Goal: Obtain resource: Obtain resource

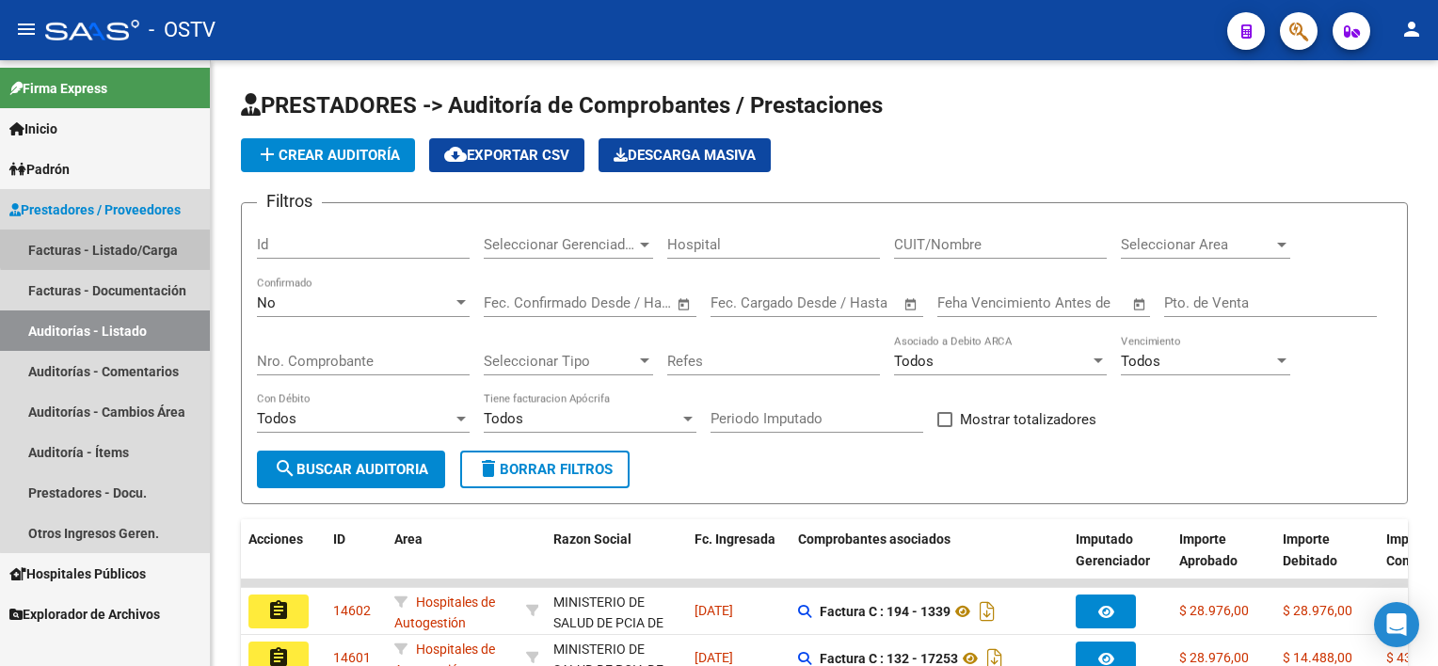
click at [113, 243] on link "Facturas - Listado/Carga" at bounding box center [105, 250] width 210 height 40
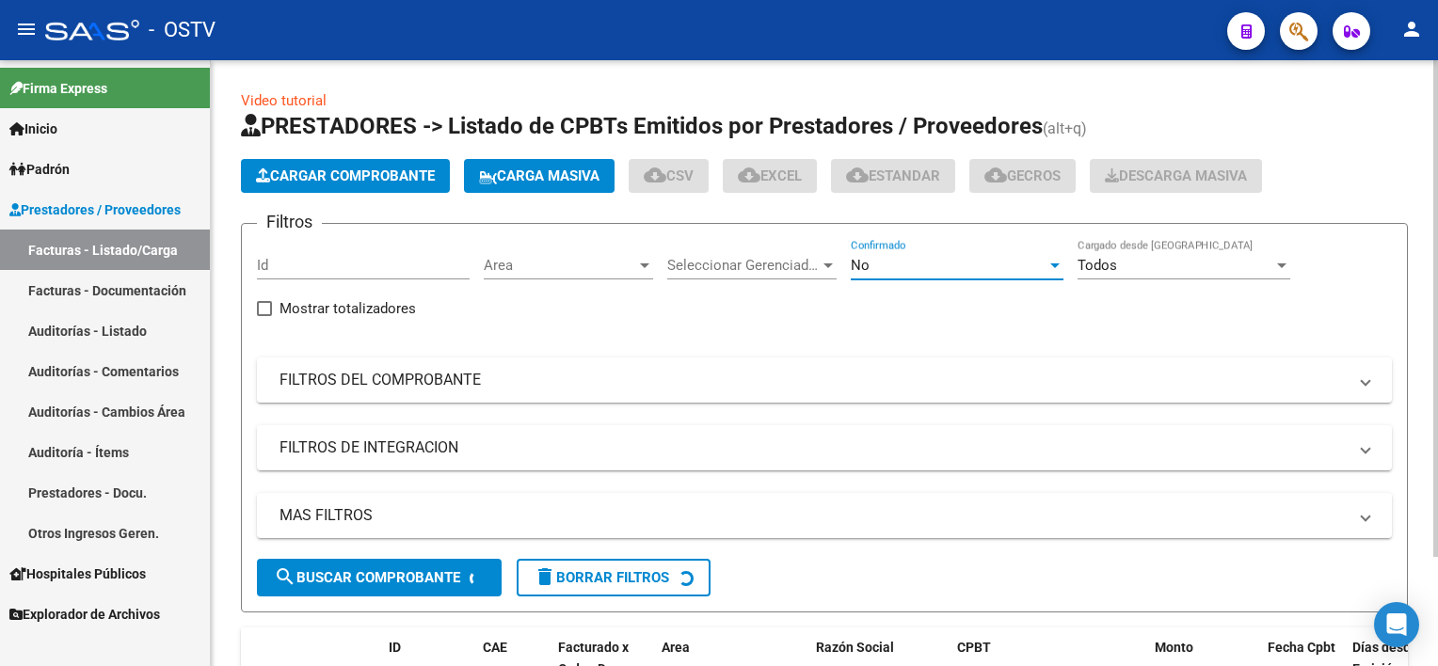
click at [880, 263] on div "No" at bounding box center [949, 265] width 196 height 17
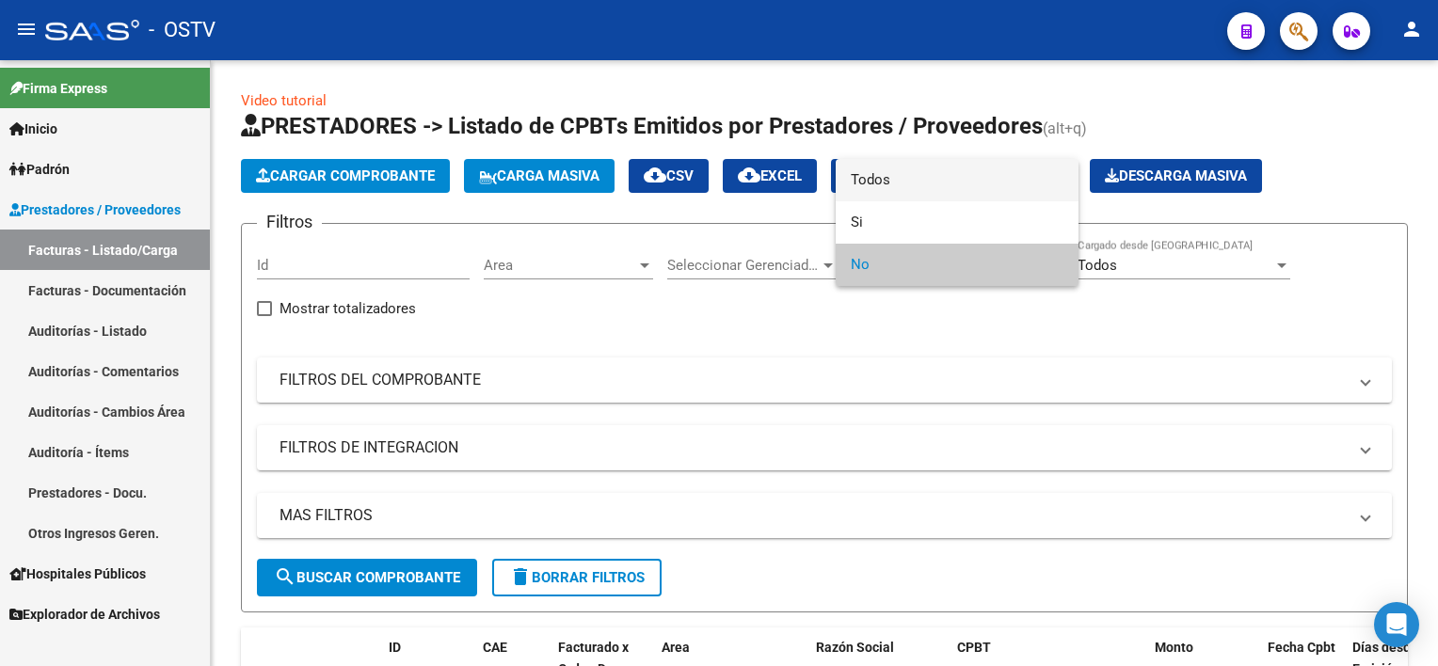
click at [886, 191] on span "Todos" at bounding box center [957, 180] width 213 height 42
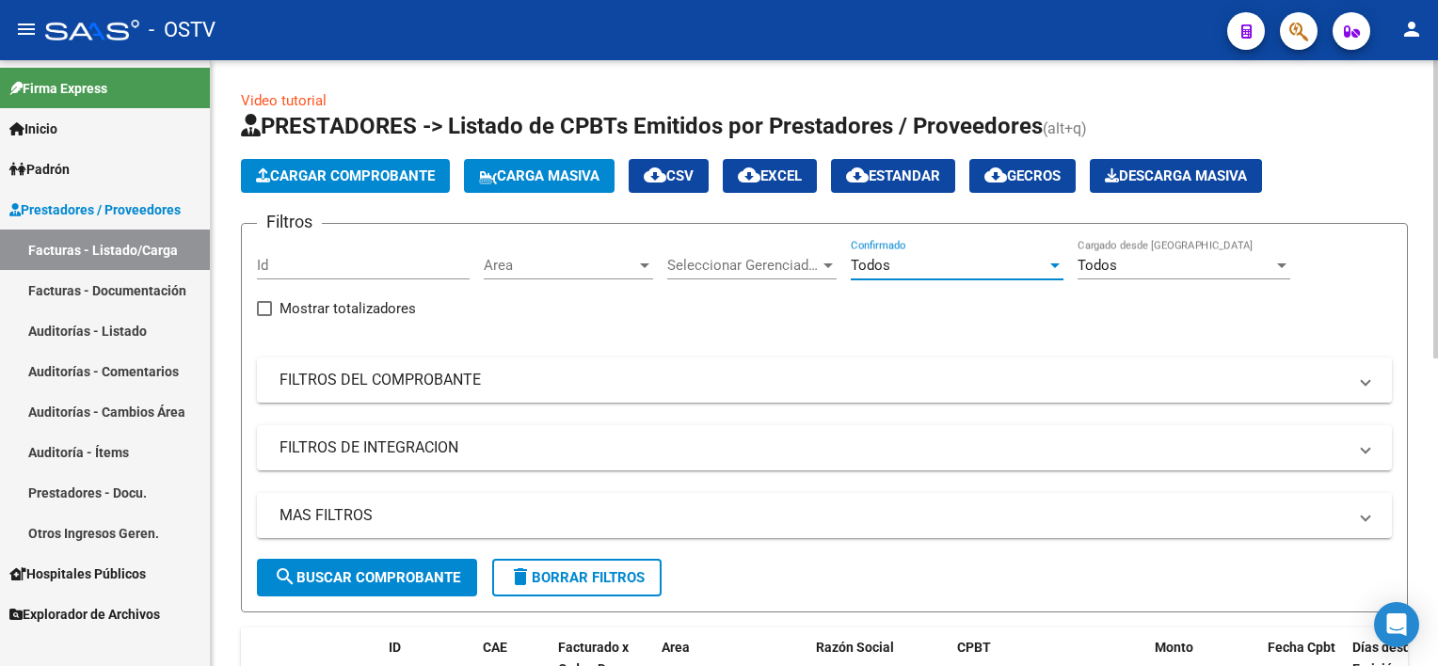
click at [545, 377] on mat-panel-title "FILTROS DEL COMPROBANTE" at bounding box center [812, 380] width 1067 height 21
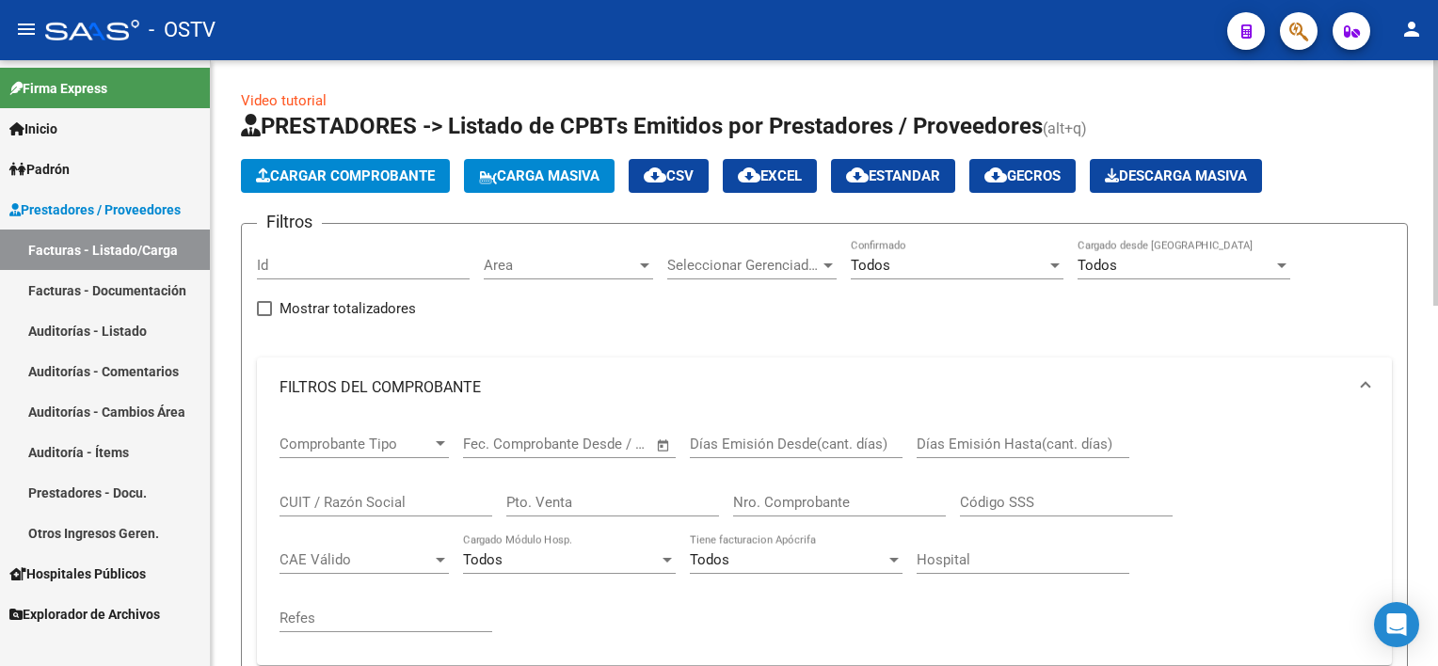
click at [818, 508] on input "Nro. Comprobante" at bounding box center [839, 502] width 213 height 17
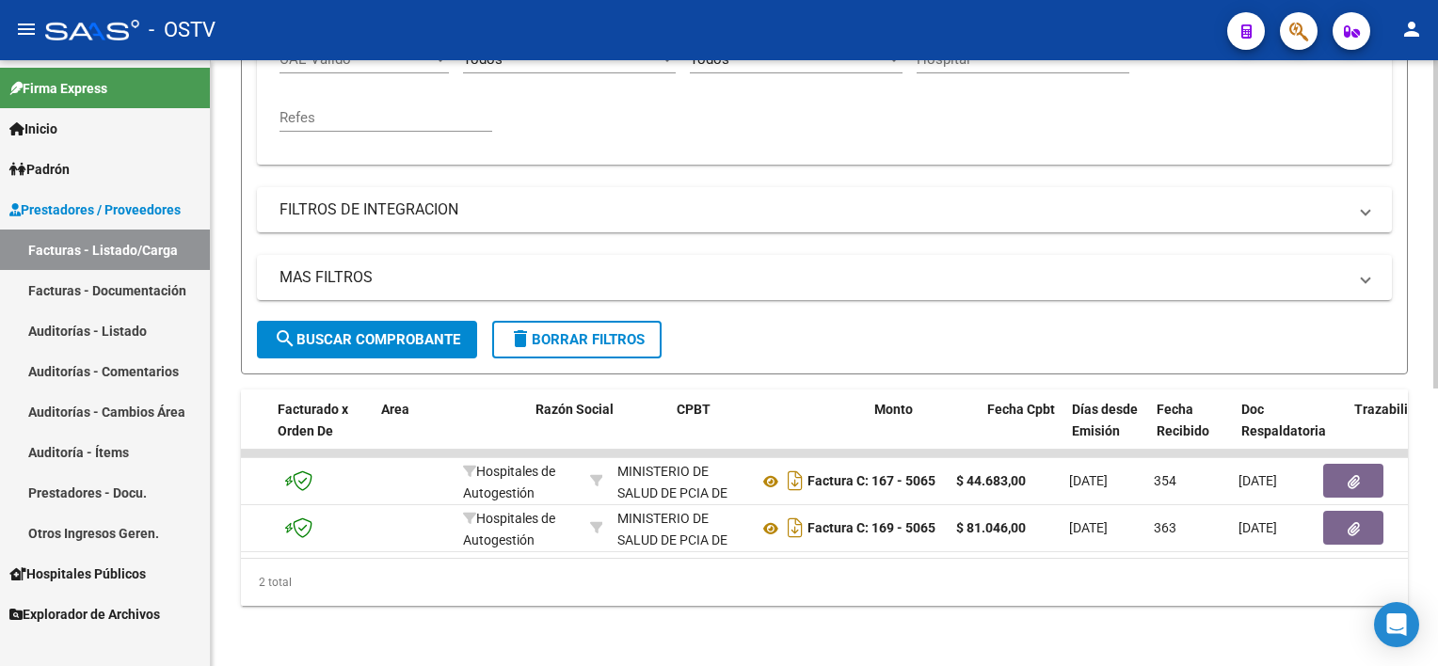
scroll to position [0, 429]
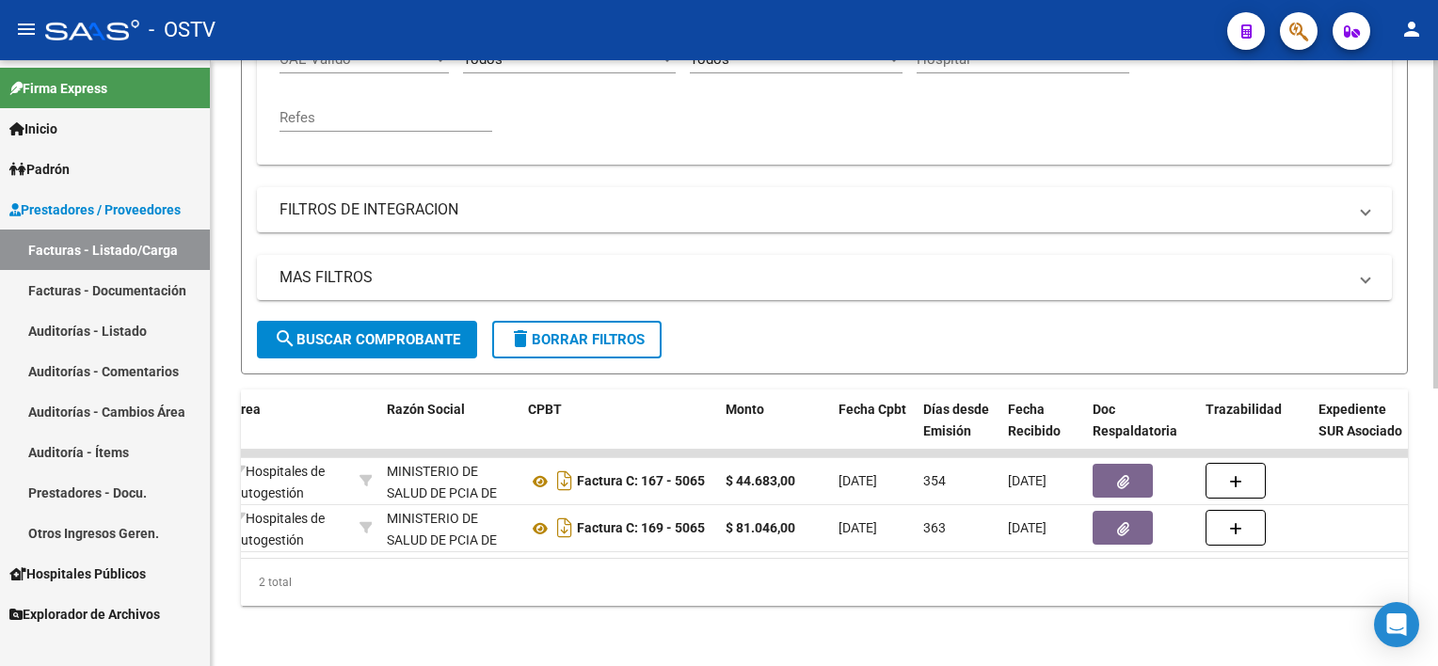
type input "5063"
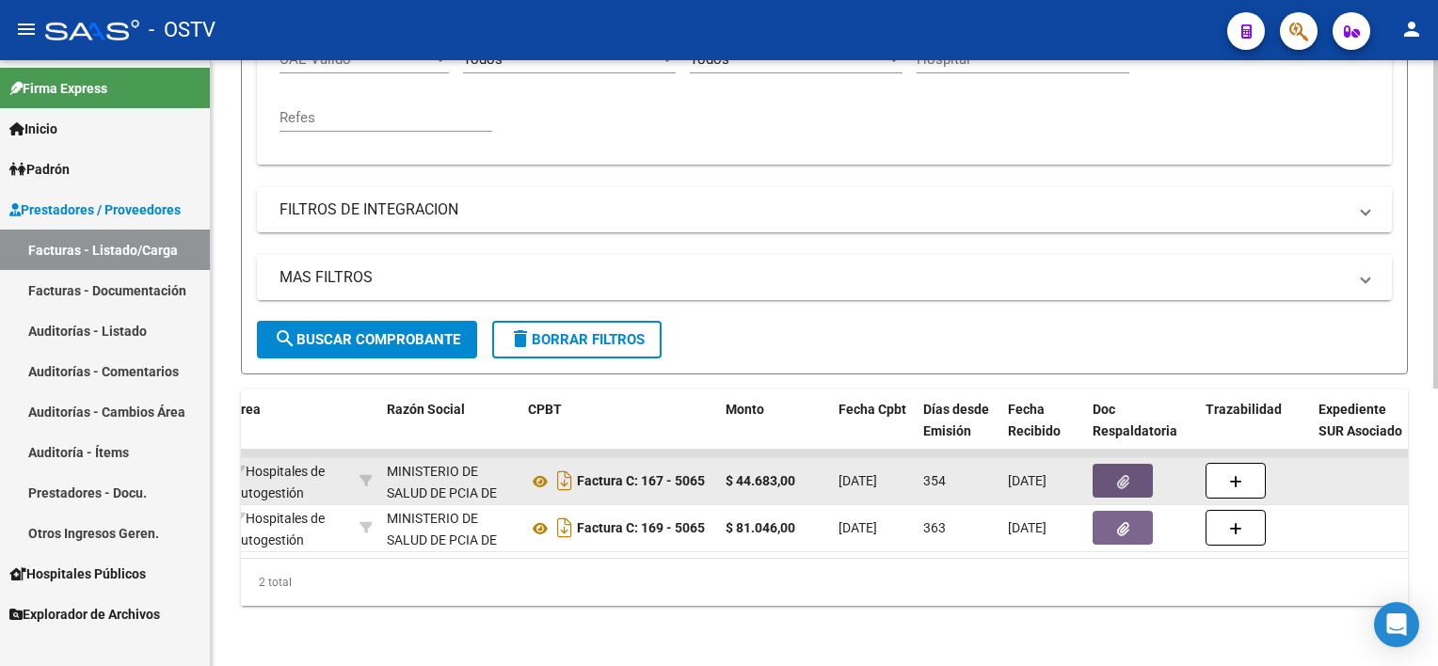
click at [1117, 475] on icon "button" at bounding box center [1123, 482] width 12 height 14
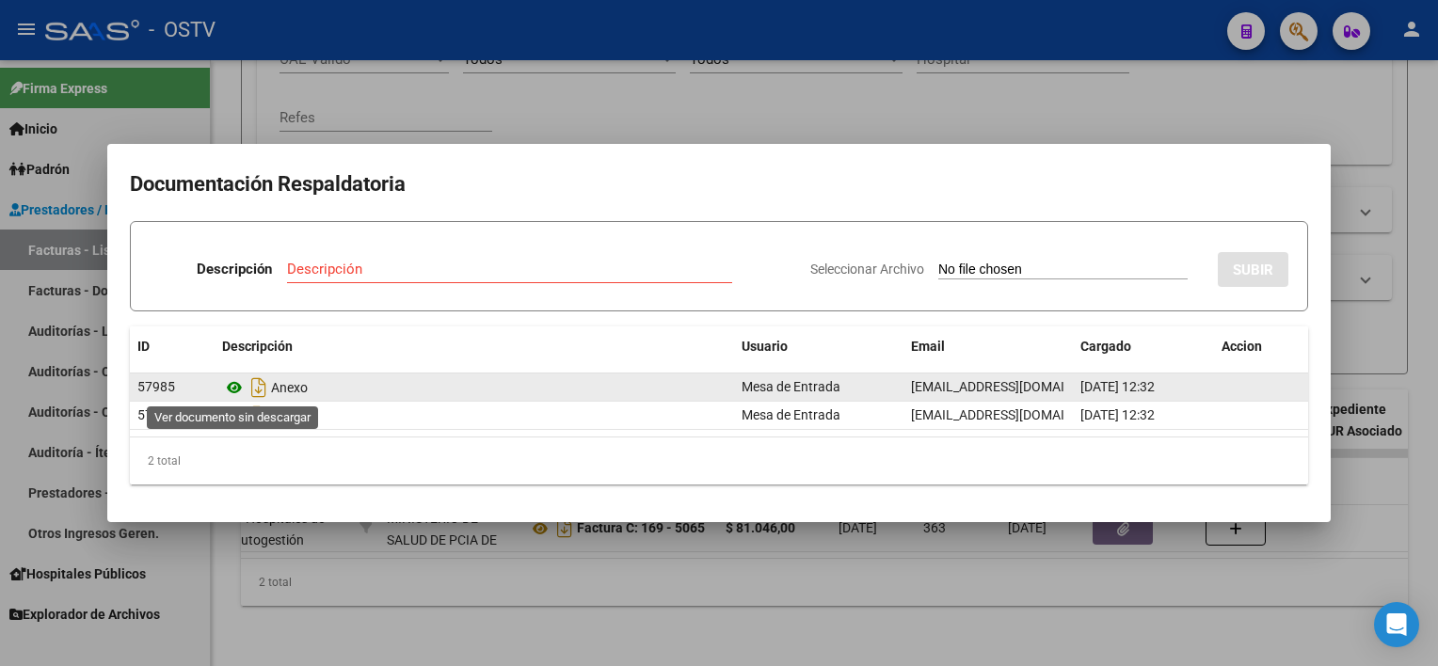
click at [237, 385] on icon at bounding box center [234, 387] width 24 height 23
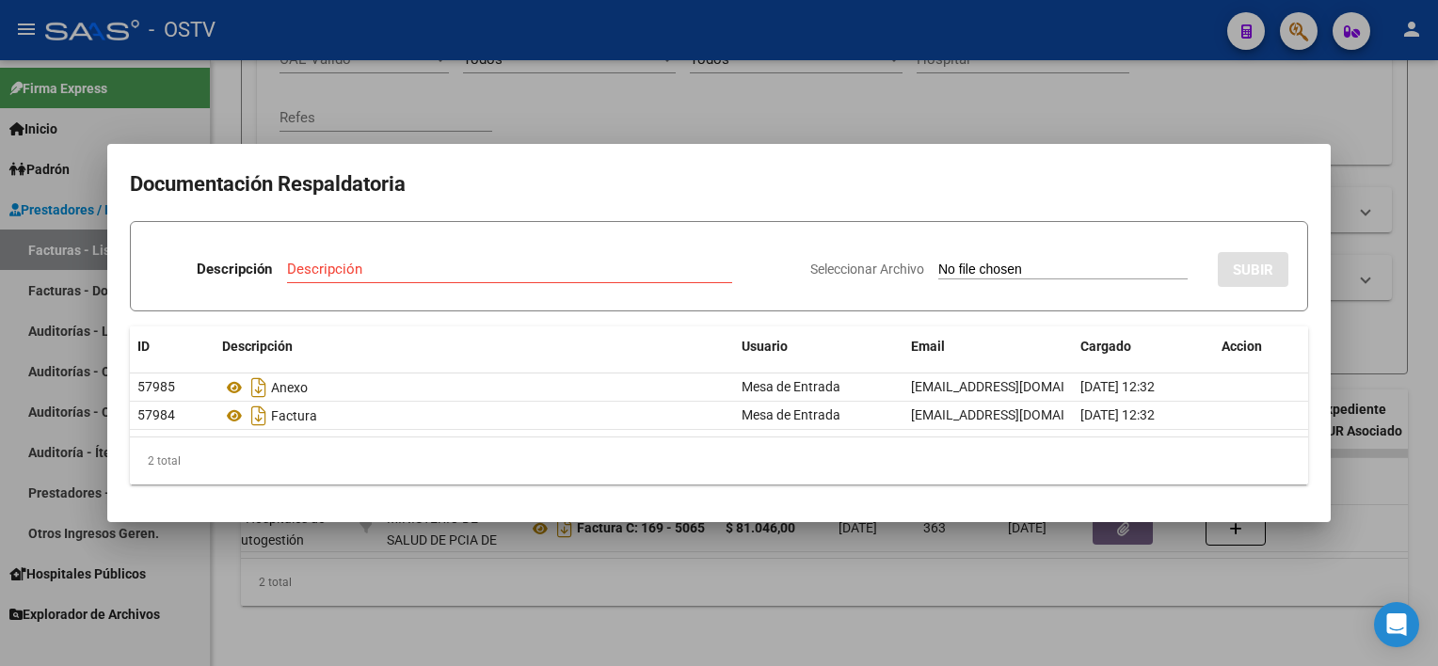
click at [612, 577] on div at bounding box center [719, 333] width 1438 height 666
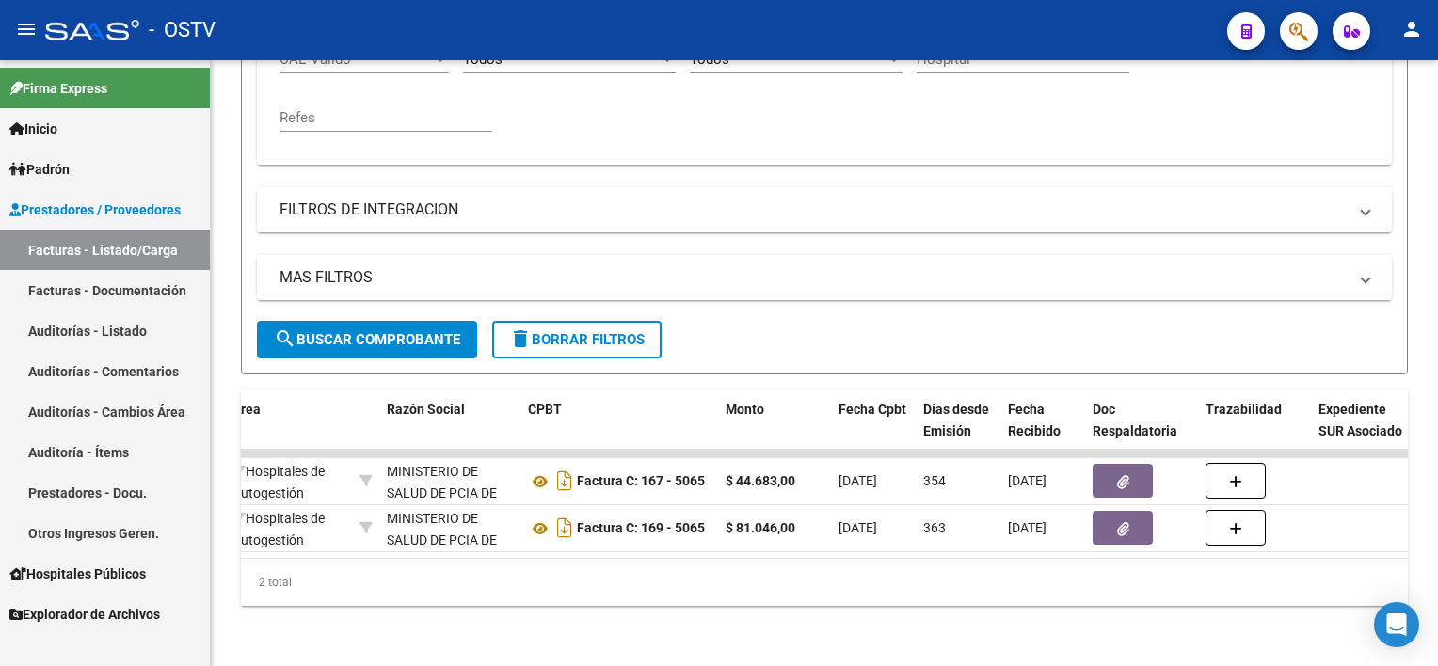
click at [121, 339] on link "Auditorías - Listado" at bounding box center [105, 330] width 210 height 40
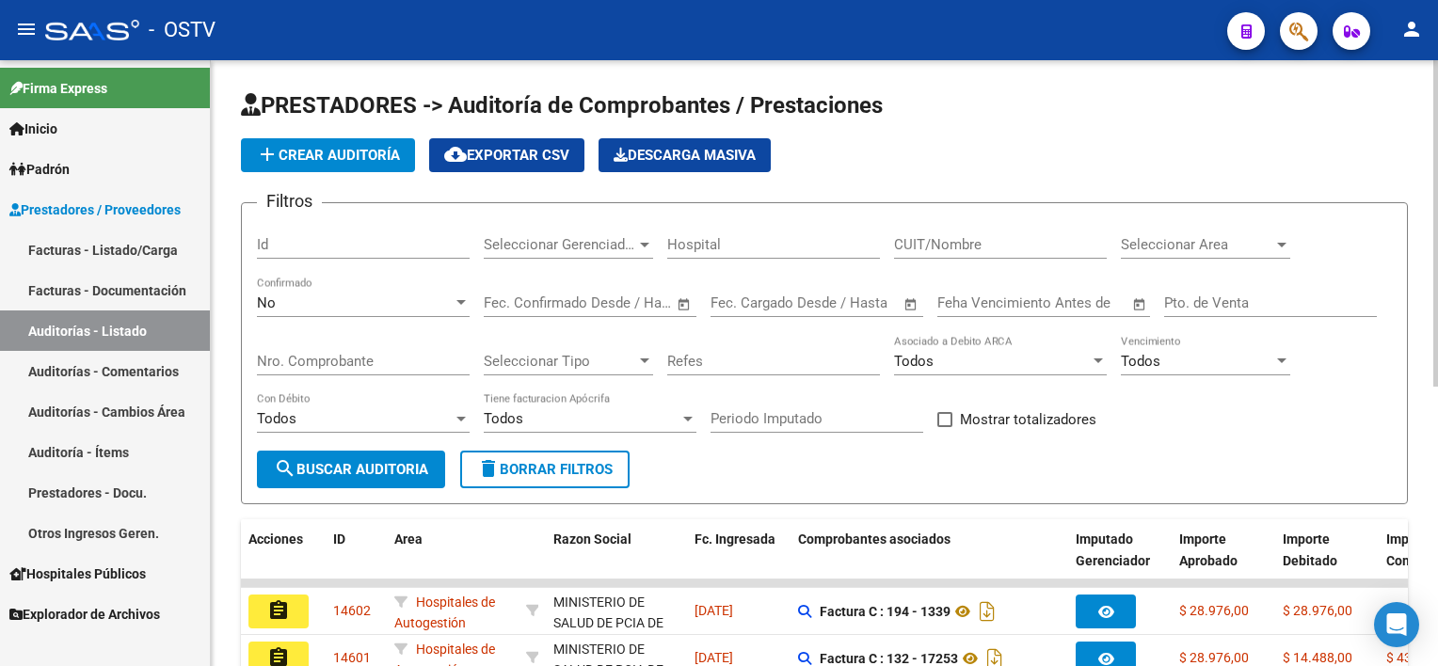
click at [406, 363] on input "Nro. Comprobante" at bounding box center [363, 361] width 213 height 17
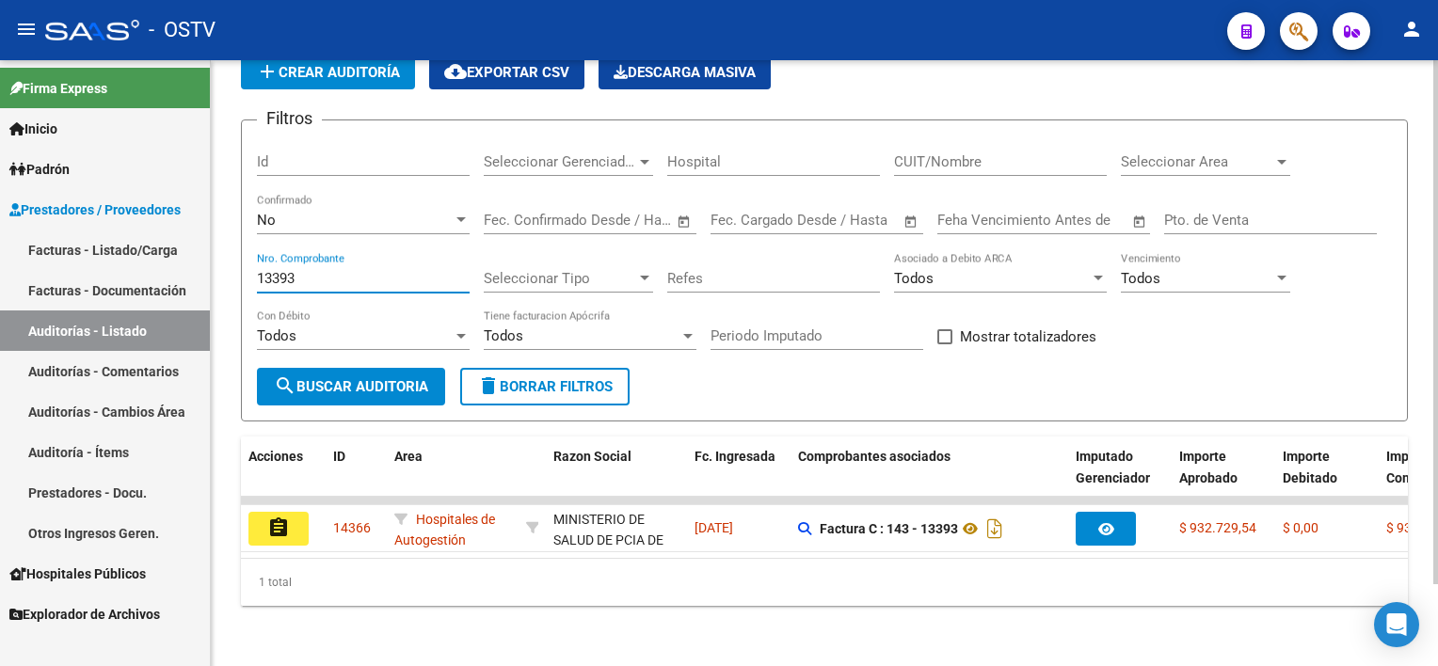
drag, startPoint x: 330, startPoint y: 265, endPoint x: 220, endPoint y: 267, distance: 110.1
click at [221, 265] on div "PRESTADORES -> Auditoría de Comprobantes / Prestaciones add Crear Auditoría clo…" at bounding box center [824, 321] width 1227 height 689
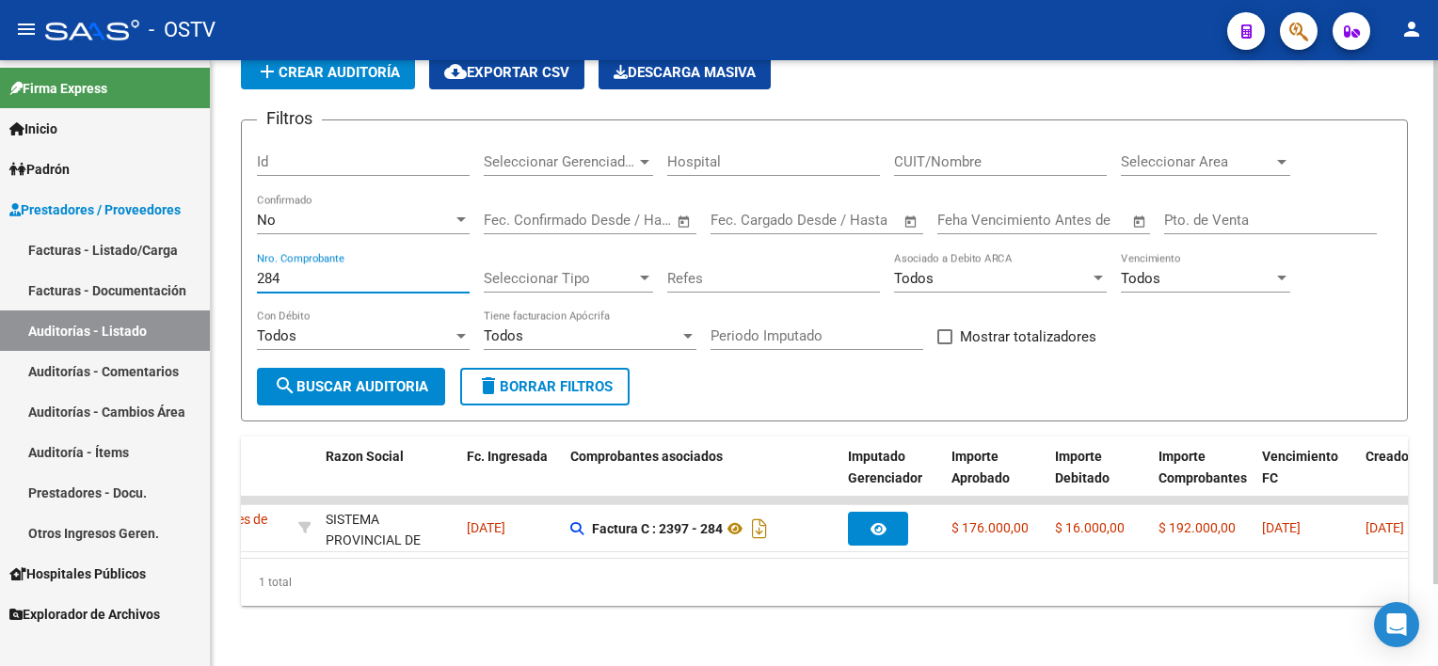
scroll to position [0, 132]
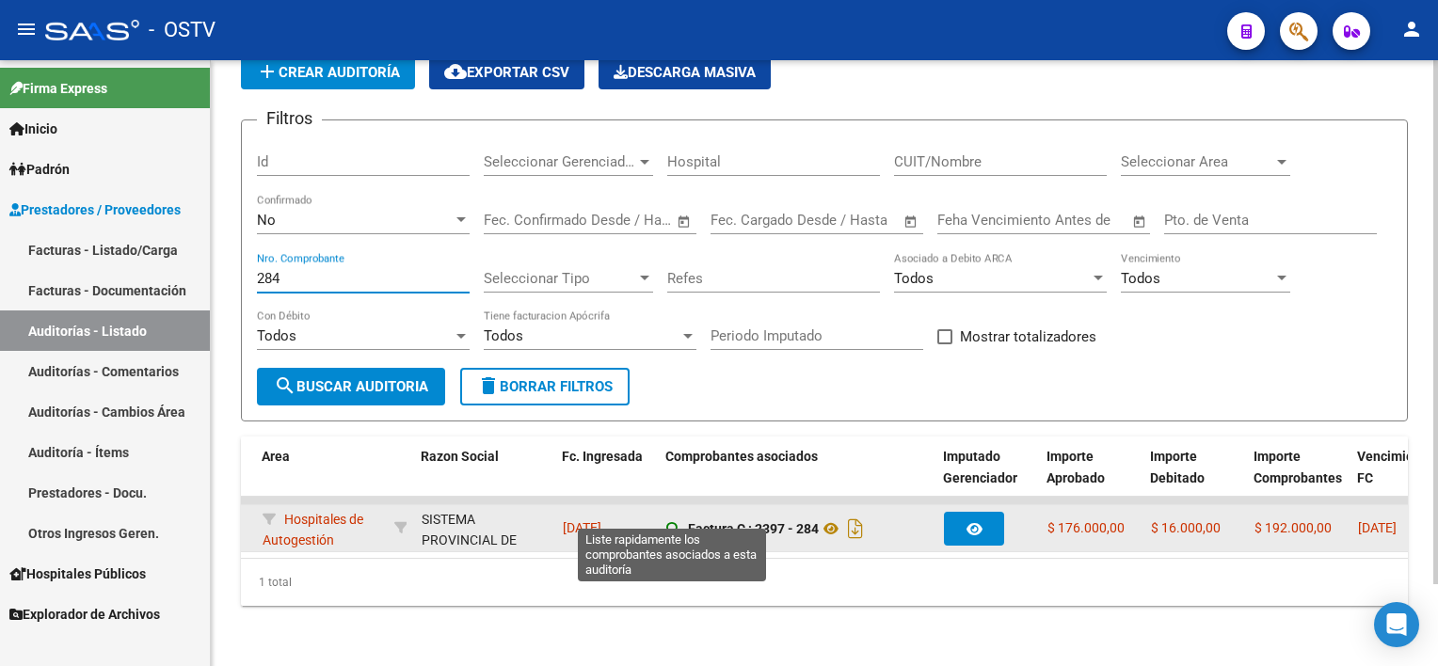
click at [666, 522] on icon at bounding box center [672, 528] width 13 height 13
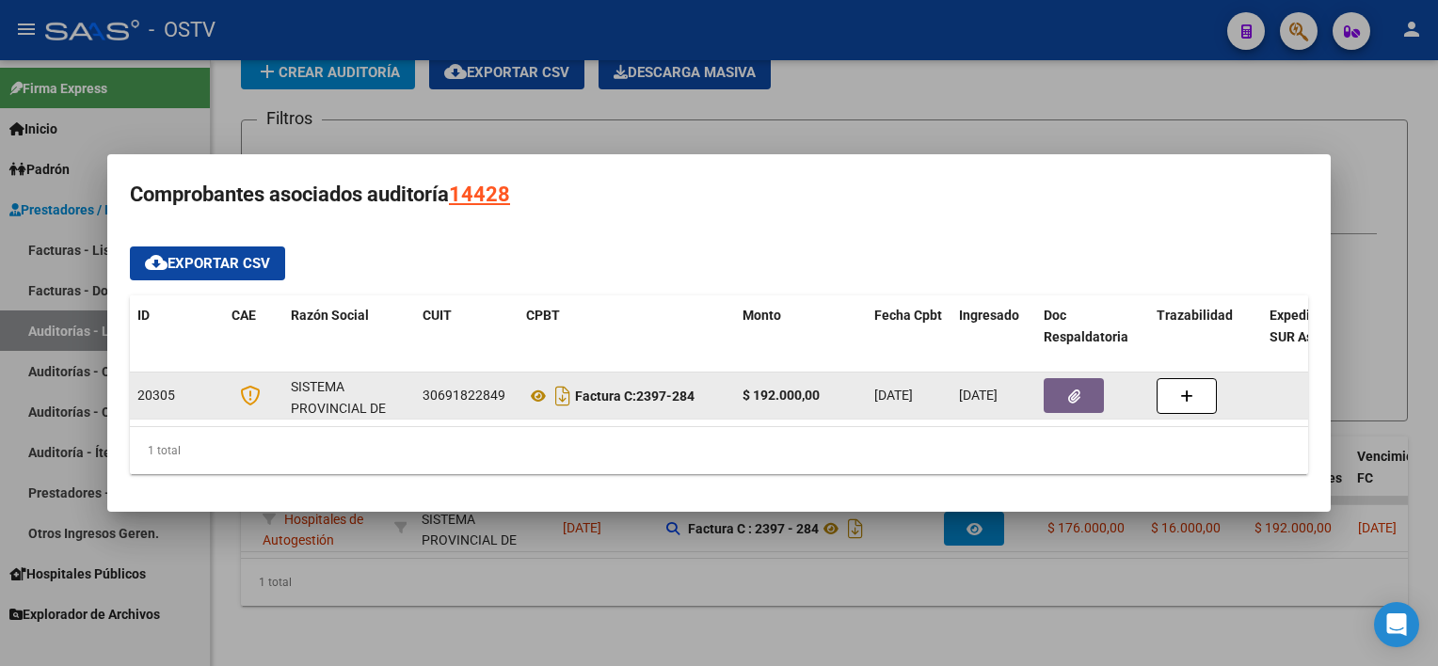
click at [1069, 399] on button "button" at bounding box center [1073, 395] width 60 height 35
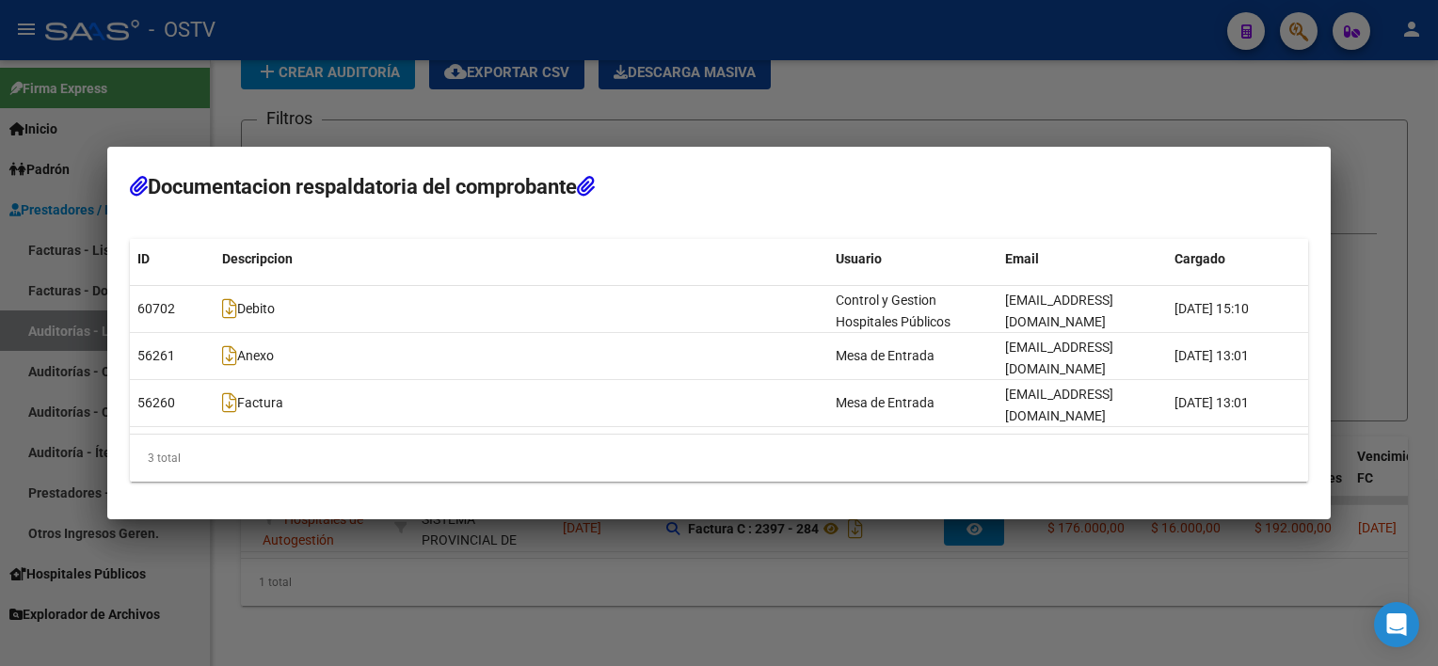
click at [850, 576] on div at bounding box center [719, 333] width 1438 height 666
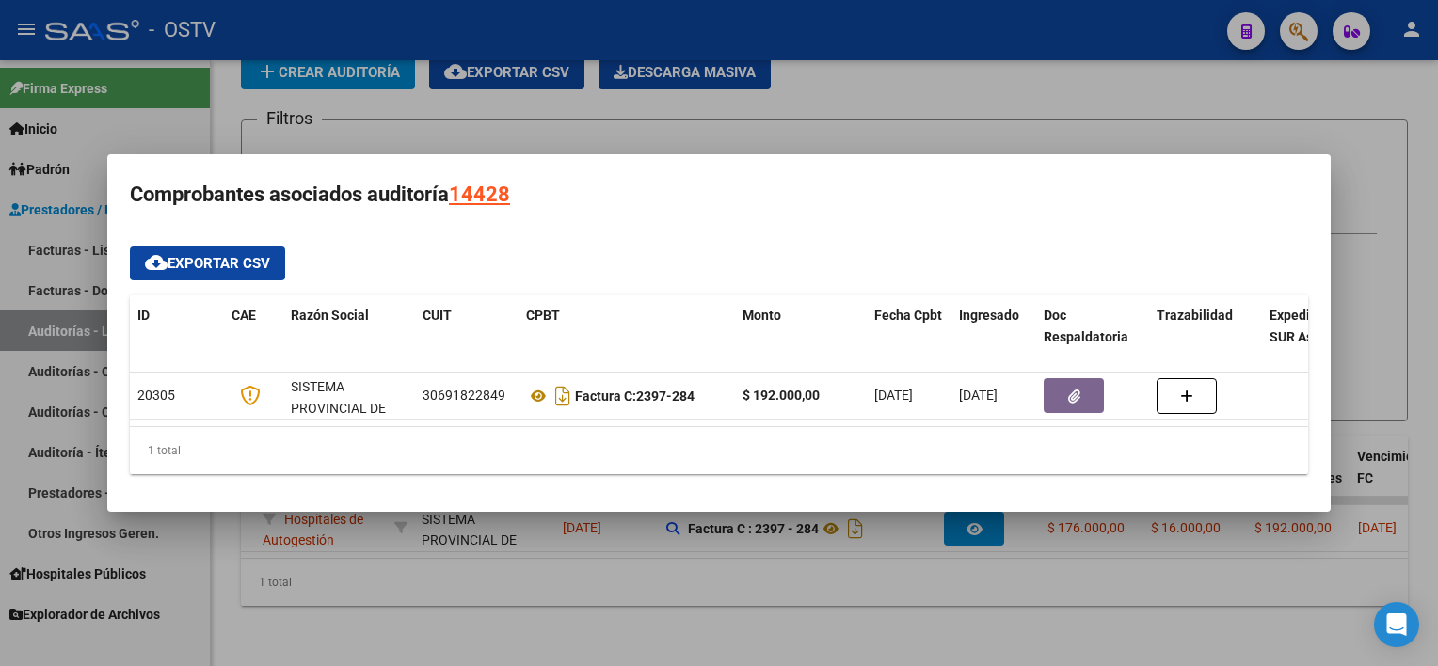
click at [895, 607] on div at bounding box center [719, 333] width 1438 height 666
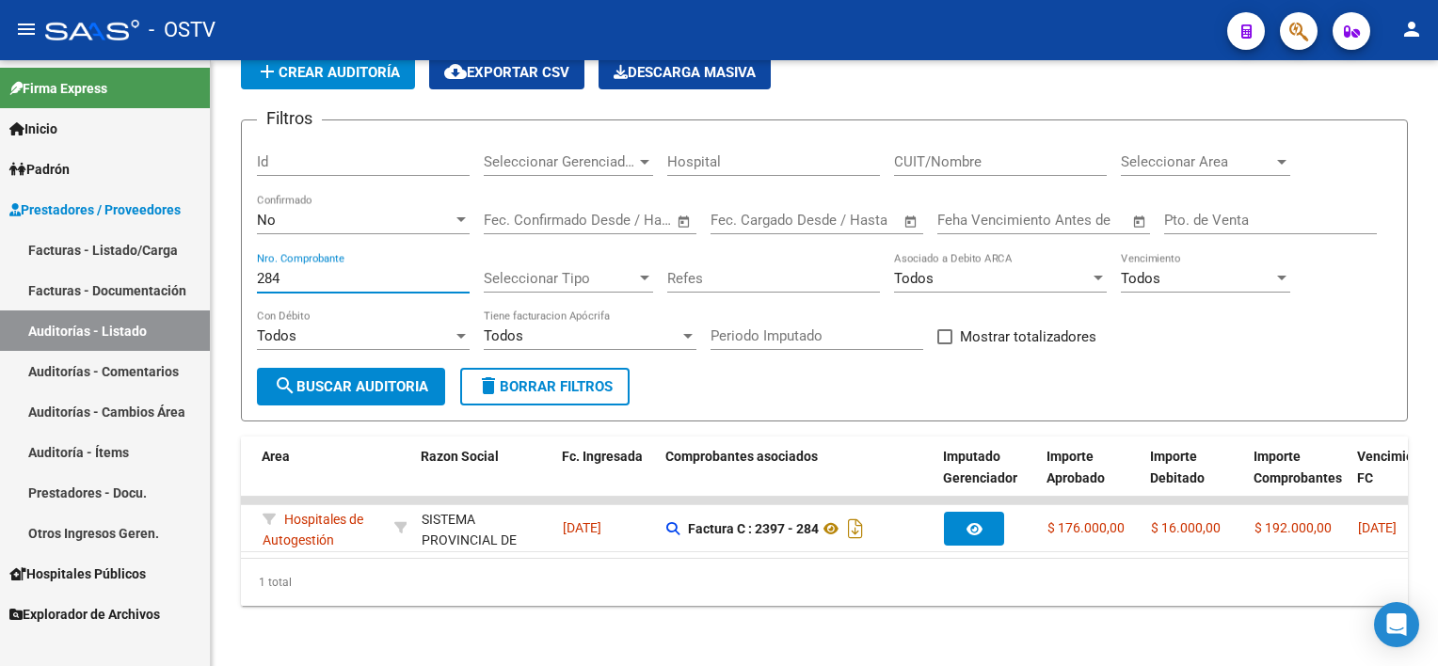
drag, startPoint x: 324, startPoint y: 268, endPoint x: 185, endPoint y: 257, distance: 138.8
click at [231, 260] on div "PRESTADORES -> Auditoría de Comprobantes / Prestaciones add Crear Auditoría clo…" at bounding box center [824, 321] width 1227 height 689
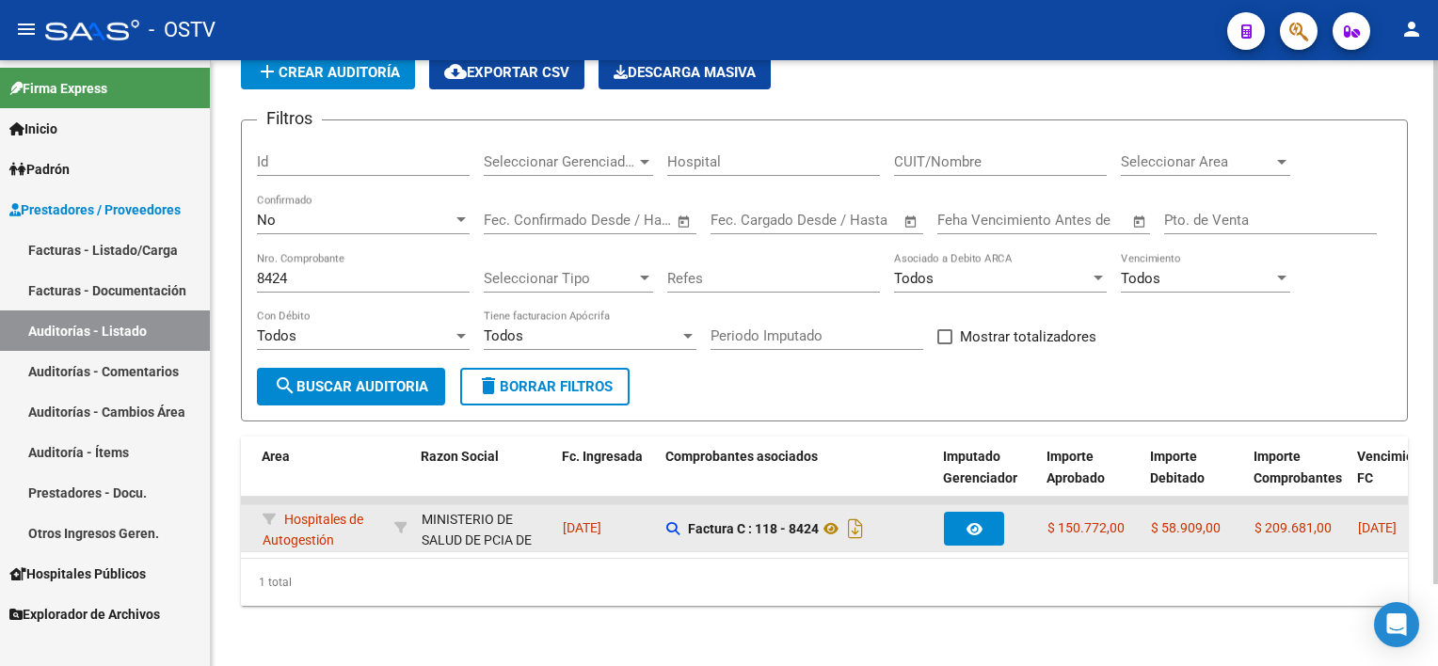
click at [664, 527] on datatable-body-cell "Factura C : 118 - 8424" at bounding box center [798, 528] width 278 height 46
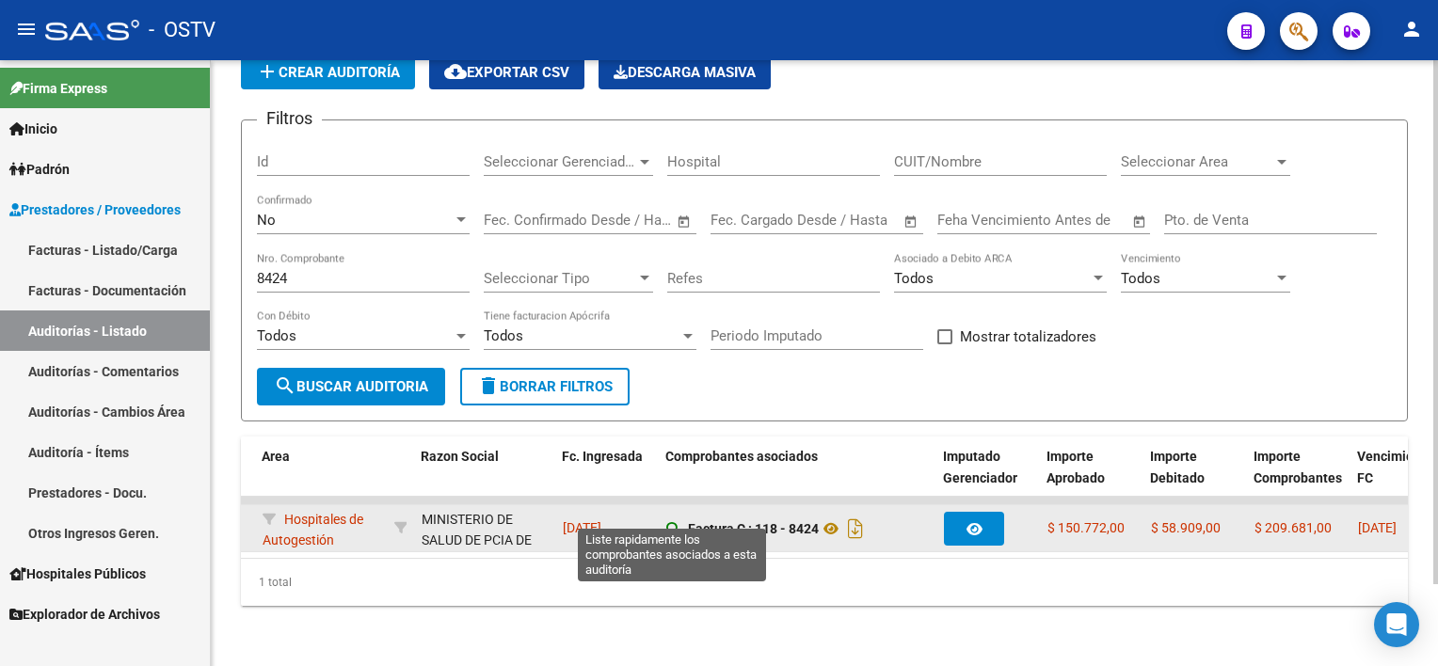
click at [672, 522] on icon at bounding box center [672, 528] width 13 height 13
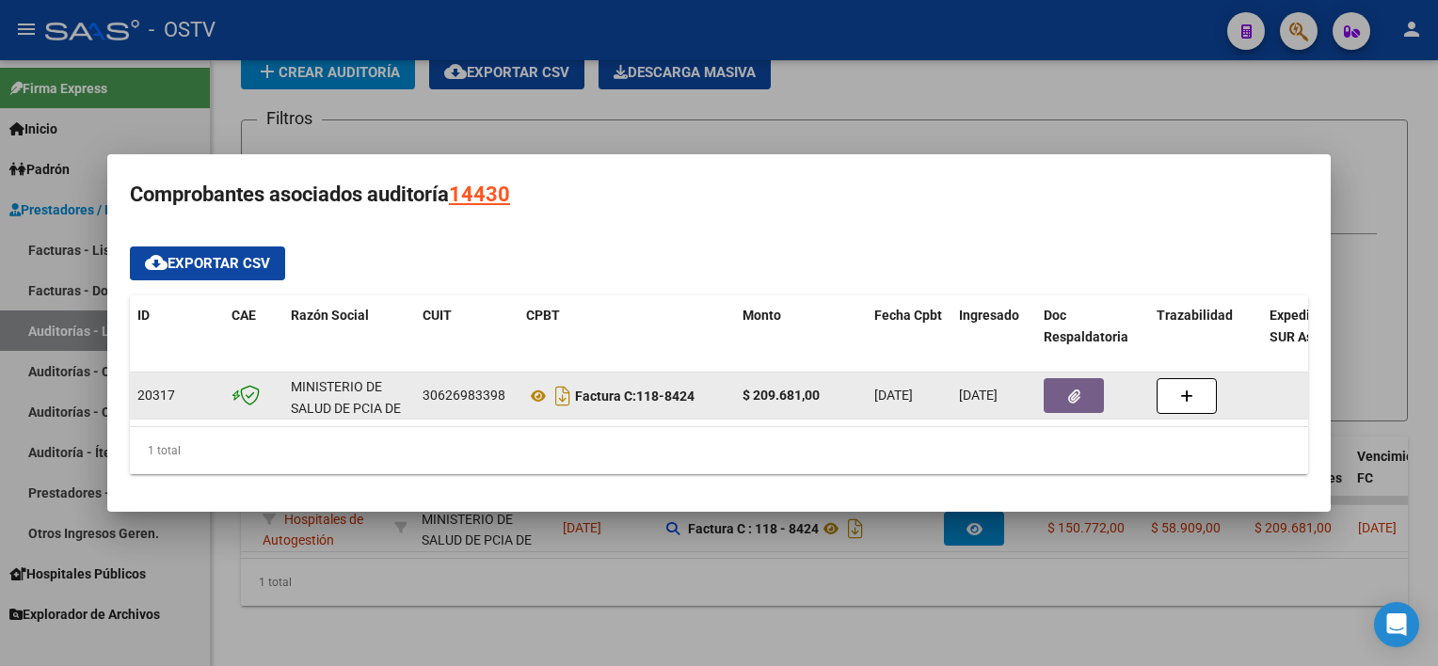
click at [1084, 385] on button "button" at bounding box center [1073, 395] width 60 height 35
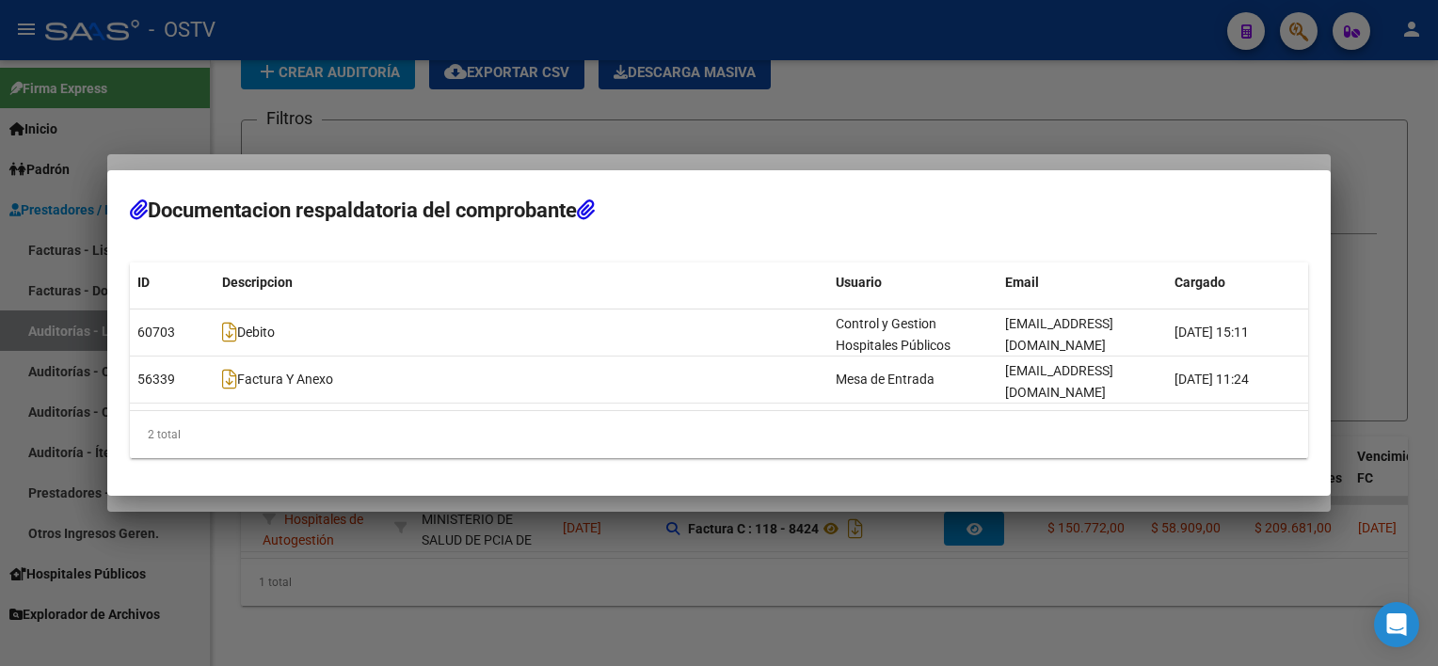
click at [883, 579] on div at bounding box center [719, 333] width 1438 height 666
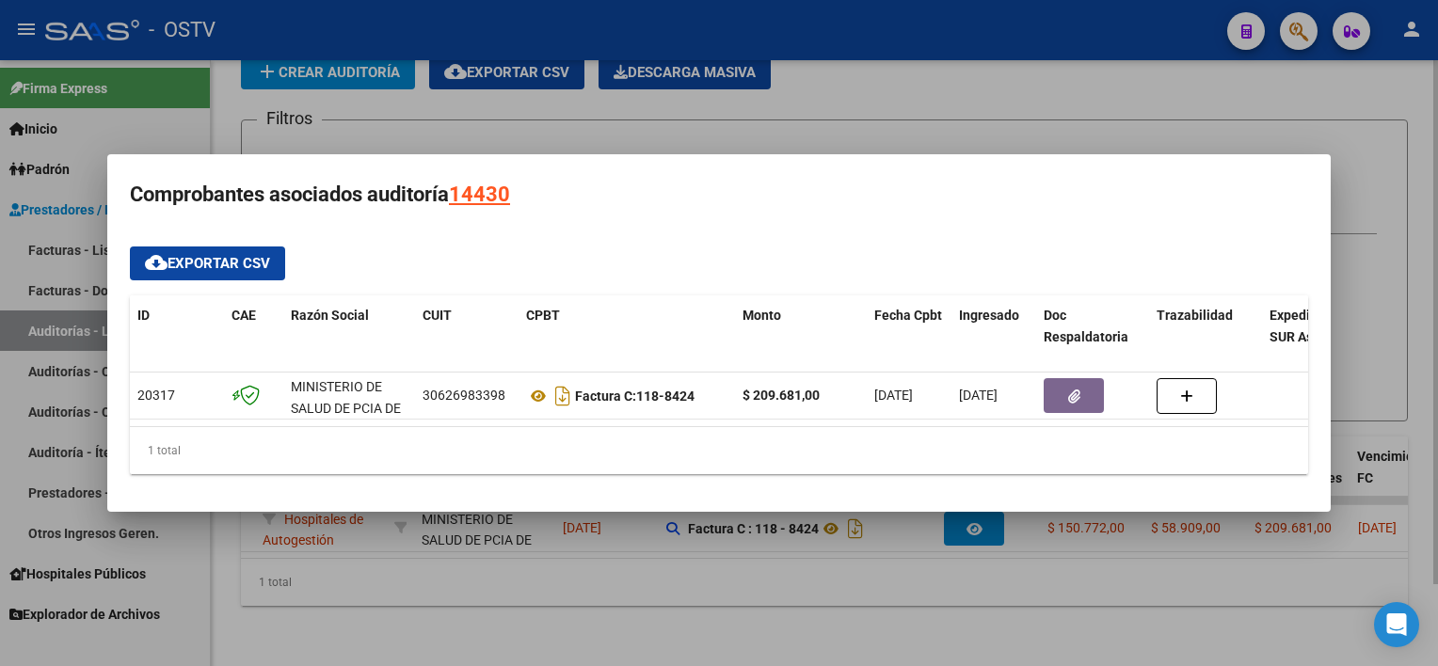
drag, startPoint x: 807, startPoint y: 602, endPoint x: 806, endPoint y: 589, distance: 13.2
click at [805, 602] on div at bounding box center [719, 333] width 1438 height 666
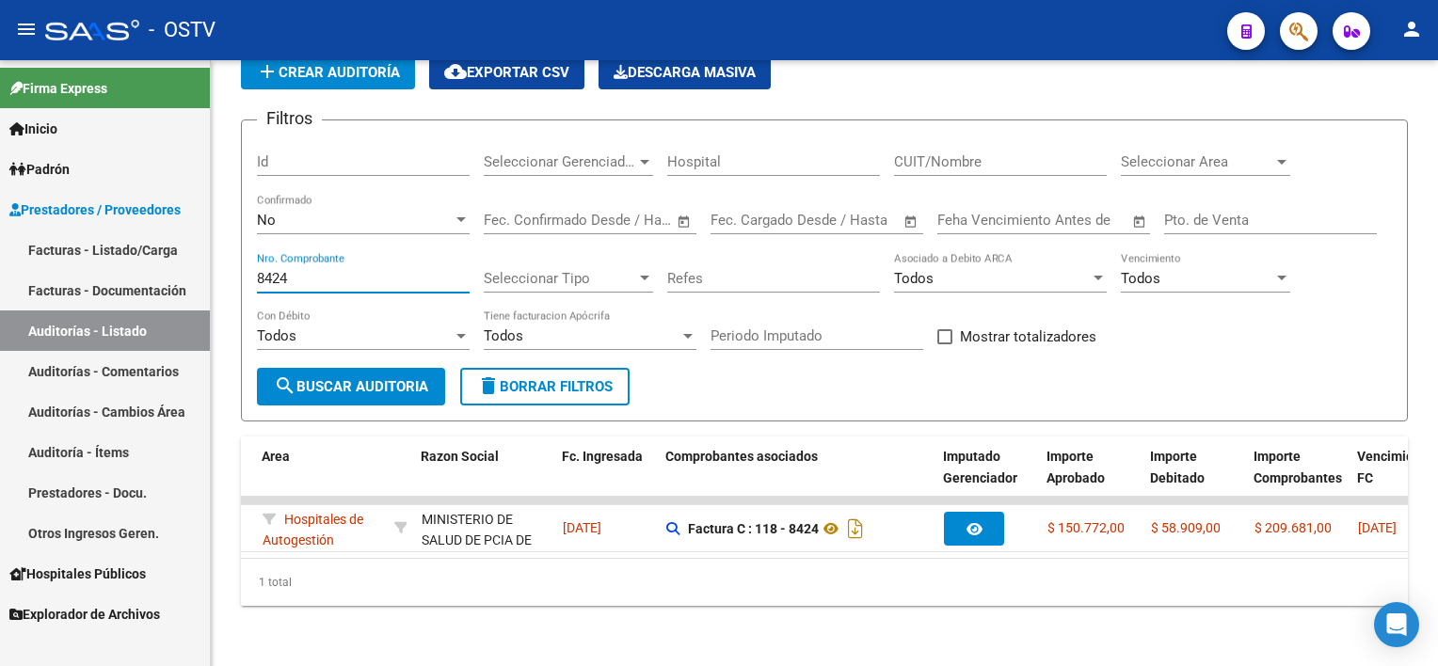
drag, startPoint x: 350, startPoint y: 261, endPoint x: 168, endPoint y: 262, distance: 181.6
click at [169, 259] on mat-sidenav-container "Firma Express Inicio Calendario SSS Instructivos Contacto OS Padrón Afiliados E…" at bounding box center [719, 363] width 1438 height 606
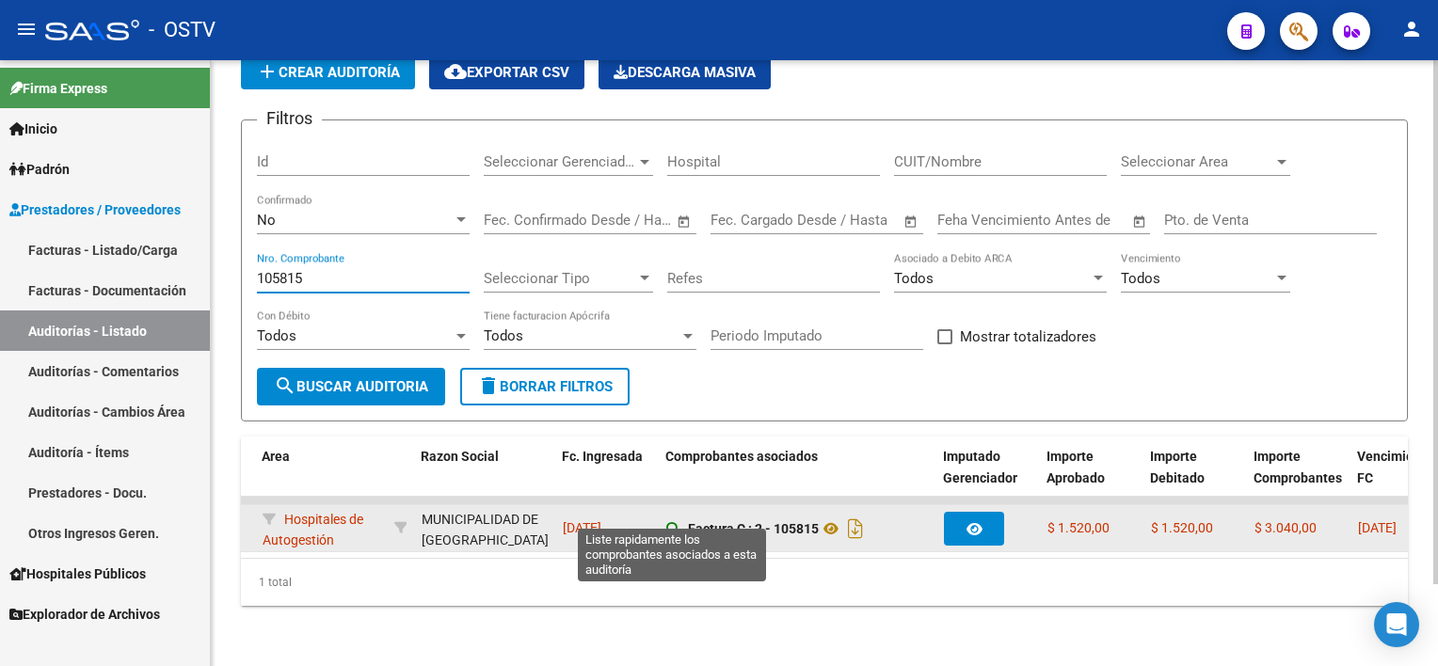
type input "105815"
click at [672, 522] on icon at bounding box center [672, 528] width 13 height 13
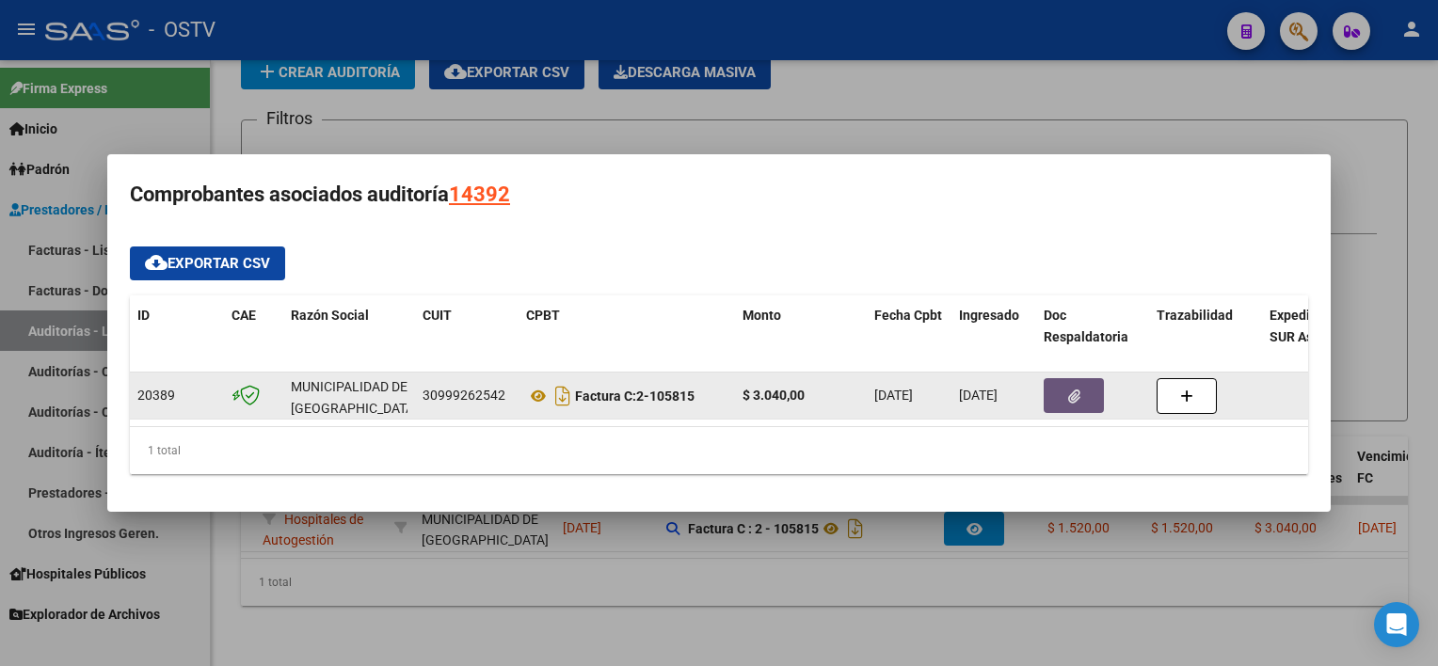
click at [1064, 402] on button "button" at bounding box center [1073, 395] width 60 height 35
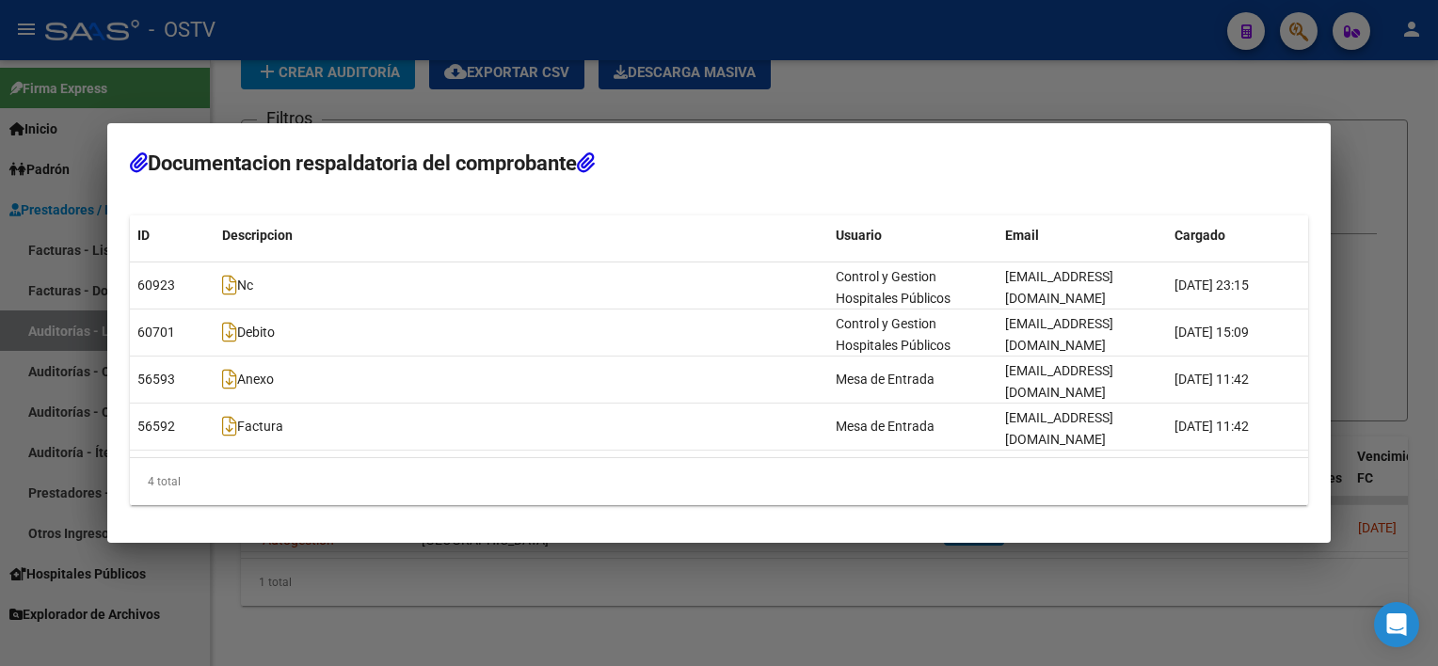
click at [873, 596] on div at bounding box center [719, 333] width 1438 height 666
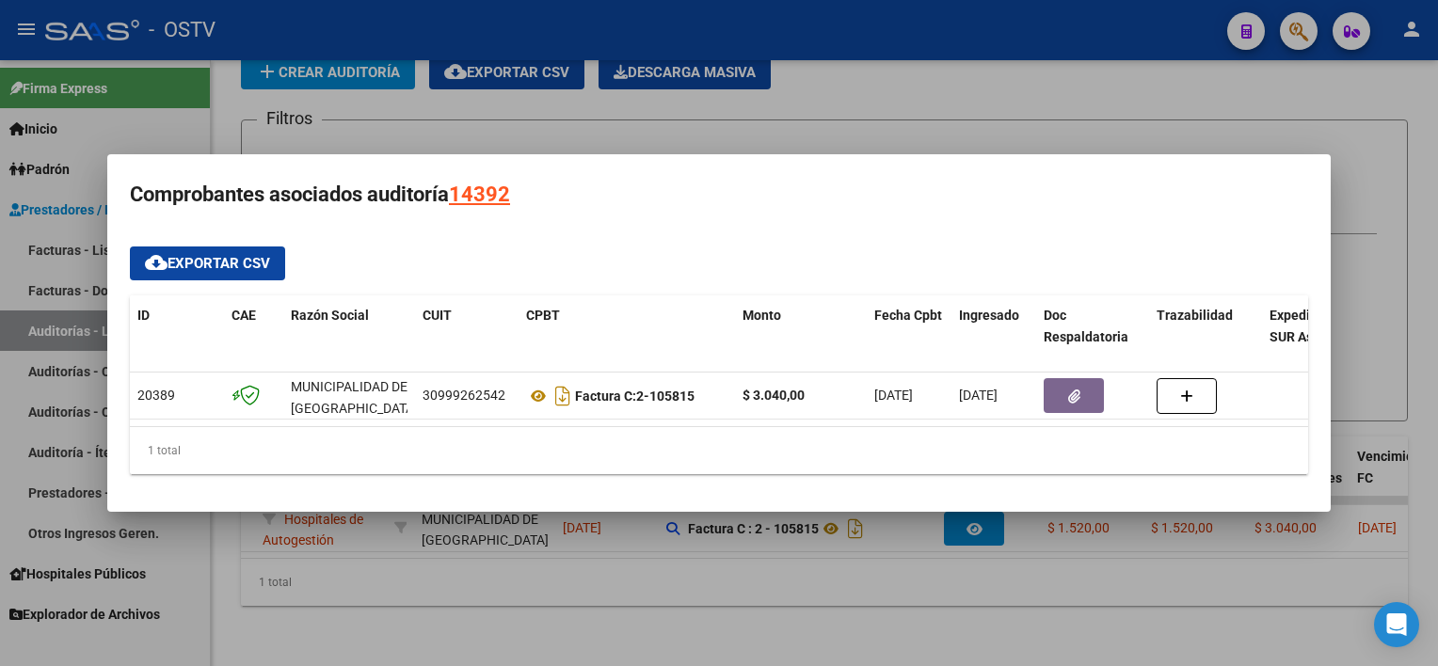
click at [867, 598] on div at bounding box center [719, 333] width 1438 height 666
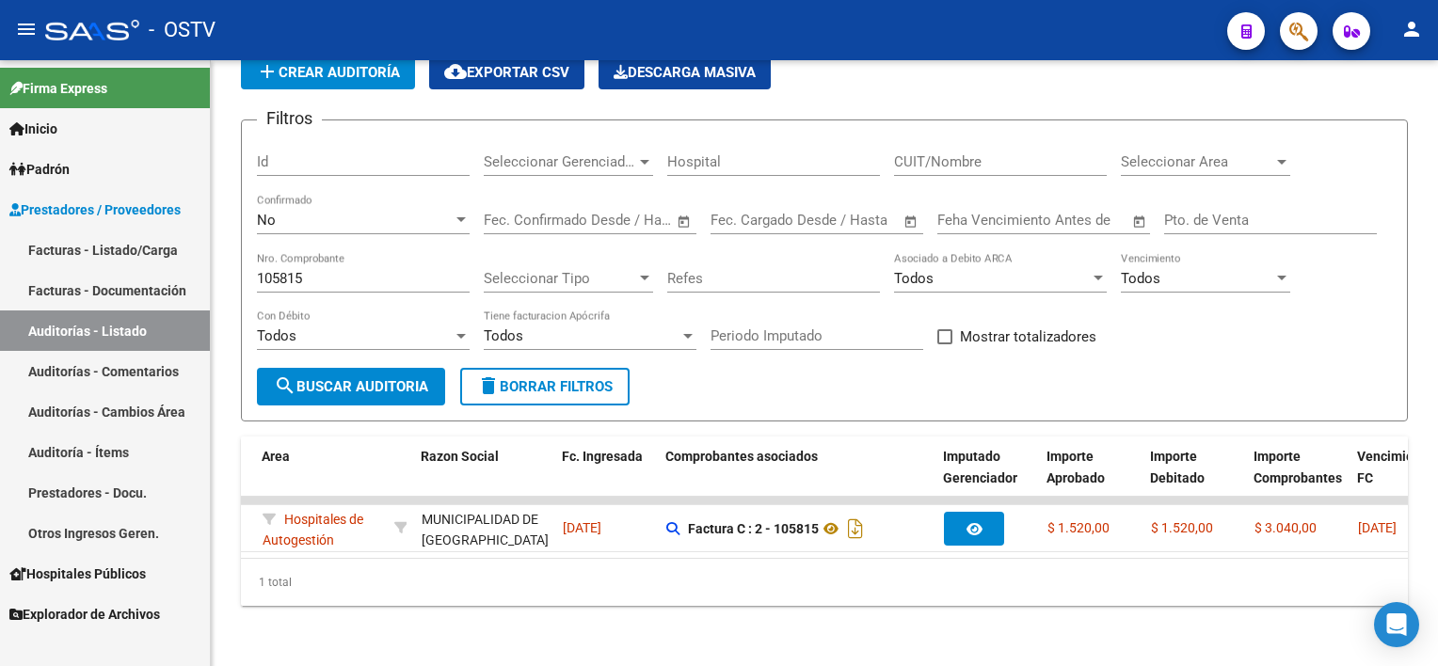
drag, startPoint x: 119, startPoint y: 254, endPoint x: 141, endPoint y: 267, distance: 26.1
click at [119, 254] on link "Facturas - Listado/Carga" at bounding box center [105, 250] width 210 height 40
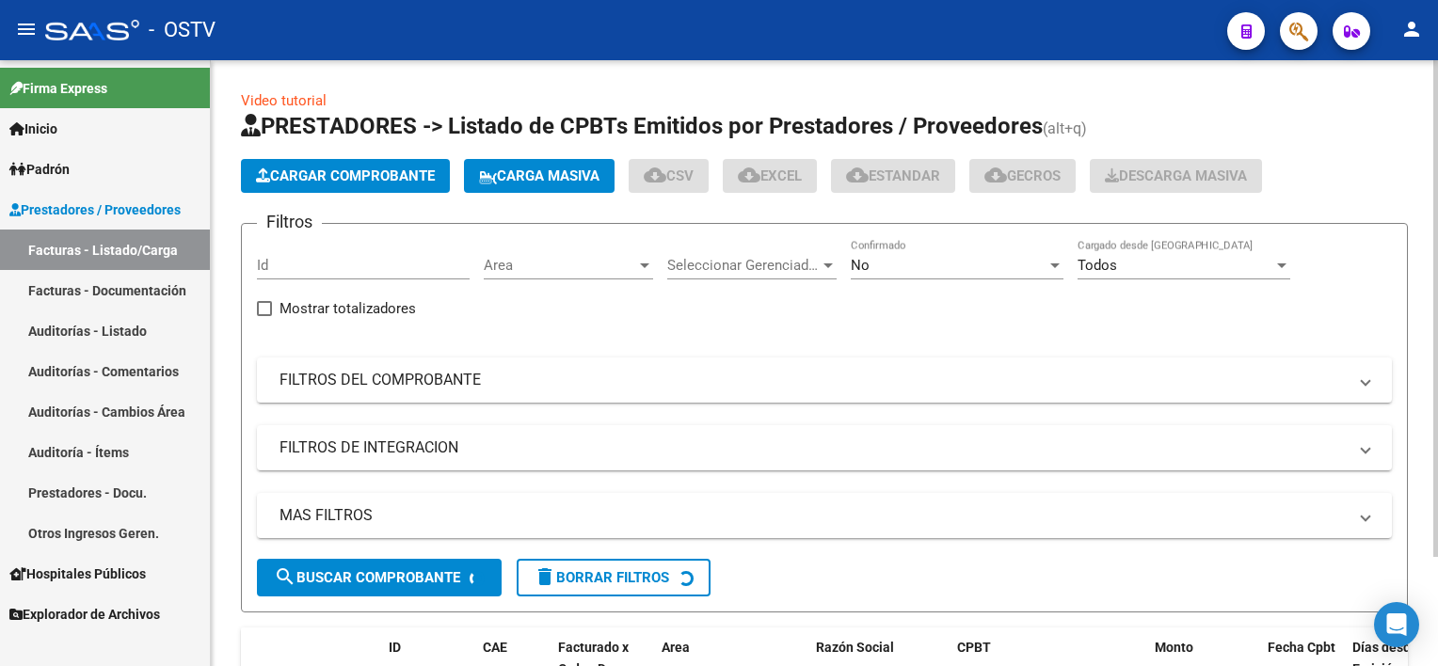
click at [941, 265] on div "No" at bounding box center [949, 265] width 196 height 17
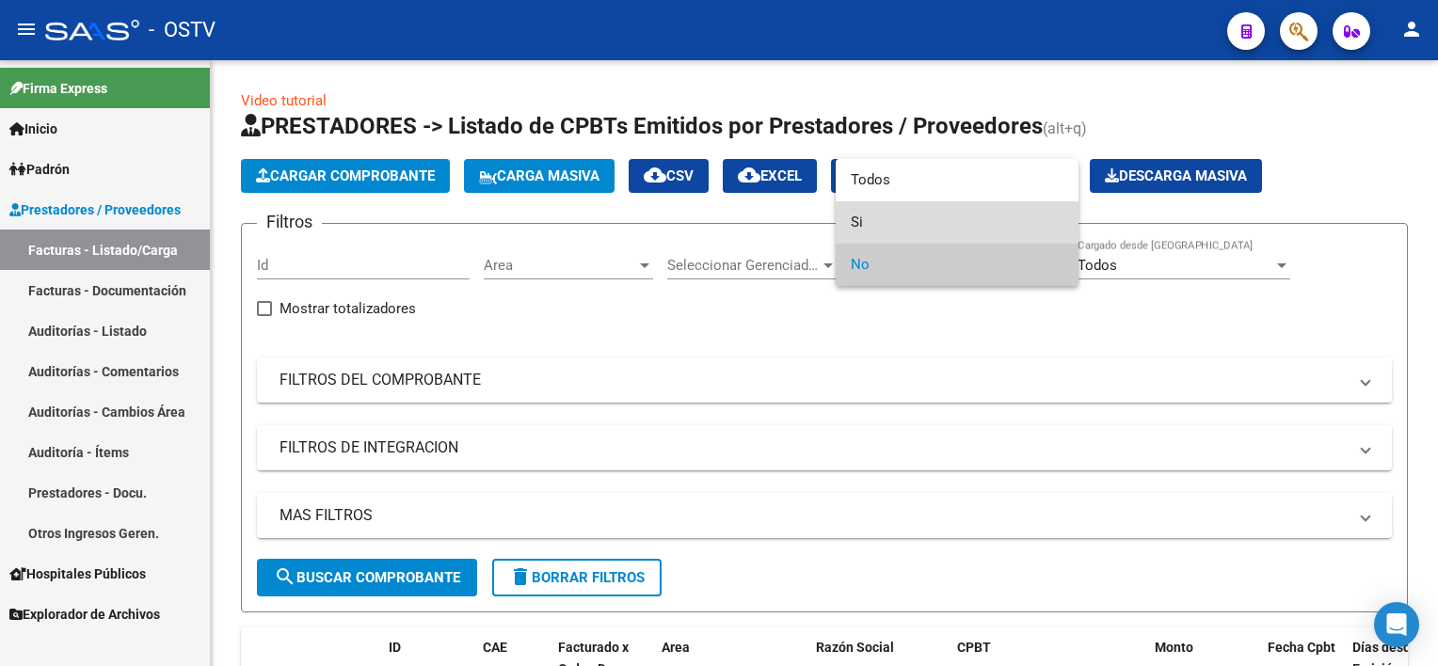
click at [922, 228] on span "Si" at bounding box center [957, 222] width 213 height 42
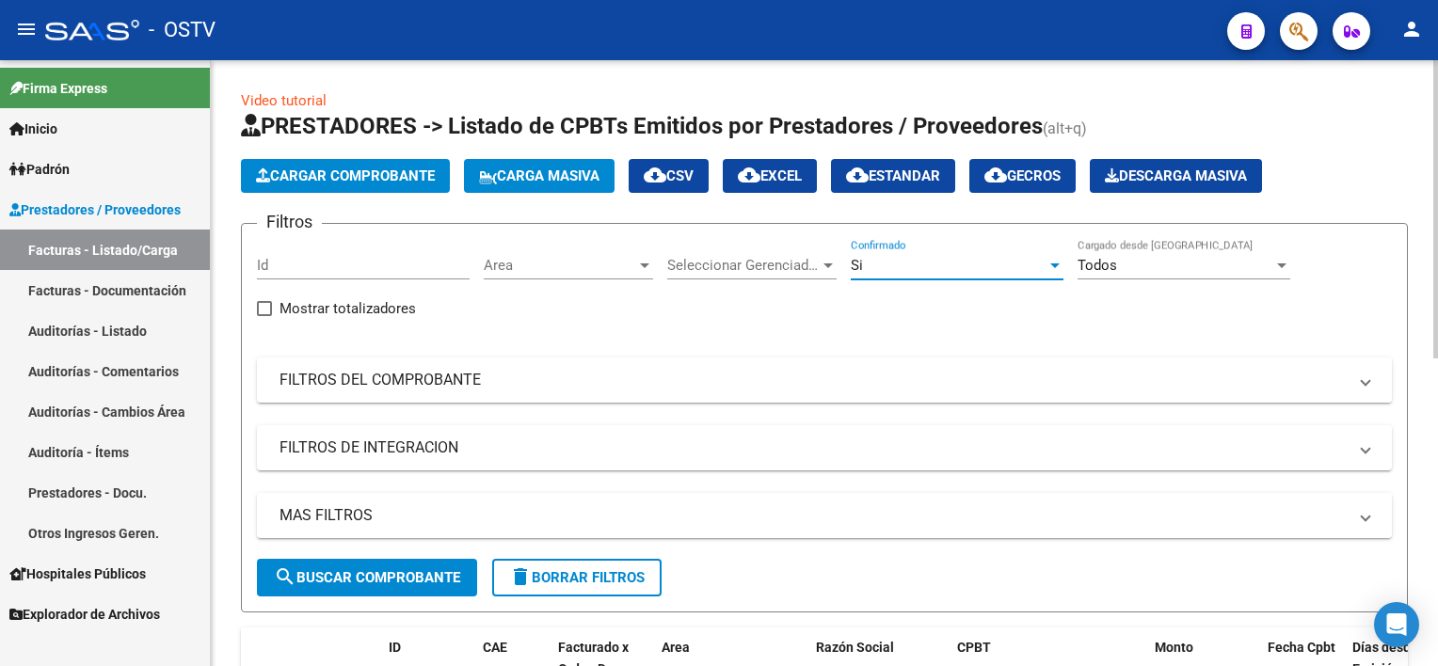
click at [451, 379] on mat-panel-title "FILTROS DEL COMPROBANTE" at bounding box center [812, 380] width 1067 height 21
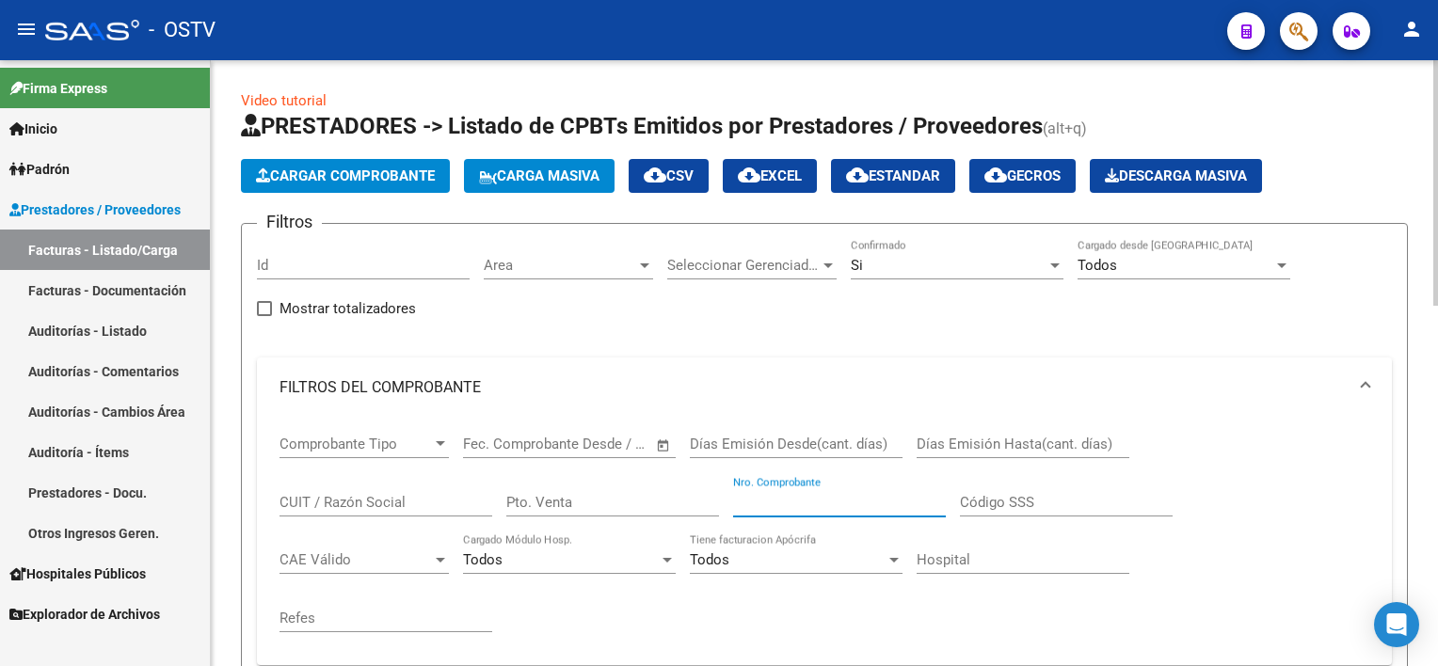
click at [852, 506] on input "Nro. Comprobante" at bounding box center [839, 502] width 213 height 17
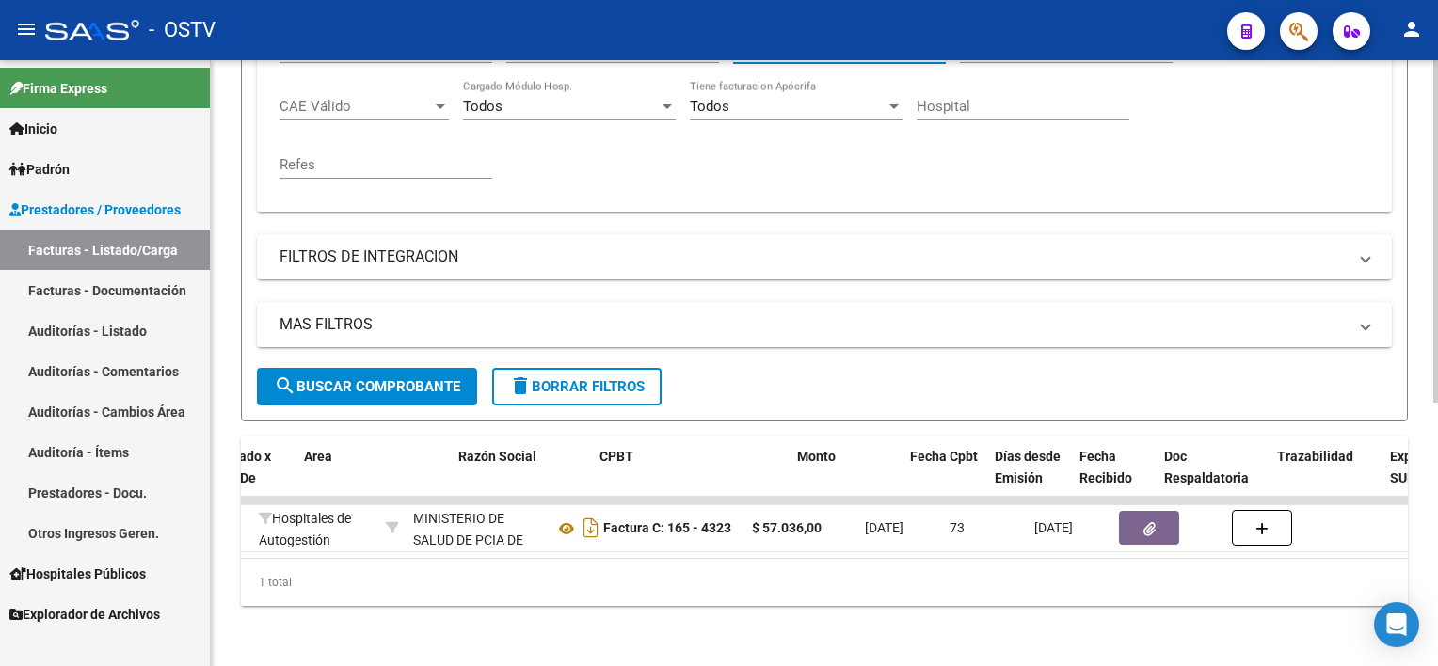
scroll to position [0, 448]
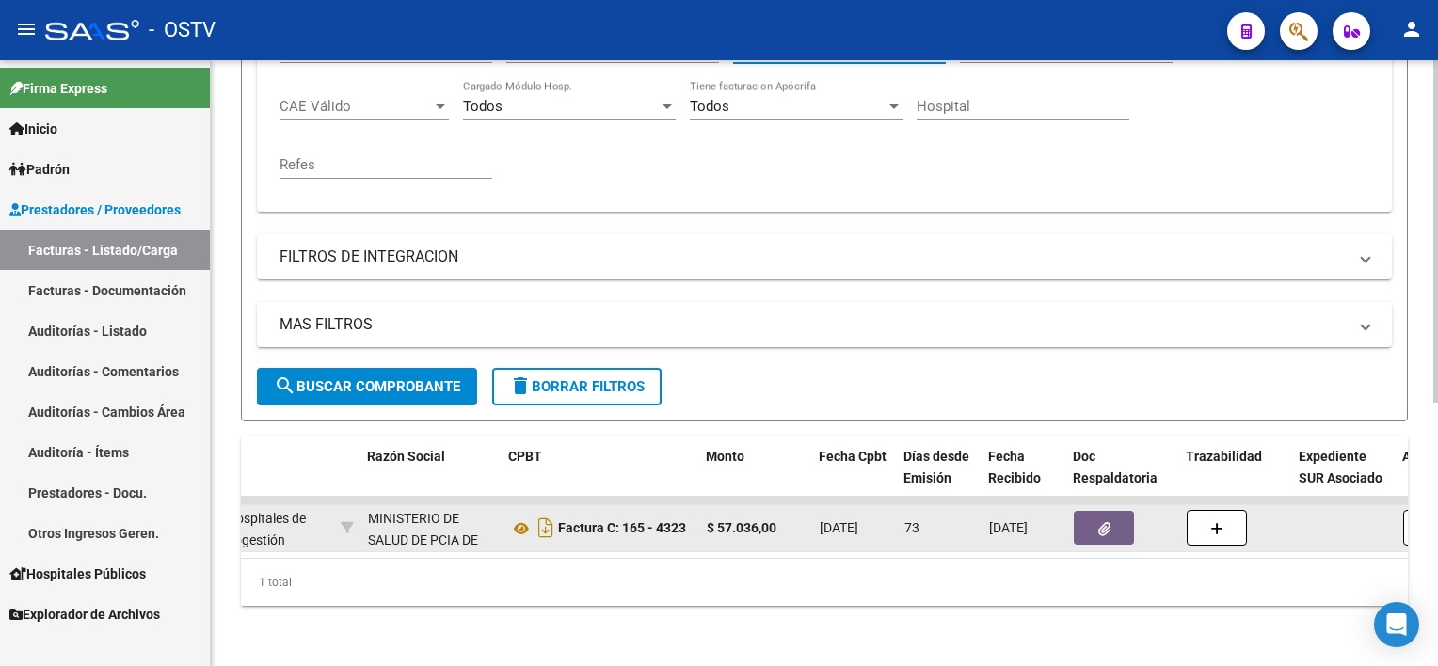
click at [1105, 522] on icon "button" at bounding box center [1104, 529] width 12 height 14
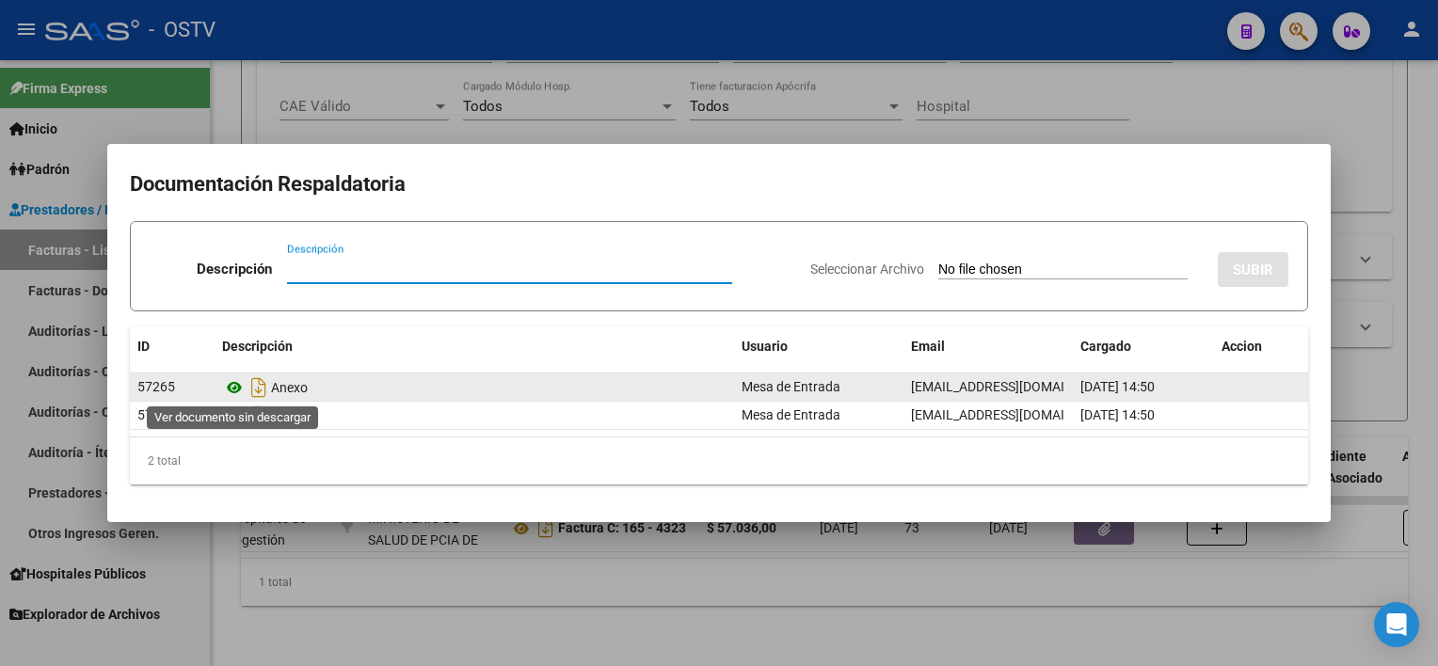
click at [238, 388] on icon at bounding box center [234, 387] width 24 height 23
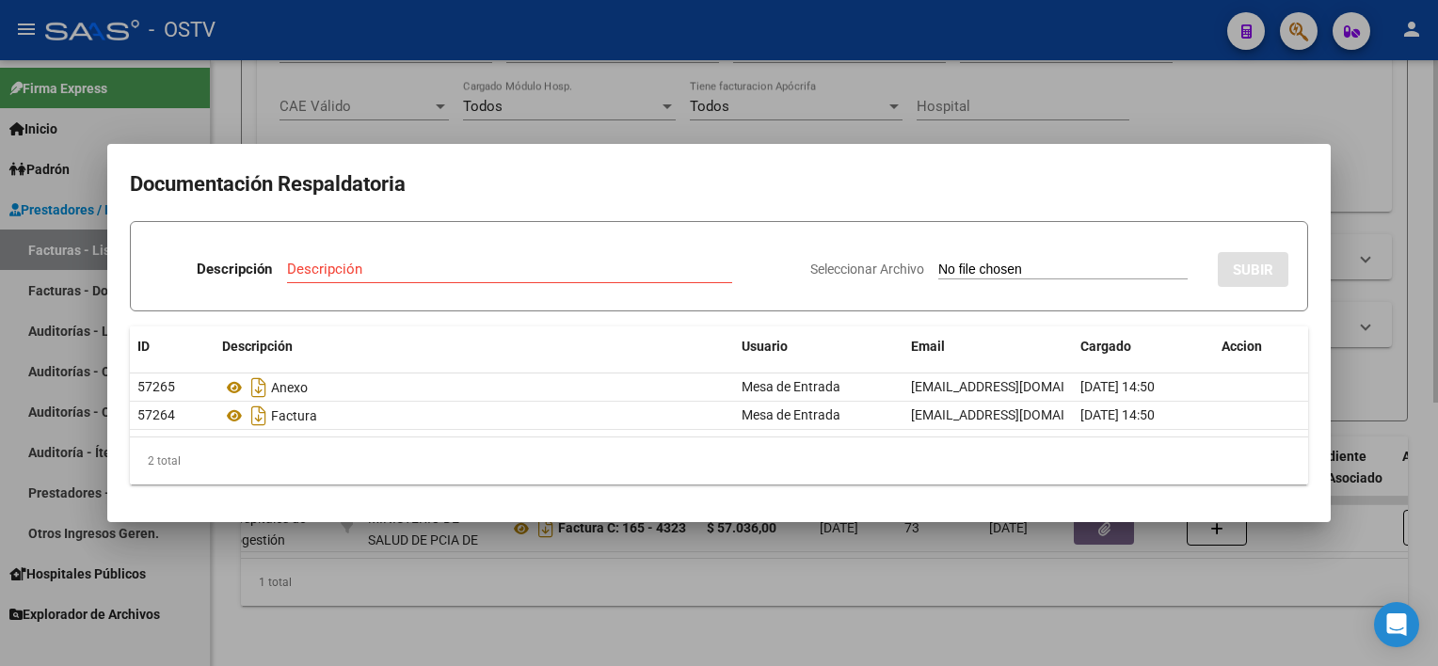
click at [819, 546] on div at bounding box center [719, 333] width 1438 height 666
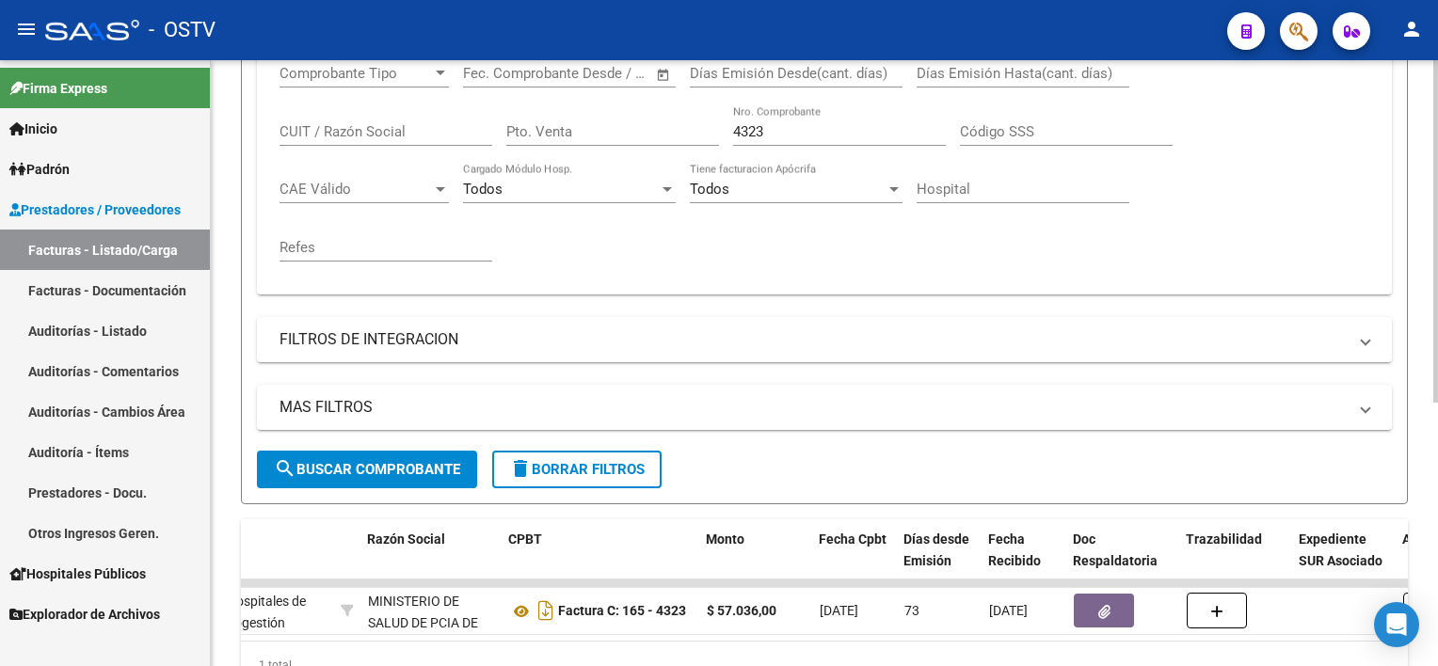
scroll to position [370, 0]
drag, startPoint x: 771, startPoint y: 132, endPoint x: 660, endPoint y: 131, distance: 112.0
click at [660, 131] on div "Comprobante Tipo Comprobante Tipo Fecha inicio – Fecha fin Fec. Comprobante Des…" at bounding box center [823, 164] width 1089 height 232
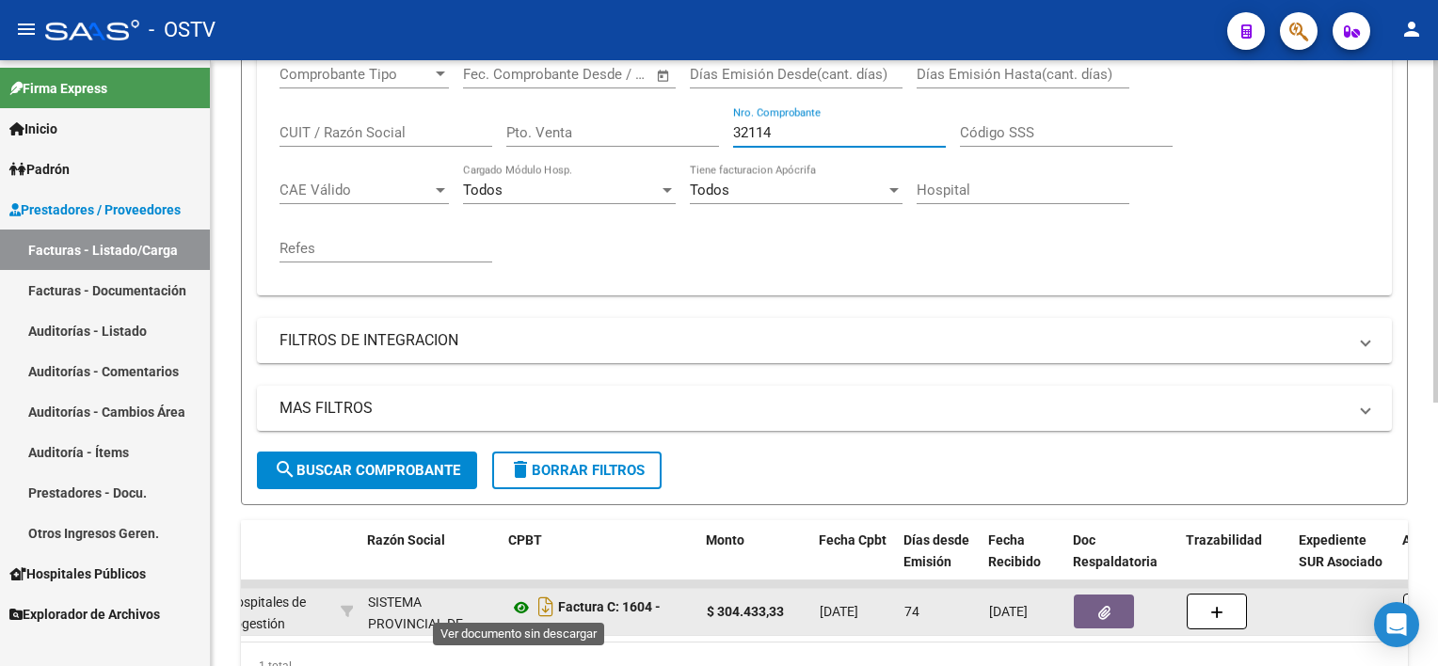
click at [519, 607] on icon at bounding box center [521, 607] width 24 height 23
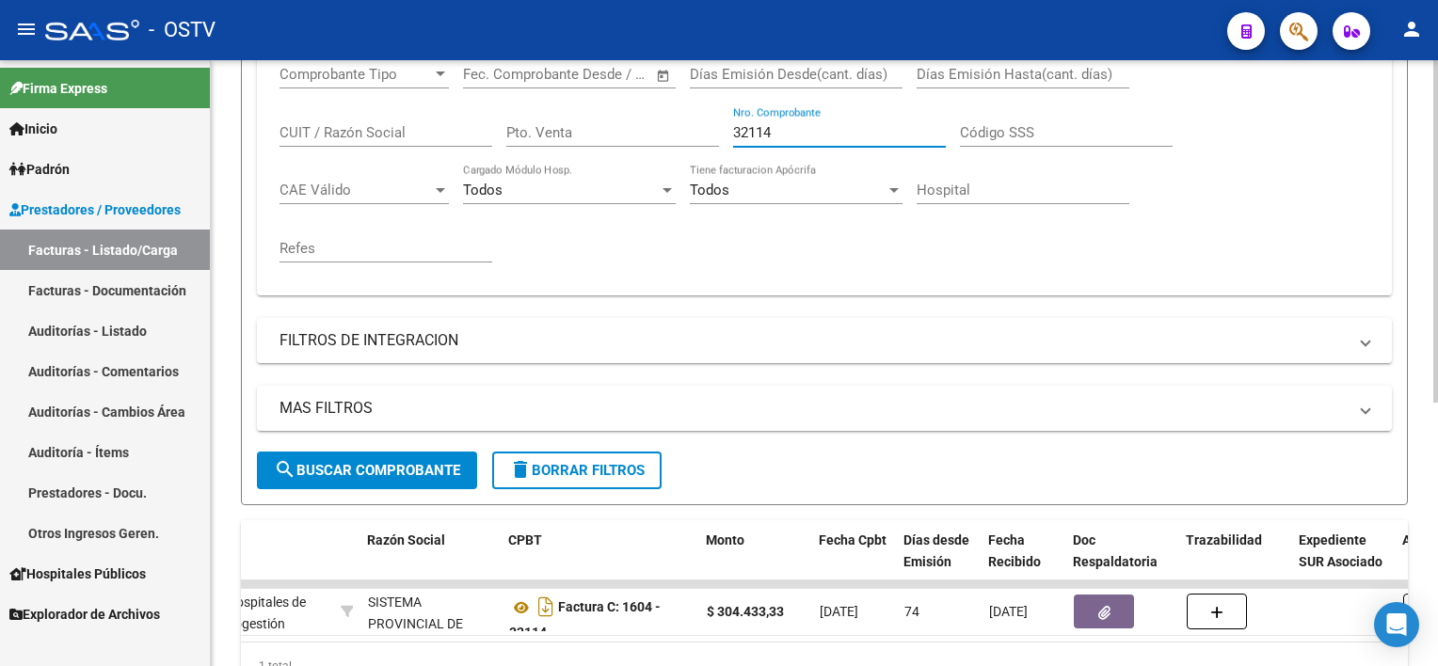
drag, startPoint x: 791, startPoint y: 132, endPoint x: 671, endPoint y: 125, distance: 120.6
click at [671, 124] on div "Comprobante Tipo Comprobante Tipo Fecha inicio – Fecha fin Fec. Comprobante Des…" at bounding box center [823, 164] width 1089 height 232
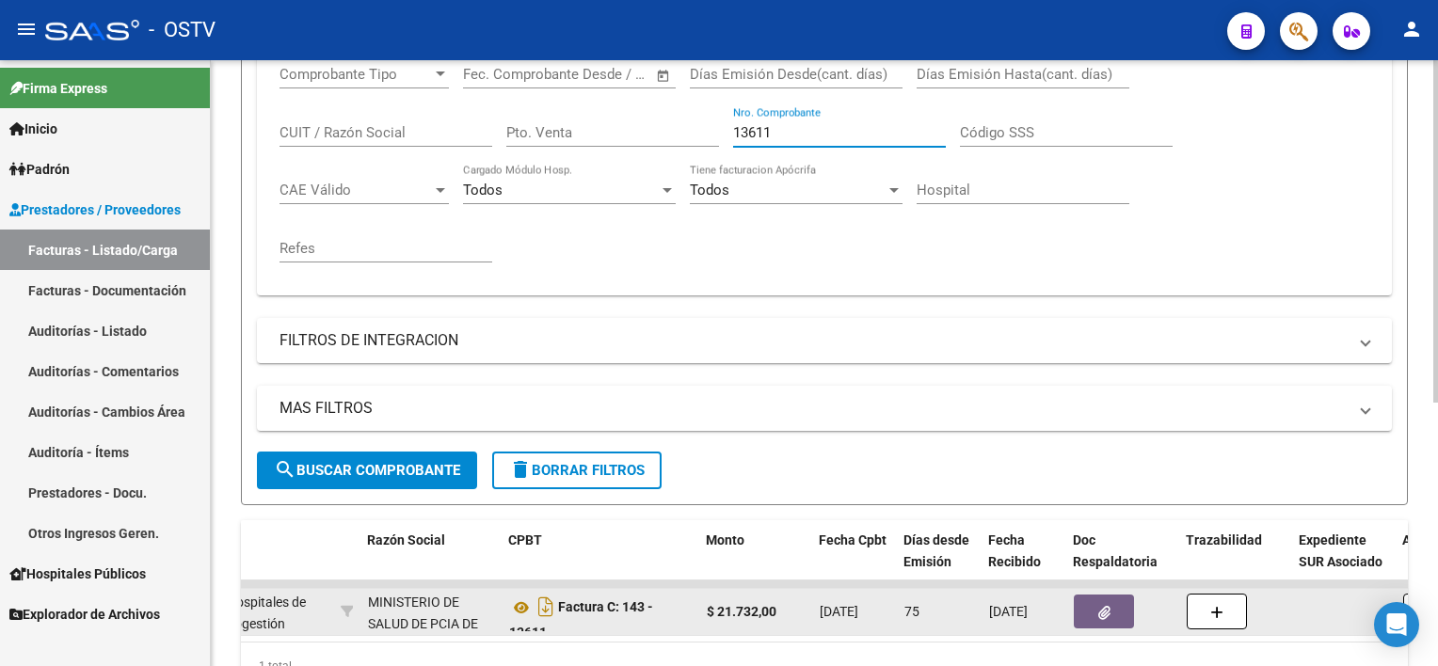
click at [1101, 607] on icon "button" at bounding box center [1104, 613] width 12 height 14
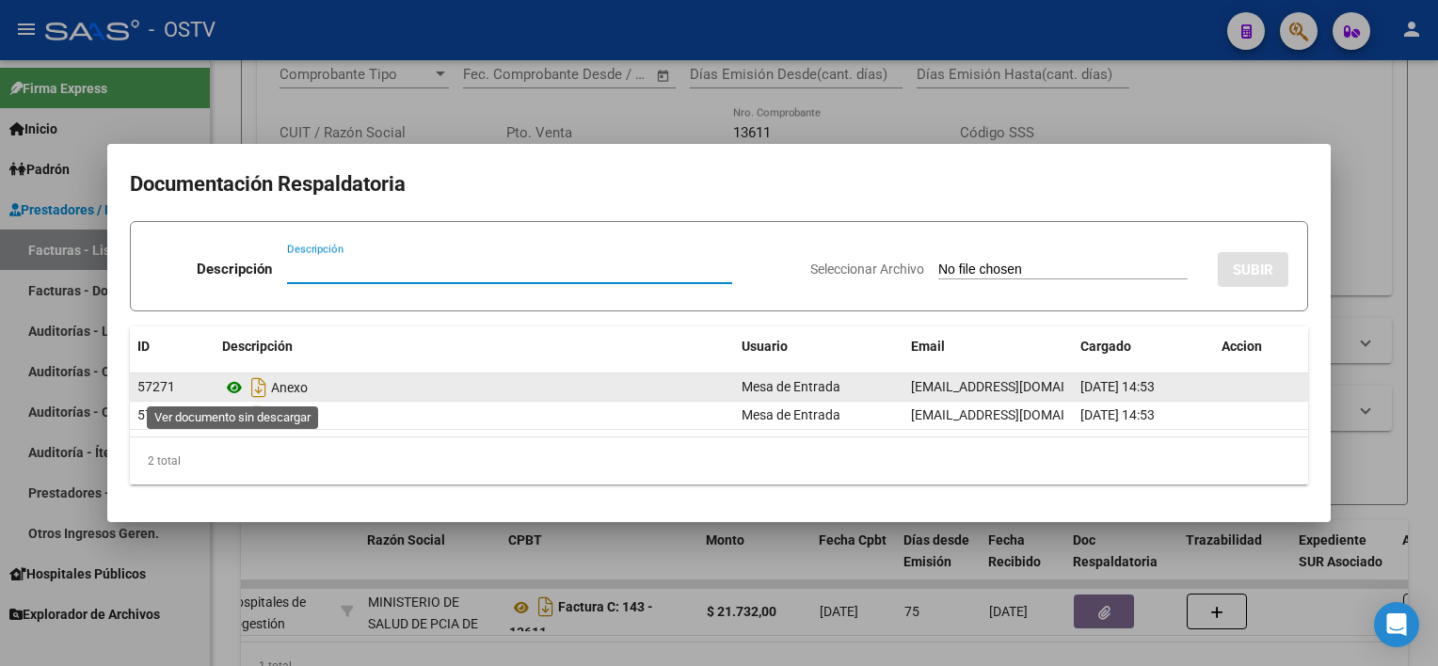
click at [228, 389] on icon at bounding box center [234, 387] width 24 height 23
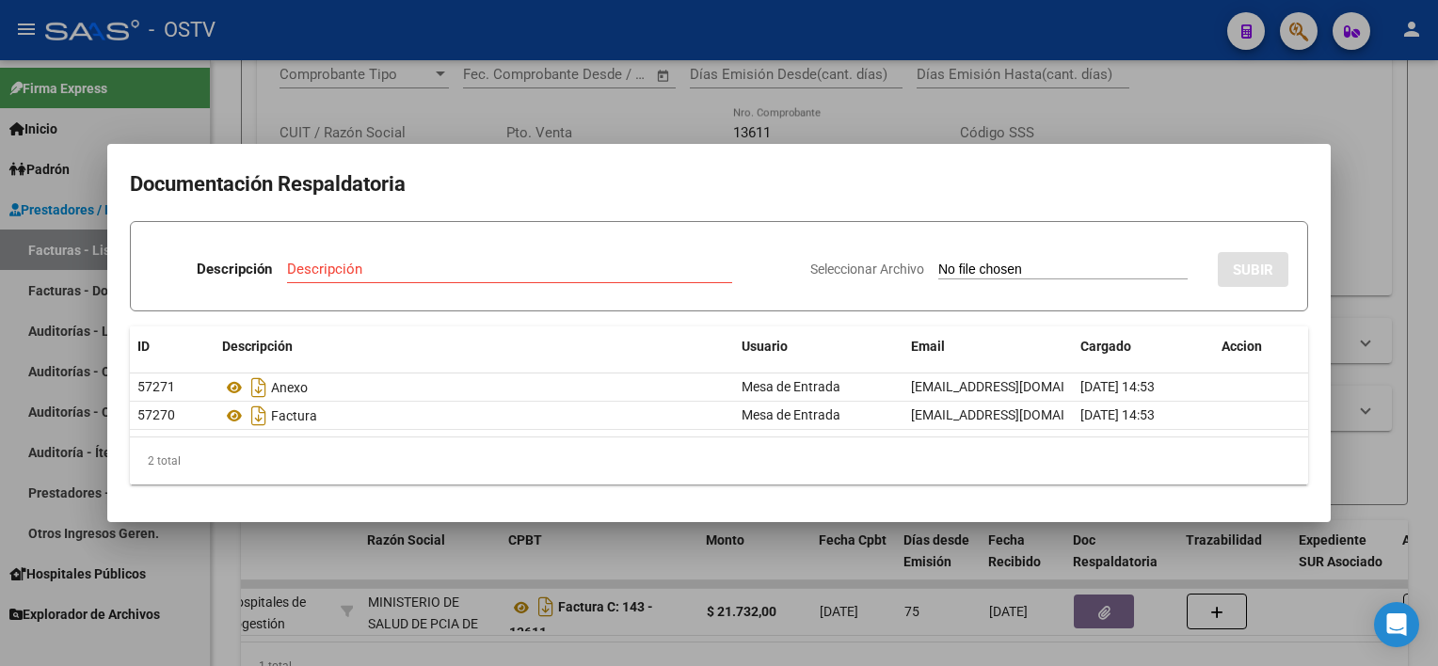
click at [734, 557] on div at bounding box center [719, 333] width 1438 height 666
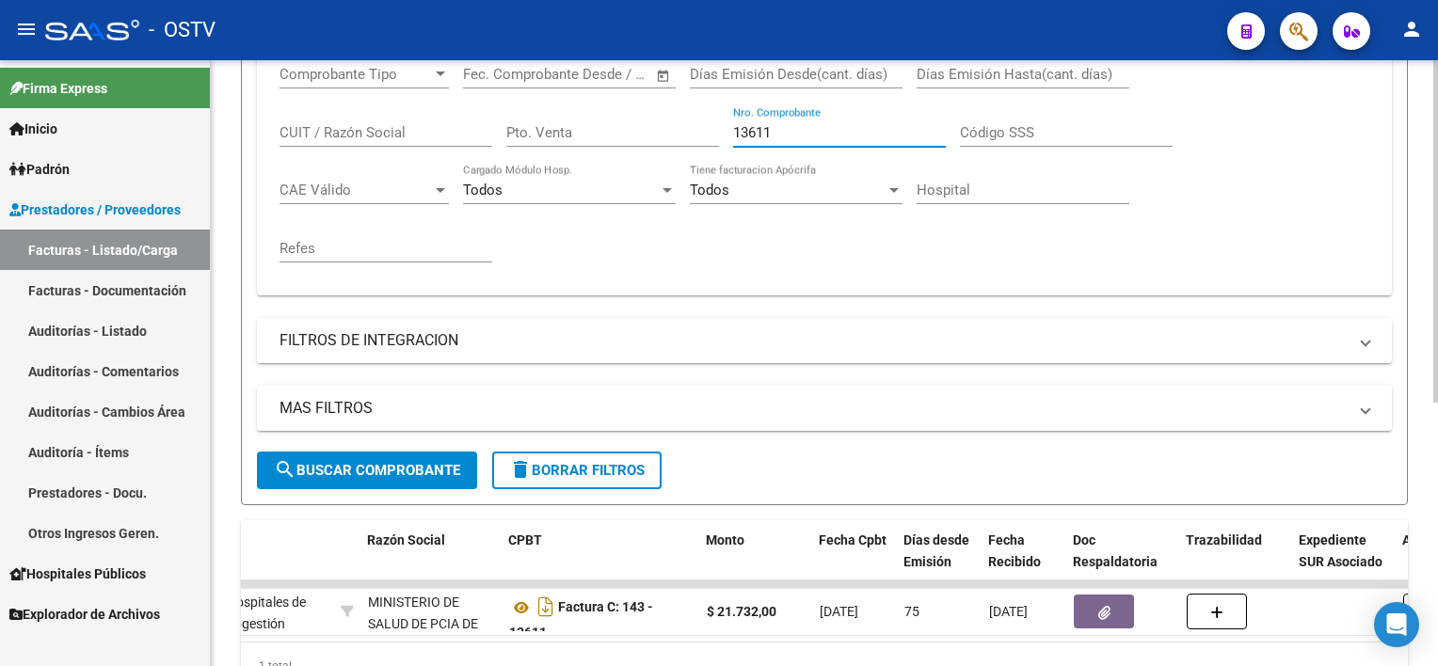
drag, startPoint x: 793, startPoint y: 134, endPoint x: 649, endPoint y: 120, distance: 144.6
click at [649, 120] on div "Comprobante Tipo Comprobante Tipo Fecha inicio – Fecha fin Fec. Comprobante Des…" at bounding box center [823, 164] width 1089 height 232
paste input "122"
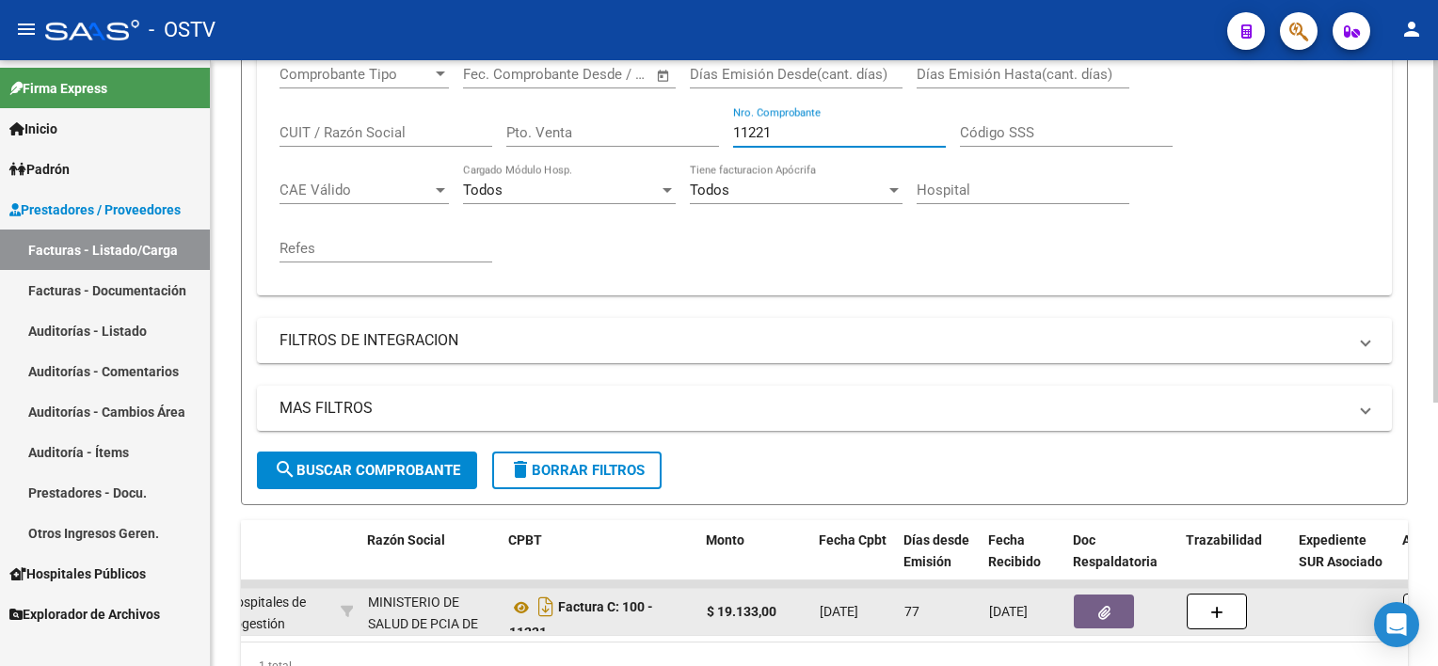
click at [1120, 617] on button "button" at bounding box center [1104, 612] width 60 height 34
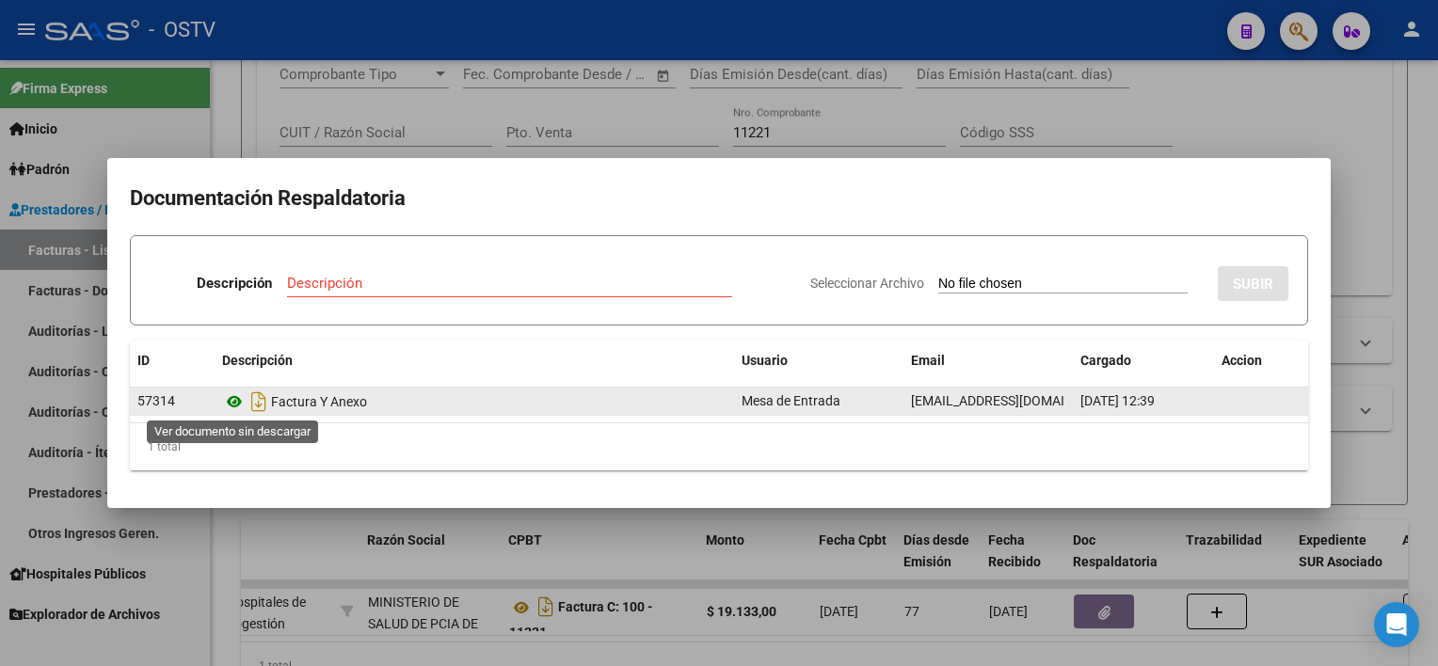
click at [233, 400] on icon at bounding box center [234, 401] width 24 height 23
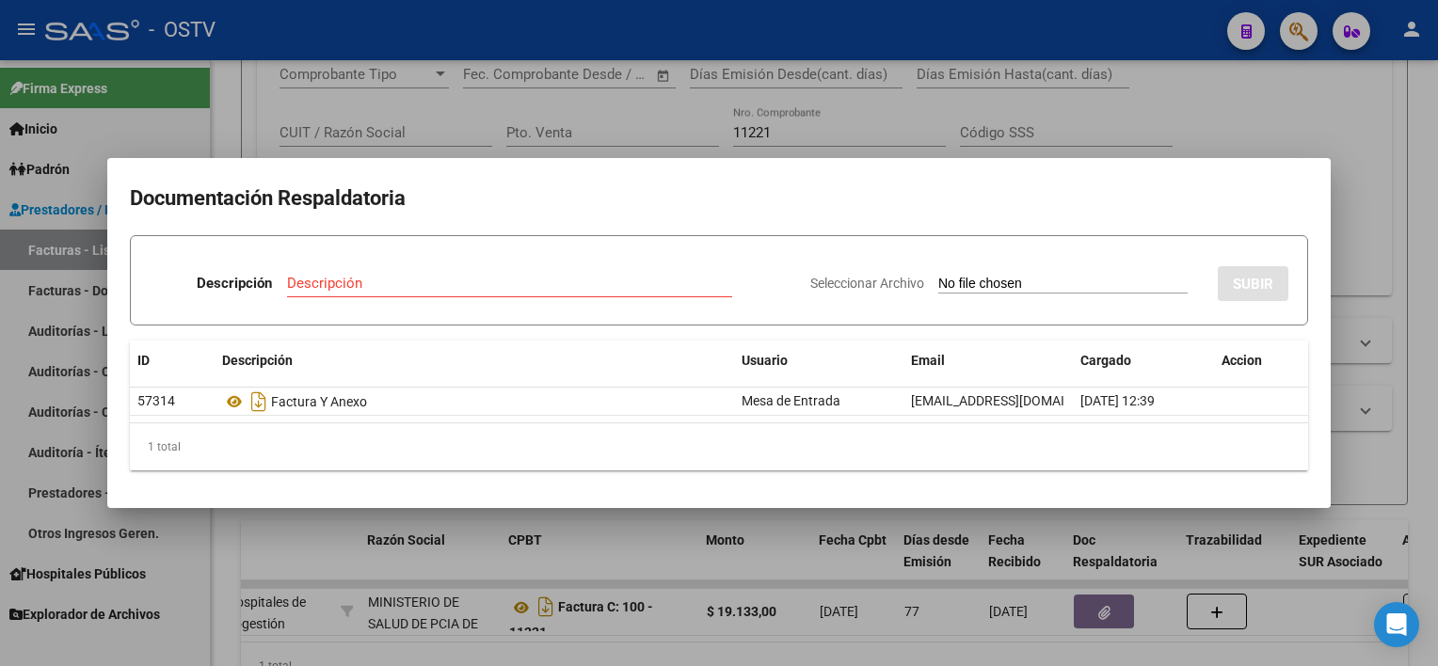
click at [730, 551] on div at bounding box center [719, 333] width 1438 height 666
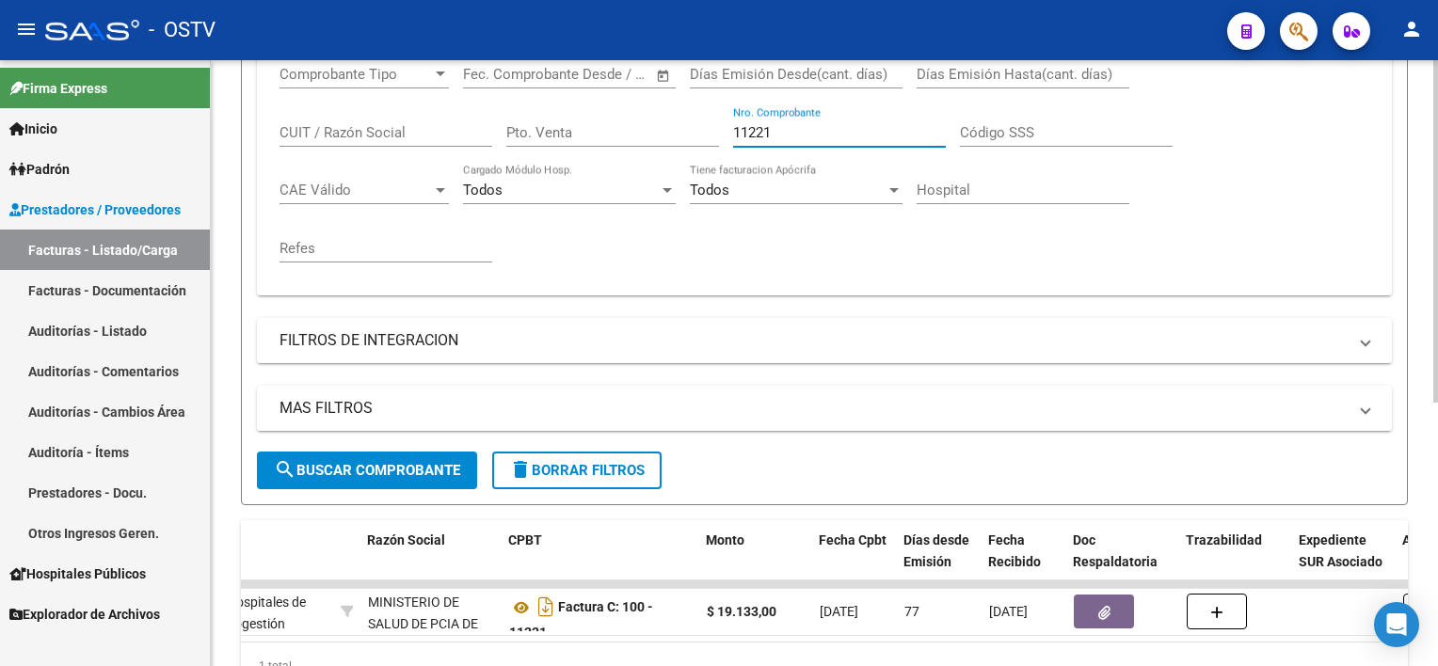
drag, startPoint x: 725, startPoint y: 124, endPoint x: 670, endPoint y: 125, distance: 55.5
click at [674, 124] on div "Comprobante Tipo Comprobante Tipo Fecha inicio – Fecha fin Fec. Comprobante Des…" at bounding box center [823, 164] width 1089 height 232
paste input "219"
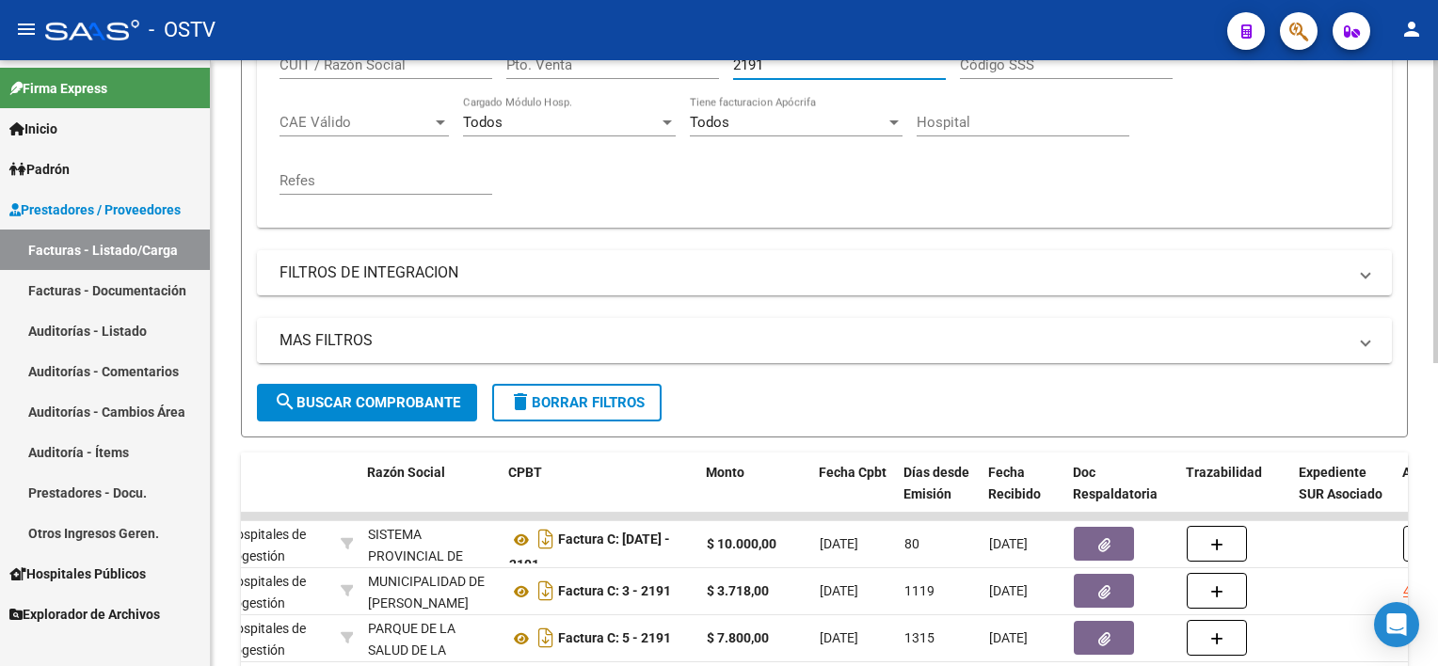
scroll to position [464, 0]
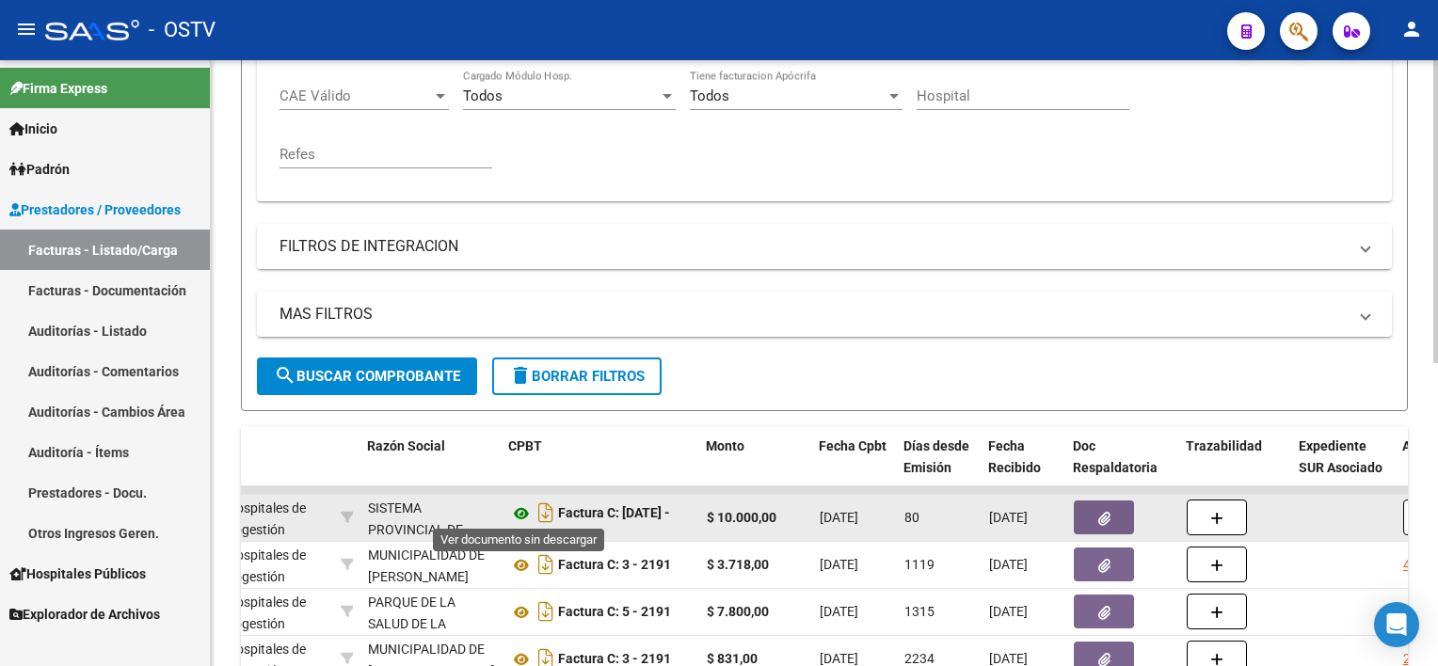
click at [526, 508] on icon at bounding box center [521, 513] width 24 height 23
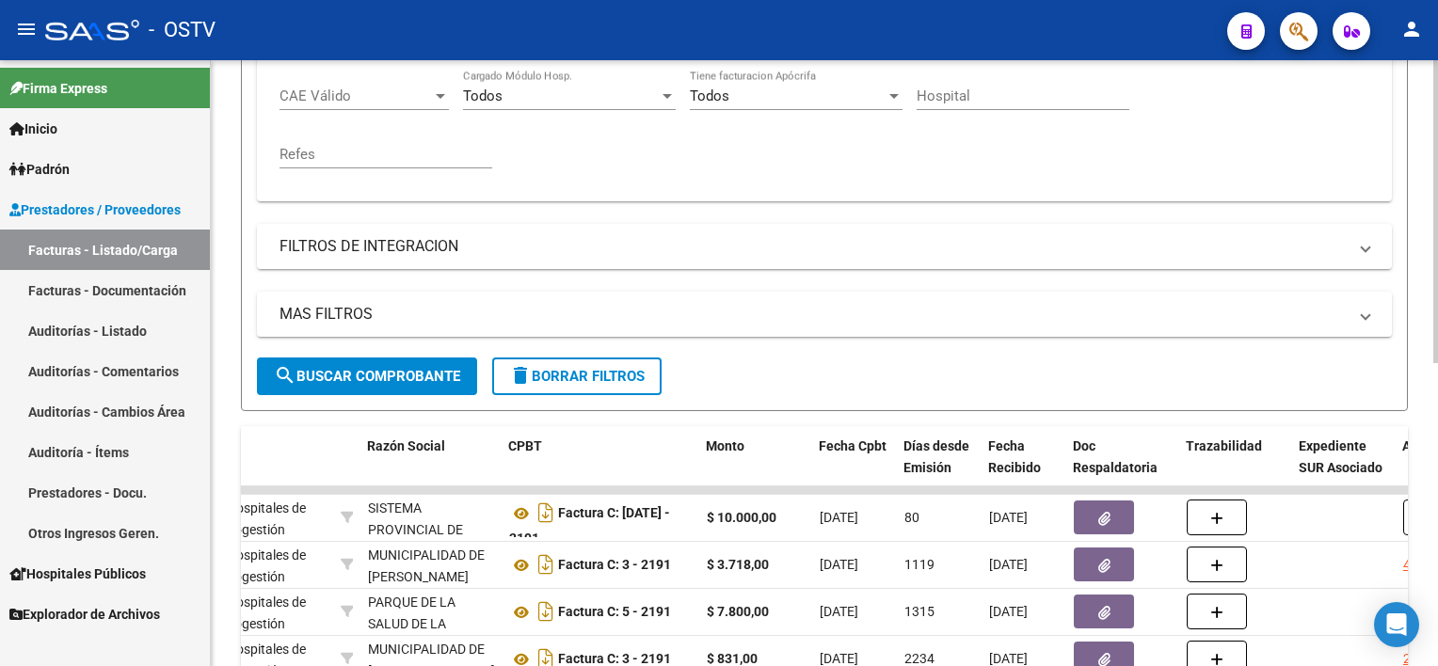
click at [806, 277] on div "Filtros Id Area Area Seleccionar Gerenciador Seleccionar Gerenciador Si Confirm…" at bounding box center [824, 66] width 1135 height 582
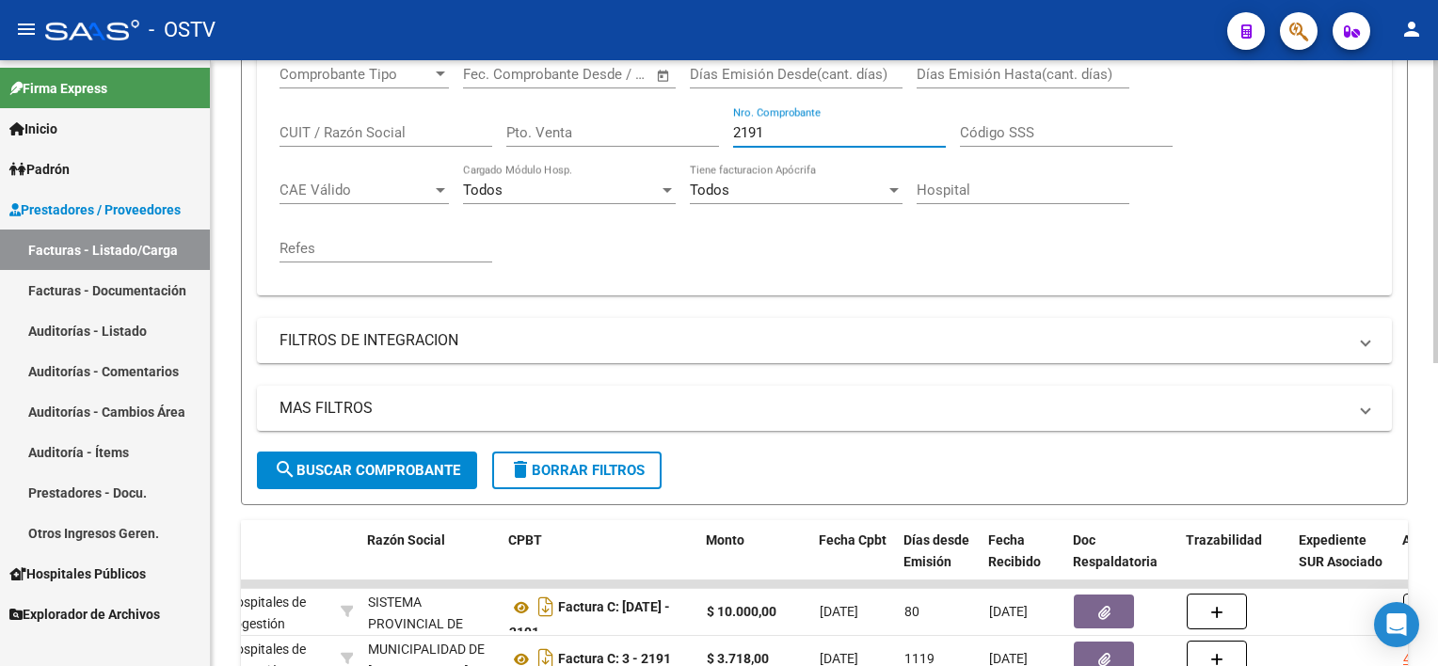
drag, startPoint x: 787, startPoint y: 129, endPoint x: 692, endPoint y: 126, distance: 94.1
click at [693, 125] on div "Comprobante Tipo Comprobante Tipo Fecha inicio – Fecha fin Fec. Comprobante Des…" at bounding box center [823, 164] width 1089 height 232
paste input "02903"
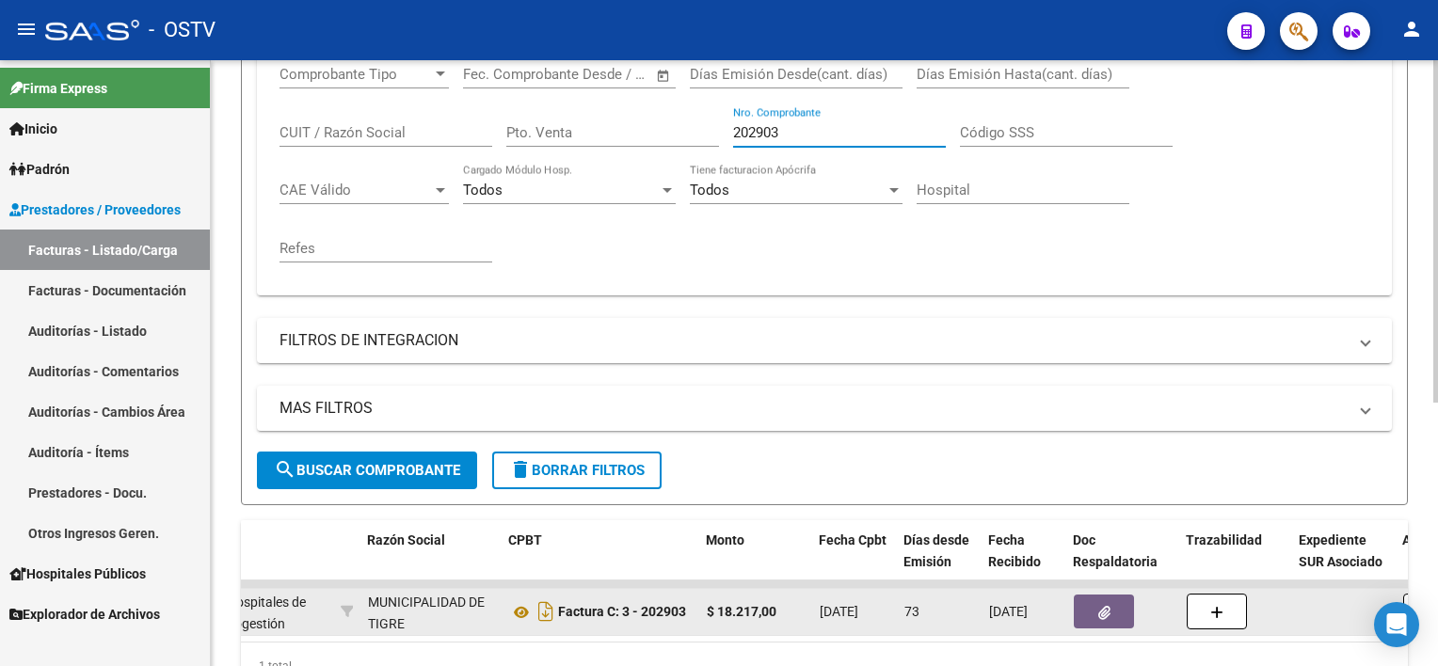
click at [1103, 603] on span "button" at bounding box center [1104, 611] width 12 height 17
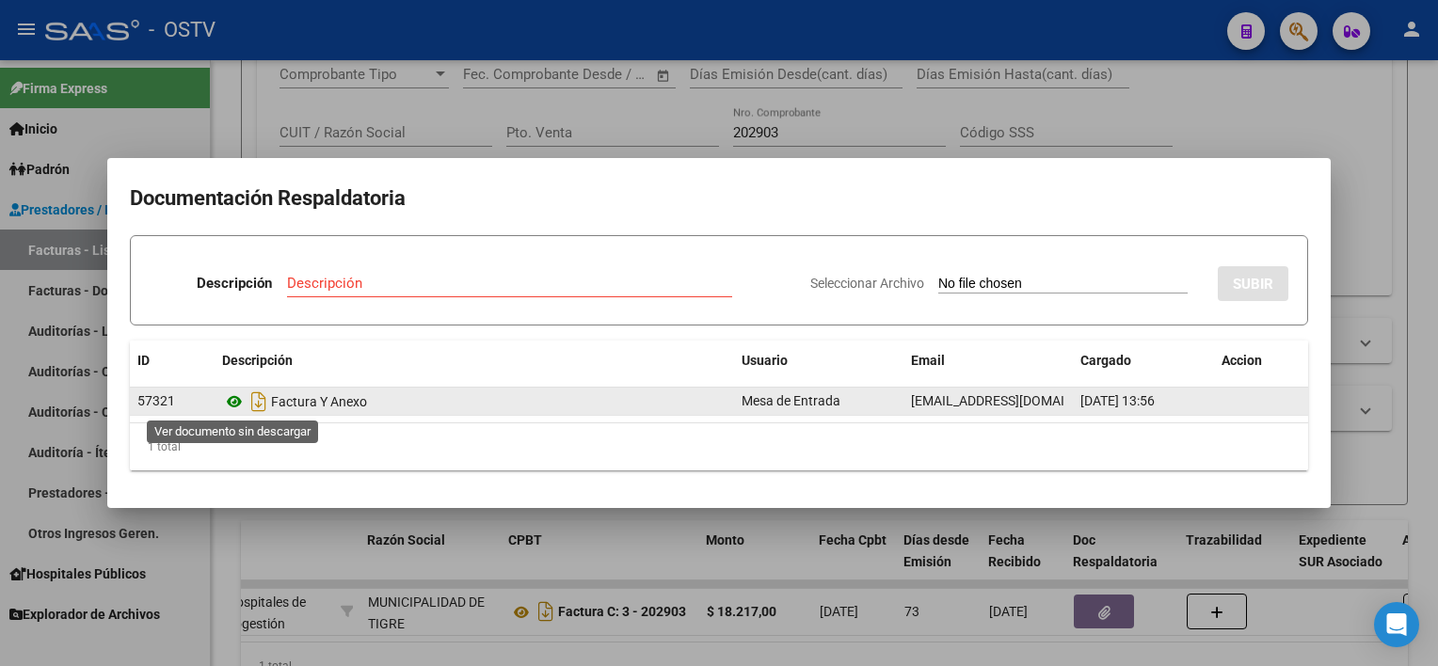
click at [232, 391] on icon at bounding box center [234, 401] width 24 height 23
drag, startPoint x: 758, startPoint y: 576, endPoint x: 793, endPoint y: 396, distance: 183.0
click at [758, 575] on div at bounding box center [719, 333] width 1438 height 666
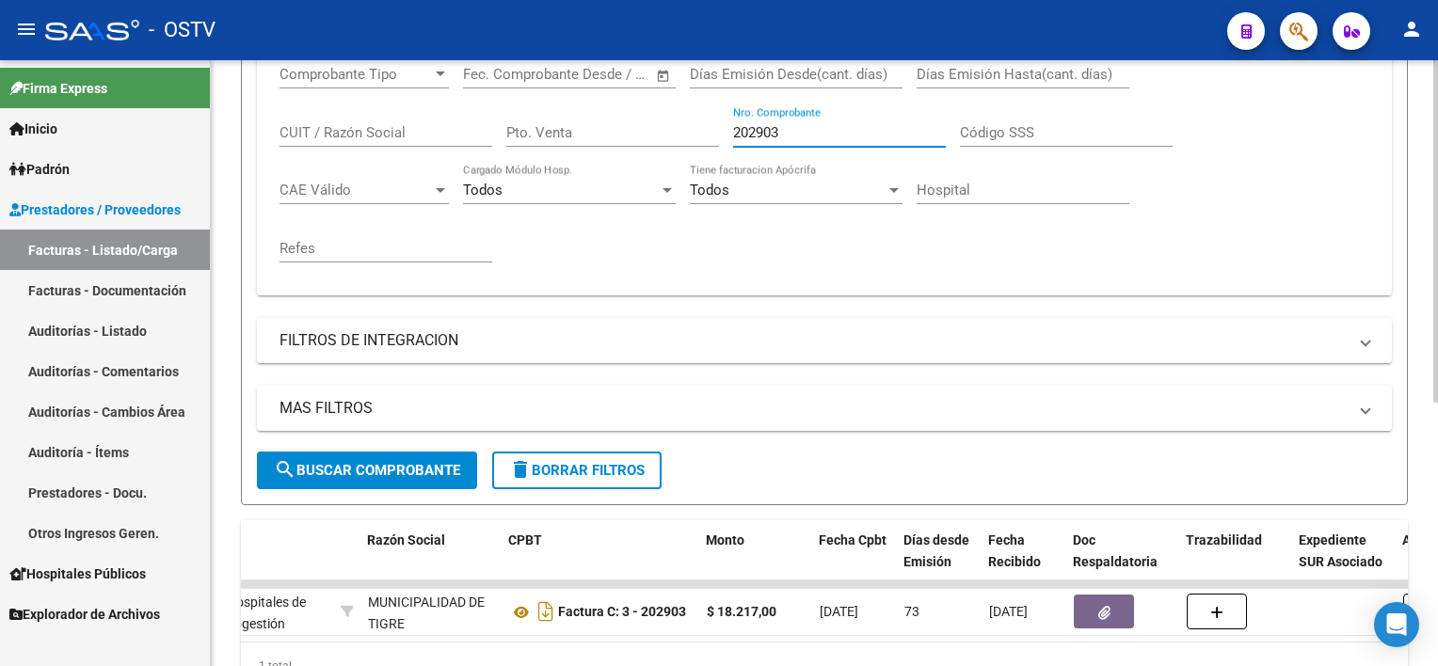
drag, startPoint x: 809, startPoint y: 135, endPoint x: 680, endPoint y: 113, distance: 130.9
click at [680, 113] on div "Comprobante Tipo Comprobante Tipo Fecha inicio – Fecha fin Fec. Comprobante Des…" at bounding box center [823, 164] width 1089 height 232
paste input "13572"
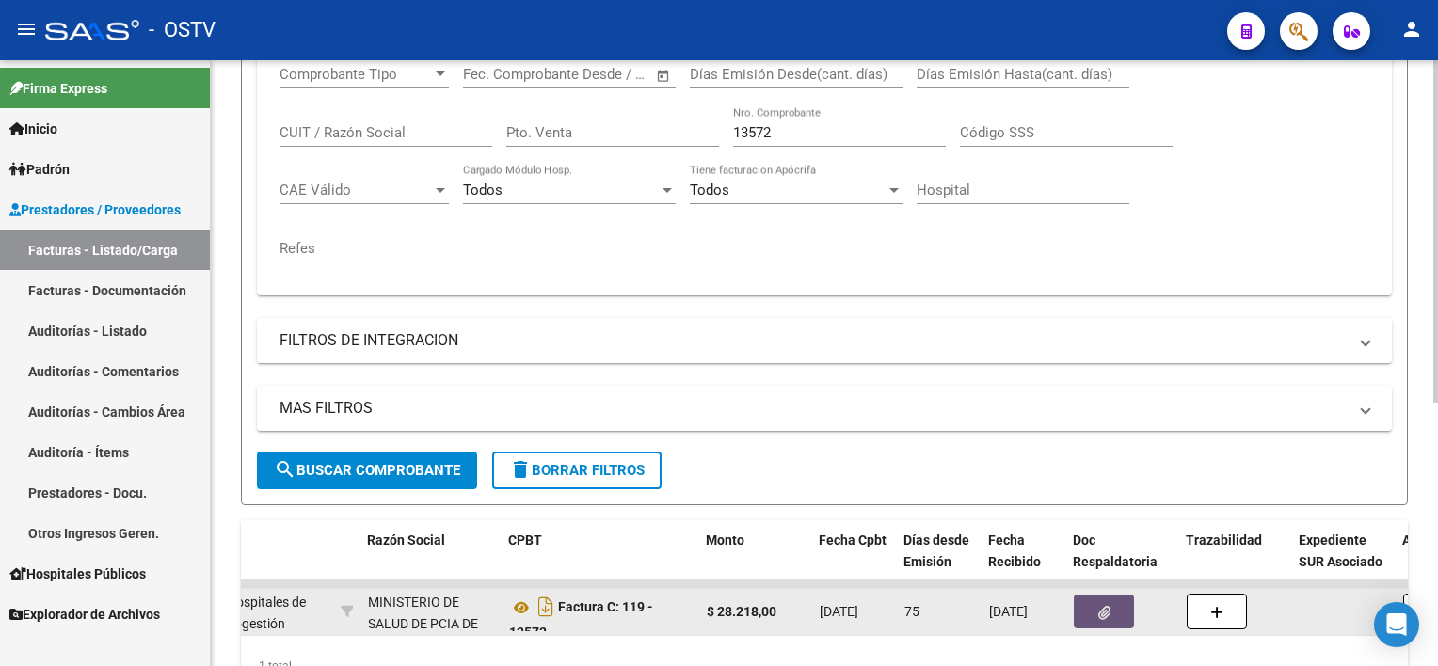
click at [1102, 606] on icon "button" at bounding box center [1104, 613] width 12 height 14
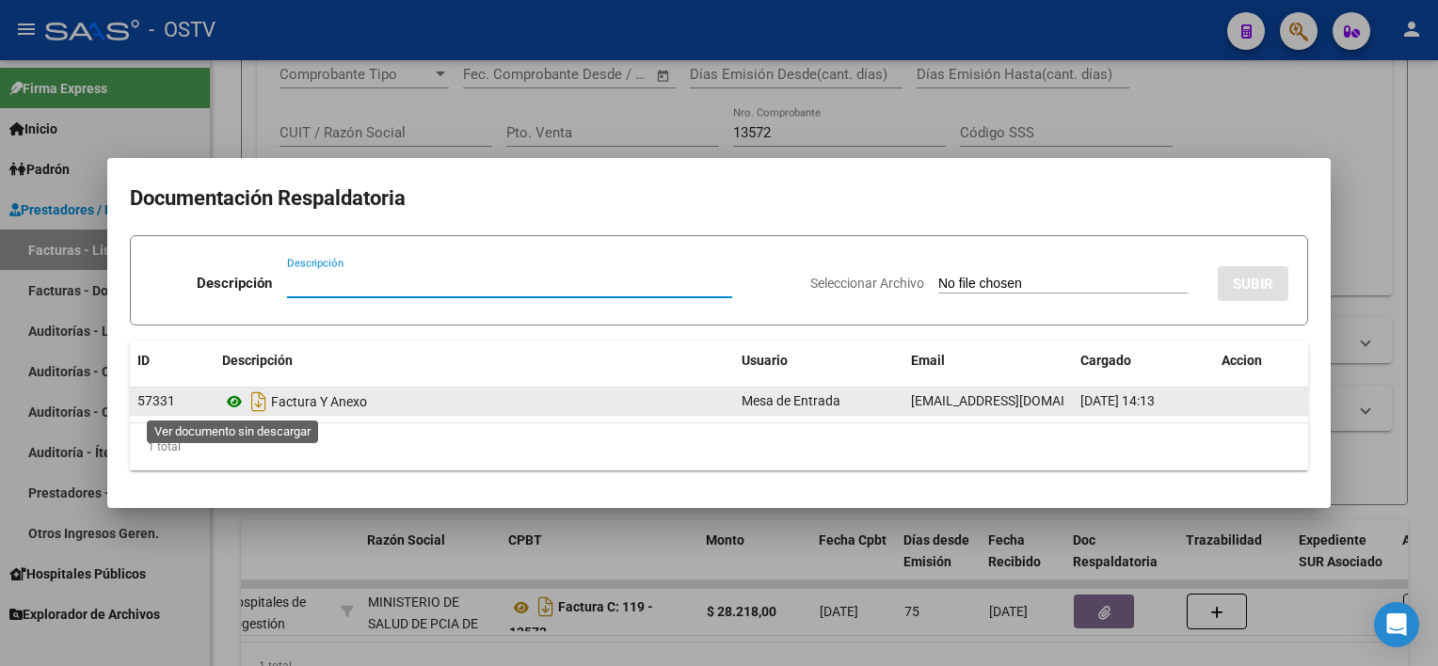
click at [231, 407] on icon at bounding box center [234, 401] width 24 height 23
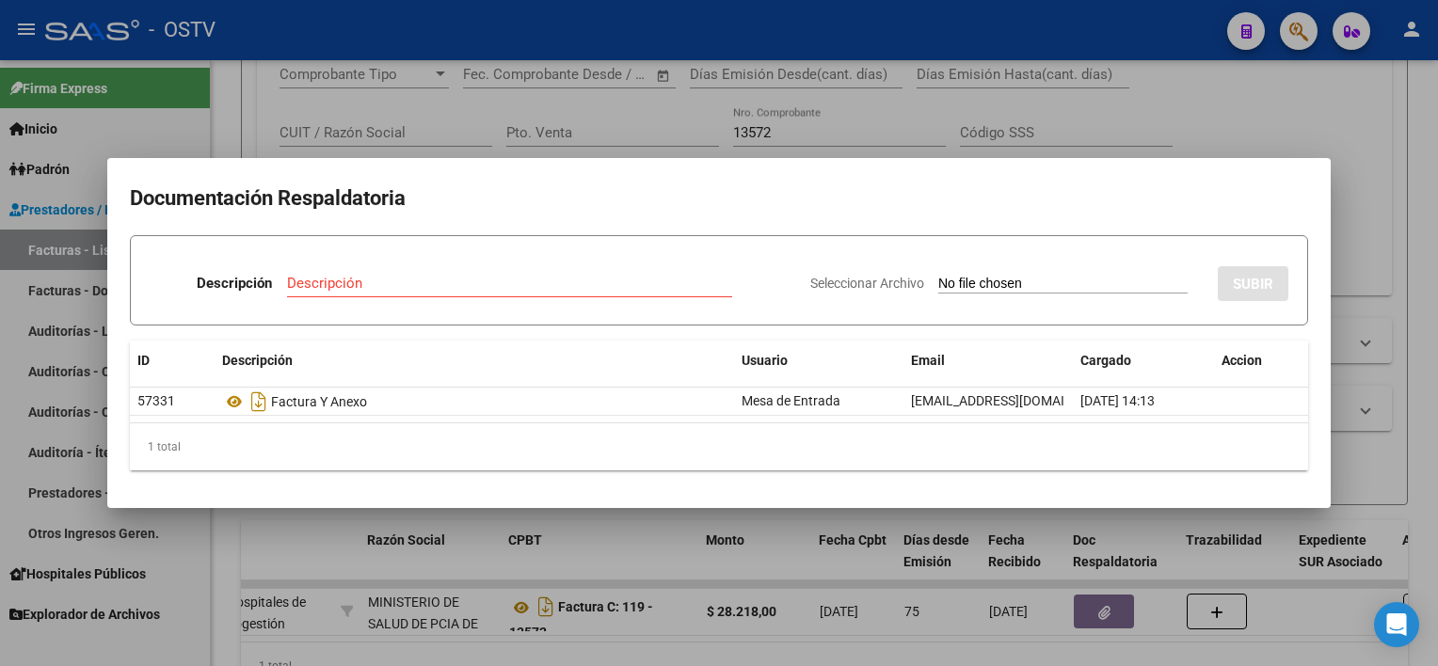
click at [836, 554] on div at bounding box center [719, 333] width 1438 height 666
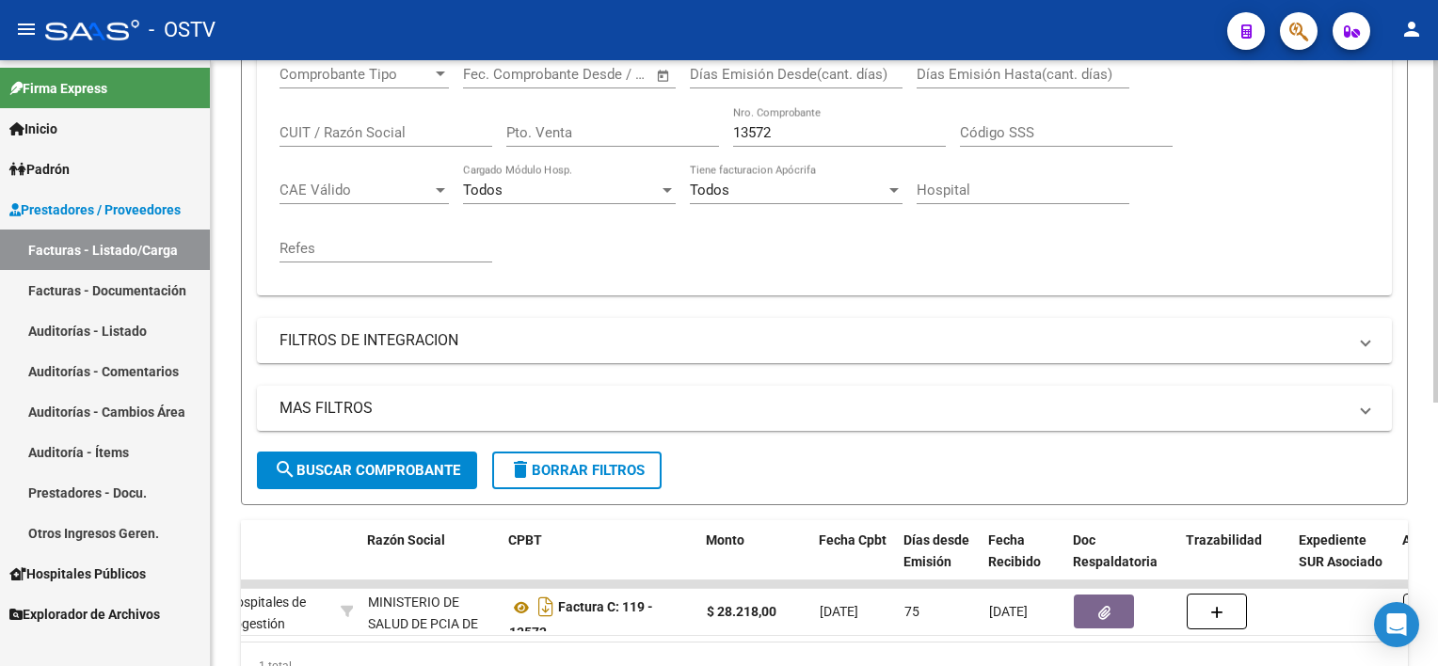
click at [784, 119] on div "13572 Nro. Comprobante" at bounding box center [839, 126] width 213 height 40
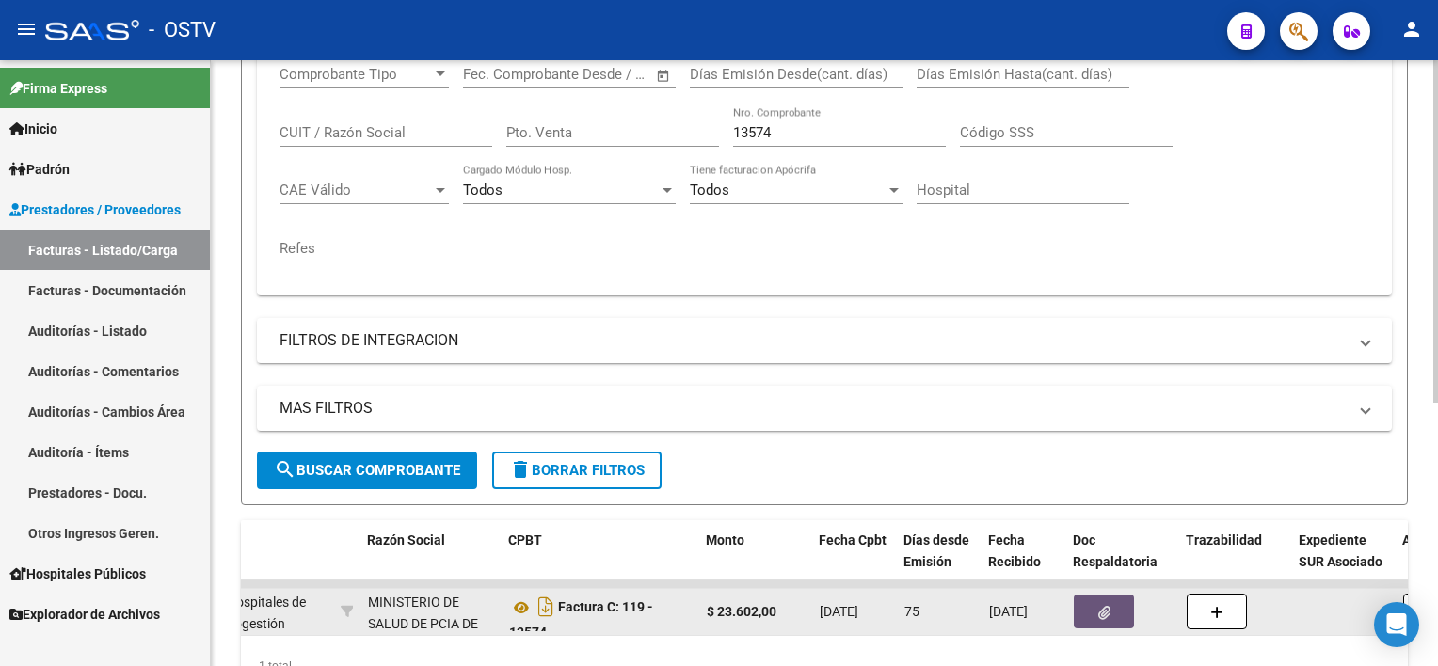
click at [1095, 606] on button "button" at bounding box center [1104, 612] width 60 height 34
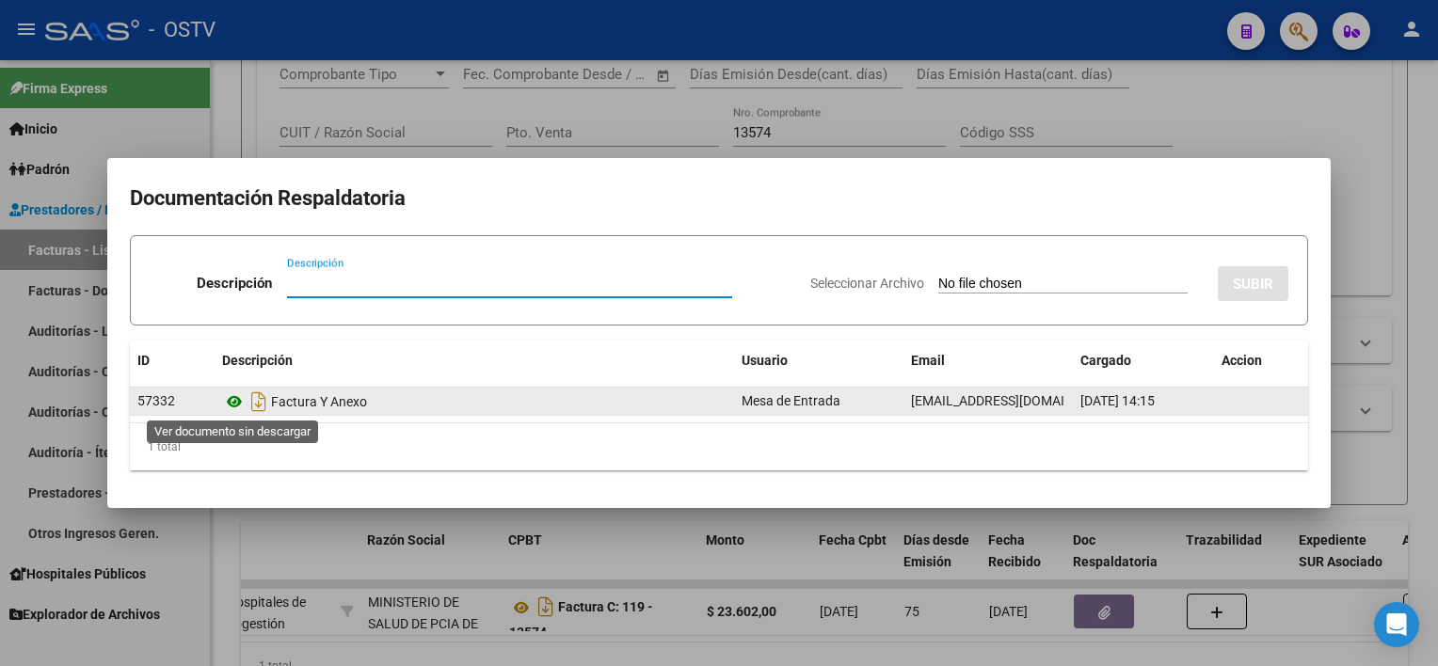
click at [235, 399] on icon at bounding box center [234, 401] width 24 height 23
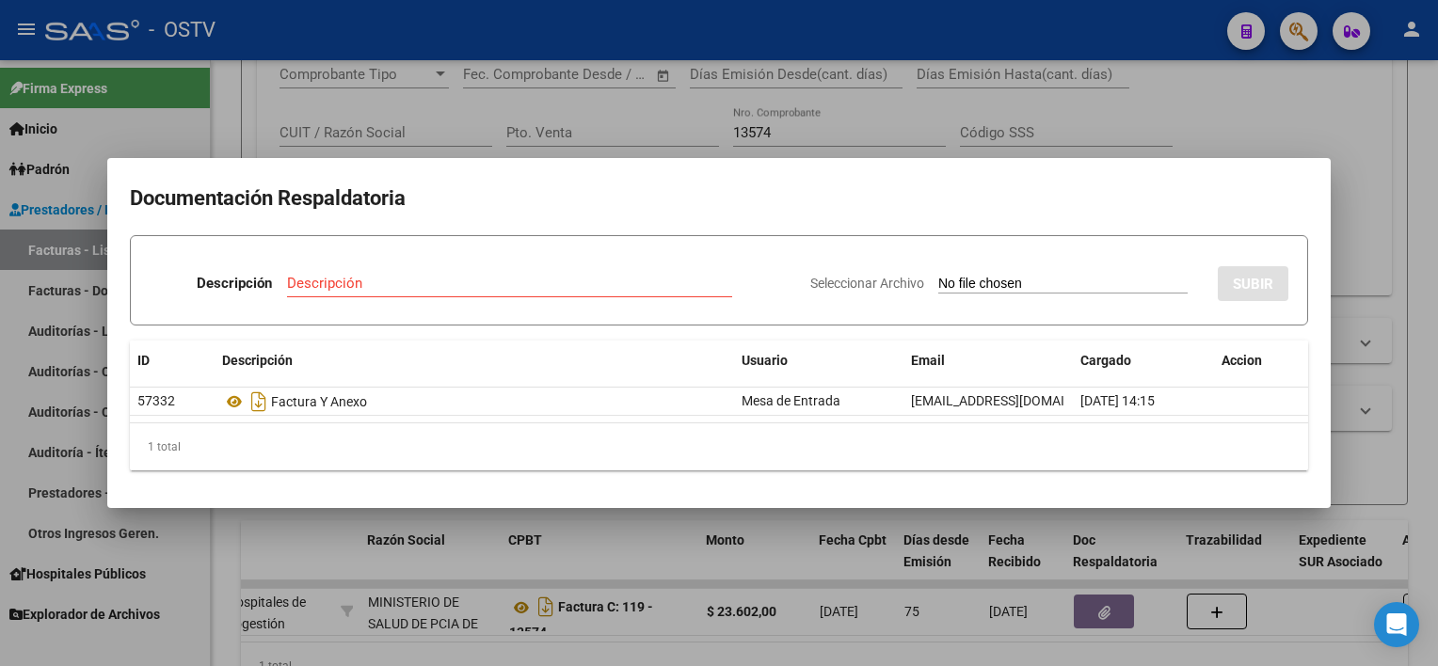
click at [896, 102] on div at bounding box center [719, 333] width 1438 height 666
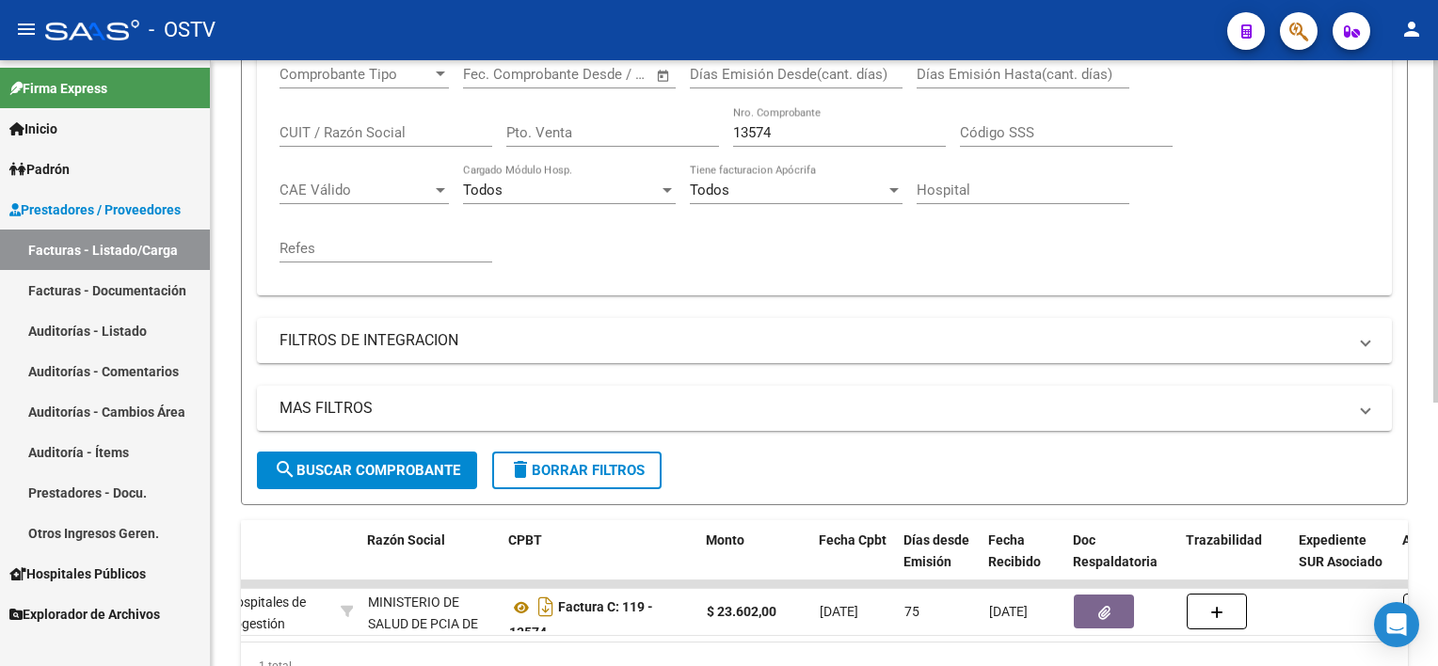
drag, startPoint x: 813, startPoint y: 128, endPoint x: 685, endPoint y: 121, distance: 128.1
click at [685, 121] on div "Comprobante Tipo Comprobante Tipo Fecha inicio – Fecha fin Fec. Comprobante Des…" at bounding box center [823, 164] width 1089 height 232
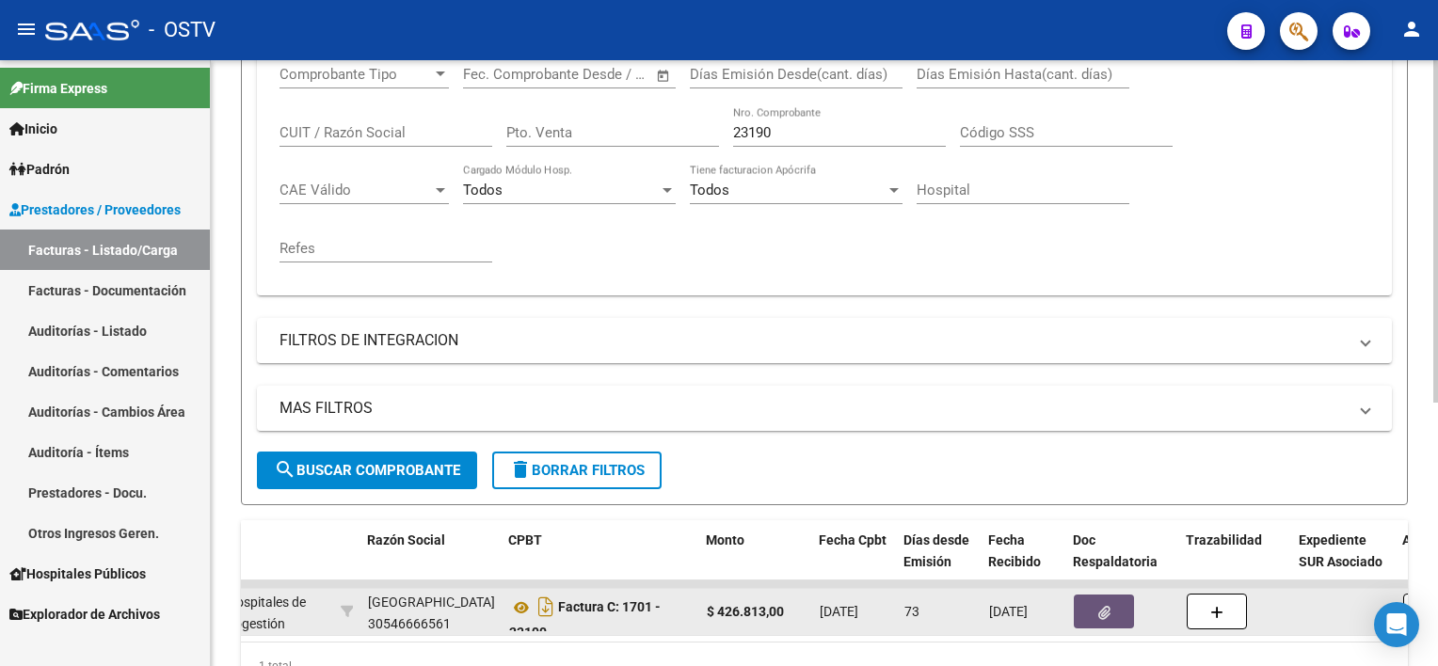
click at [1089, 614] on button "button" at bounding box center [1104, 612] width 60 height 34
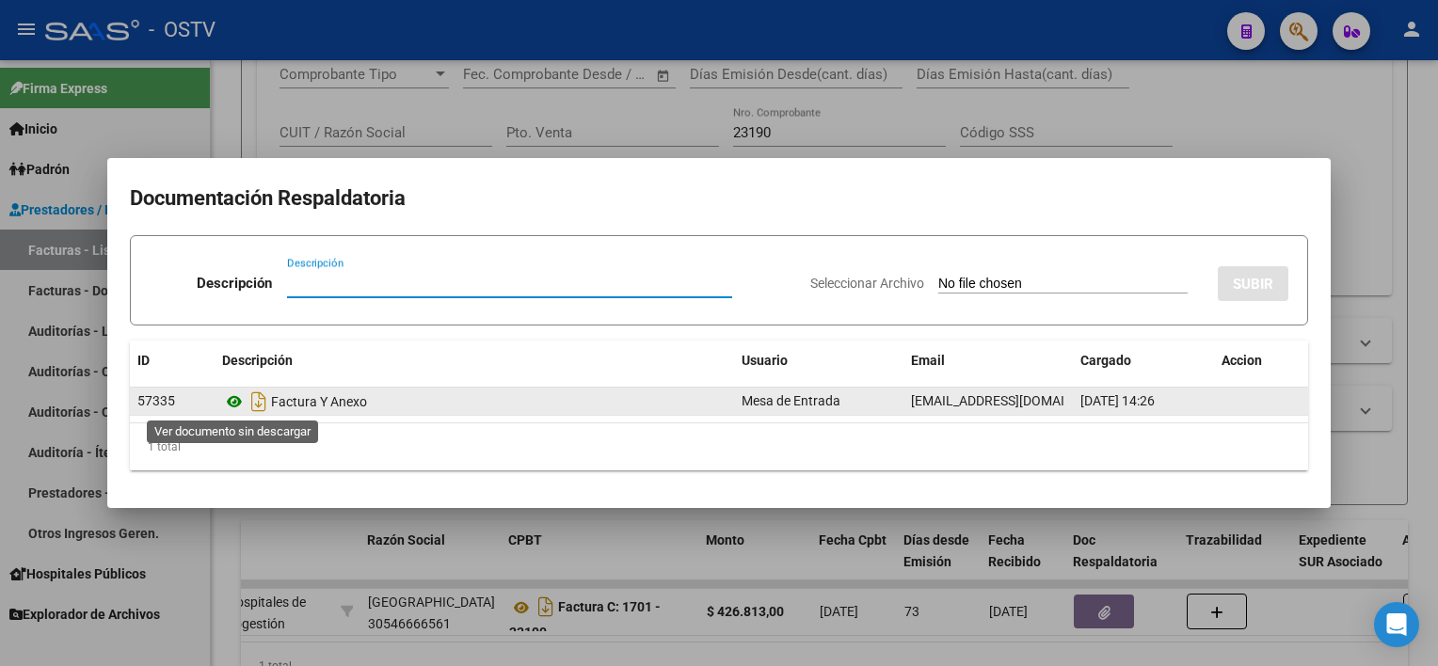
click at [237, 402] on icon at bounding box center [234, 401] width 24 height 23
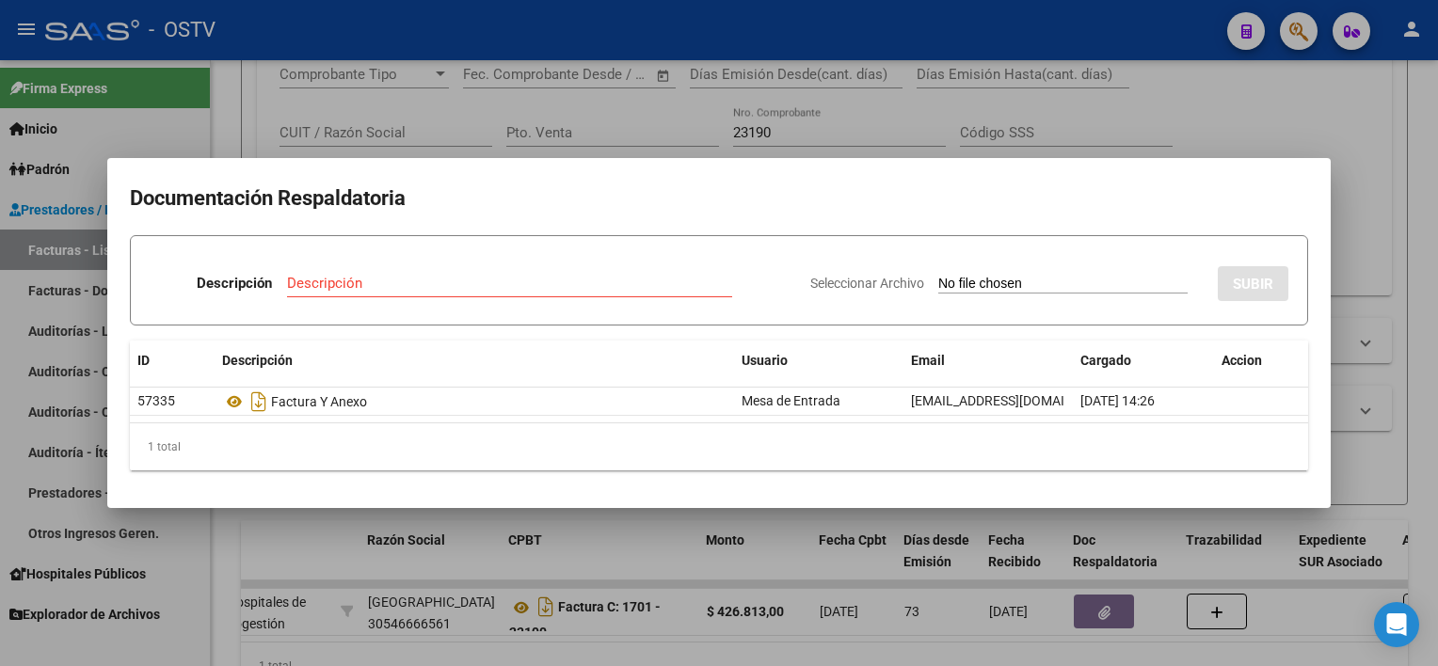
click at [727, 546] on div at bounding box center [719, 333] width 1438 height 666
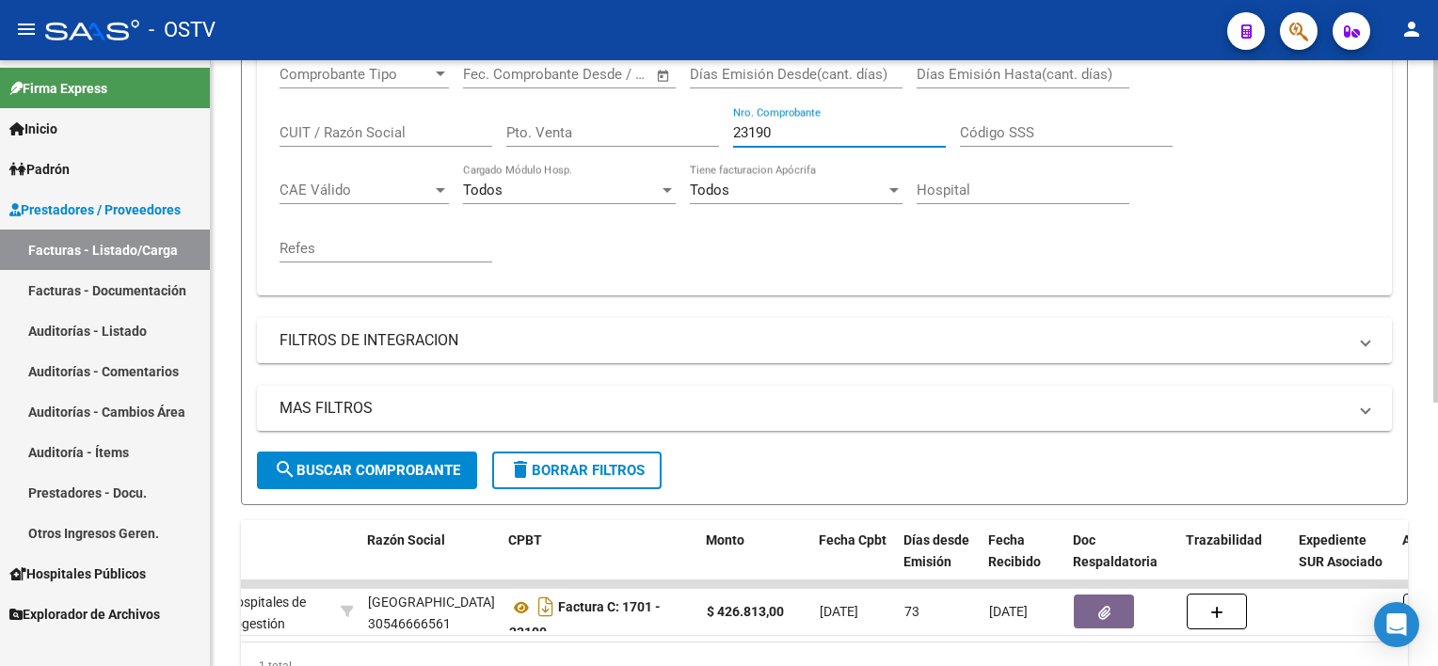
drag, startPoint x: 794, startPoint y: 132, endPoint x: 644, endPoint y: 131, distance: 150.5
click at [661, 132] on div "Comprobante Tipo Comprobante Tipo Fecha inicio – Fecha fin Fec. Comprobante Des…" at bounding box center [823, 164] width 1089 height 232
paste input "12043"
click at [643, 132] on input "Pto. Venta" at bounding box center [612, 132] width 213 height 17
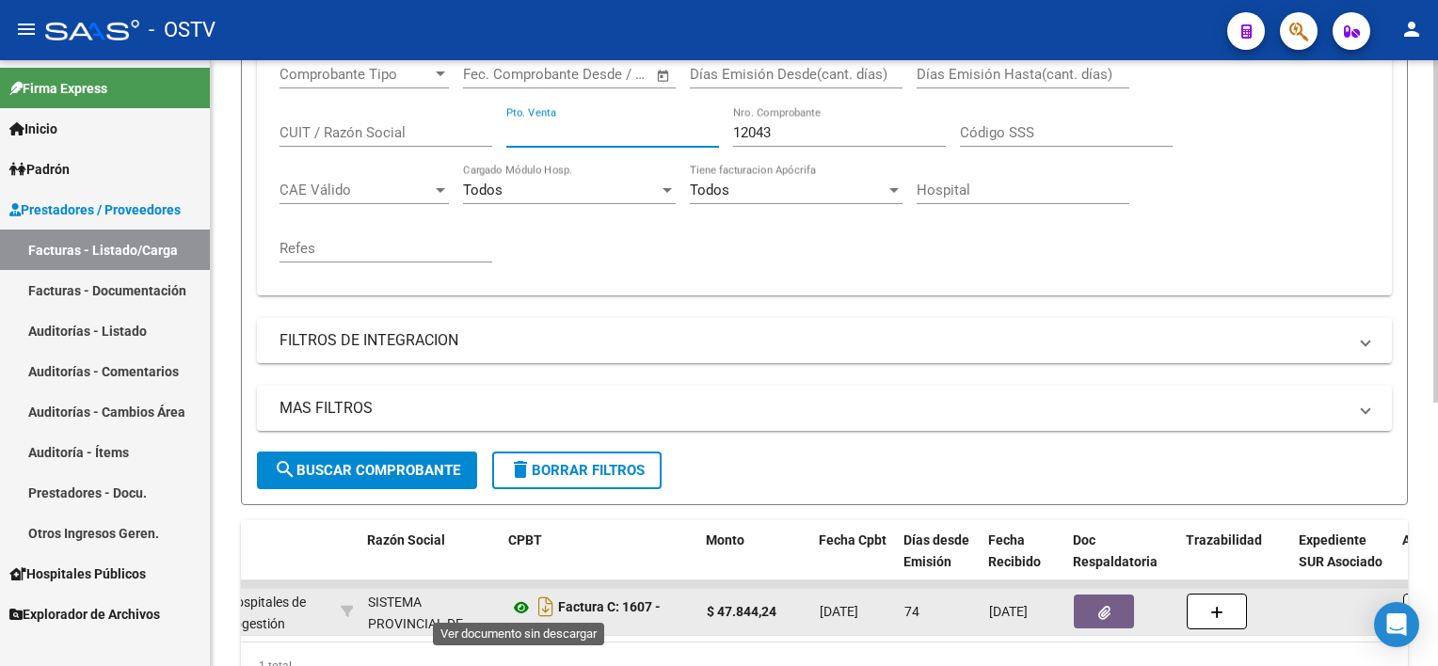
click at [516, 605] on icon at bounding box center [521, 607] width 24 height 23
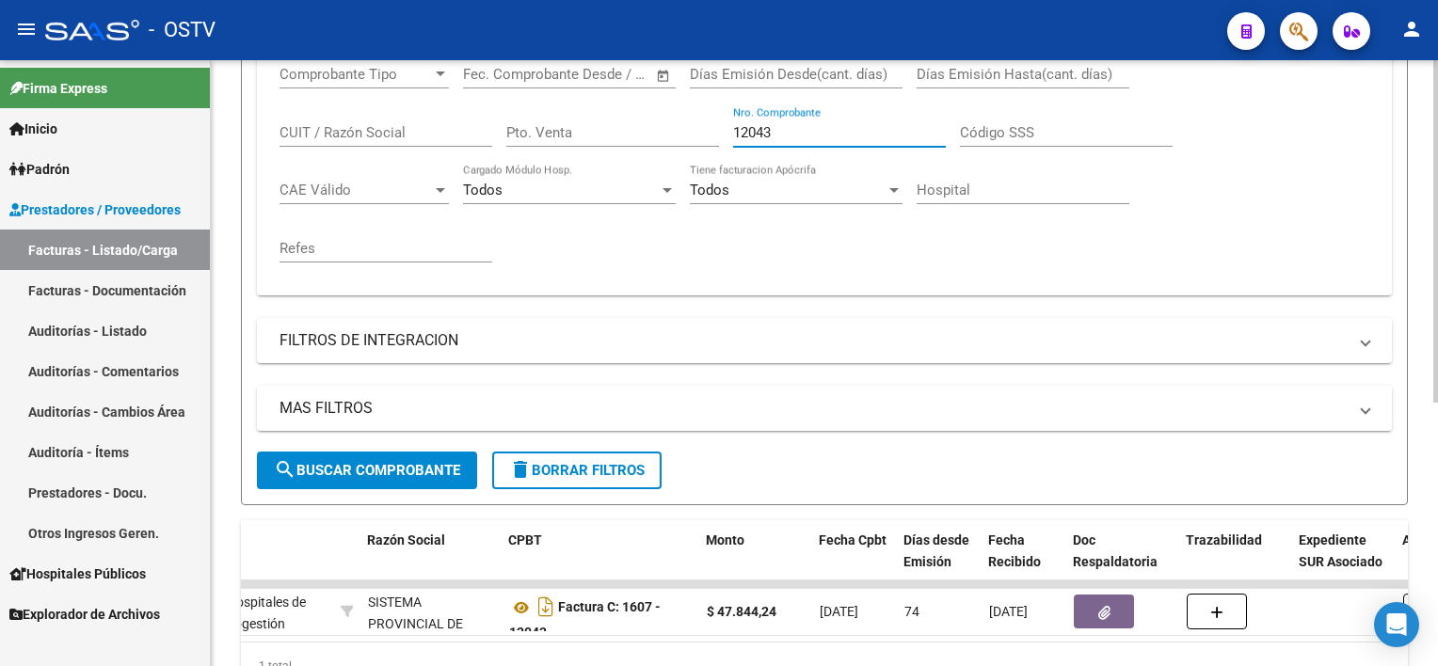
drag, startPoint x: 755, startPoint y: 119, endPoint x: 681, endPoint y: 114, distance: 74.5
click at [681, 114] on div "Comprobante Tipo Comprobante Tipo Fecha inicio – Fecha fin Fec. Comprobante Des…" at bounding box center [823, 164] width 1089 height 232
paste input "4235"
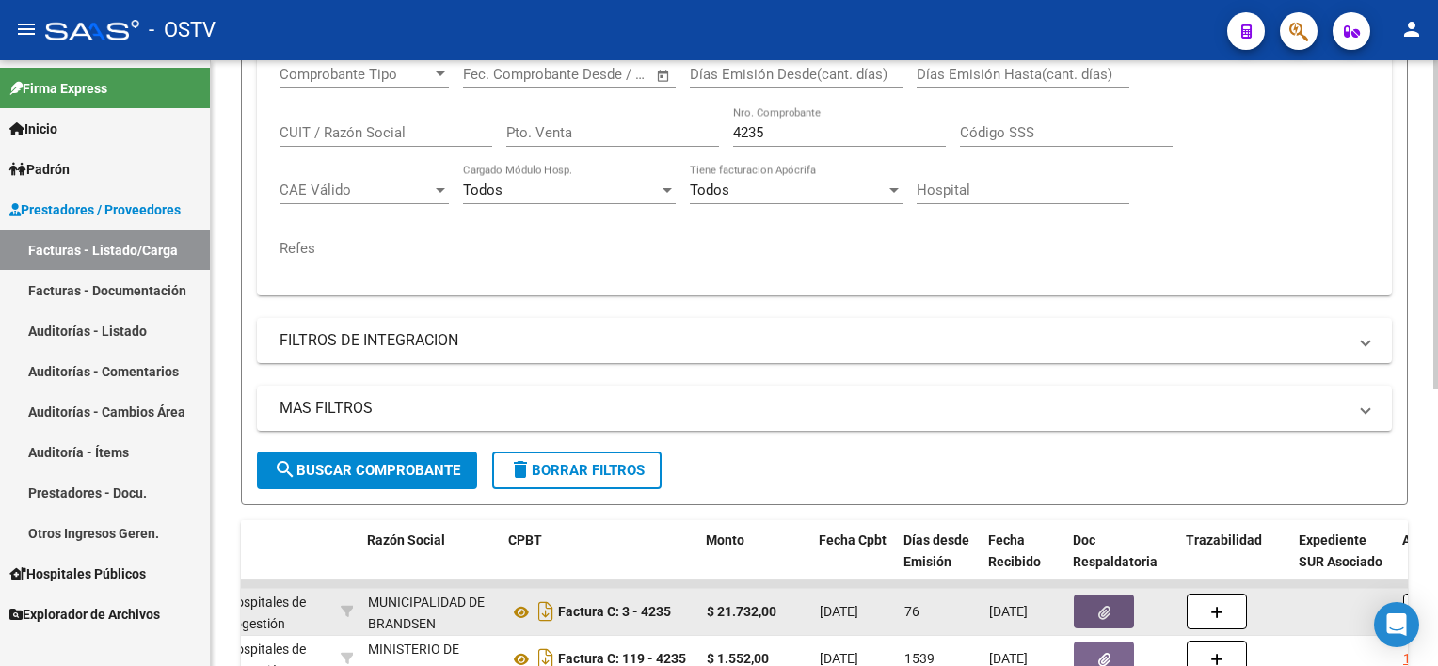
click at [1095, 605] on button "button" at bounding box center [1104, 612] width 60 height 34
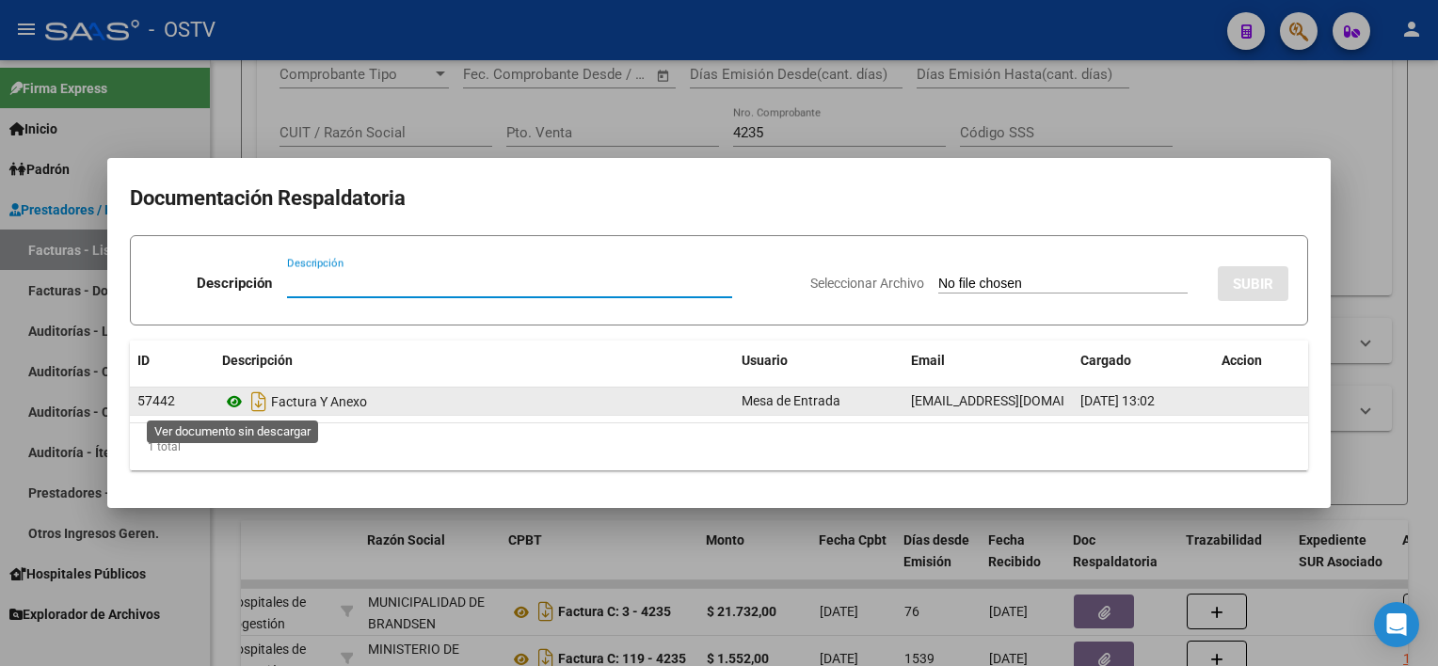
click at [234, 395] on icon at bounding box center [234, 401] width 24 height 23
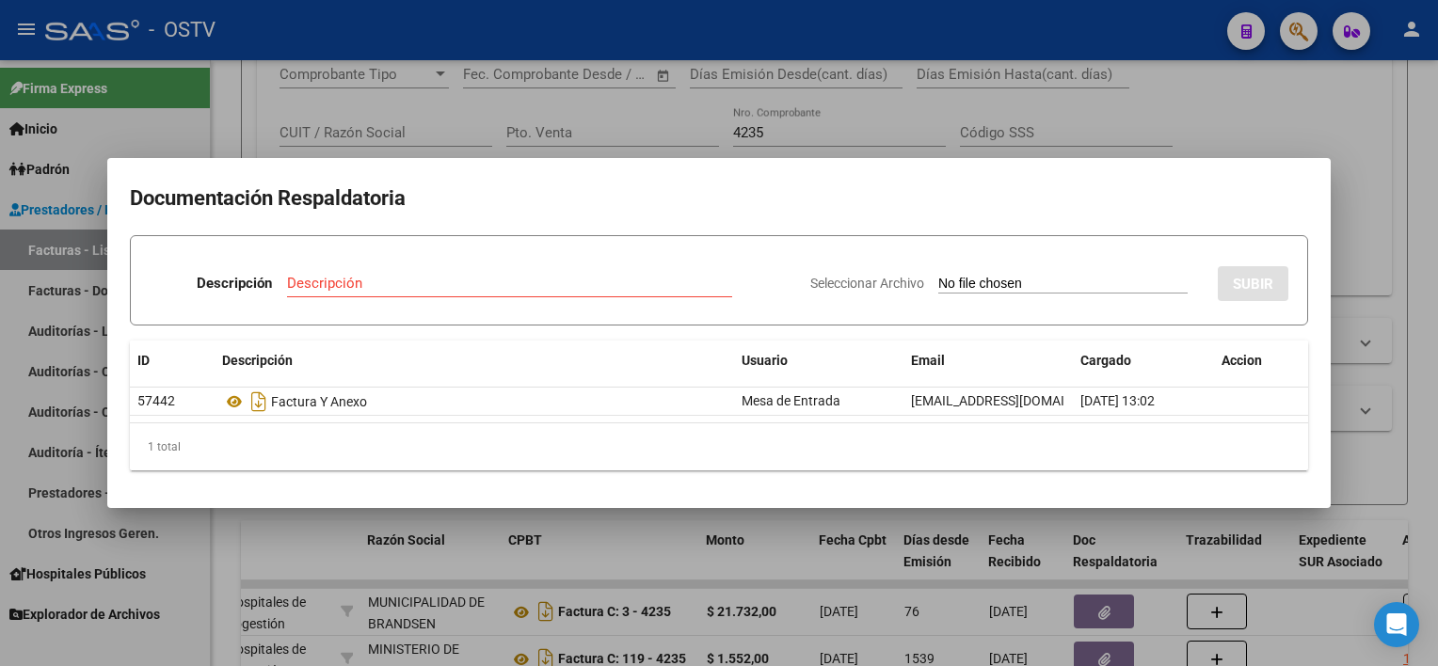
click at [779, 527] on div at bounding box center [719, 333] width 1438 height 666
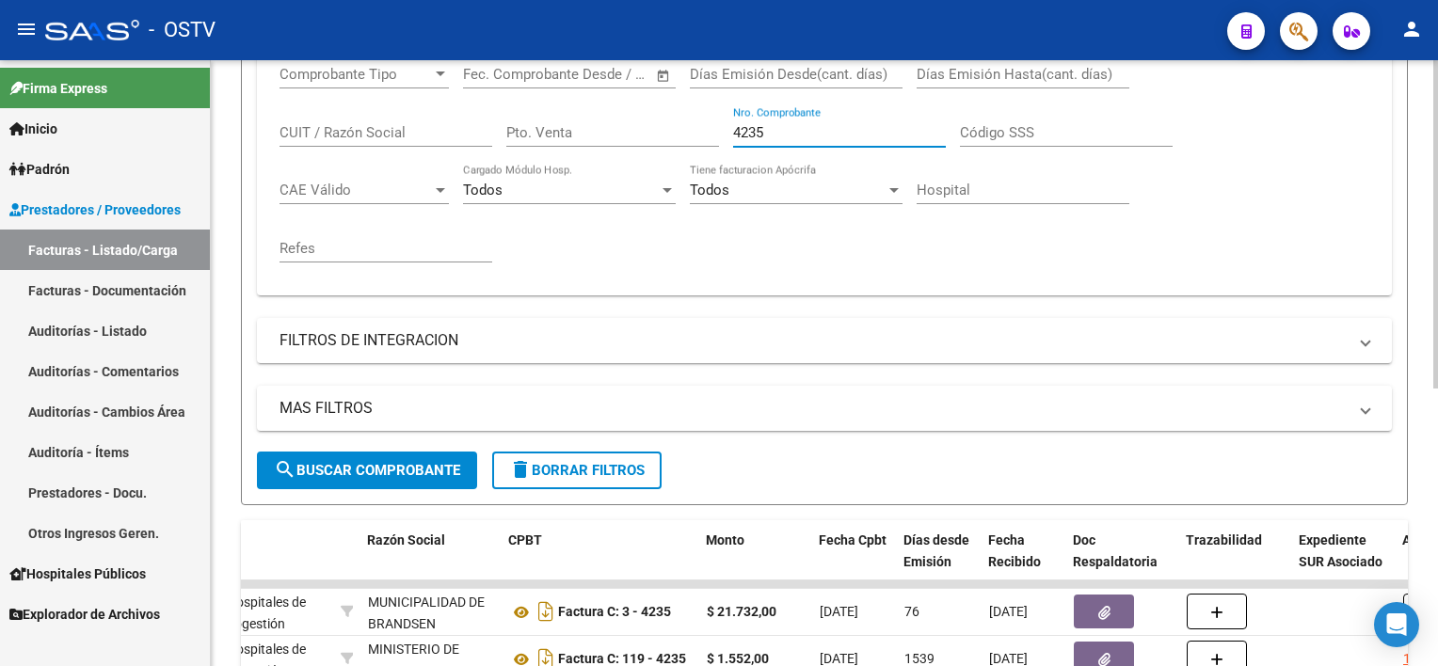
click at [776, 127] on input "4235" at bounding box center [839, 132] width 213 height 17
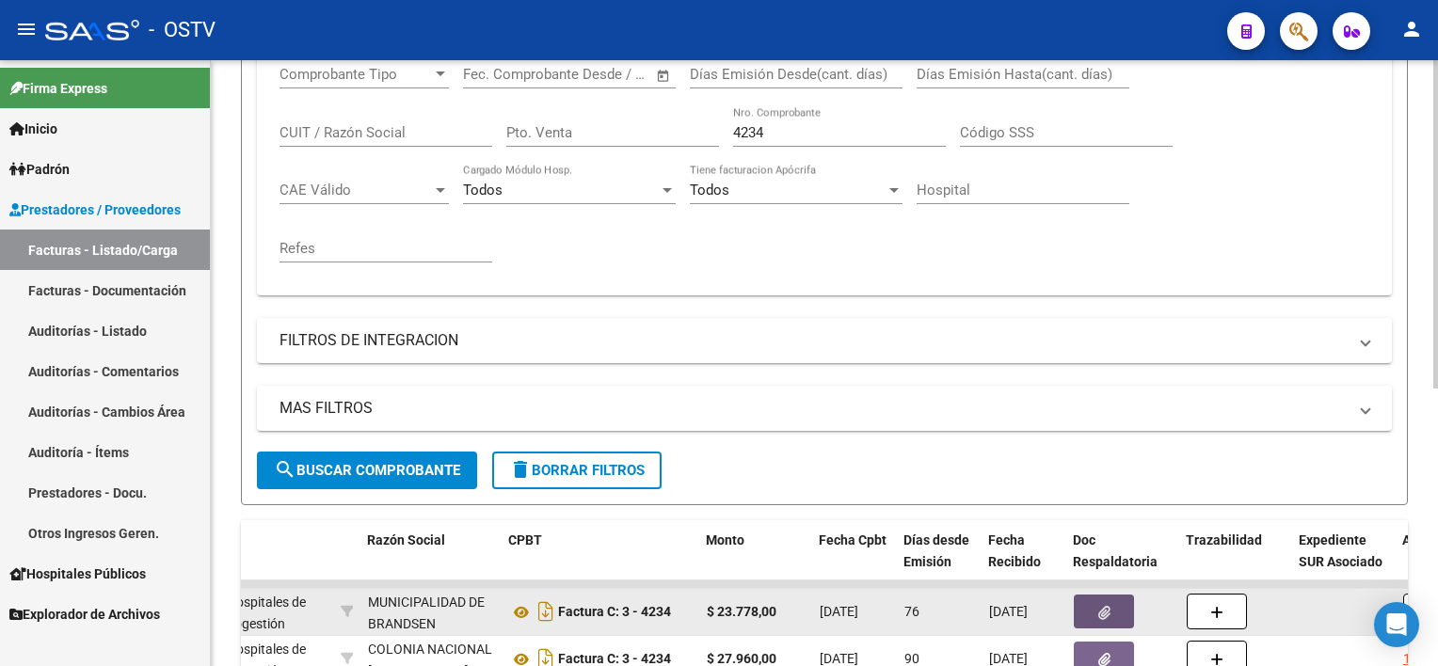
click at [1100, 612] on icon "button" at bounding box center [1104, 613] width 12 height 14
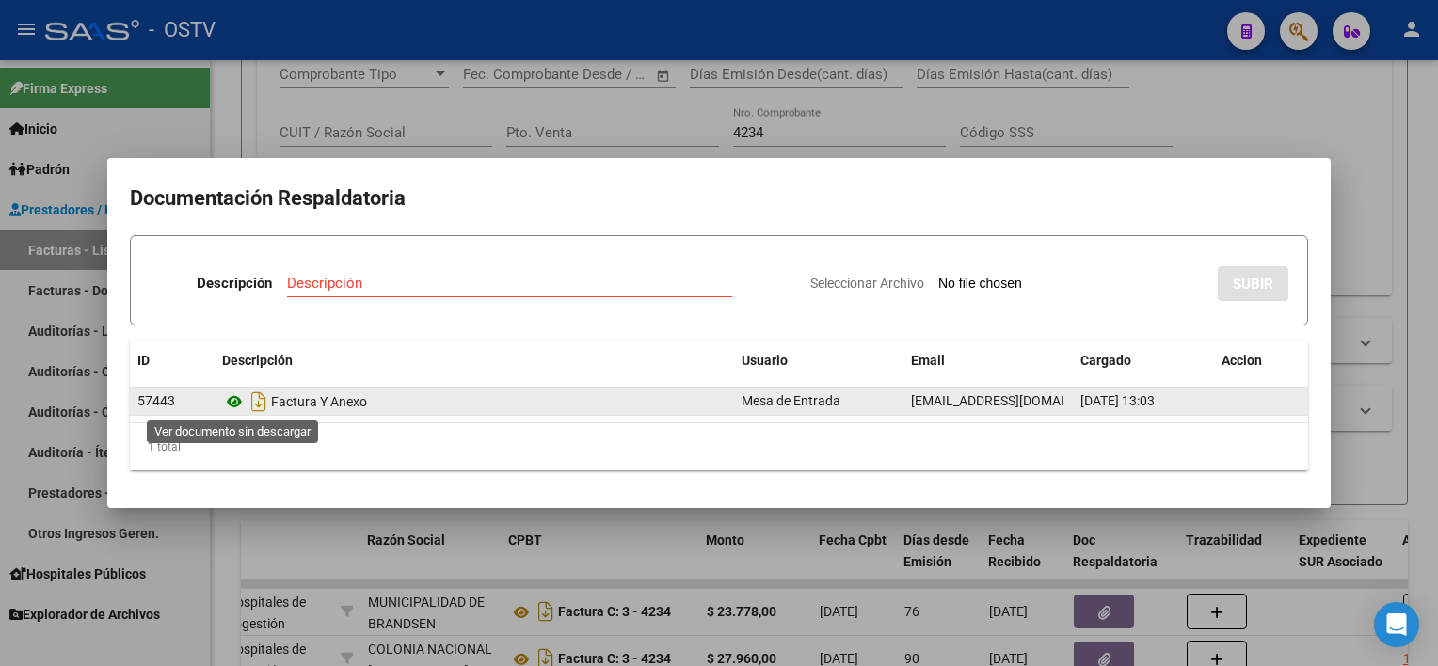
click at [240, 398] on icon at bounding box center [234, 401] width 24 height 23
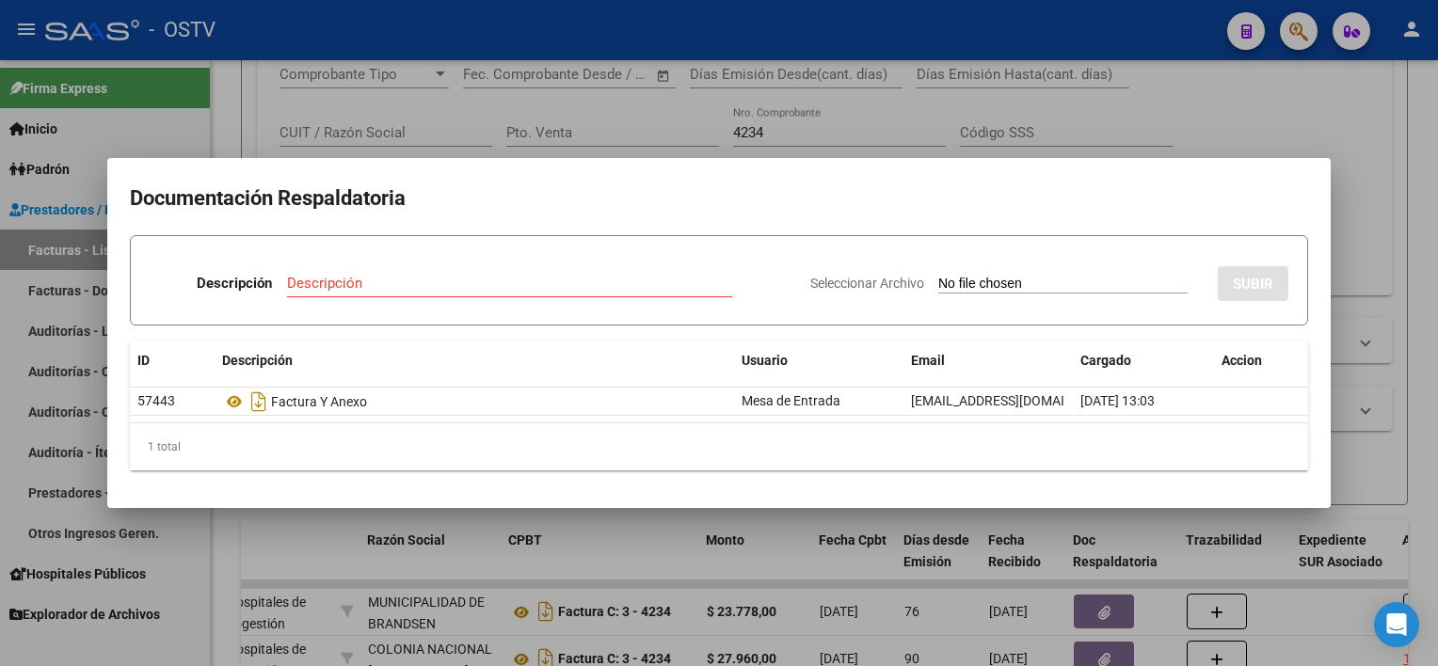
click at [773, 124] on div at bounding box center [719, 333] width 1438 height 666
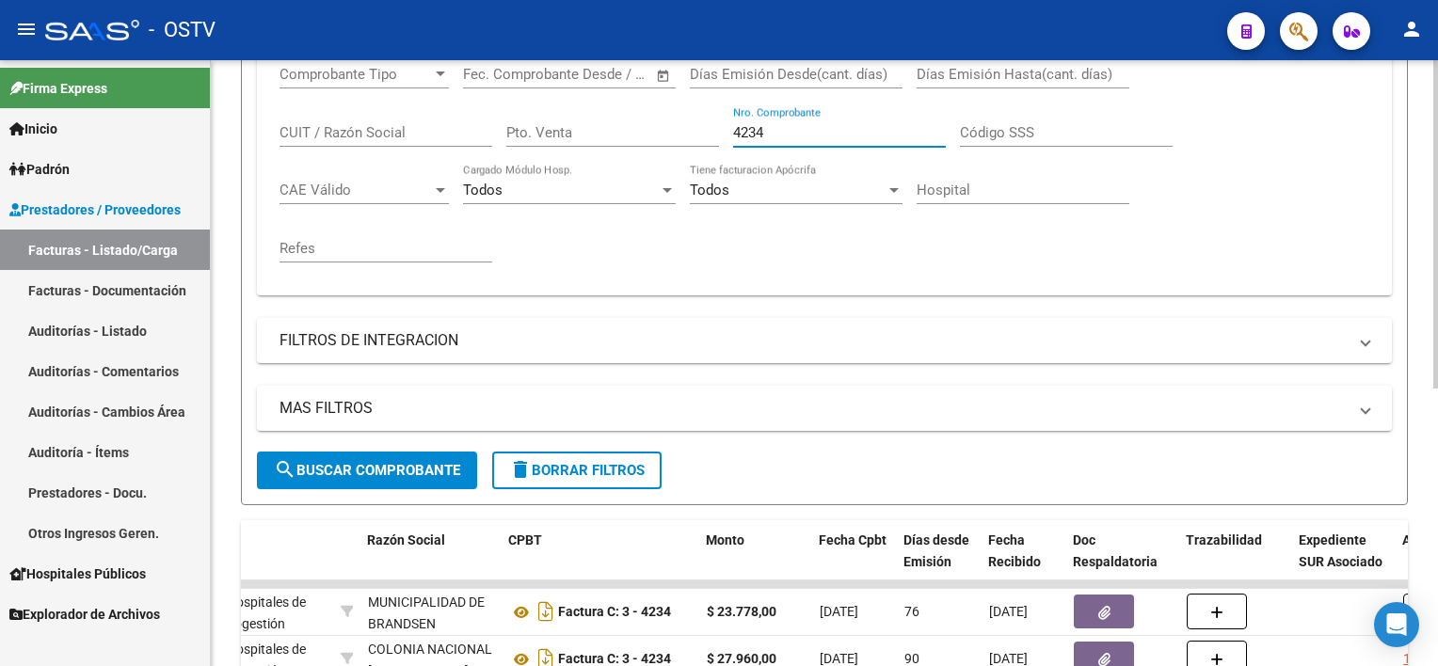
drag, startPoint x: 784, startPoint y: 134, endPoint x: 689, endPoint y: 120, distance: 95.9
click at [689, 117] on div "Comprobante Tipo Comprobante Tipo Fecha inicio – Fecha fin Fec. Comprobante Des…" at bounding box center [823, 164] width 1089 height 232
paste input "7180"
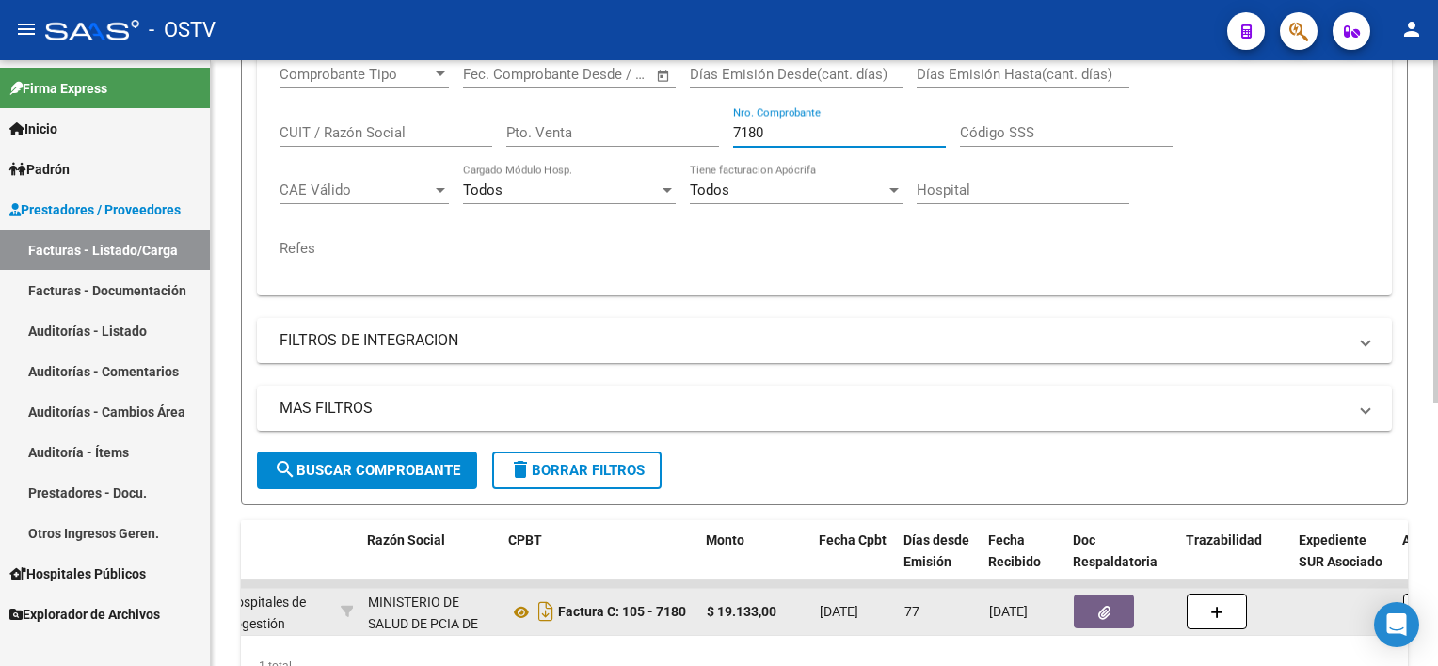
click at [1091, 599] on button "button" at bounding box center [1104, 612] width 60 height 34
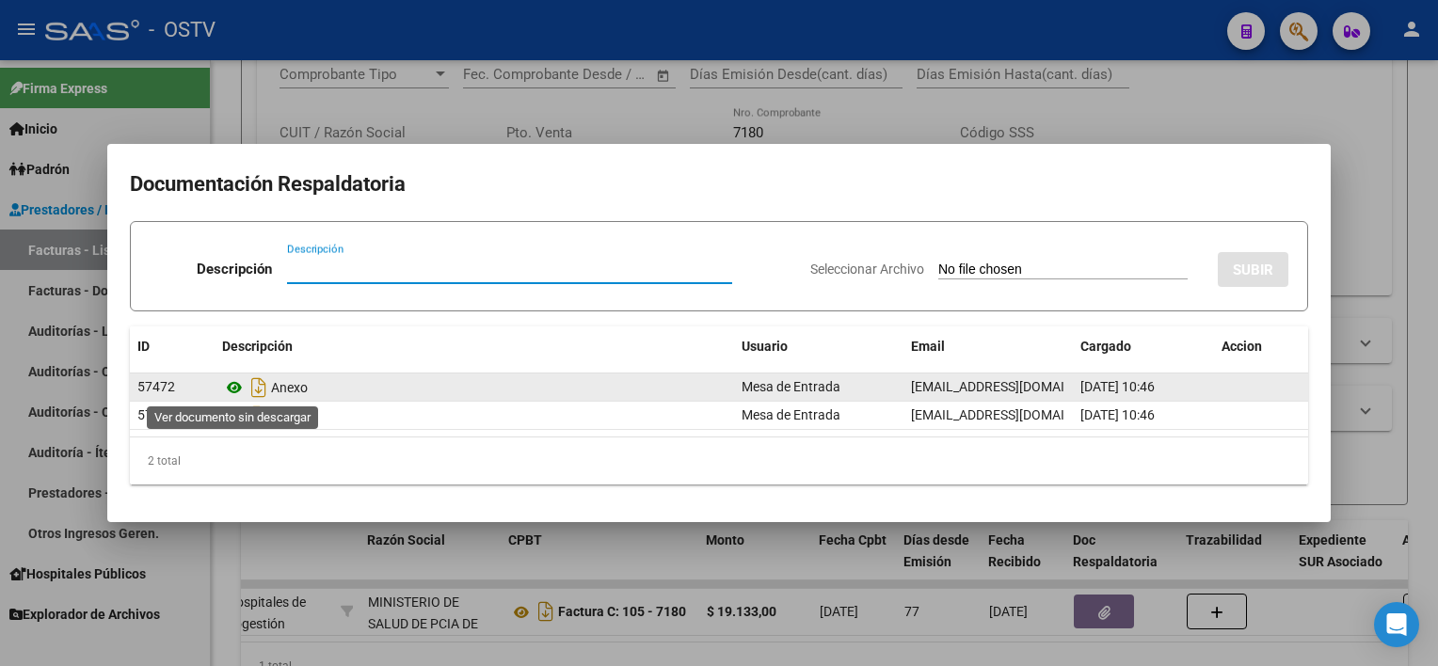
click at [233, 390] on icon at bounding box center [234, 387] width 24 height 23
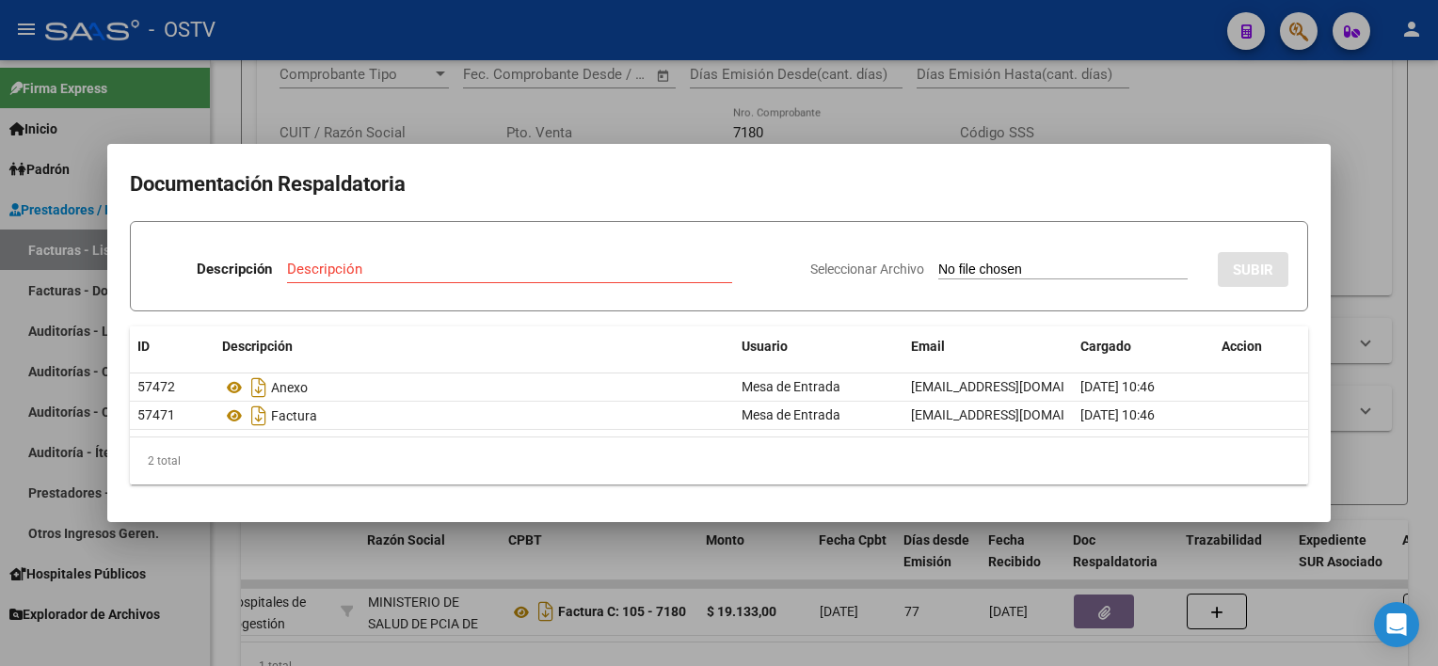
click at [819, 107] on div at bounding box center [719, 333] width 1438 height 666
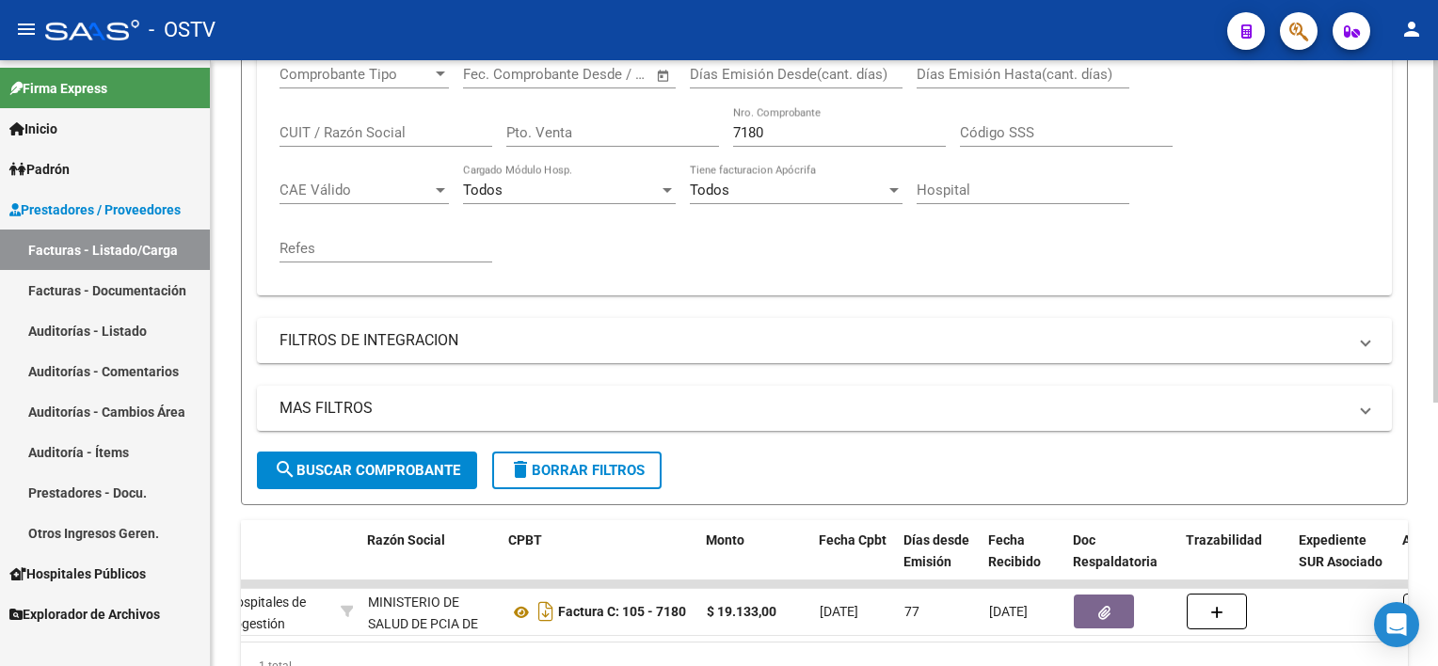
click at [787, 125] on input "7180" at bounding box center [839, 132] width 213 height 17
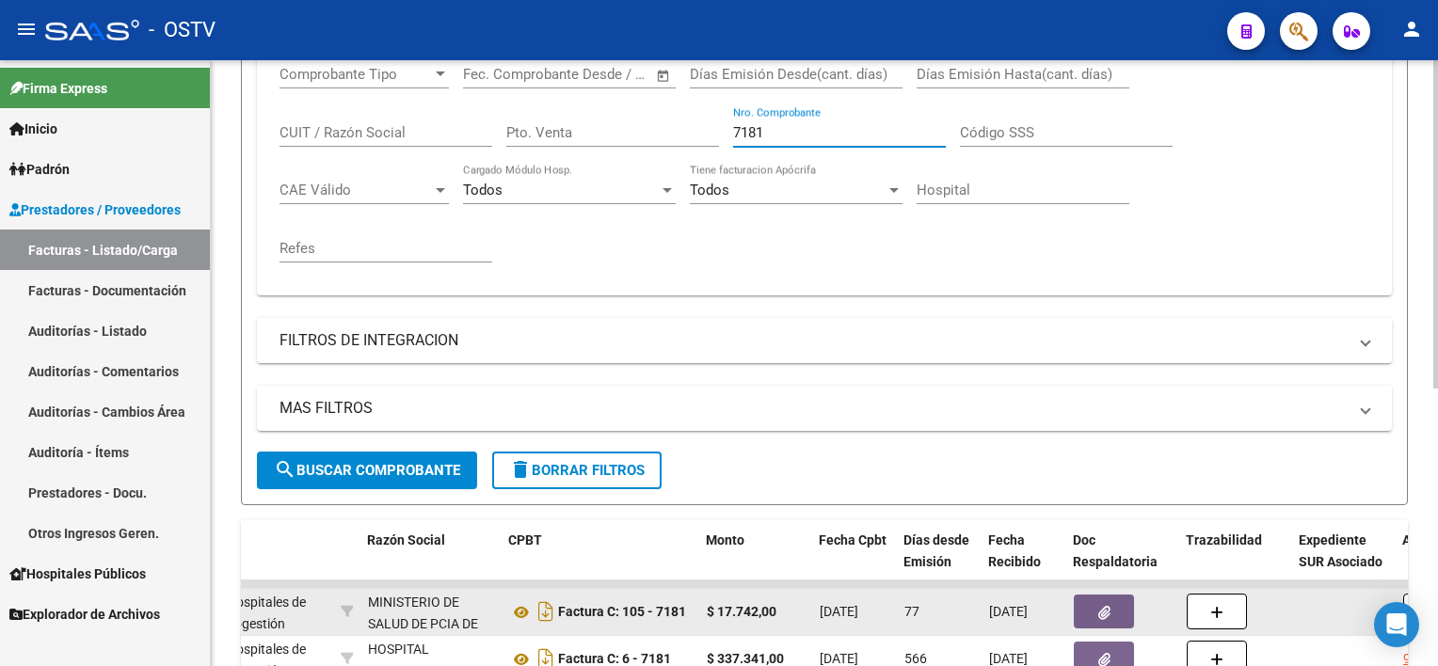
click at [1116, 612] on button "button" at bounding box center [1104, 612] width 60 height 34
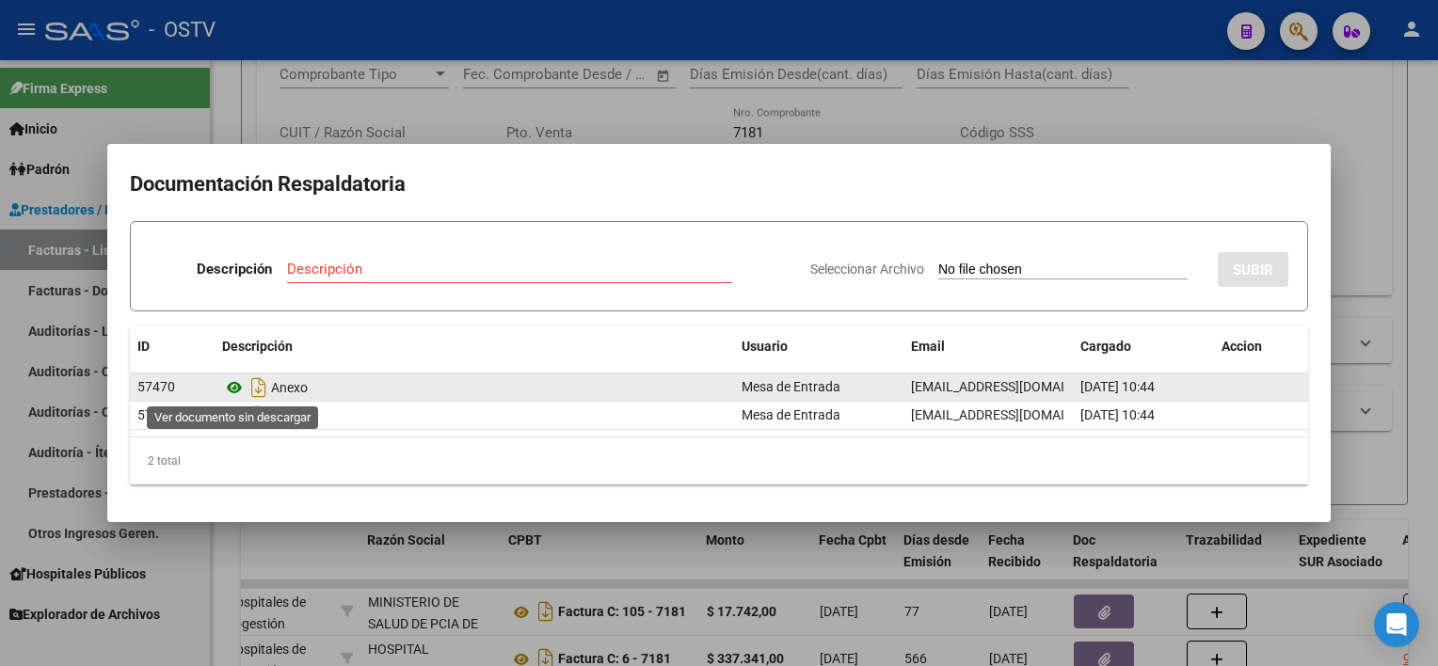
click at [233, 385] on icon at bounding box center [234, 387] width 24 height 23
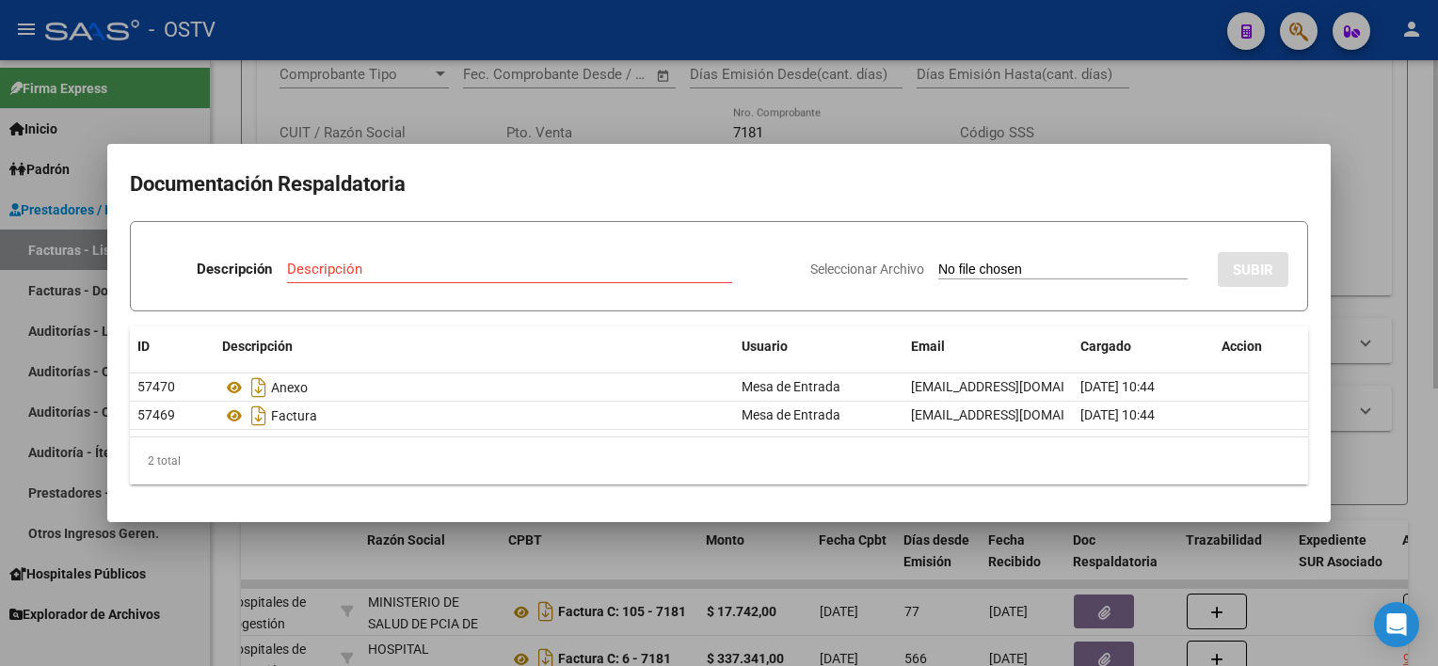
click at [721, 124] on div at bounding box center [719, 333] width 1438 height 666
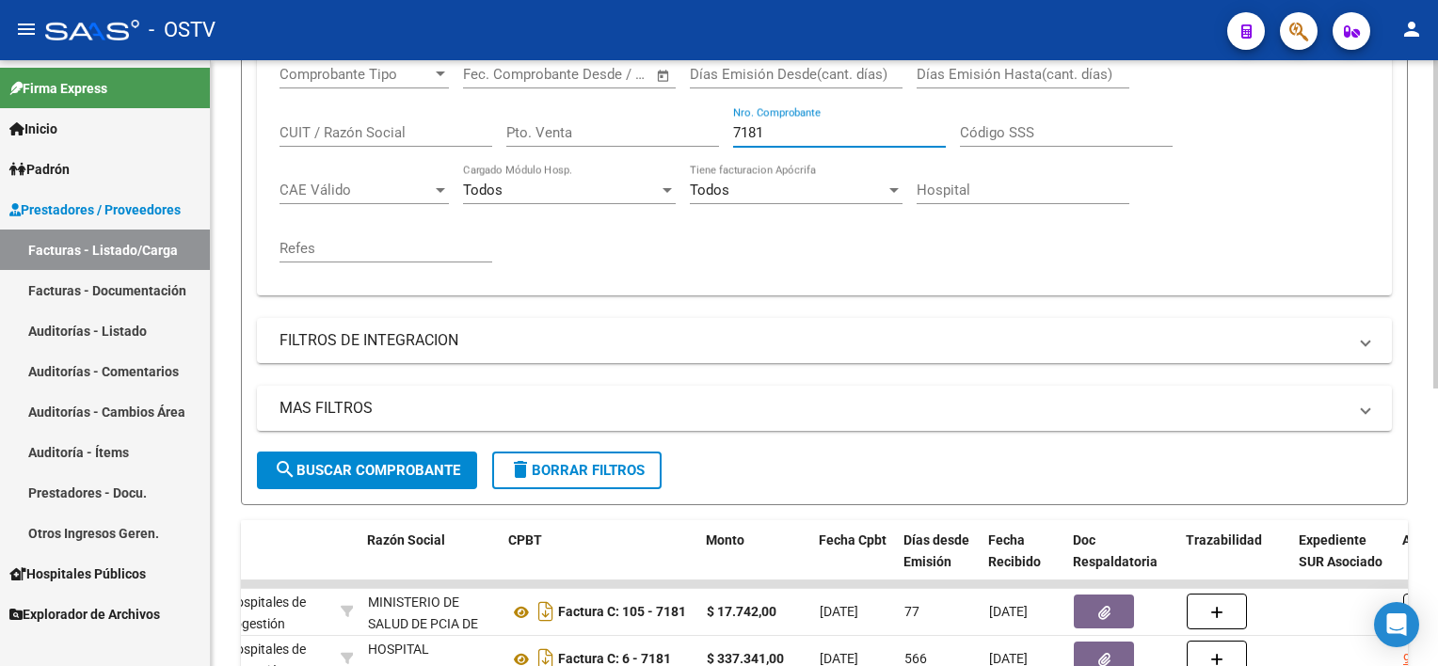
drag, startPoint x: 787, startPoint y: 124, endPoint x: 685, endPoint y: 123, distance: 102.6
click at [685, 123] on div "Comprobante Tipo Comprobante Tipo Fecha inicio – Fecha fin Fec. Comprobante Des…" at bounding box center [823, 164] width 1089 height 232
paste input "11720"
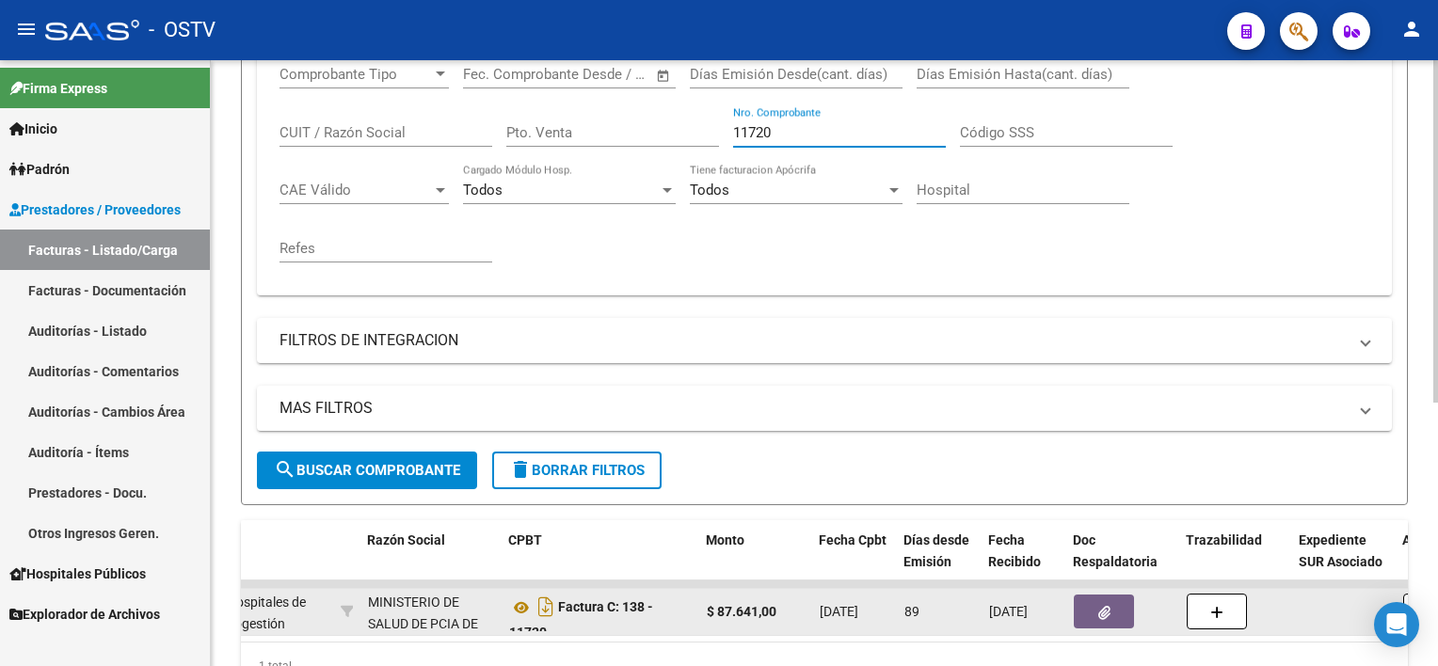
click at [1078, 602] on button "button" at bounding box center [1104, 612] width 60 height 34
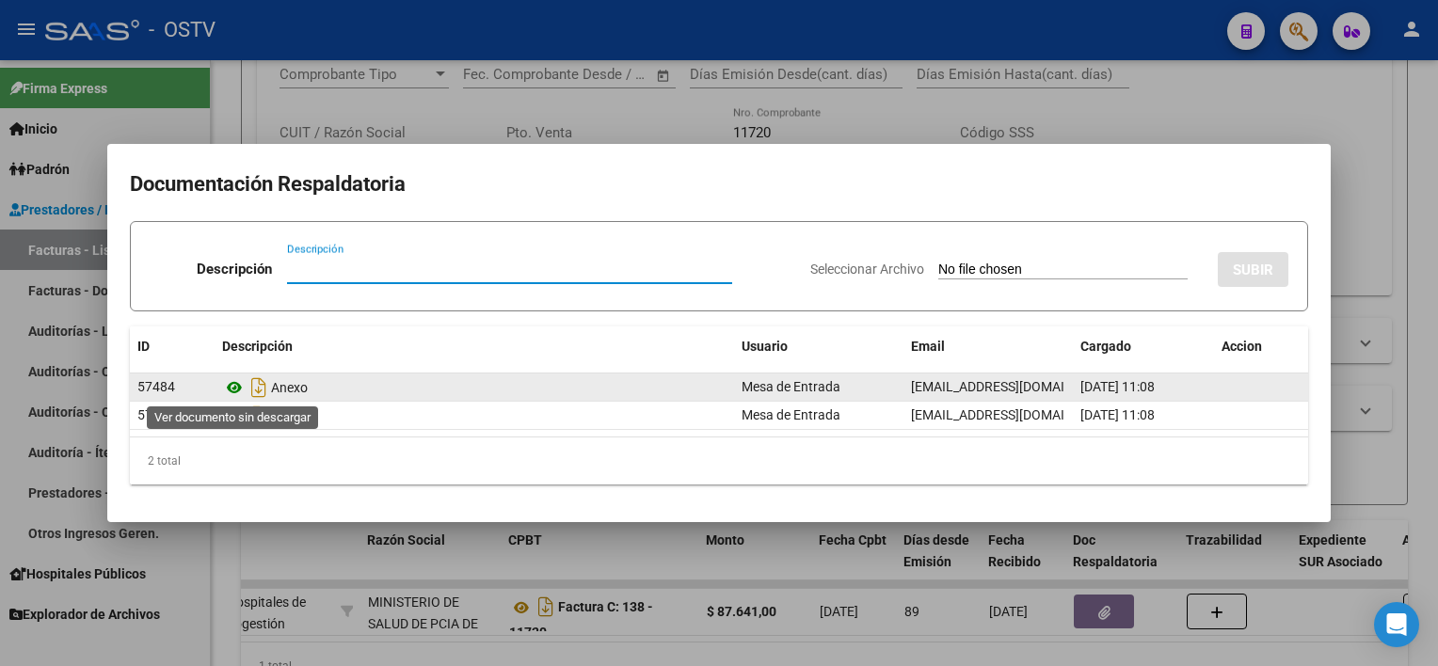
click at [231, 395] on icon at bounding box center [234, 387] width 24 height 23
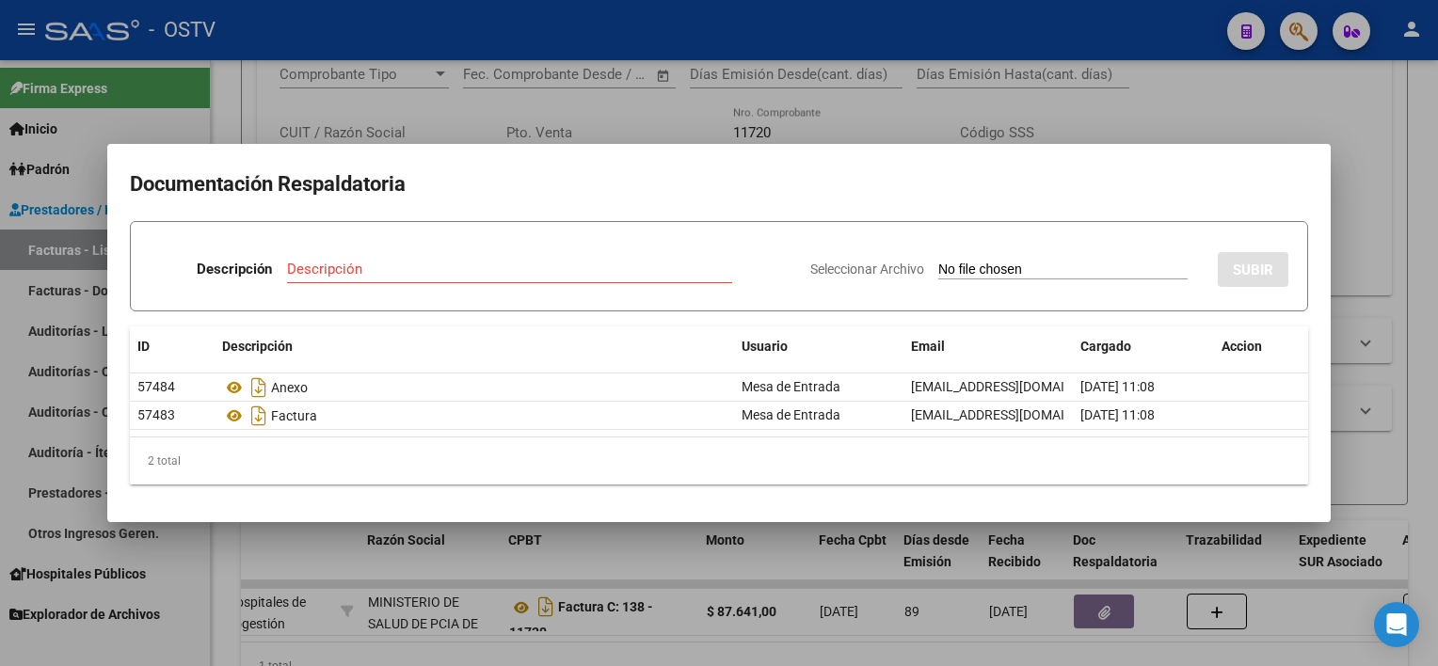
click at [775, 147] on mat-dialog-container "Documentación Respaldatoria Descripción Descripción Seleccionar Archivo SUBIR I…" at bounding box center [718, 332] width 1223 height 377
click at [790, 118] on div at bounding box center [719, 333] width 1438 height 666
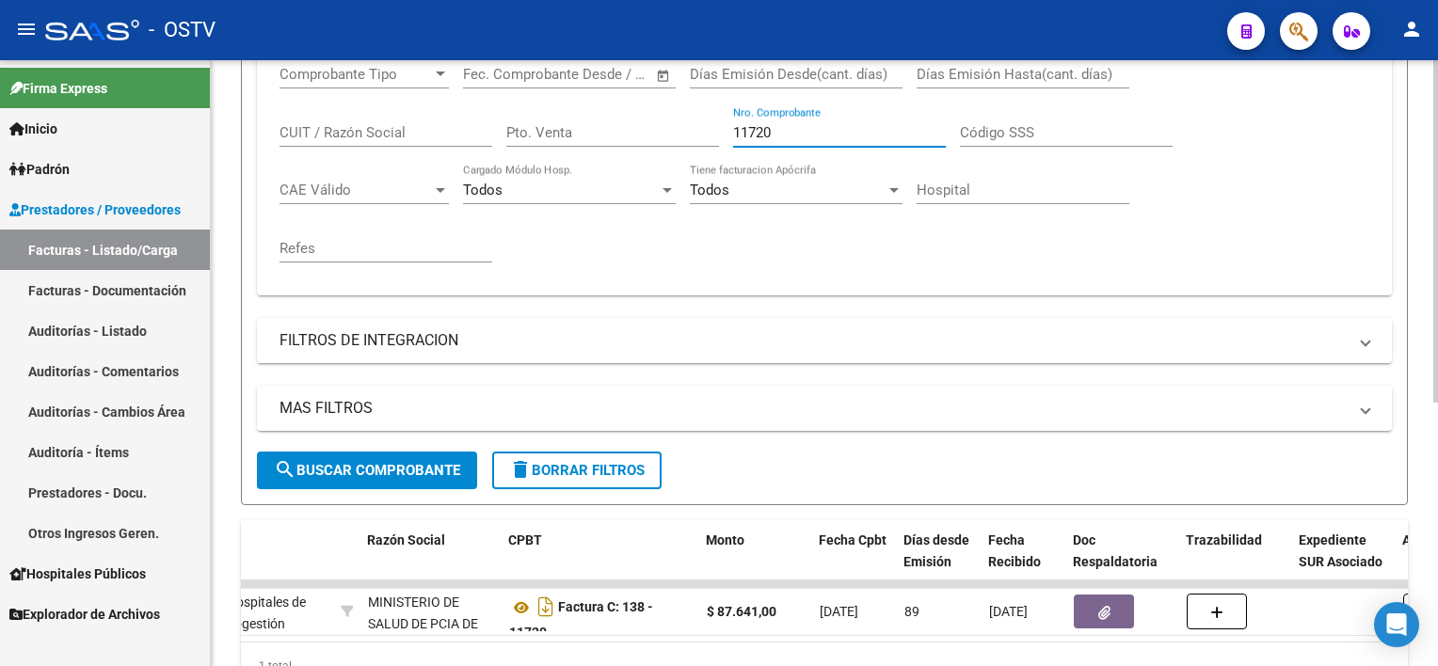
drag, startPoint x: 790, startPoint y: 127, endPoint x: 746, endPoint y: 127, distance: 44.2
click at [746, 127] on input "11720" at bounding box center [839, 132] width 213 height 17
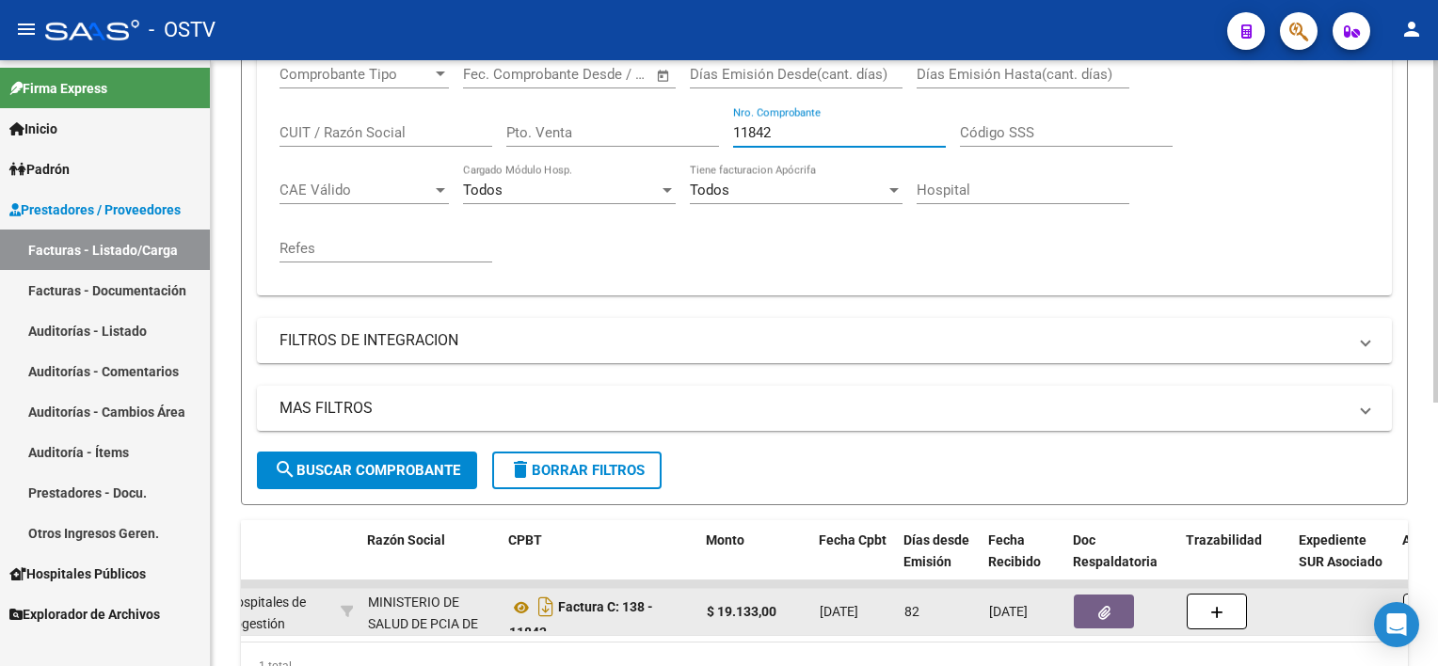
click at [1129, 610] on button "button" at bounding box center [1104, 612] width 60 height 34
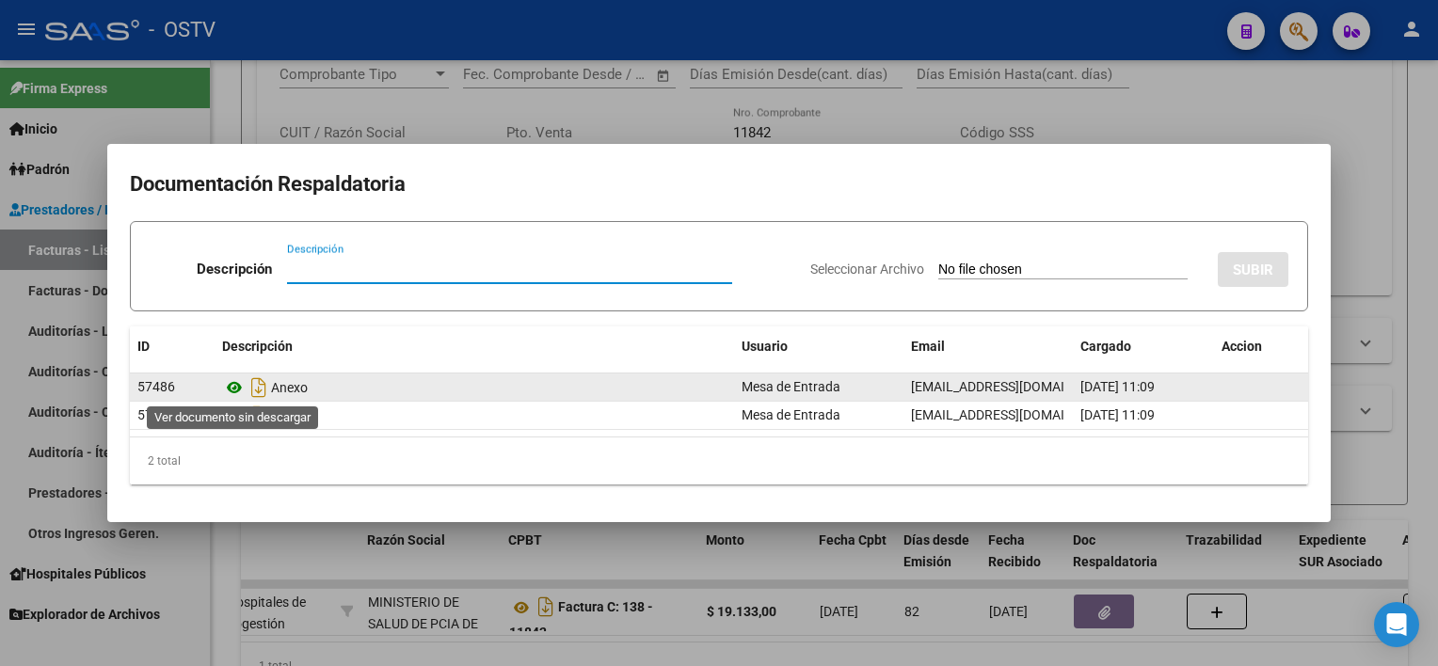
click at [234, 391] on icon at bounding box center [234, 387] width 24 height 23
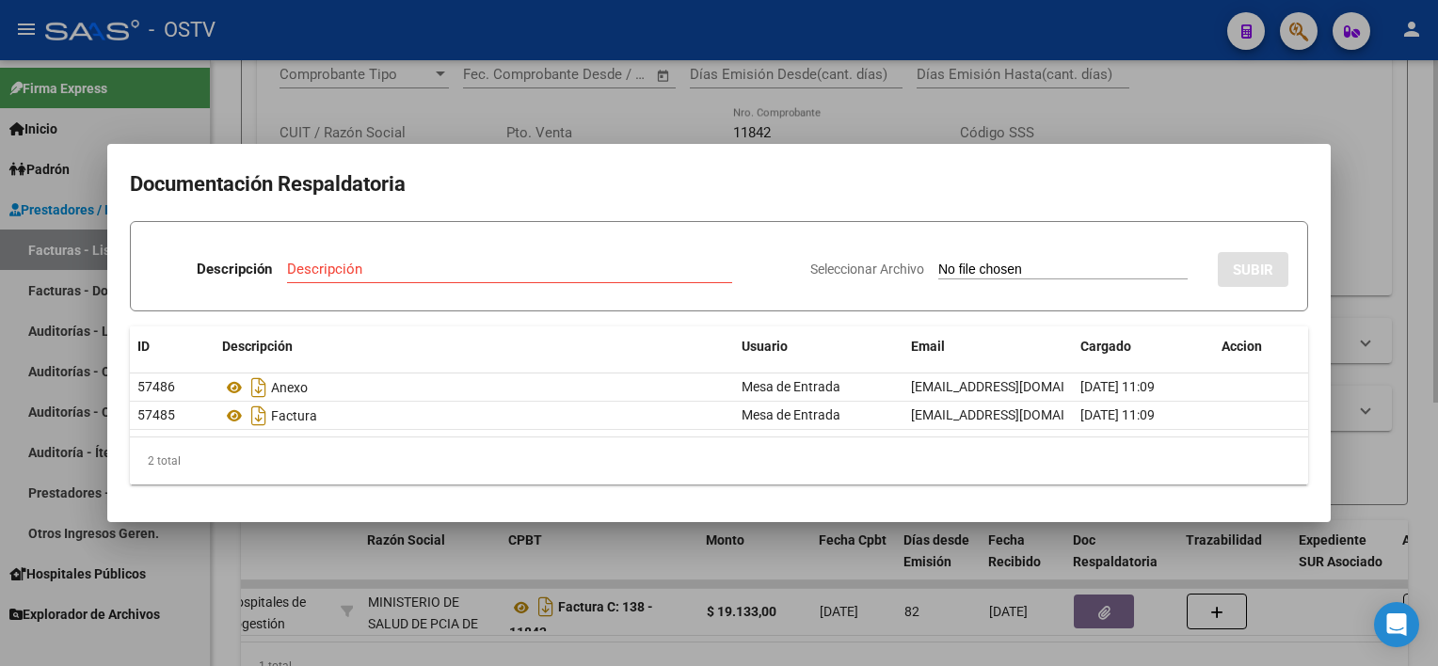
click at [790, 113] on div at bounding box center [719, 333] width 1438 height 666
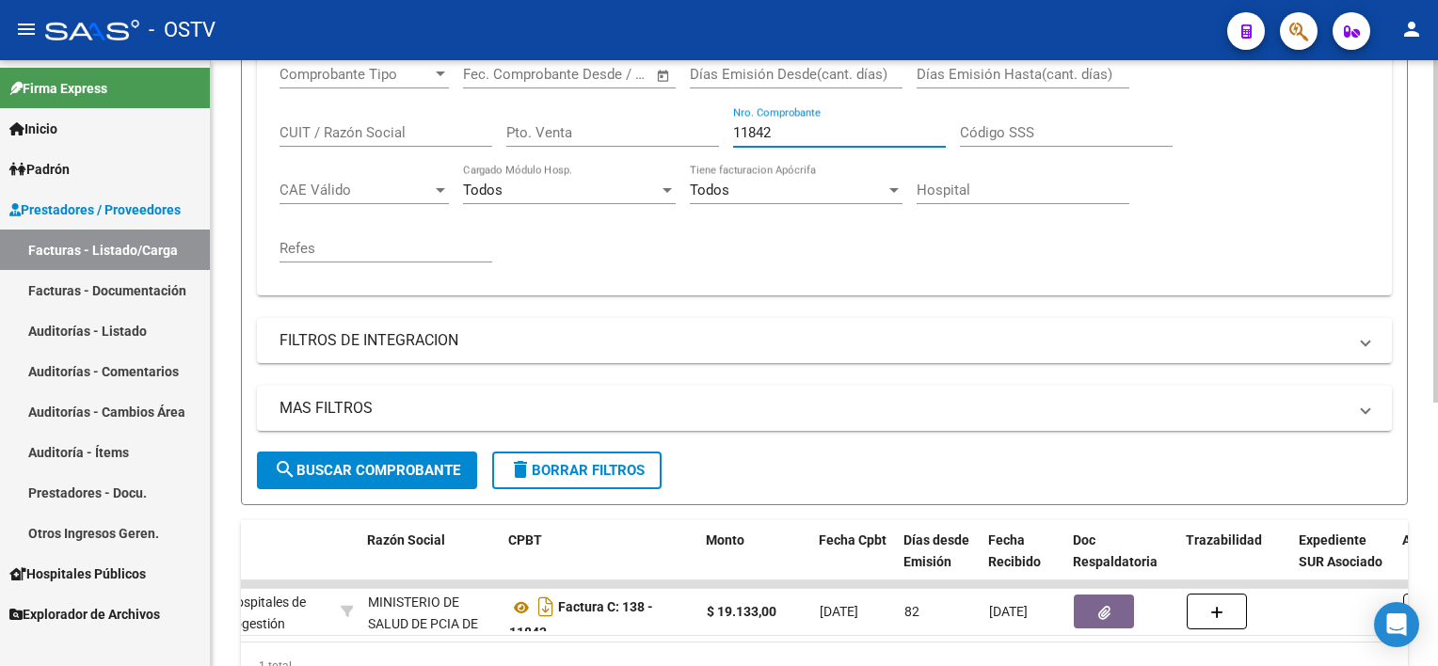
drag, startPoint x: 794, startPoint y: 130, endPoint x: 704, endPoint y: 127, distance: 90.4
click at [704, 127] on div "Comprobante Tipo Comprobante Tipo Fecha inicio – Fecha fin Fec. Comprobante Des…" at bounding box center [823, 164] width 1089 height 232
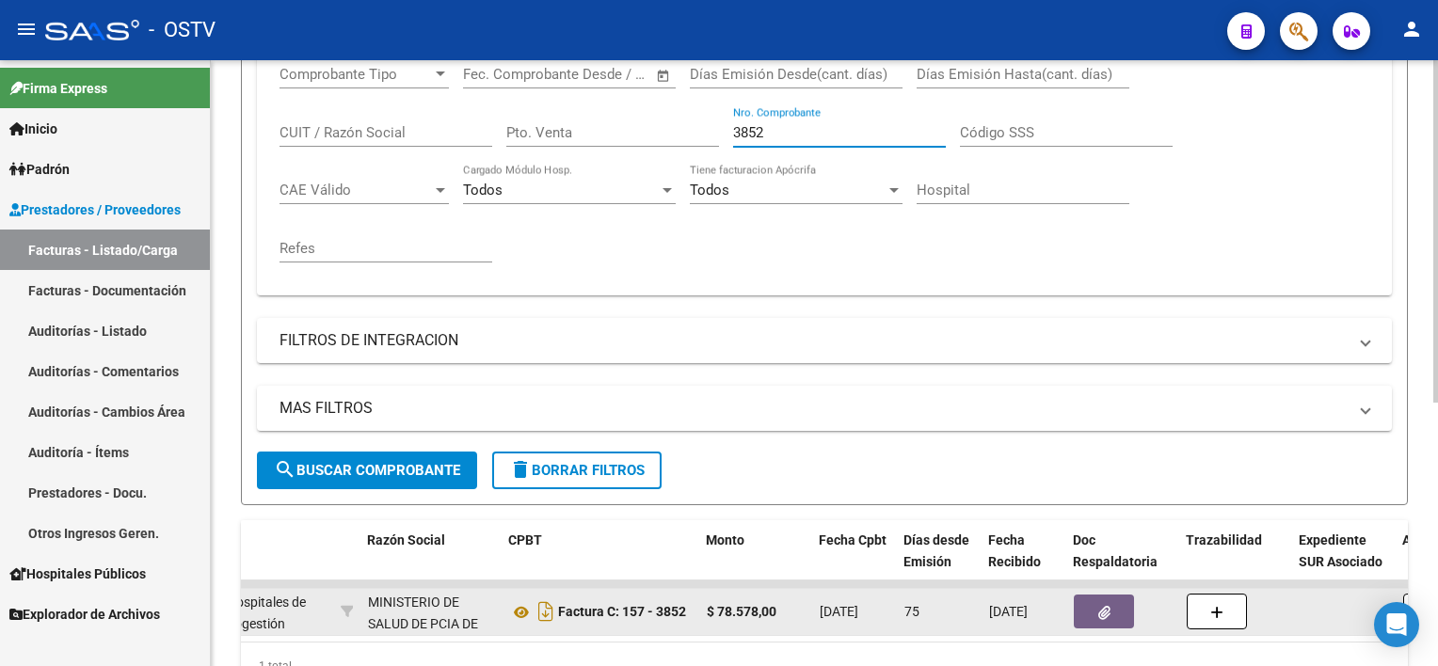
click at [1121, 610] on button "button" at bounding box center [1104, 612] width 60 height 34
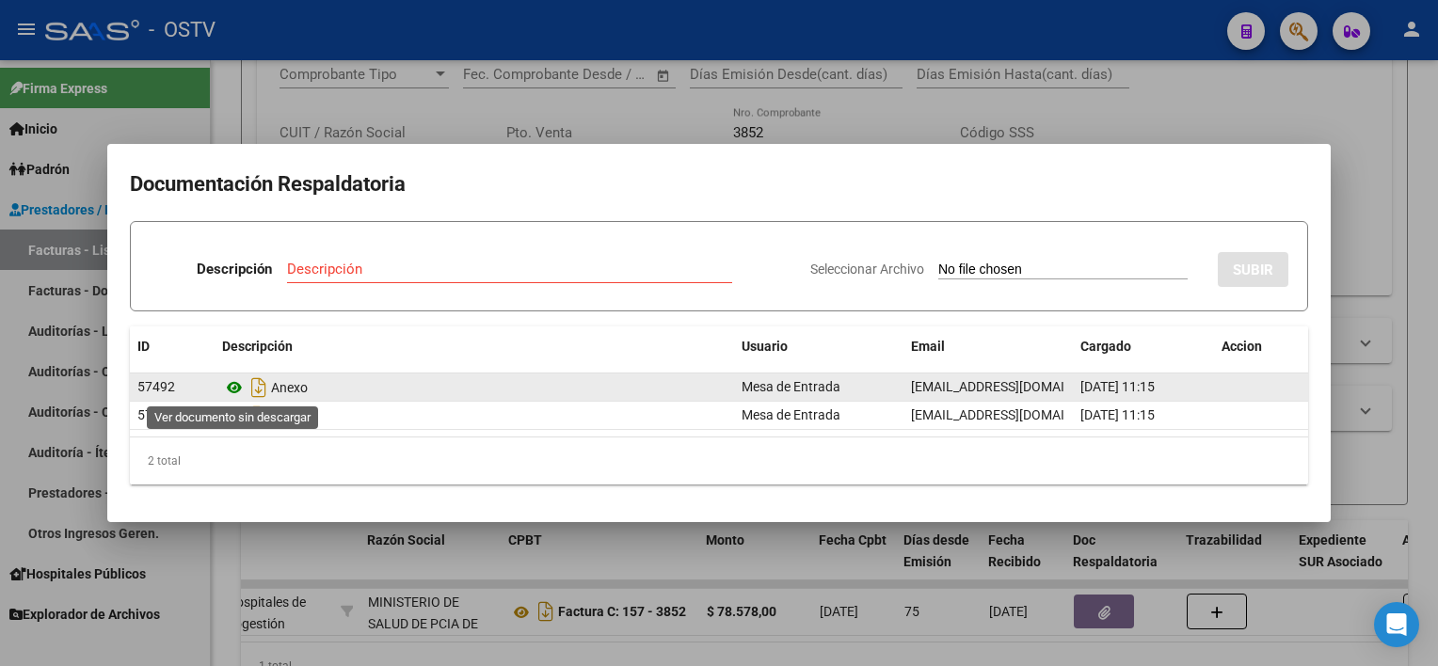
click at [231, 386] on icon at bounding box center [234, 387] width 24 height 23
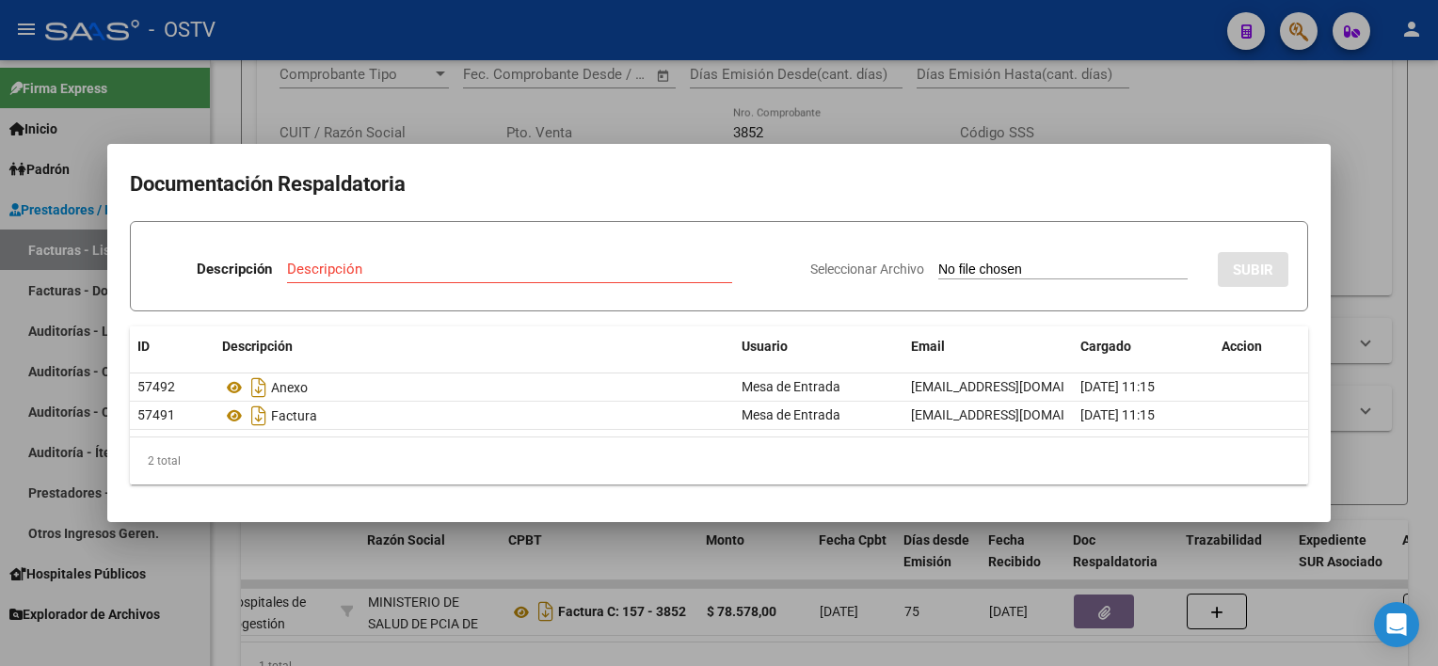
click at [756, 116] on div at bounding box center [719, 333] width 1438 height 666
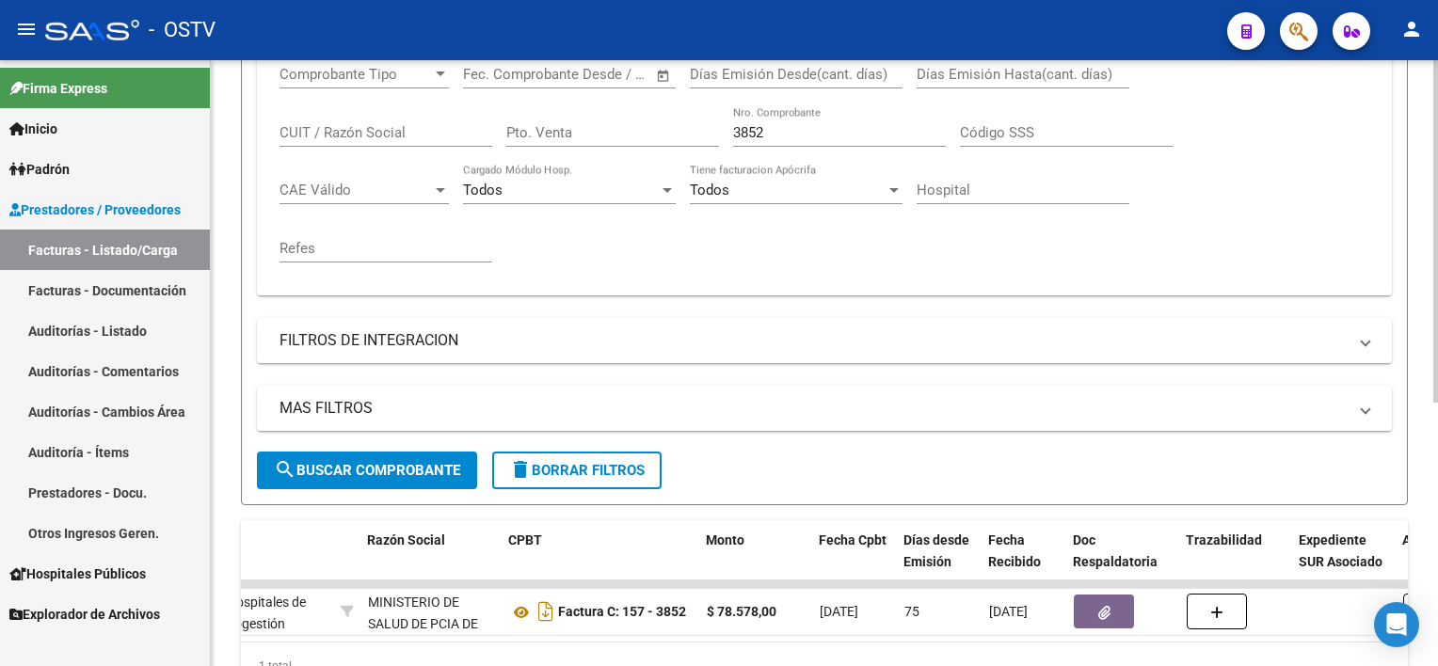
drag, startPoint x: 787, startPoint y: 128, endPoint x: 660, endPoint y: 123, distance: 126.2
click at [660, 123] on div "Comprobante Tipo Comprobante Tipo Fecha inicio – Fecha fin Fec. Comprobante Des…" at bounding box center [823, 164] width 1089 height 232
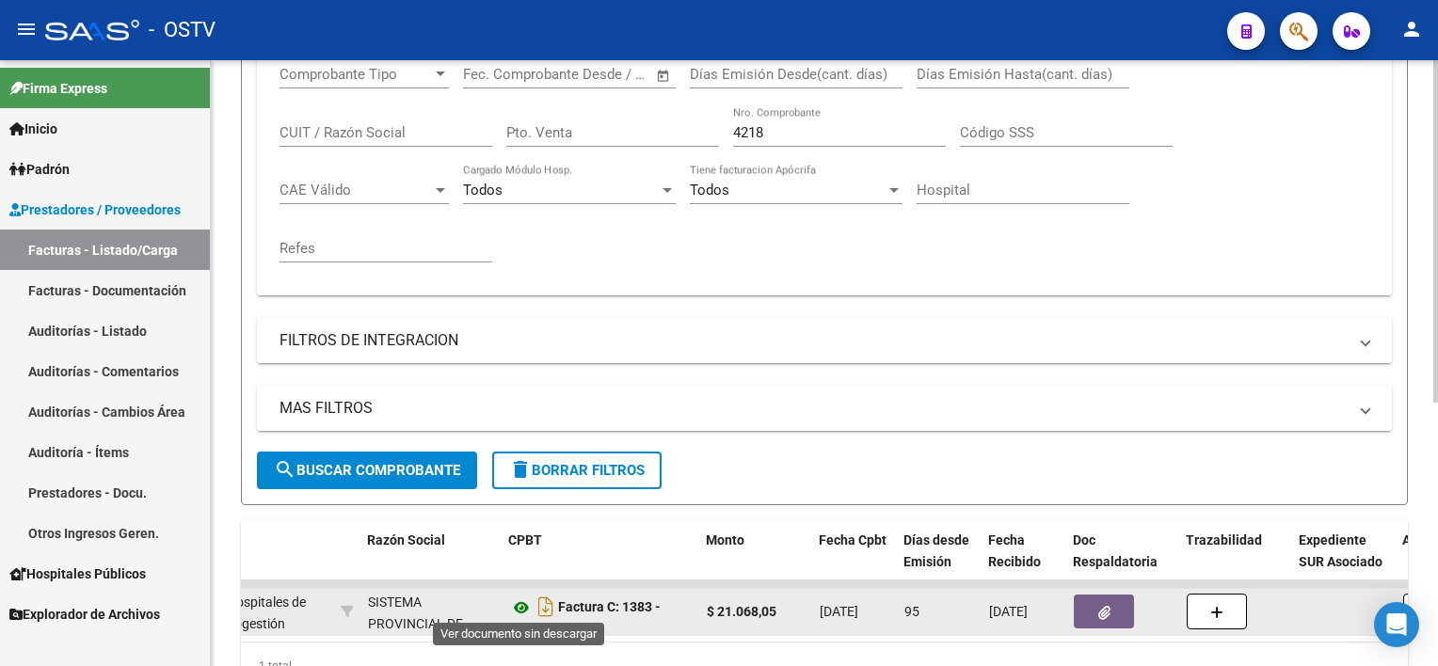
click at [520, 602] on icon at bounding box center [521, 607] width 24 height 23
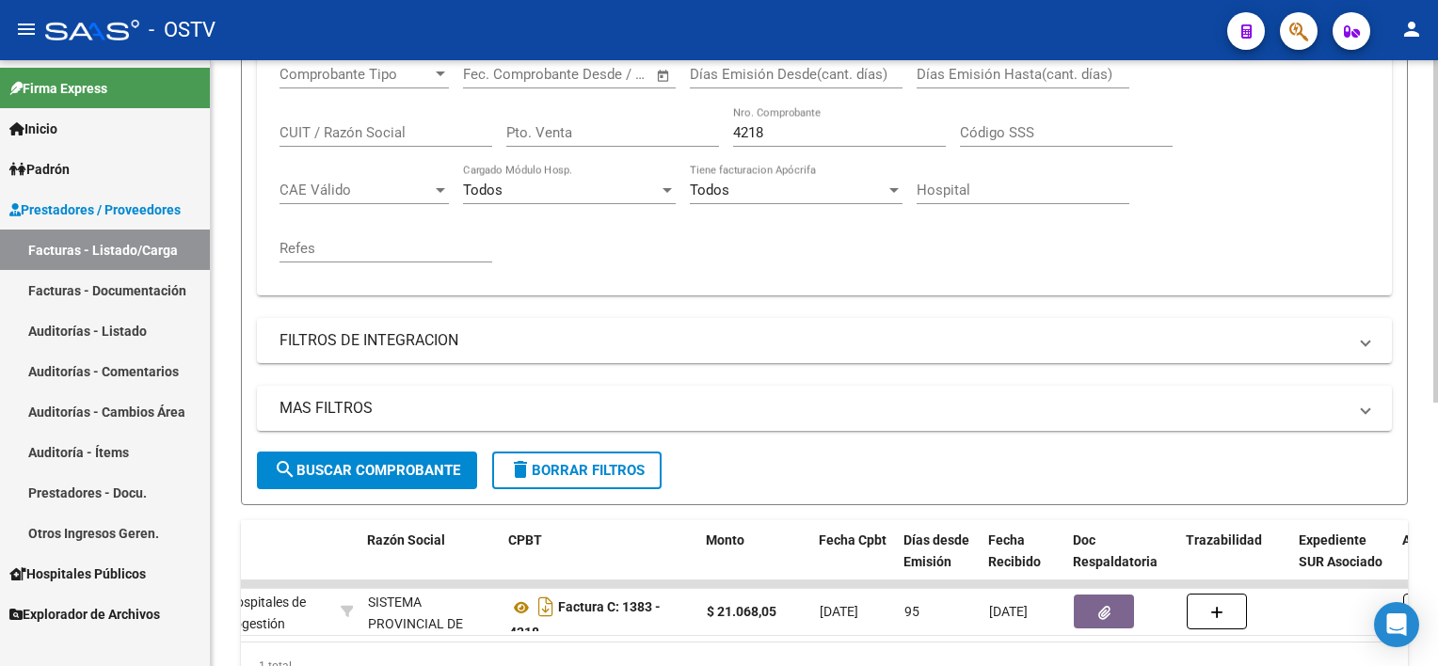
drag, startPoint x: 792, startPoint y: 125, endPoint x: 692, endPoint y: 117, distance: 101.0
click at [692, 117] on div "Comprobante Tipo Comprobante Tipo Fecha inicio – Fecha fin Fec. Comprobante Des…" at bounding box center [823, 164] width 1089 height 232
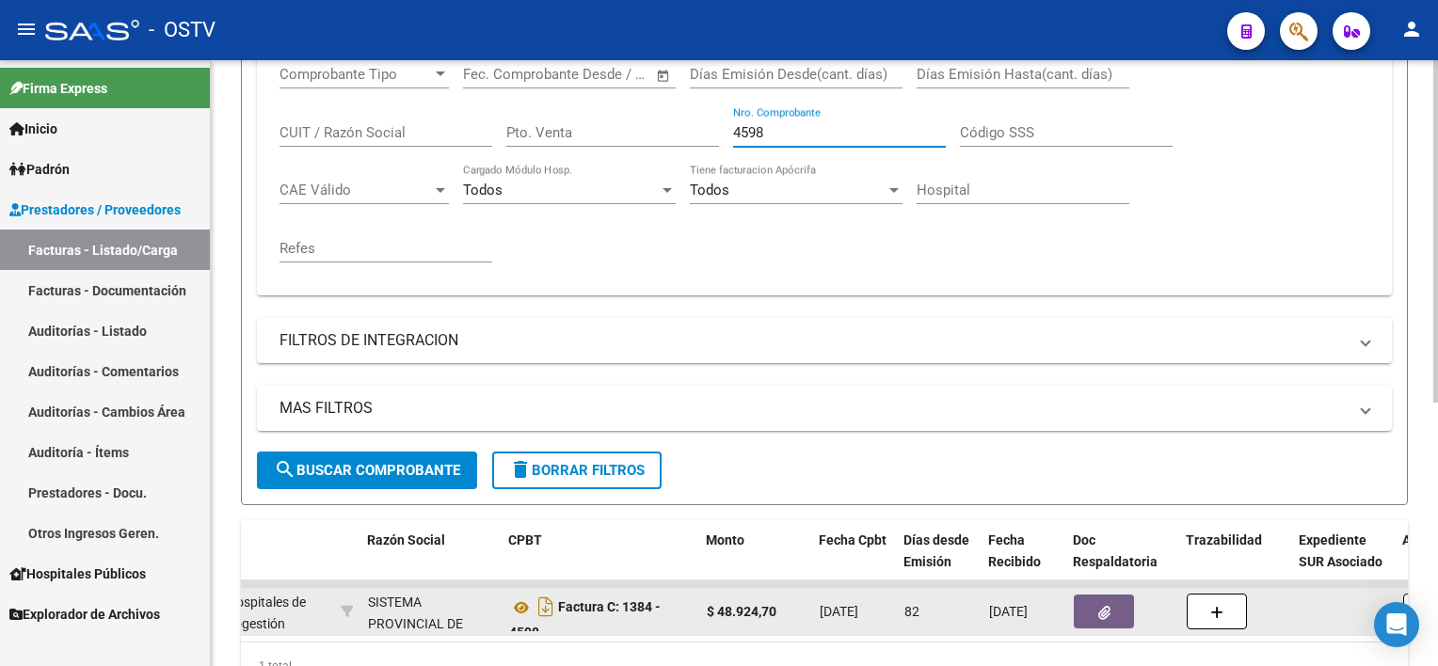
click at [1103, 606] on icon "button" at bounding box center [1104, 613] width 12 height 14
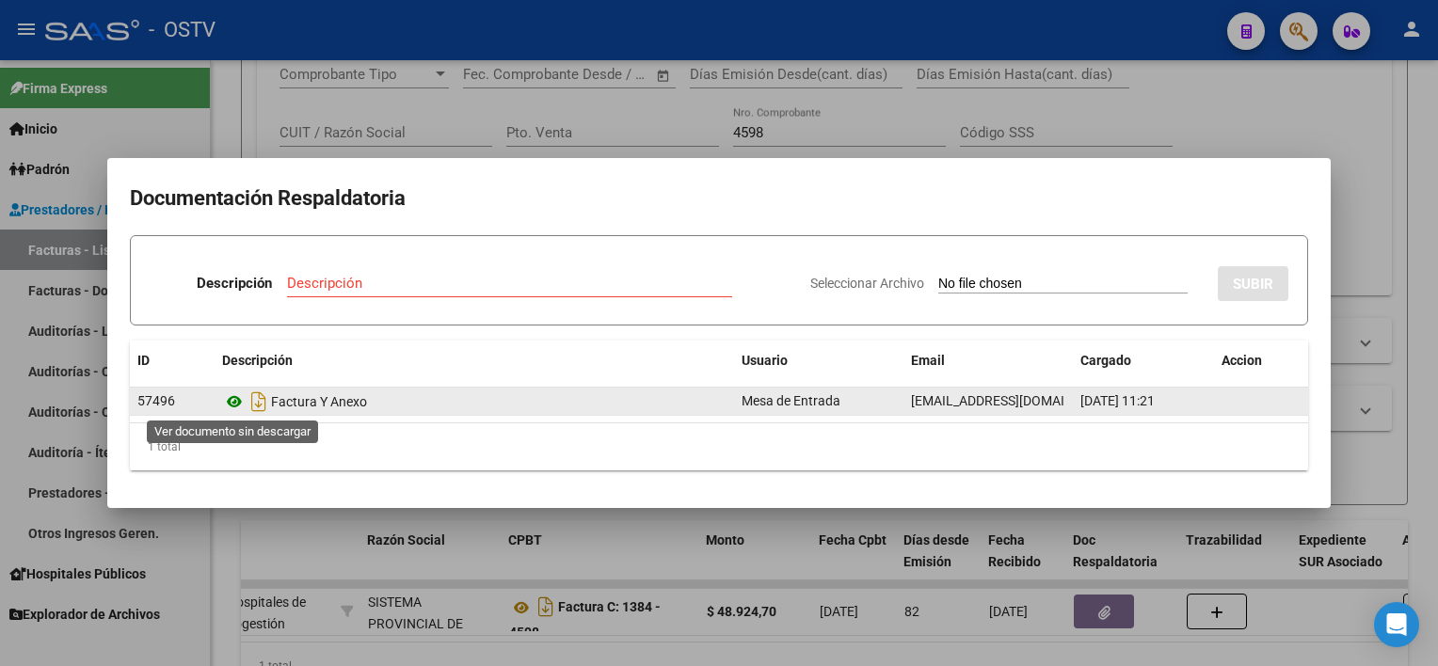
click at [232, 390] on icon at bounding box center [234, 401] width 24 height 23
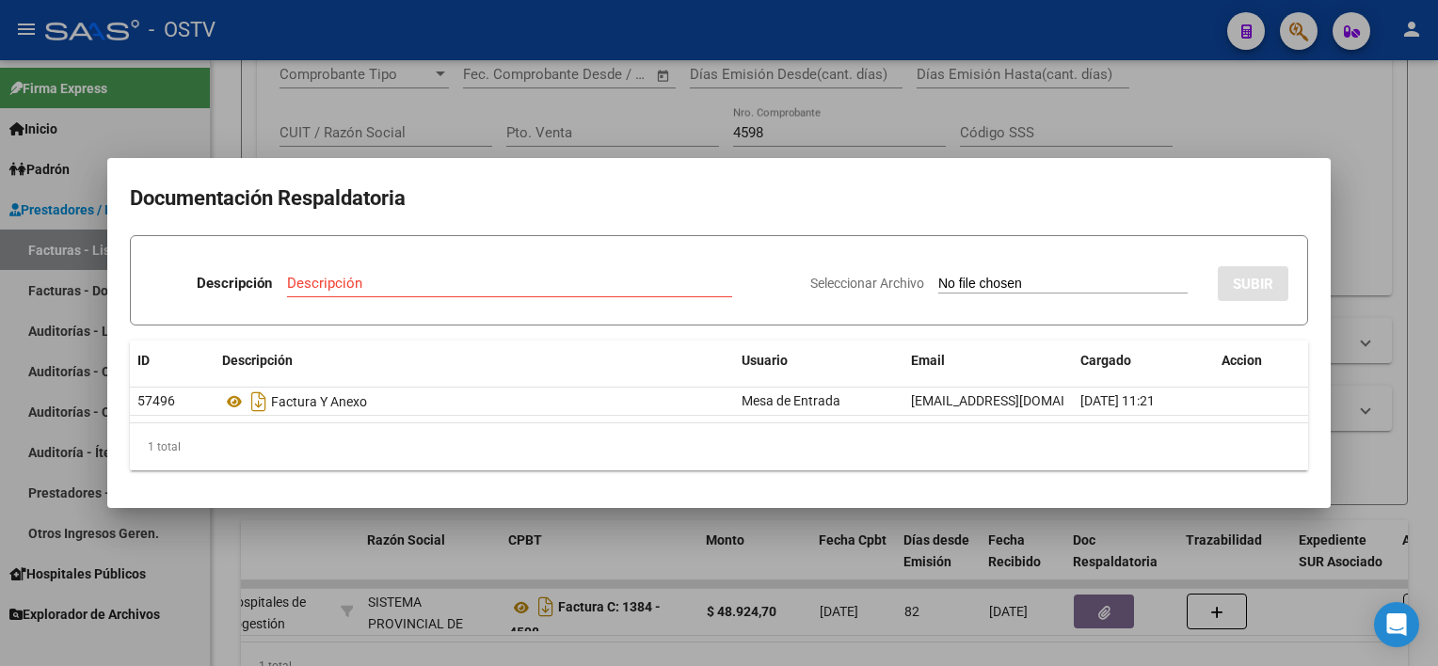
click at [779, 151] on div at bounding box center [719, 333] width 1438 height 666
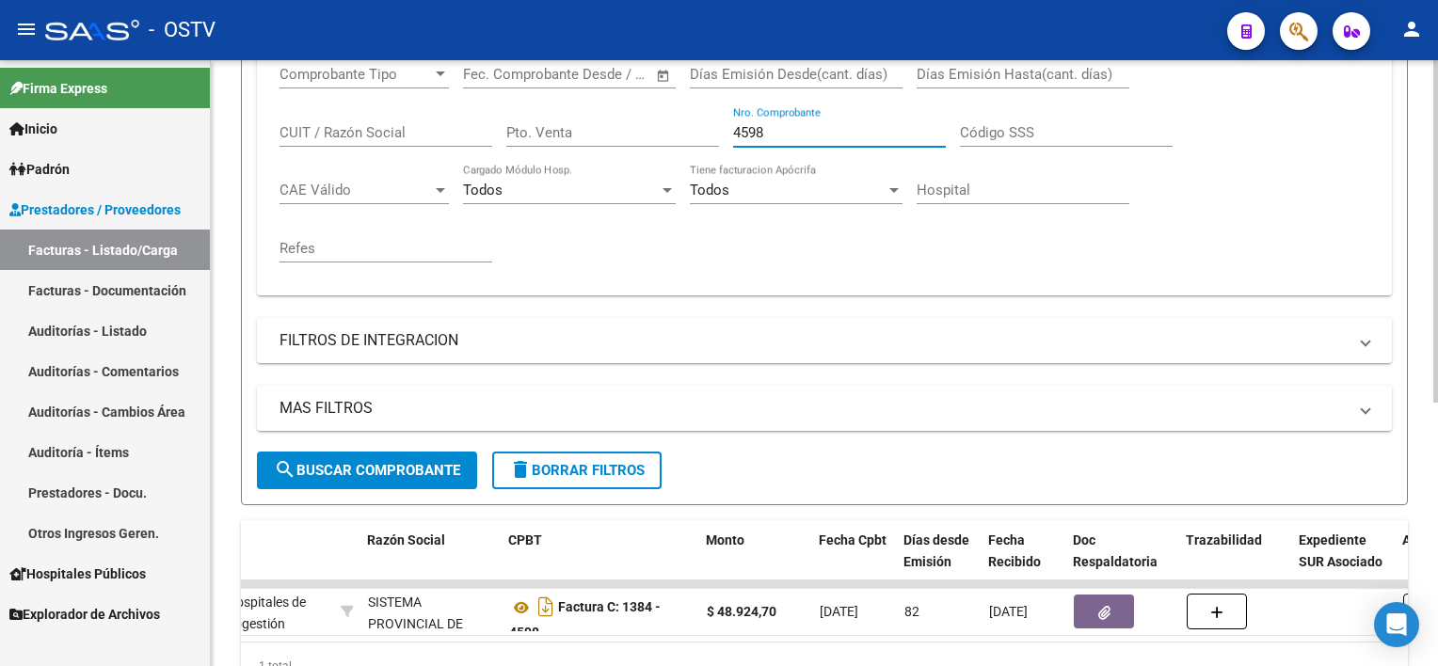
drag, startPoint x: 779, startPoint y: 128, endPoint x: 633, endPoint y: 137, distance: 146.1
click at [633, 134] on div "Comprobante Tipo Comprobante Tipo Fecha inicio – Fecha fin Fec. Comprobante Des…" at bounding box center [823, 164] width 1089 height 232
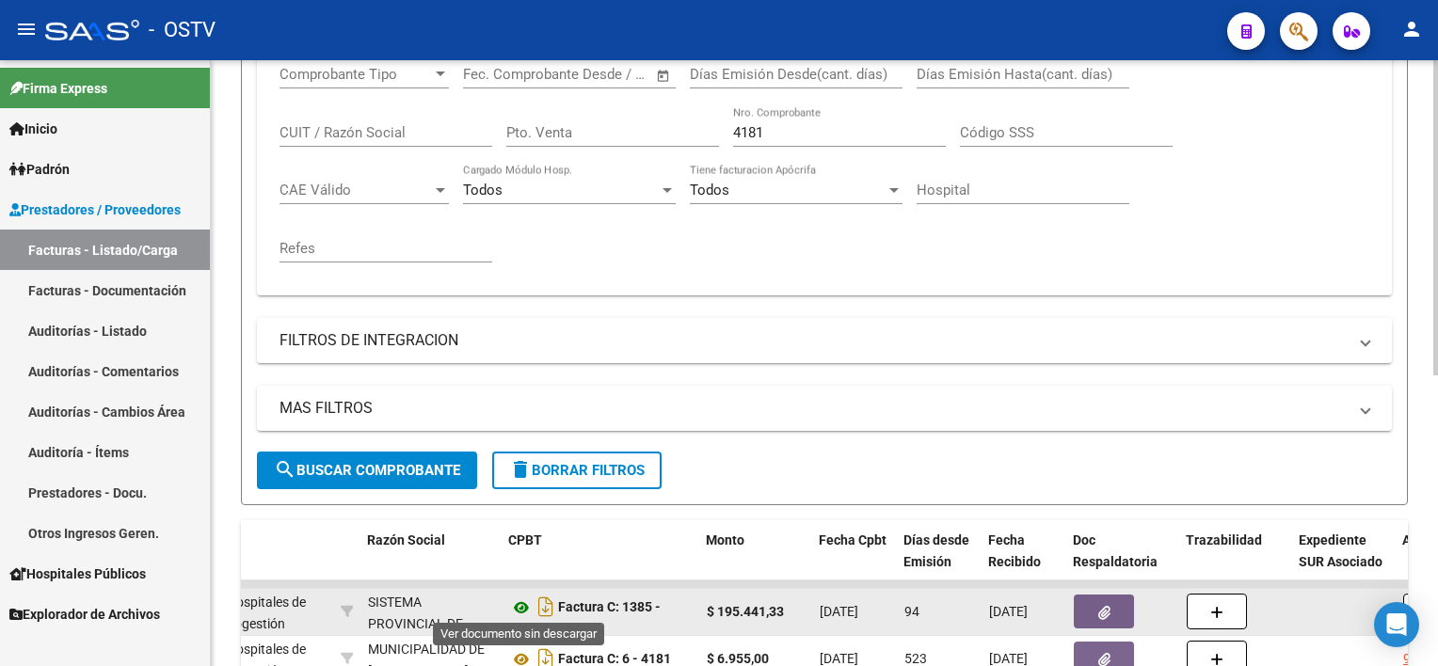
click at [519, 600] on icon at bounding box center [521, 607] width 24 height 23
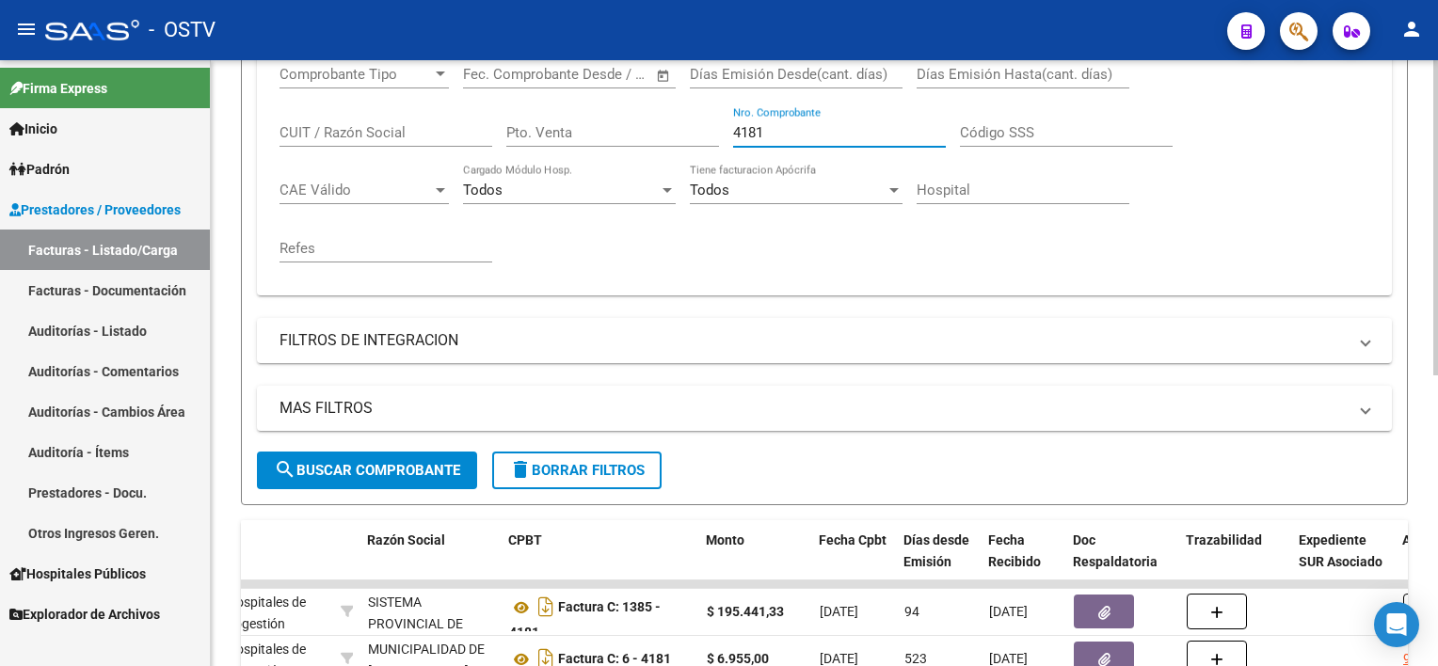
drag, startPoint x: 692, startPoint y: 129, endPoint x: 681, endPoint y: 130, distance: 11.3
click at [681, 128] on div "Comprobante Tipo Comprobante Tipo Fecha inicio – Fecha fin Fec. Comprobante Des…" at bounding box center [823, 164] width 1089 height 232
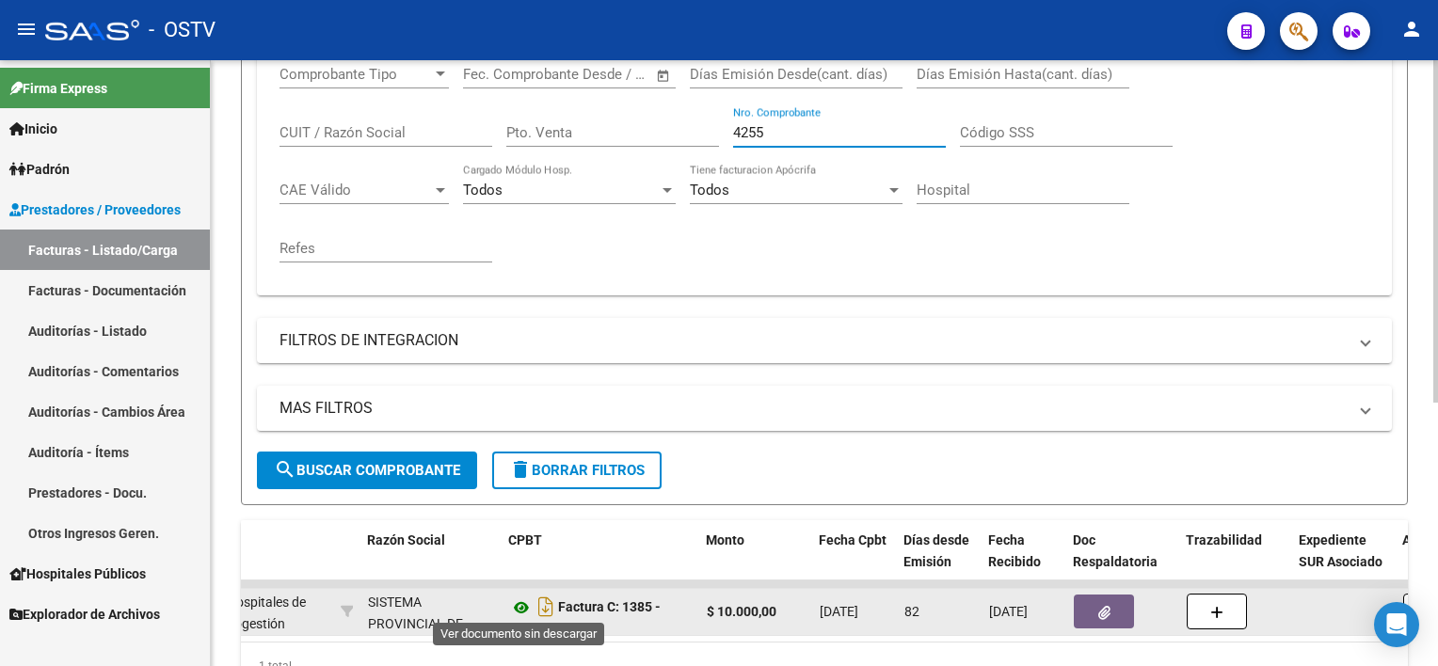
click at [523, 606] on icon at bounding box center [521, 607] width 24 height 23
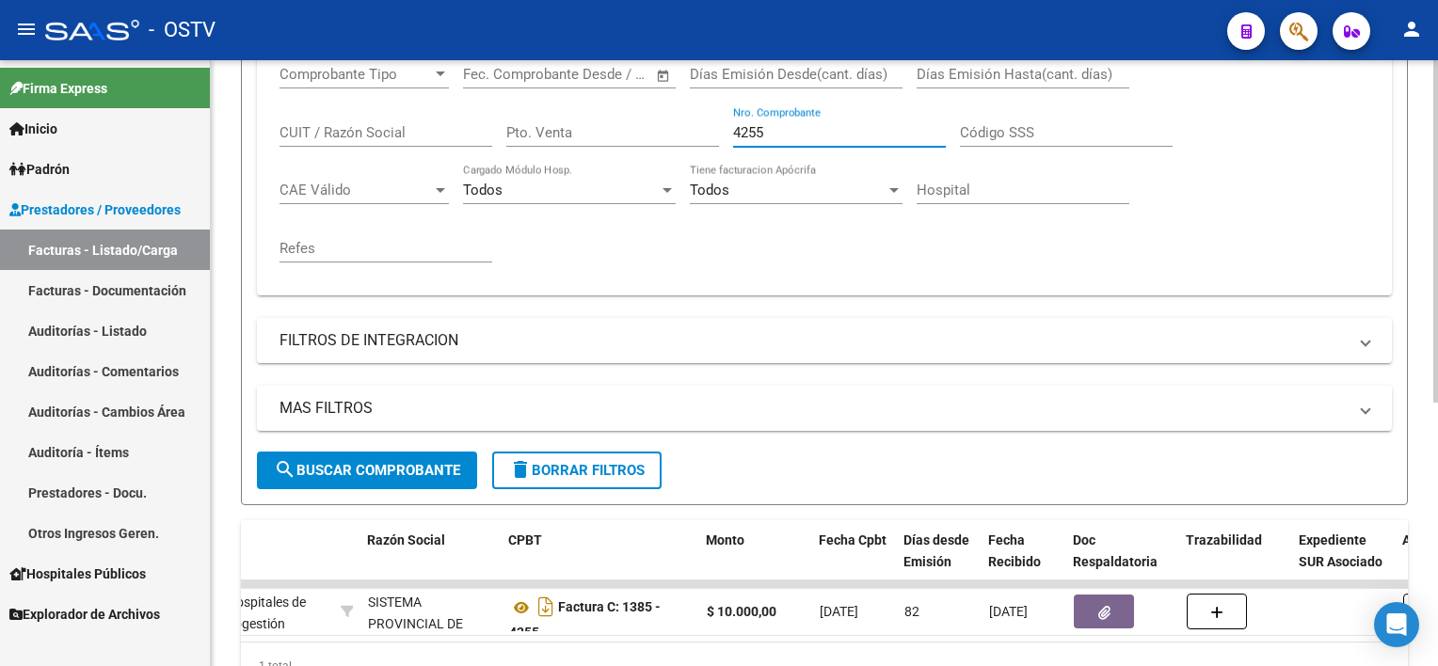
drag, startPoint x: 783, startPoint y: 130, endPoint x: 683, endPoint y: 138, distance: 100.1
click at [692, 135] on div "Comprobante Tipo Comprobante Tipo Fecha inicio – Fecha fin Fec. Comprobante Des…" at bounding box center [823, 164] width 1089 height 232
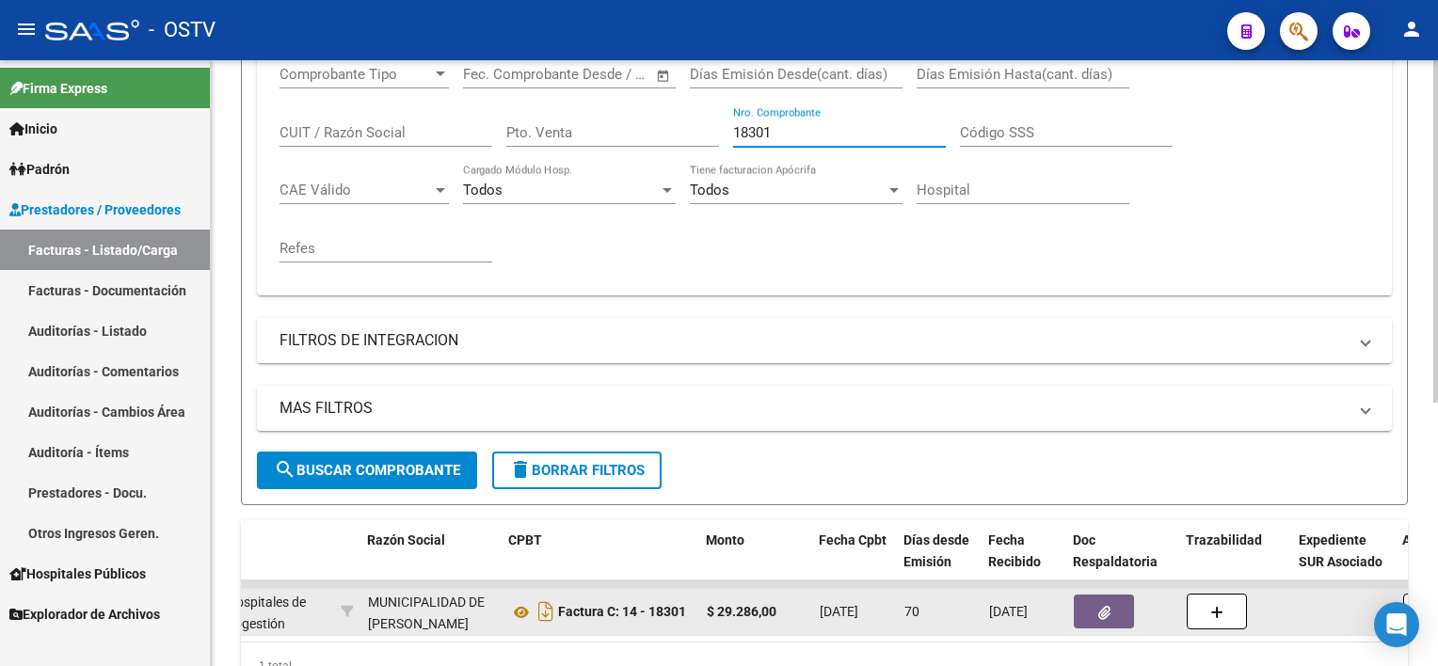
click at [1106, 606] on icon "button" at bounding box center [1104, 613] width 12 height 14
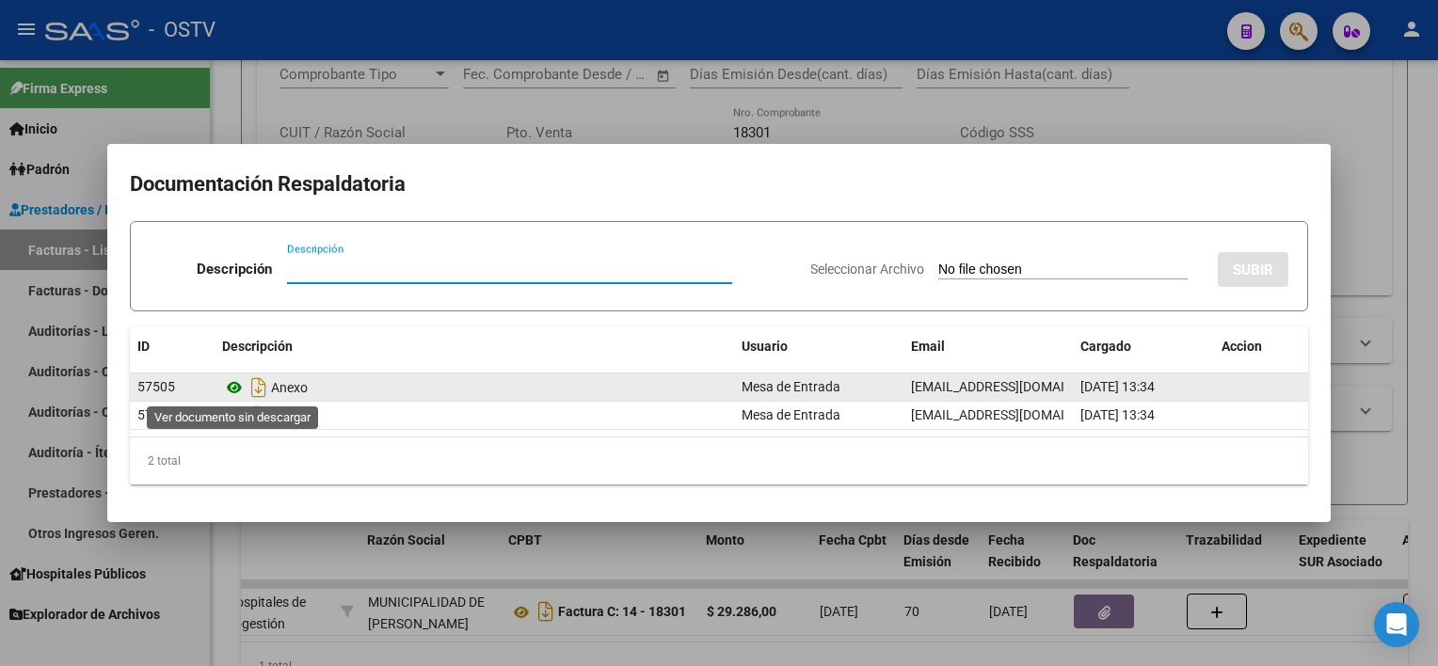
click at [244, 391] on icon at bounding box center [234, 387] width 24 height 23
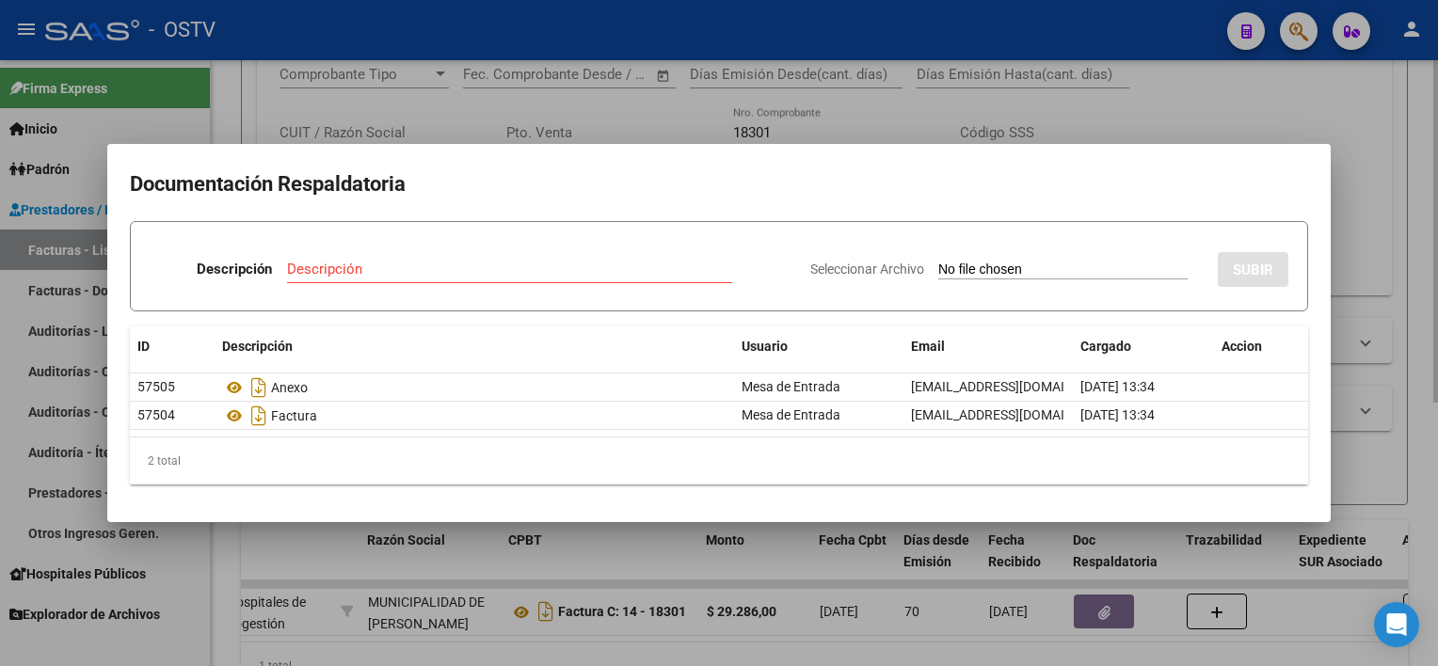
click at [779, 115] on div at bounding box center [719, 333] width 1438 height 666
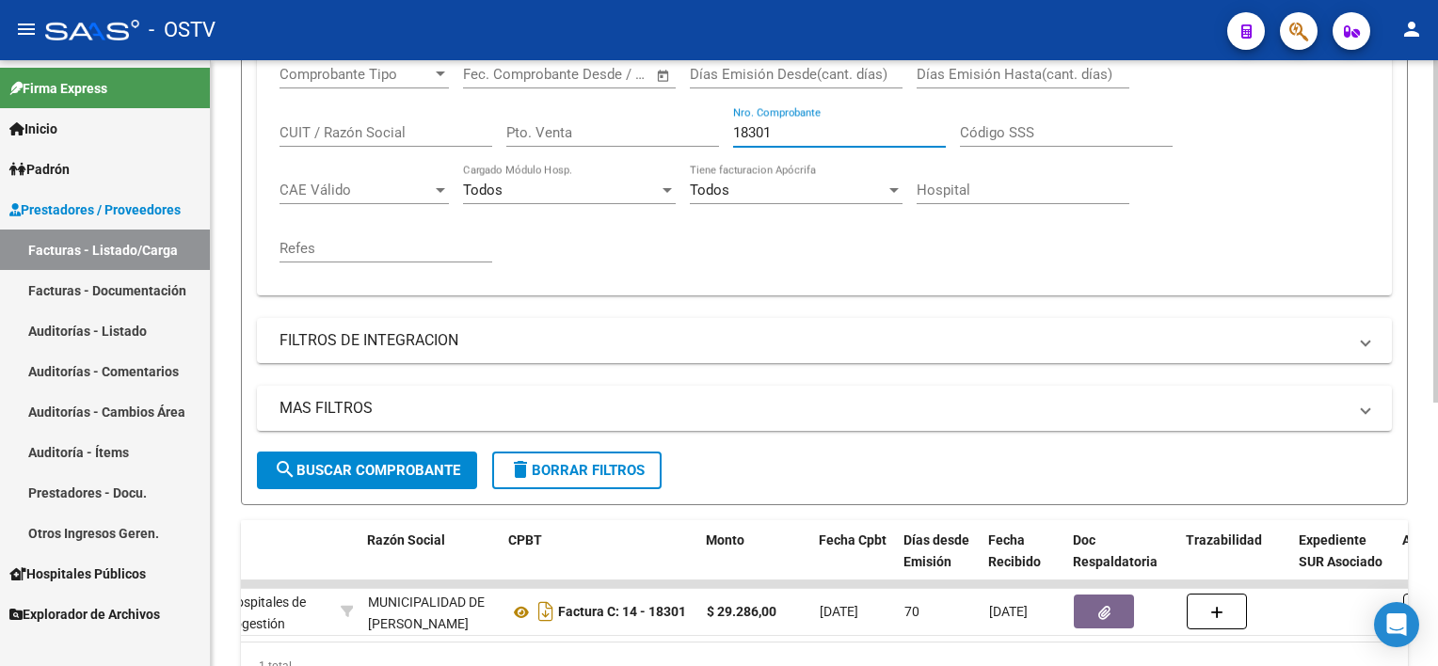
drag, startPoint x: 794, startPoint y: 129, endPoint x: 684, endPoint y: 119, distance: 110.5
click at [684, 119] on div "Comprobante Tipo Comprobante Tipo Fecha inicio – Fecha fin Fec. Comprobante Des…" at bounding box center [823, 164] width 1089 height 232
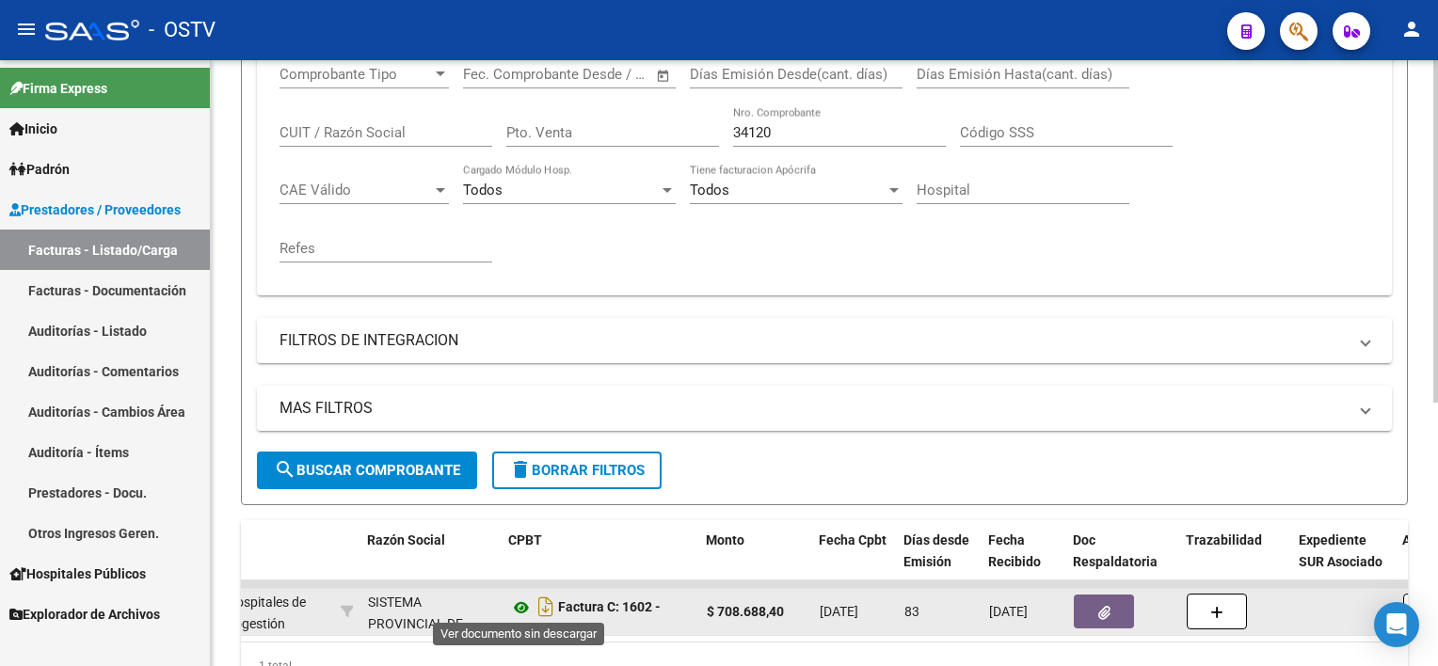
click at [519, 602] on icon at bounding box center [521, 607] width 24 height 23
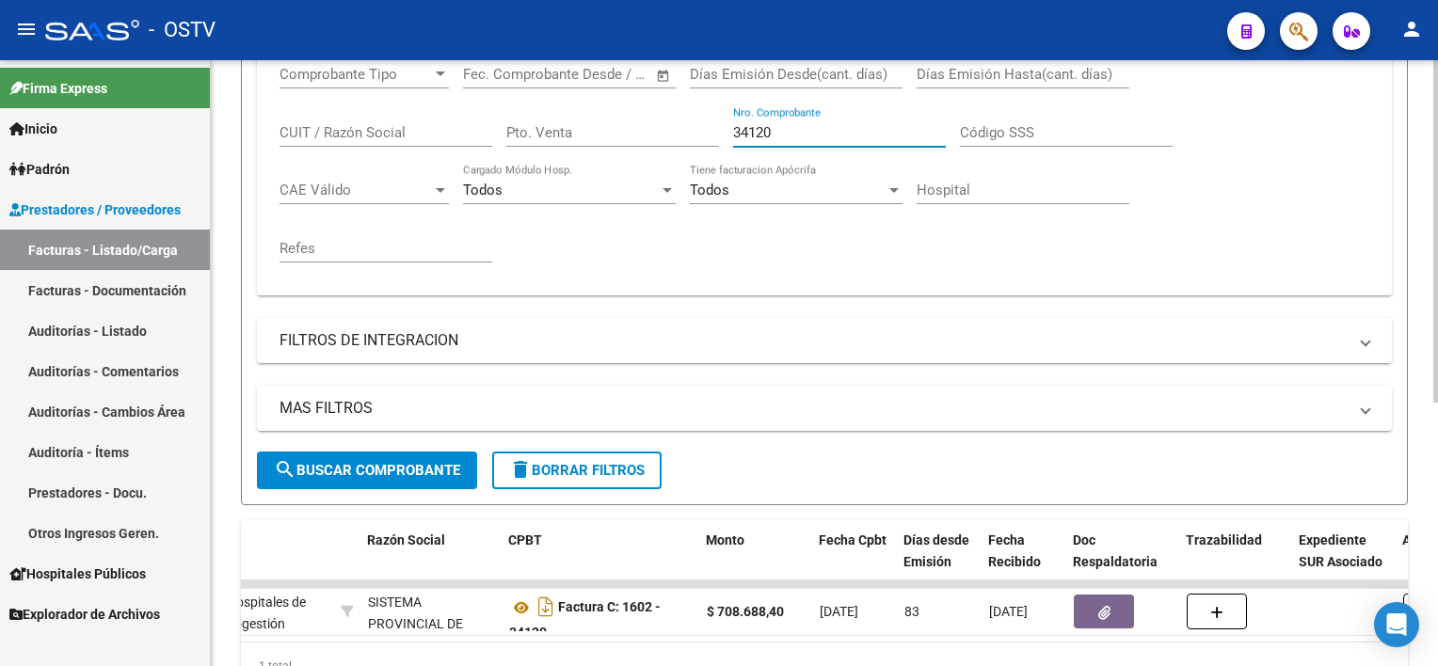
drag, startPoint x: 801, startPoint y: 122, endPoint x: 733, endPoint y: 124, distance: 67.8
click at [733, 124] on input "34120" at bounding box center [839, 132] width 213 height 17
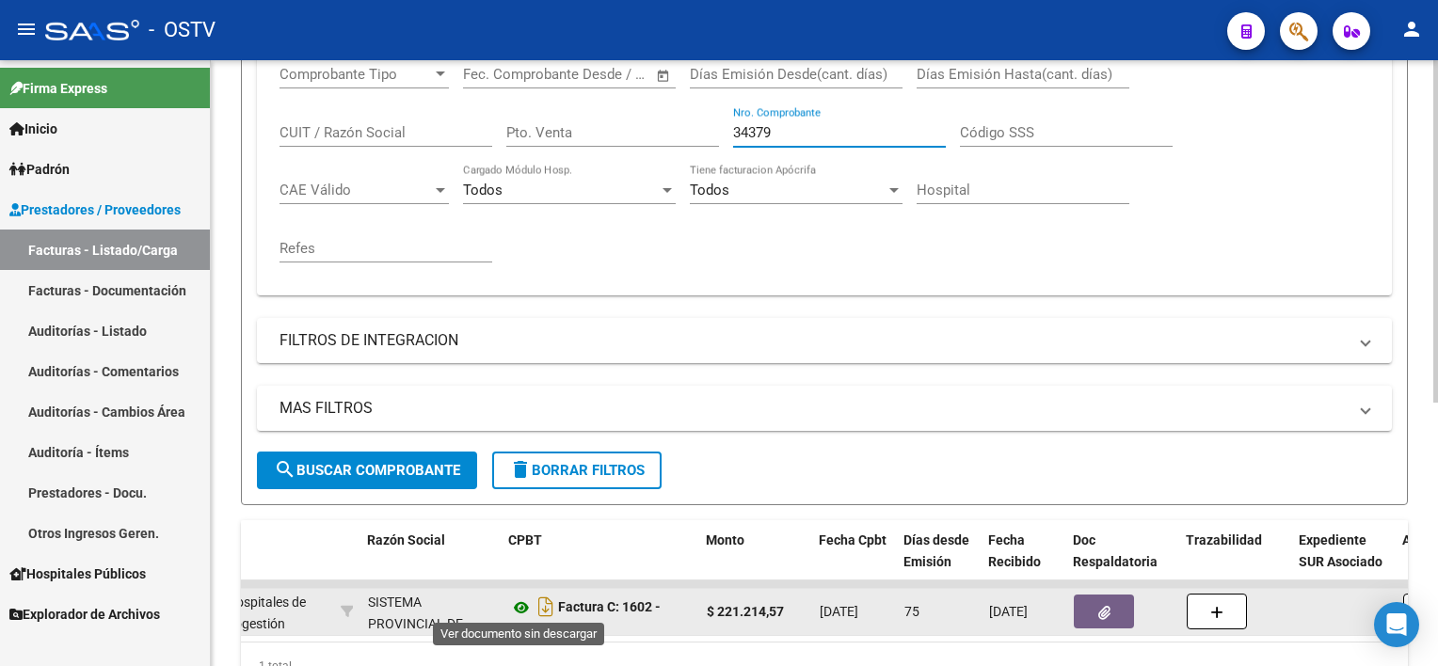
click at [519, 604] on icon at bounding box center [521, 607] width 24 height 23
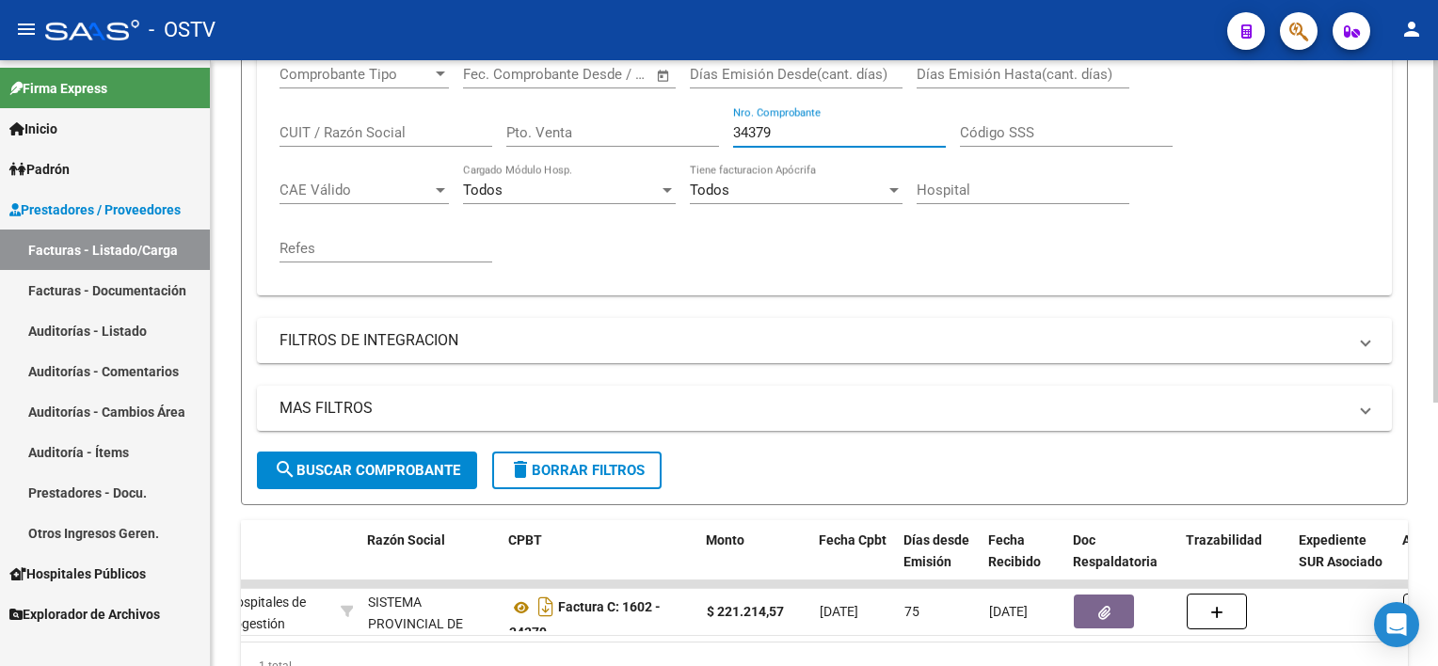
drag, startPoint x: 815, startPoint y: 134, endPoint x: 656, endPoint y: 134, distance: 159.0
click at [656, 134] on div "Comprobante Tipo Comprobante Tipo Fecha inicio – Fecha fin Fec. Comprobante Des…" at bounding box center [823, 164] width 1089 height 232
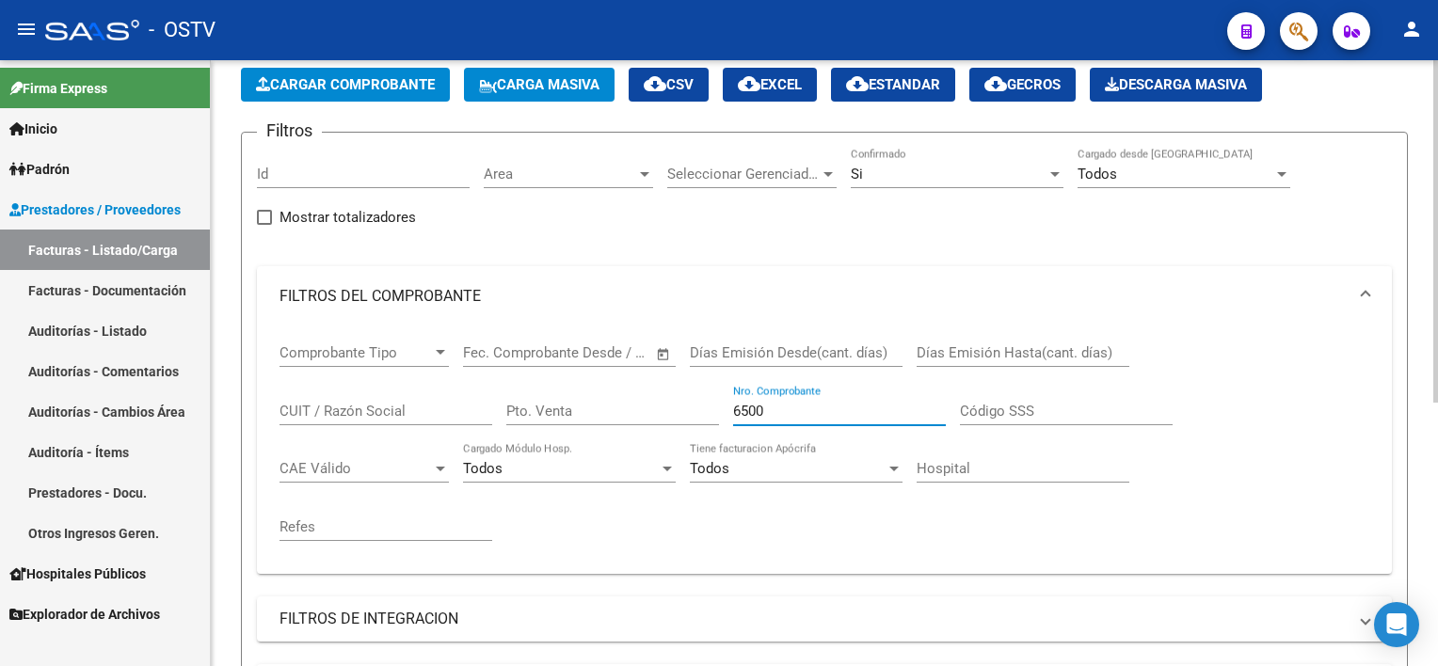
scroll to position [87, 0]
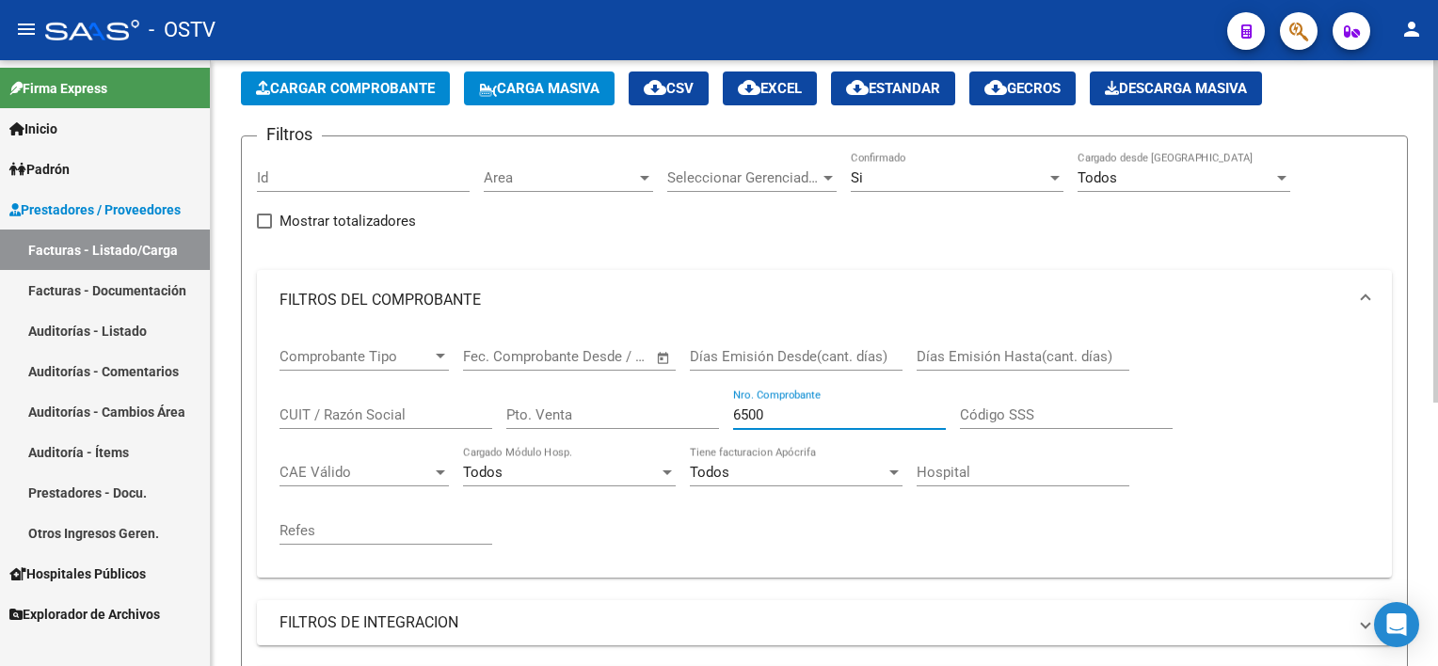
click at [899, 171] on div "Si" at bounding box center [949, 177] width 196 height 17
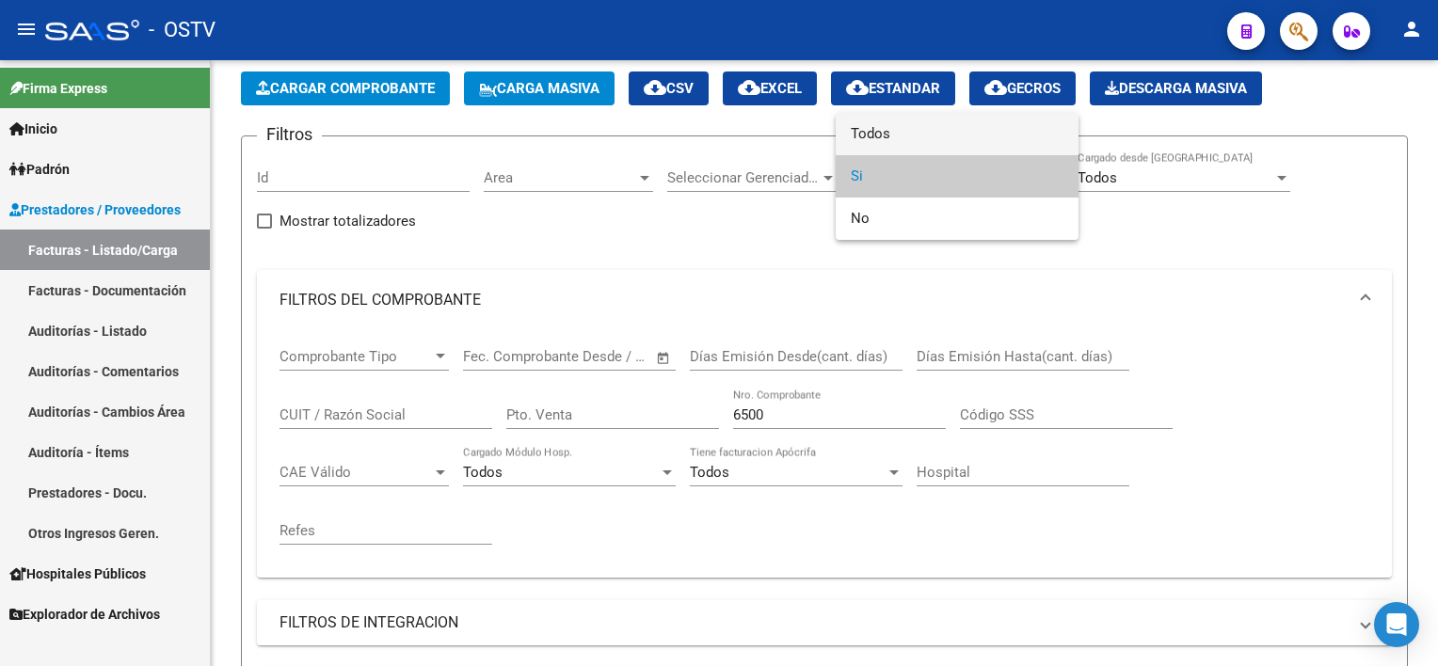
click at [880, 132] on span "Todos" at bounding box center [957, 134] width 213 height 42
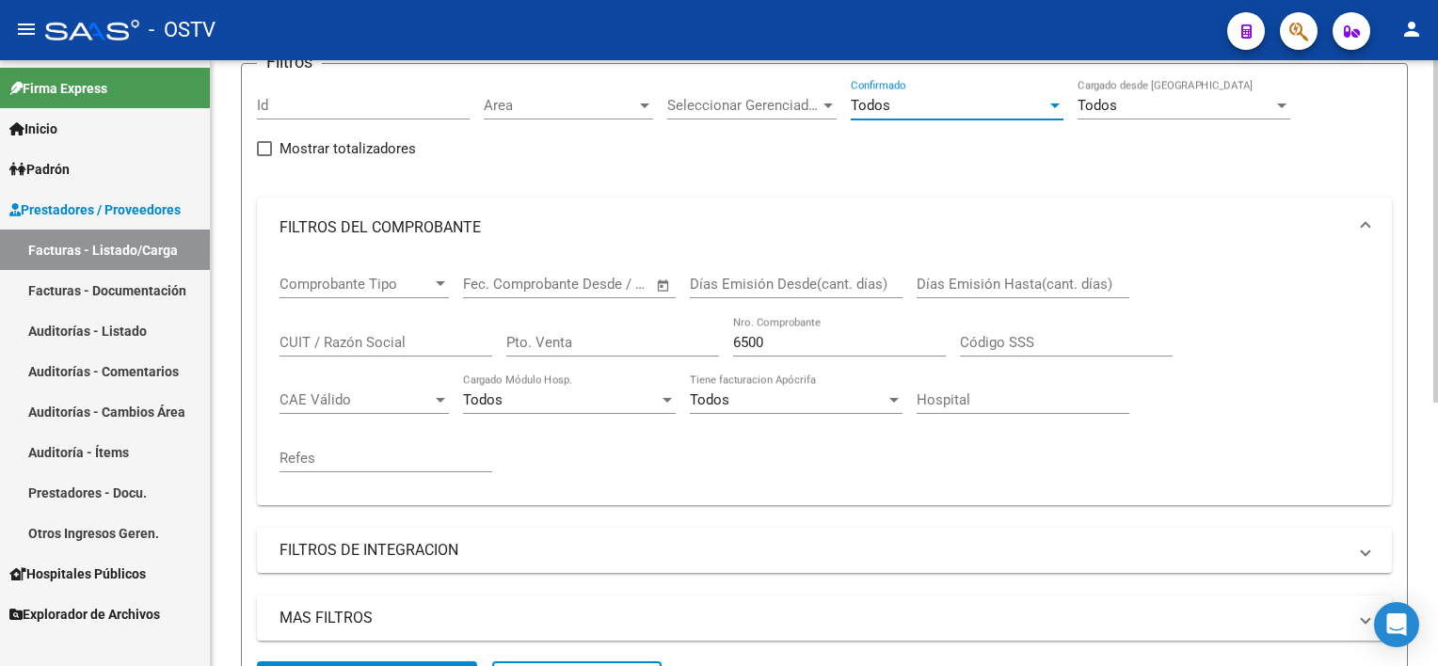
scroll to position [276, 0]
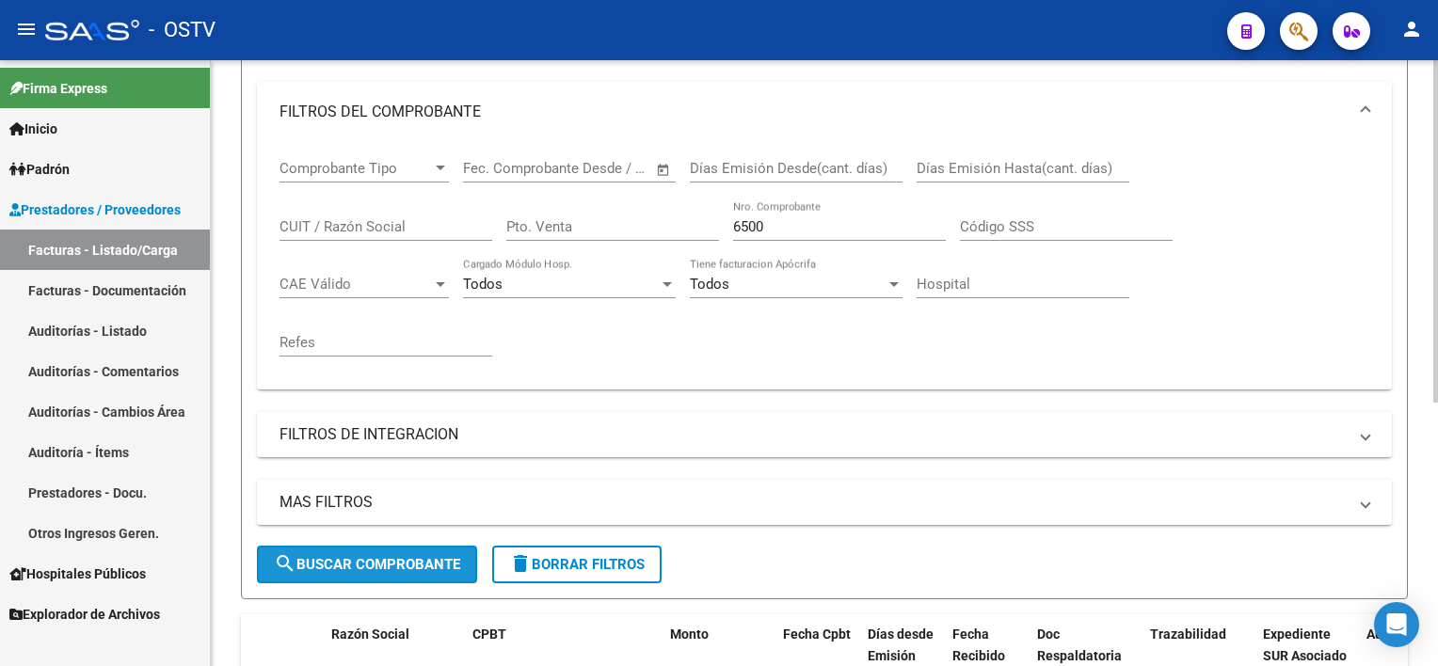
click at [425, 559] on span "search Buscar Comprobante" at bounding box center [367, 564] width 186 height 17
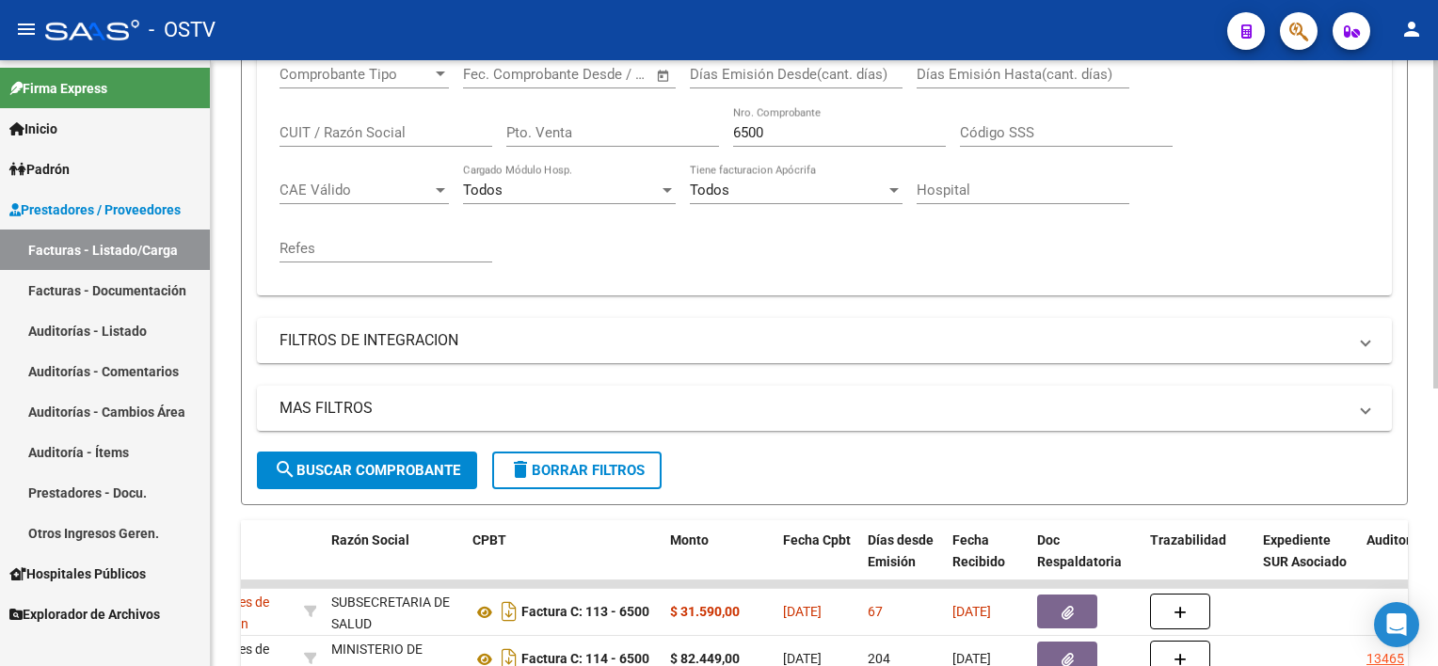
scroll to position [464, 0]
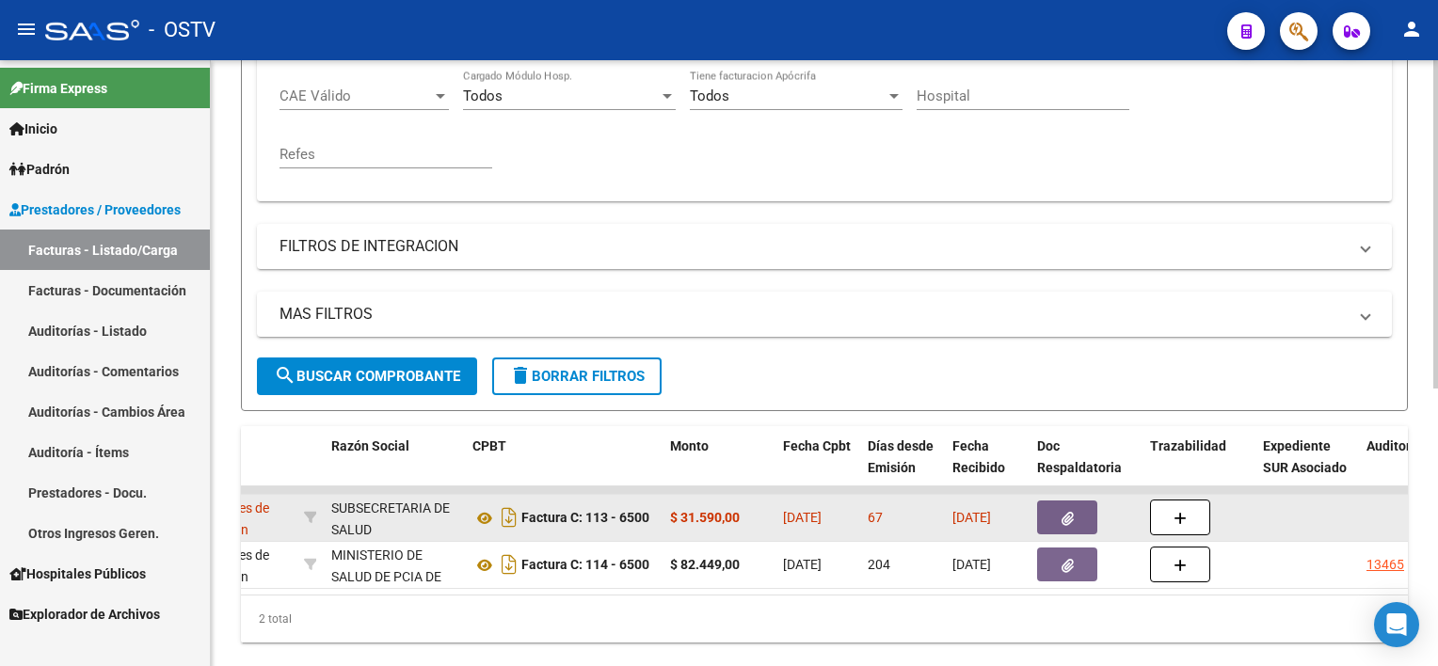
click at [1065, 513] on icon "button" at bounding box center [1067, 519] width 12 height 14
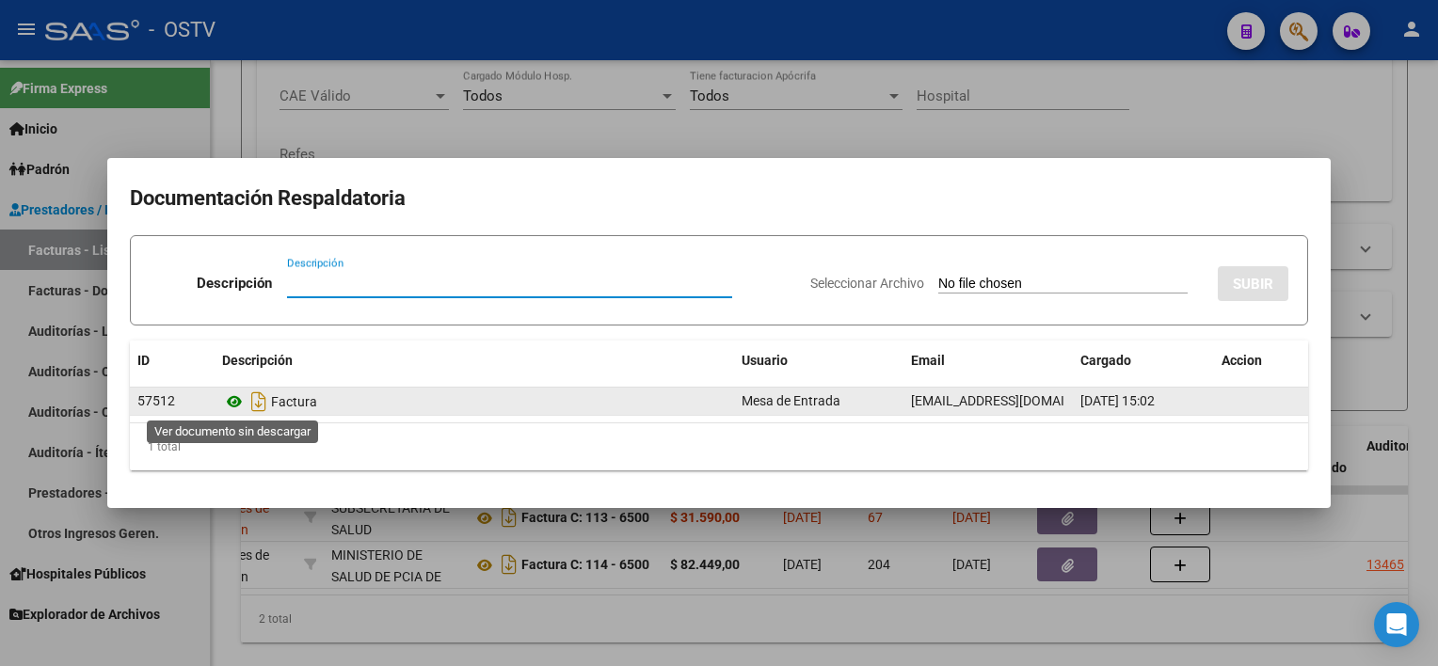
click at [233, 403] on icon at bounding box center [234, 401] width 24 height 23
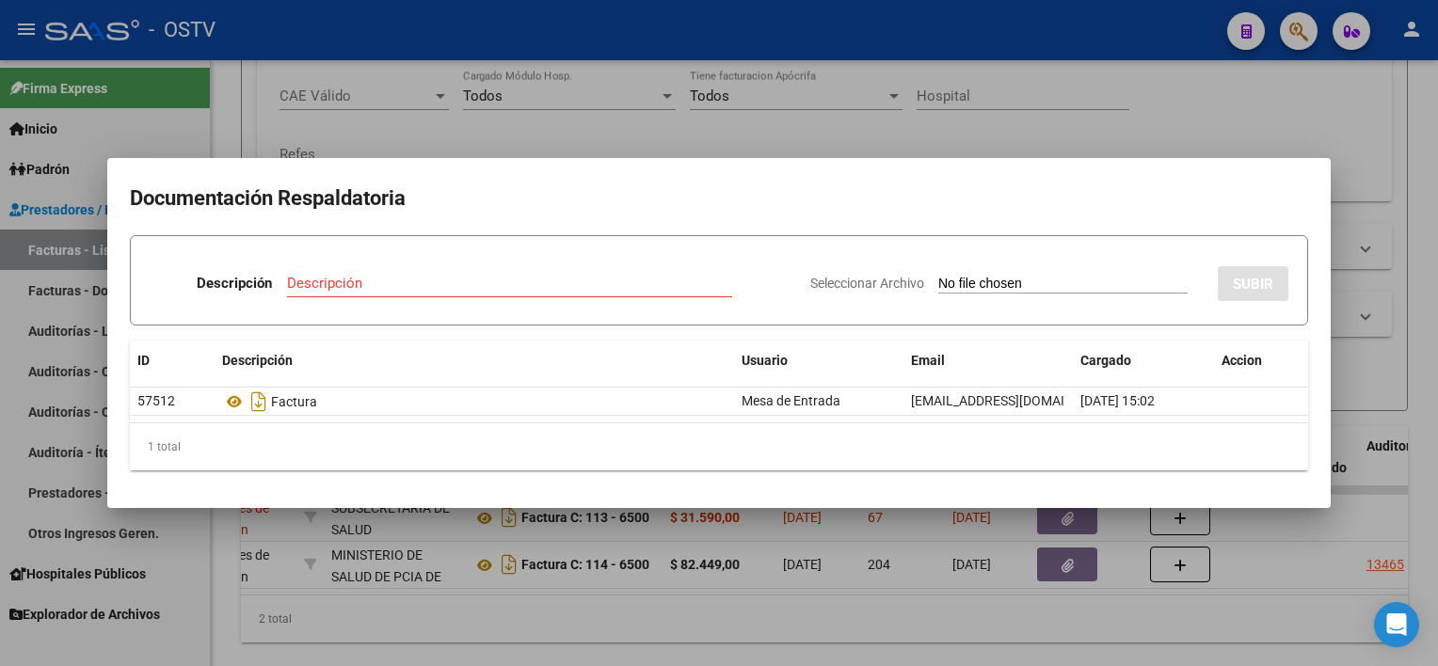
click at [725, 555] on div at bounding box center [719, 333] width 1438 height 666
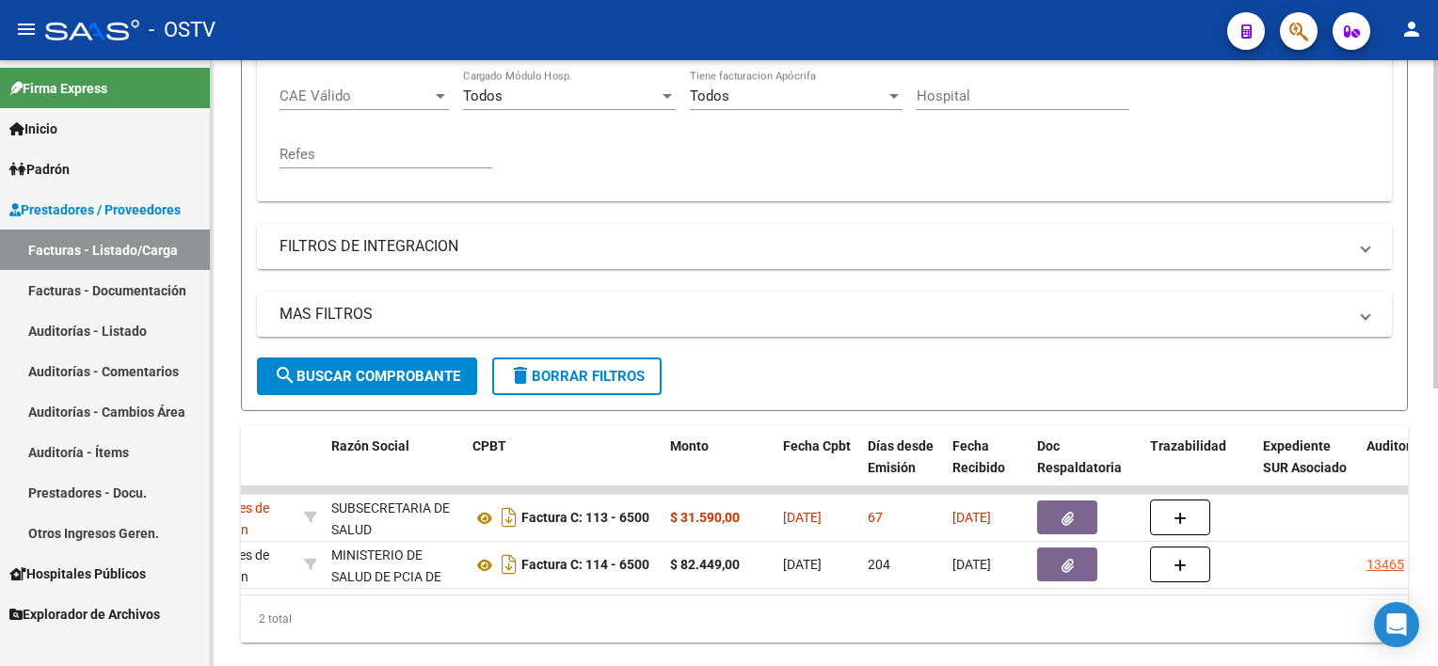
scroll to position [370, 0]
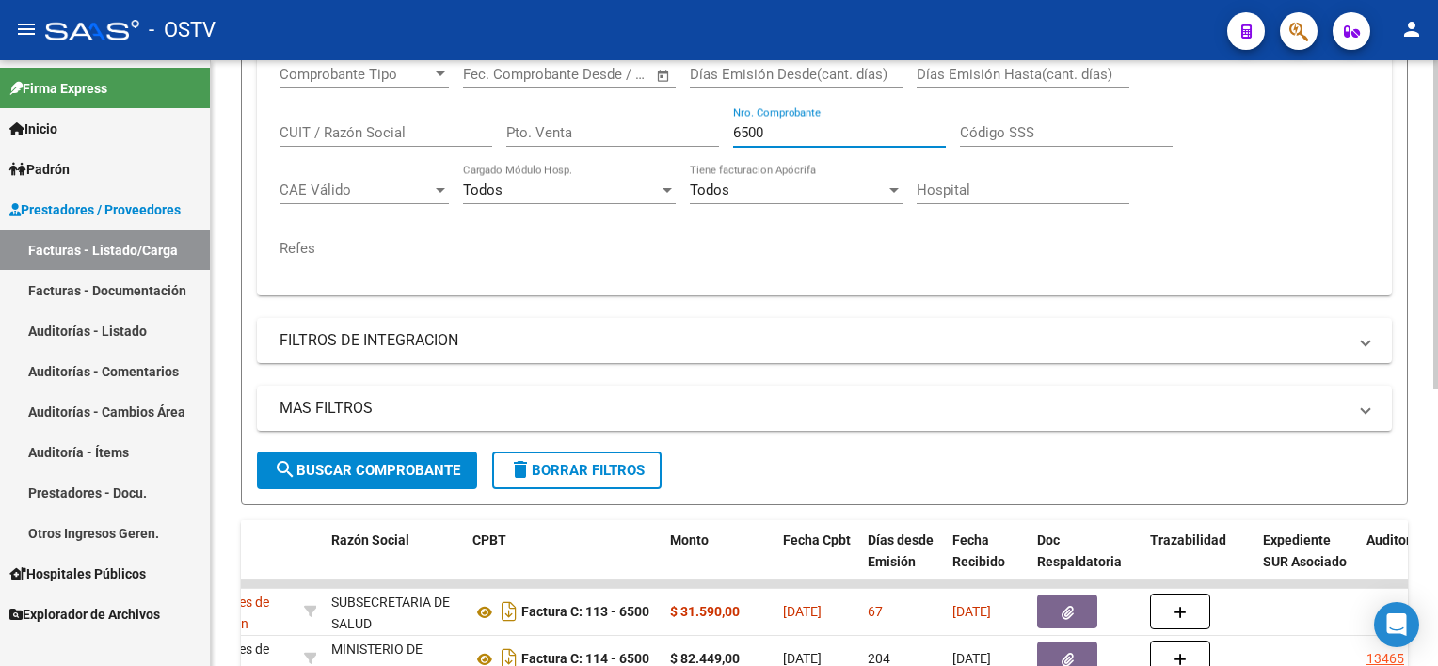
drag, startPoint x: 781, startPoint y: 133, endPoint x: 678, endPoint y: 120, distance: 103.3
click at [679, 120] on div "Comprobante Tipo Comprobante Tipo Fecha inicio – Fecha fin Fec. Comprobante Des…" at bounding box center [823, 164] width 1089 height 232
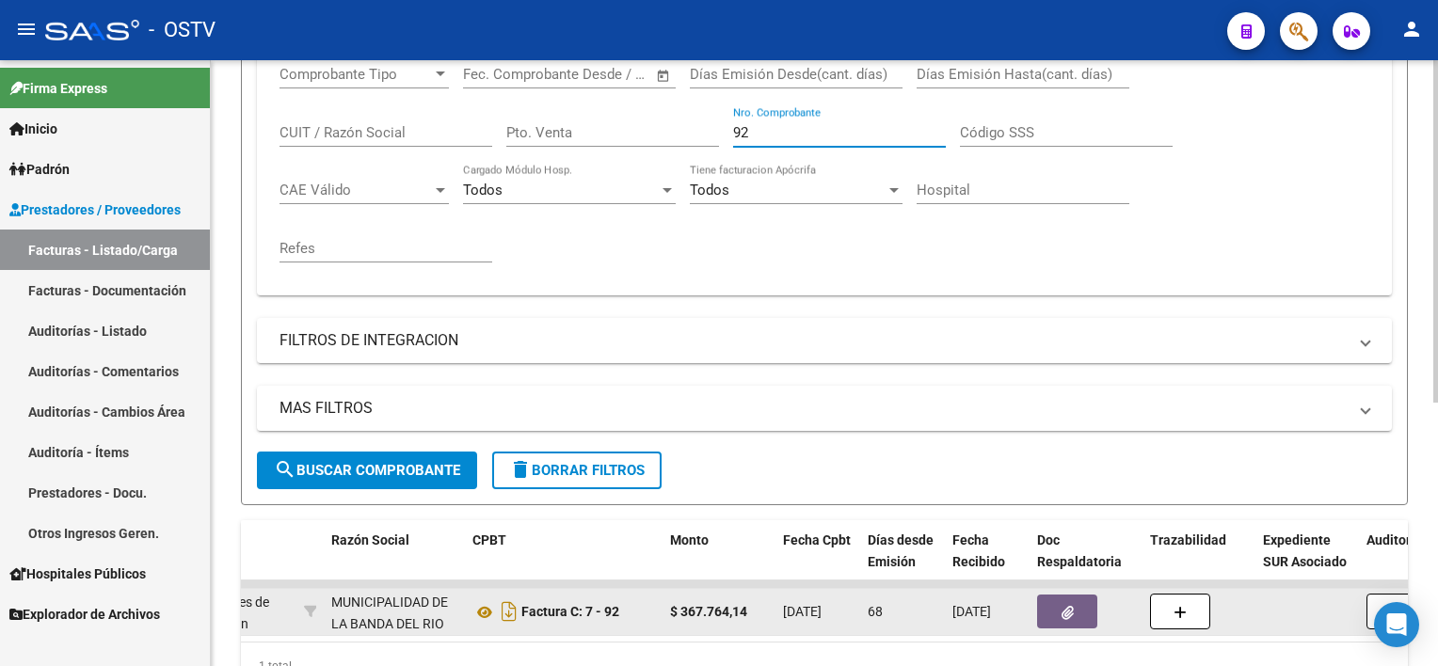
click at [1069, 606] on icon "button" at bounding box center [1067, 613] width 12 height 14
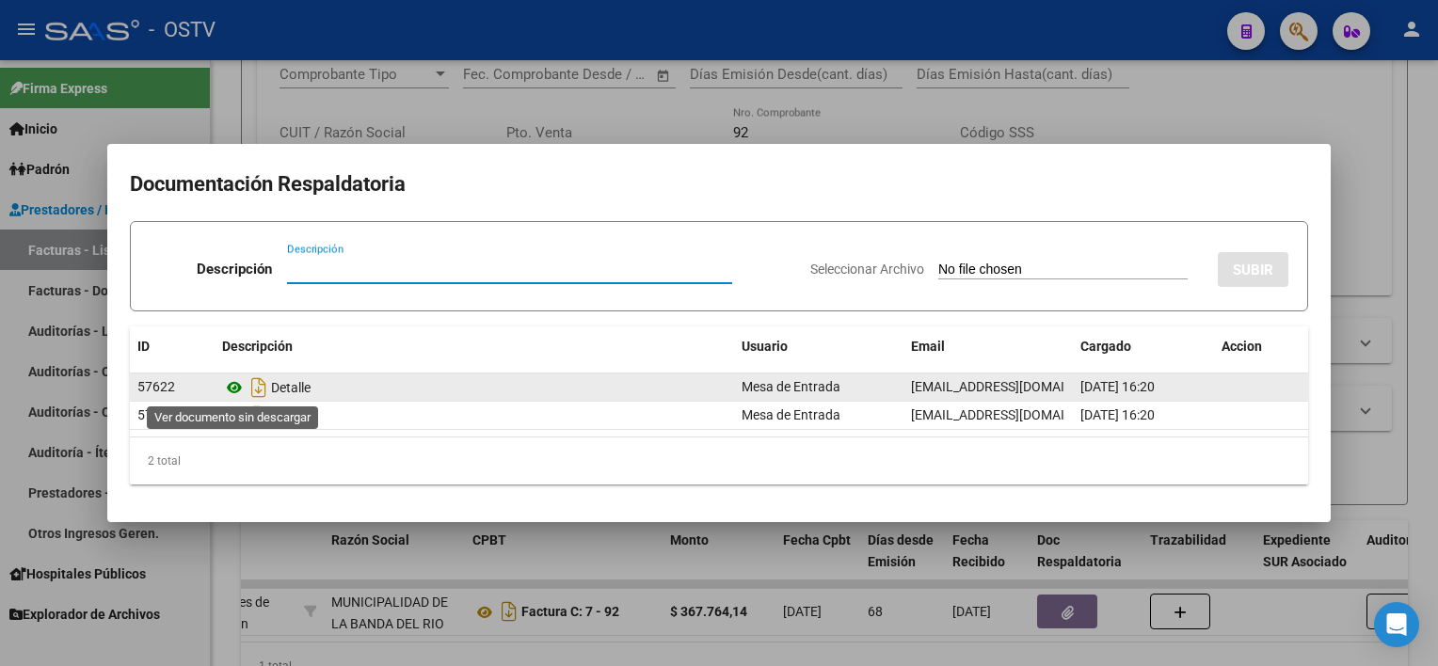
click at [233, 390] on icon at bounding box center [234, 387] width 24 height 23
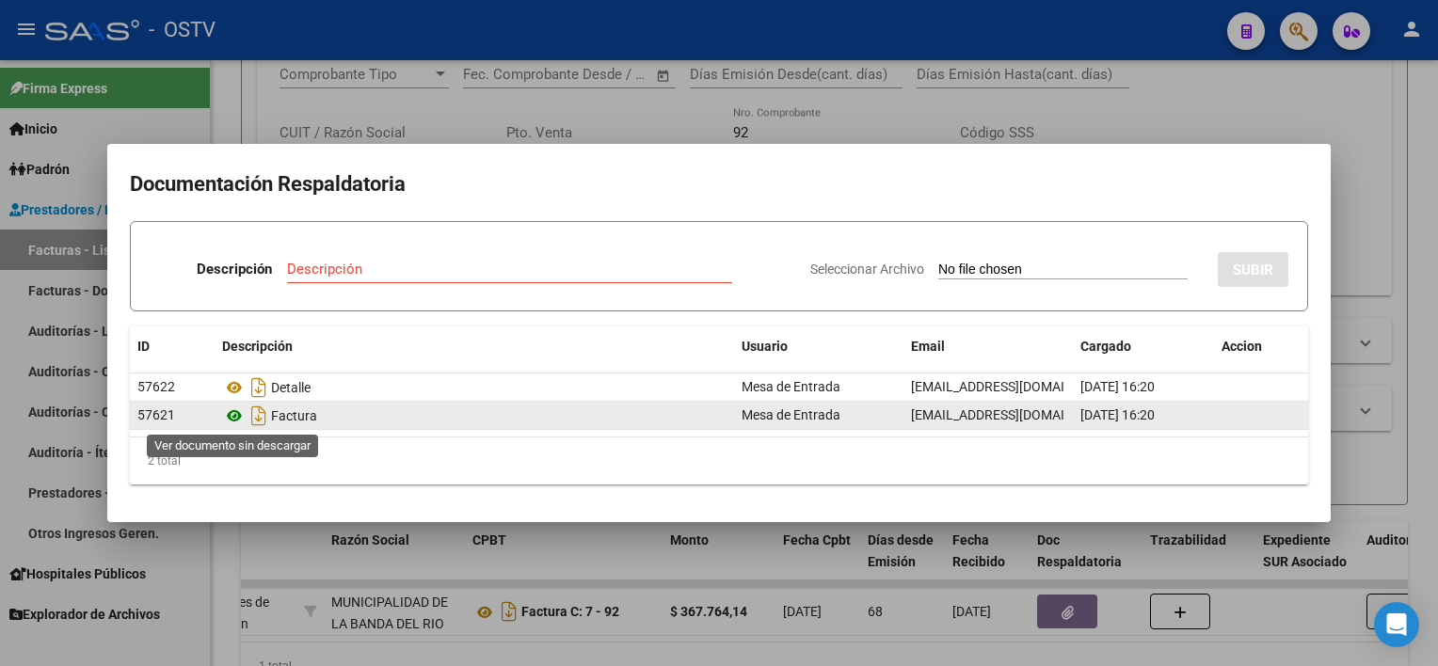
click at [243, 411] on icon at bounding box center [234, 416] width 24 height 23
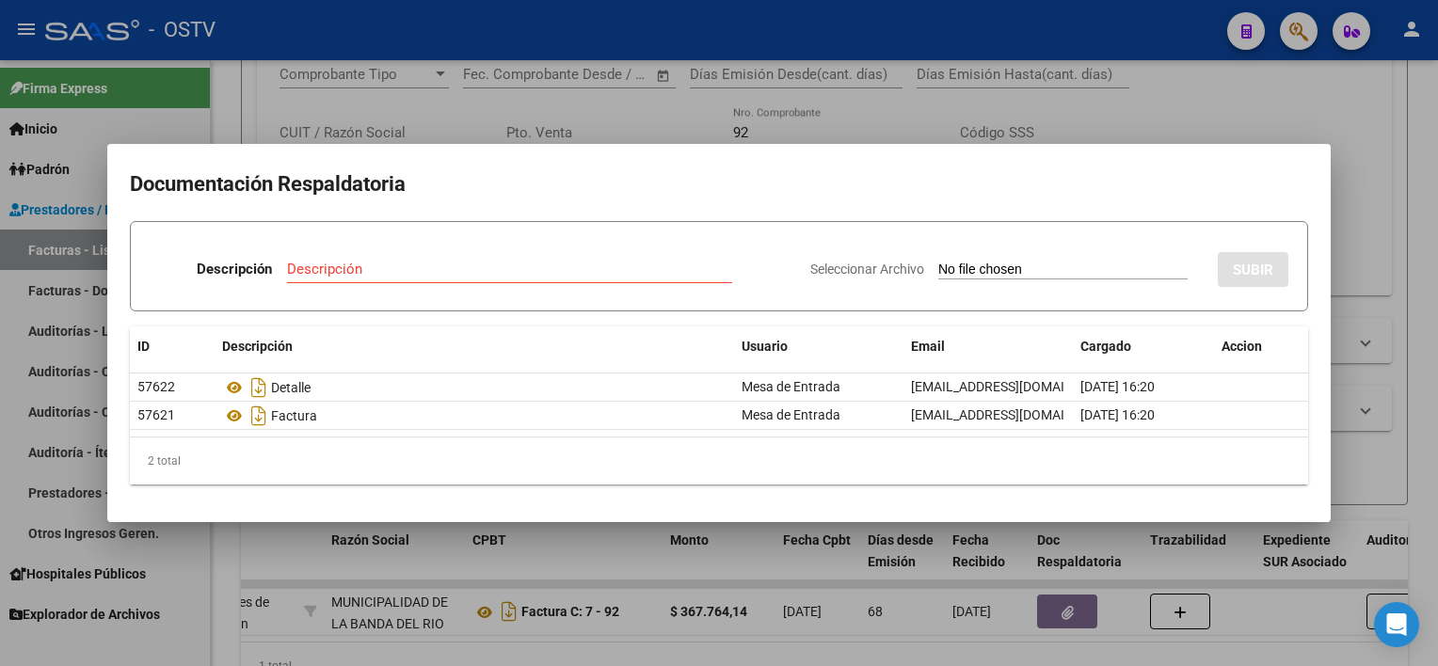
click at [902, 577] on div at bounding box center [719, 333] width 1438 height 666
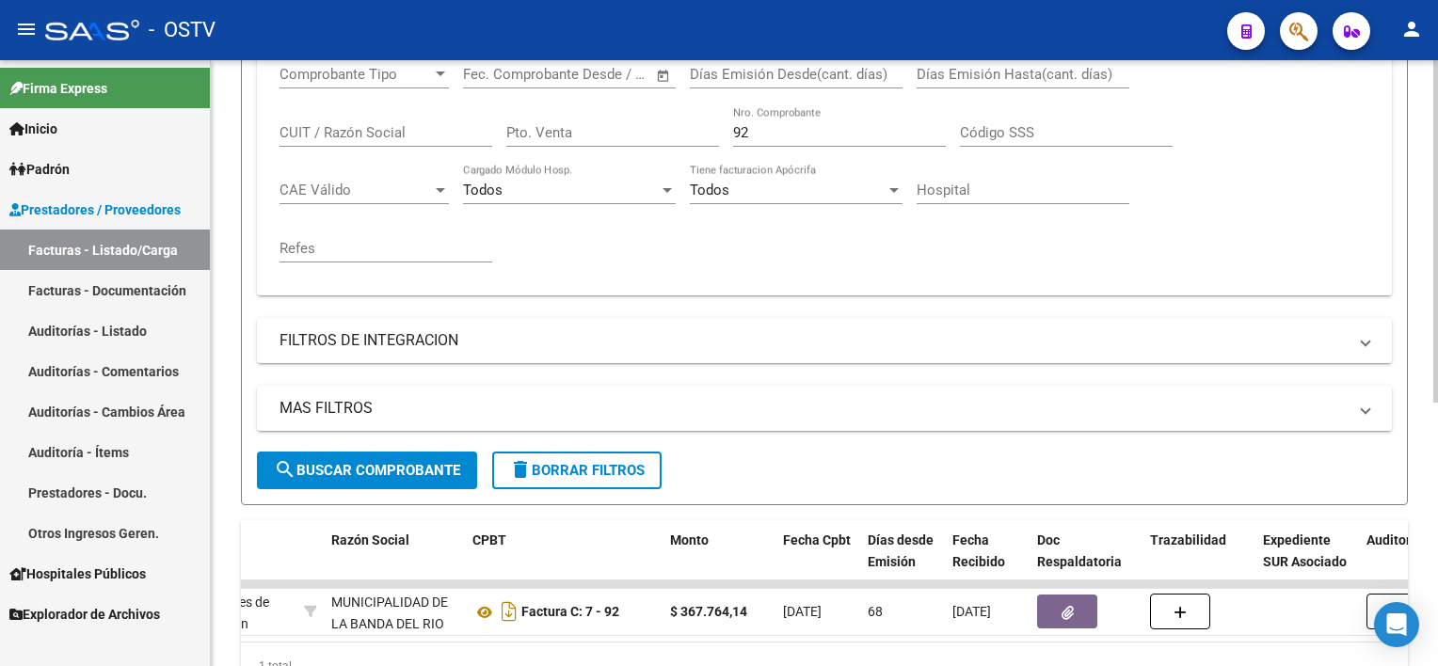
drag, startPoint x: 775, startPoint y: 140, endPoint x: 689, endPoint y: 132, distance: 87.0
click at [689, 128] on div "Comprobante Tipo Comprobante Tipo Fecha inicio – Fecha fin Fec. Comprobante Des…" at bounding box center [823, 164] width 1089 height 232
click at [748, 176] on div "Todos Tiene facturacion Apócrifa" at bounding box center [796, 184] width 213 height 40
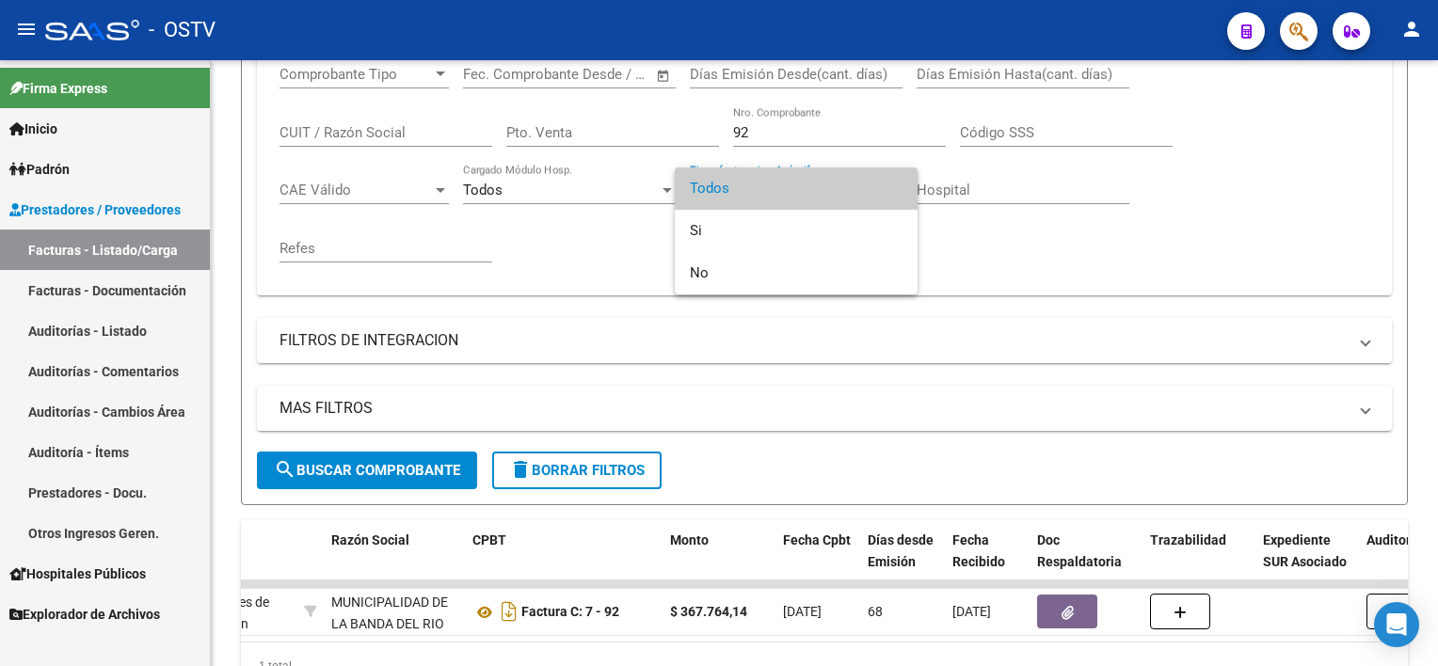
drag, startPoint x: 763, startPoint y: 134, endPoint x: 731, endPoint y: 127, distance: 32.7
click at [731, 127] on div at bounding box center [719, 333] width 1438 height 666
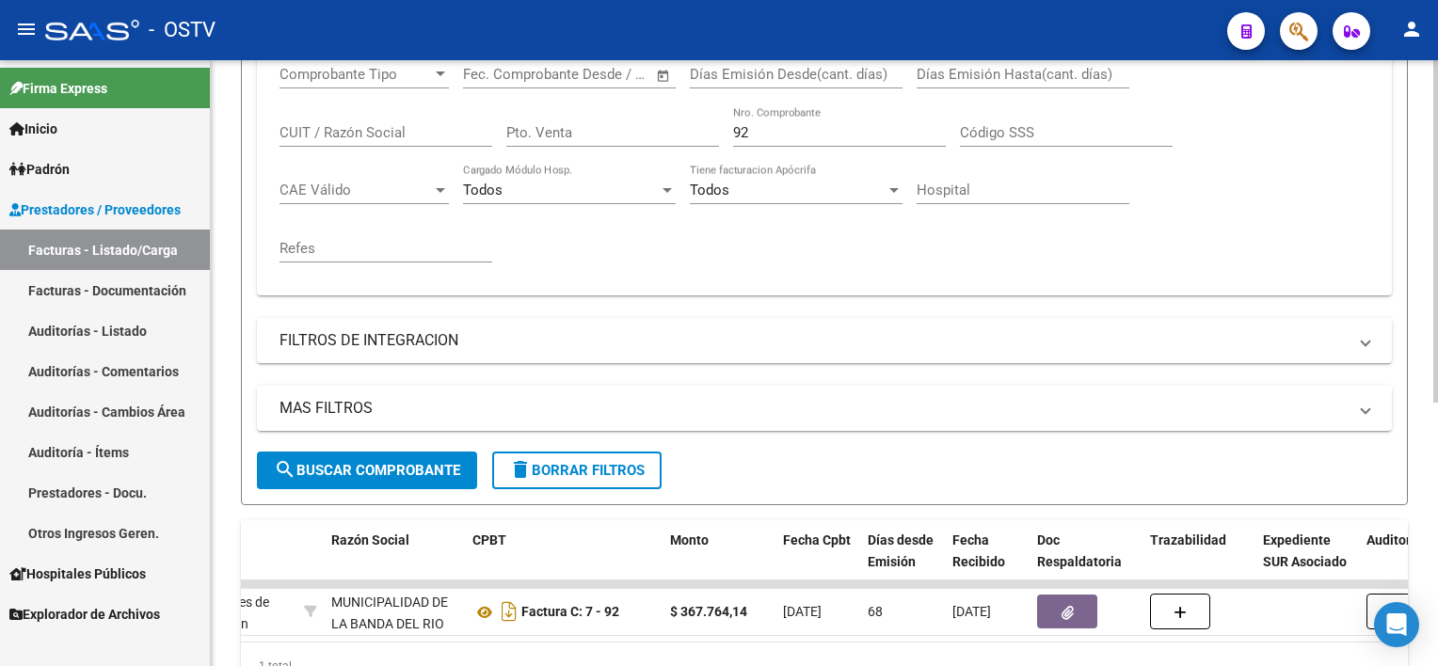
click at [766, 130] on input "92" at bounding box center [839, 132] width 213 height 17
drag, startPoint x: 766, startPoint y: 132, endPoint x: 666, endPoint y: 128, distance: 99.8
click at [666, 127] on div "Comprobante Tipo Comprobante Tipo Fecha inicio – Fecha fin Fec. Comprobante Des…" at bounding box center [823, 164] width 1089 height 232
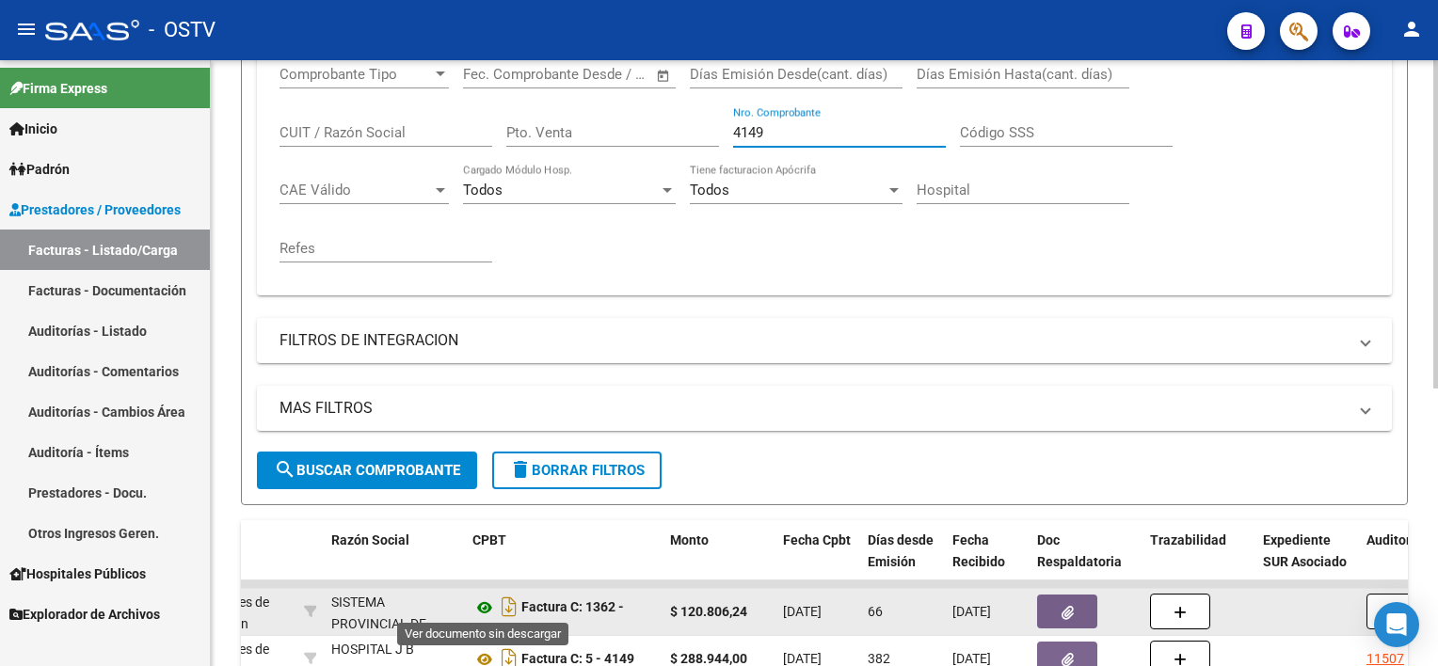
click at [483, 606] on icon at bounding box center [484, 607] width 24 height 23
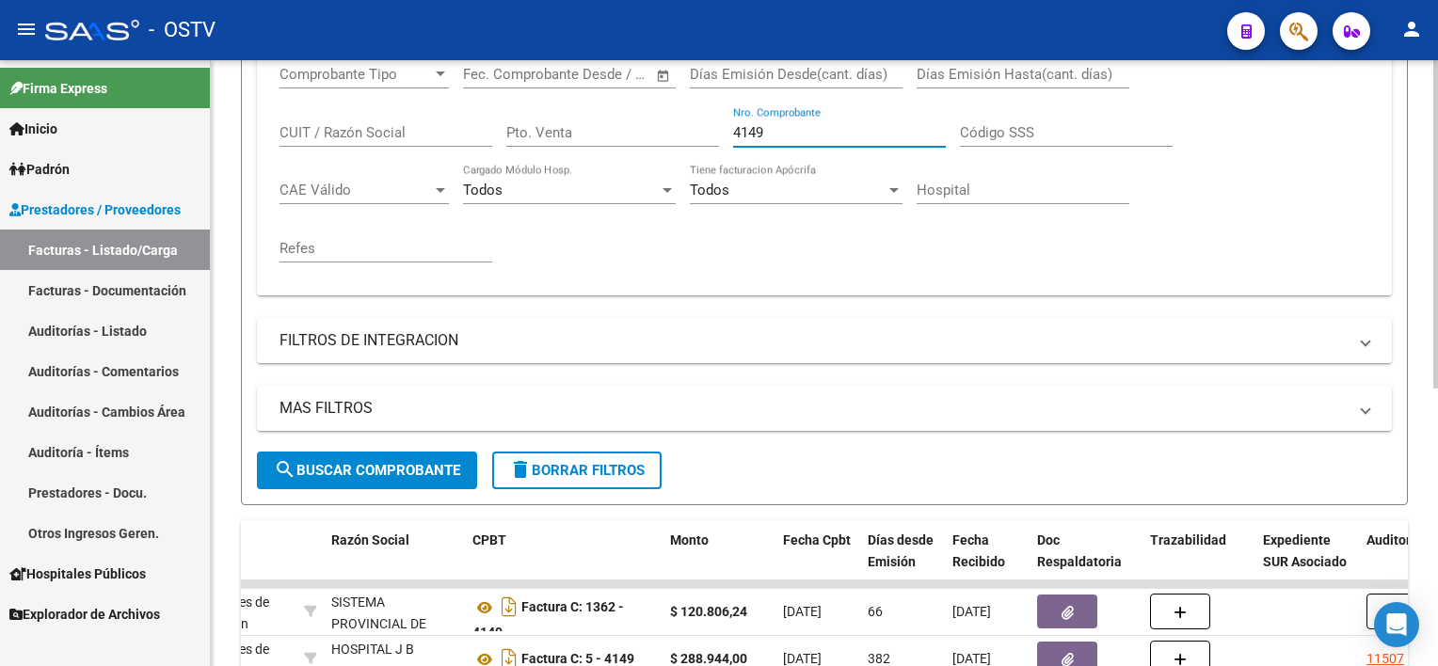
drag, startPoint x: 781, startPoint y: 132, endPoint x: 711, endPoint y: 120, distance: 70.5
click at [715, 120] on div "Comprobante Tipo Comprobante Tipo Fecha inicio – Fecha fin Fec. Comprobante Des…" at bounding box center [823, 164] width 1089 height 232
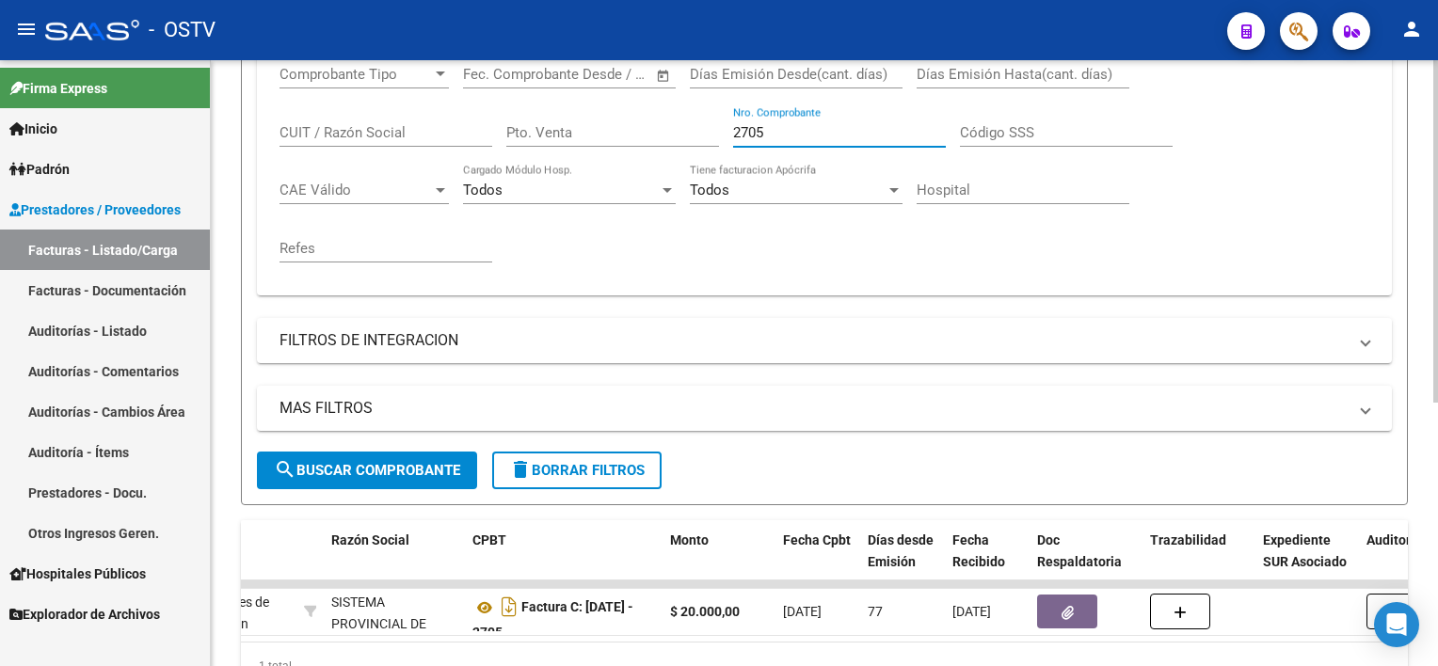
drag, startPoint x: 790, startPoint y: 129, endPoint x: 697, endPoint y: 128, distance: 93.1
click at [697, 128] on div "Comprobante Tipo Comprobante Tipo Fecha inicio – Fecha fin Fec. Comprobante Des…" at bounding box center [823, 164] width 1089 height 232
click at [690, 118] on div "Comprobante Tipo Comprobante Tipo Fecha inicio – Fecha fin Fec. Comprobante Des…" at bounding box center [823, 164] width 1089 height 232
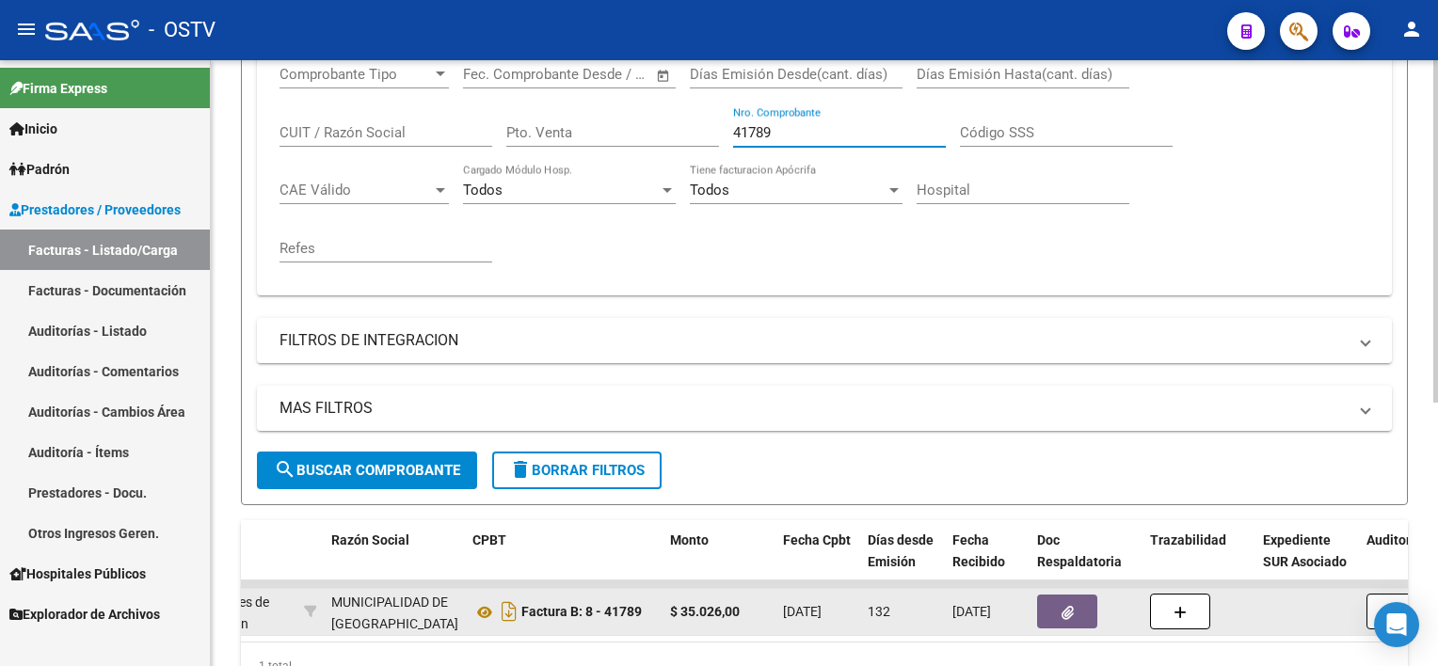
click at [1074, 602] on button "button" at bounding box center [1067, 612] width 60 height 34
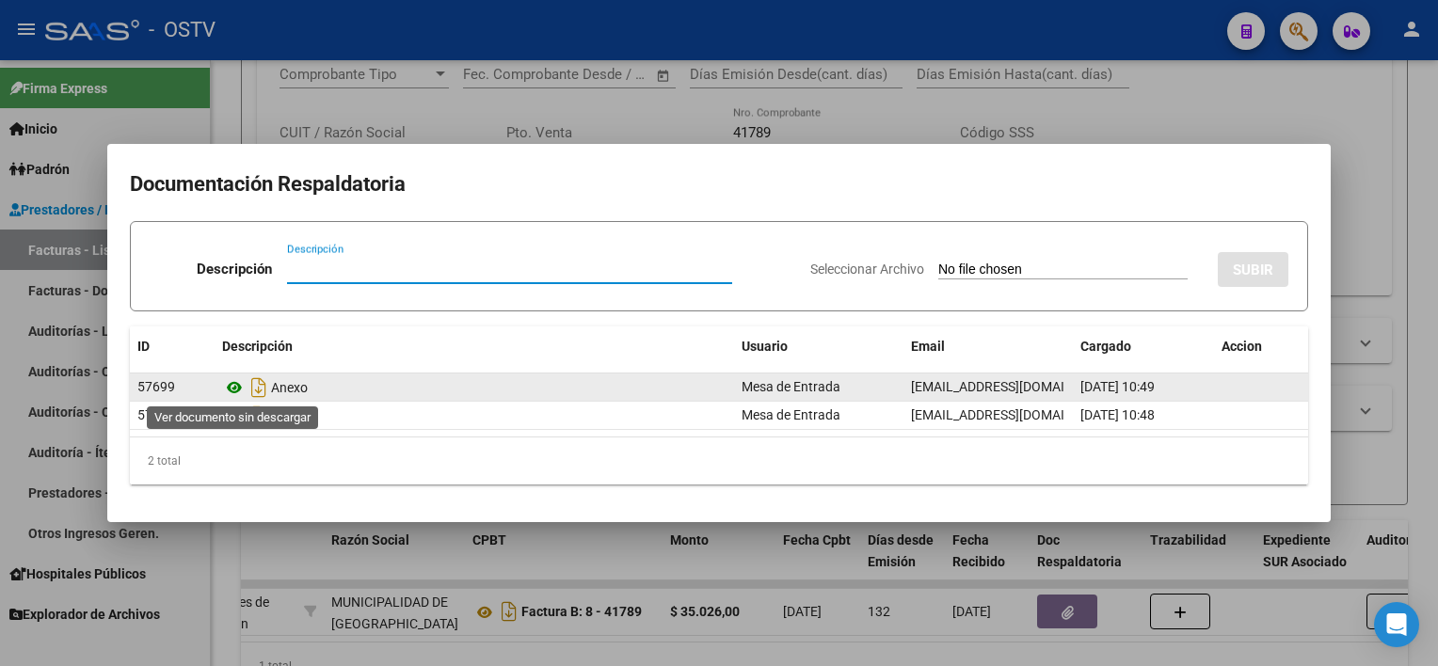
click at [237, 387] on icon at bounding box center [234, 387] width 24 height 23
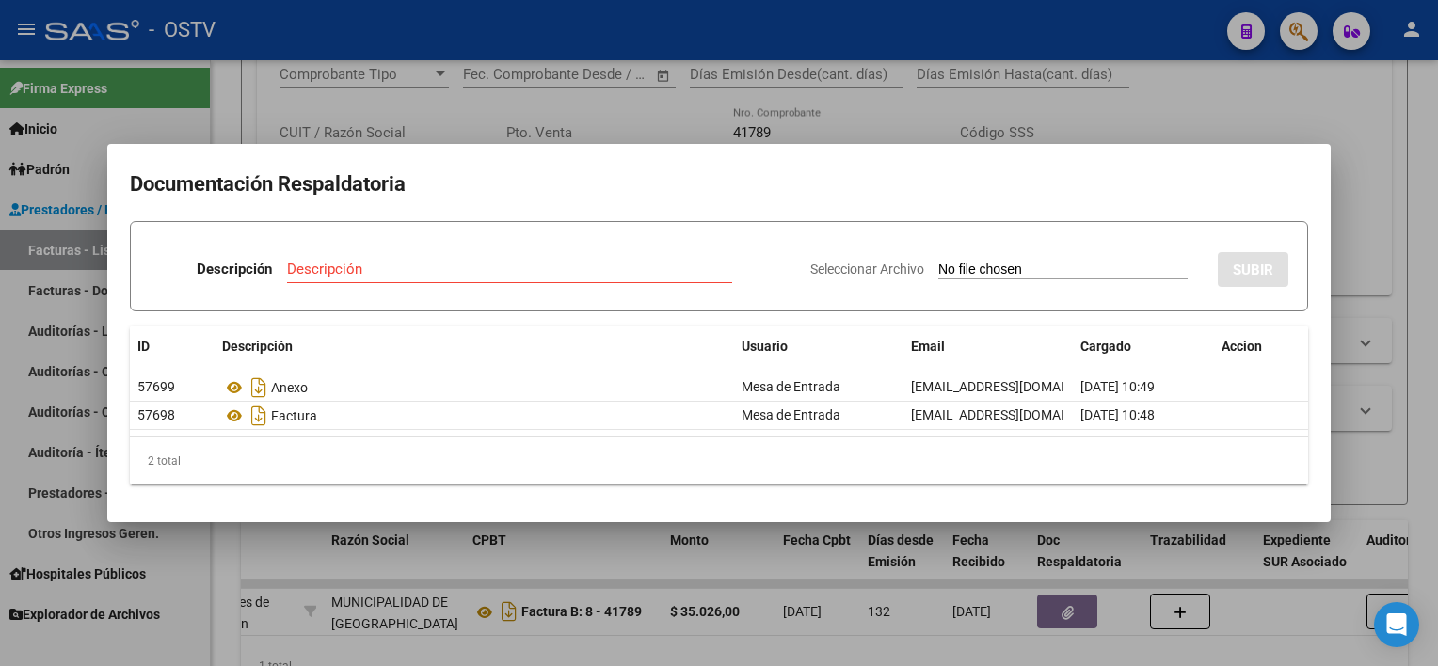
click at [829, 98] on div at bounding box center [719, 333] width 1438 height 666
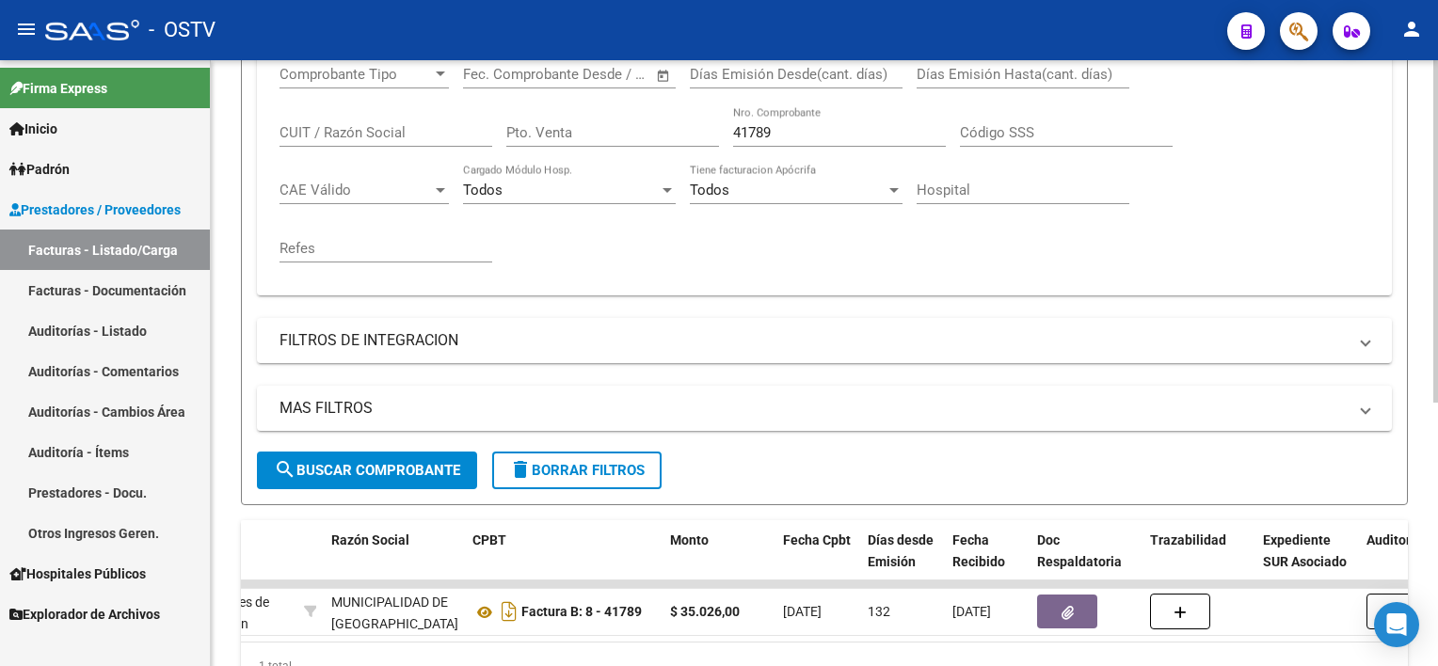
click at [803, 126] on input "41789" at bounding box center [839, 132] width 213 height 17
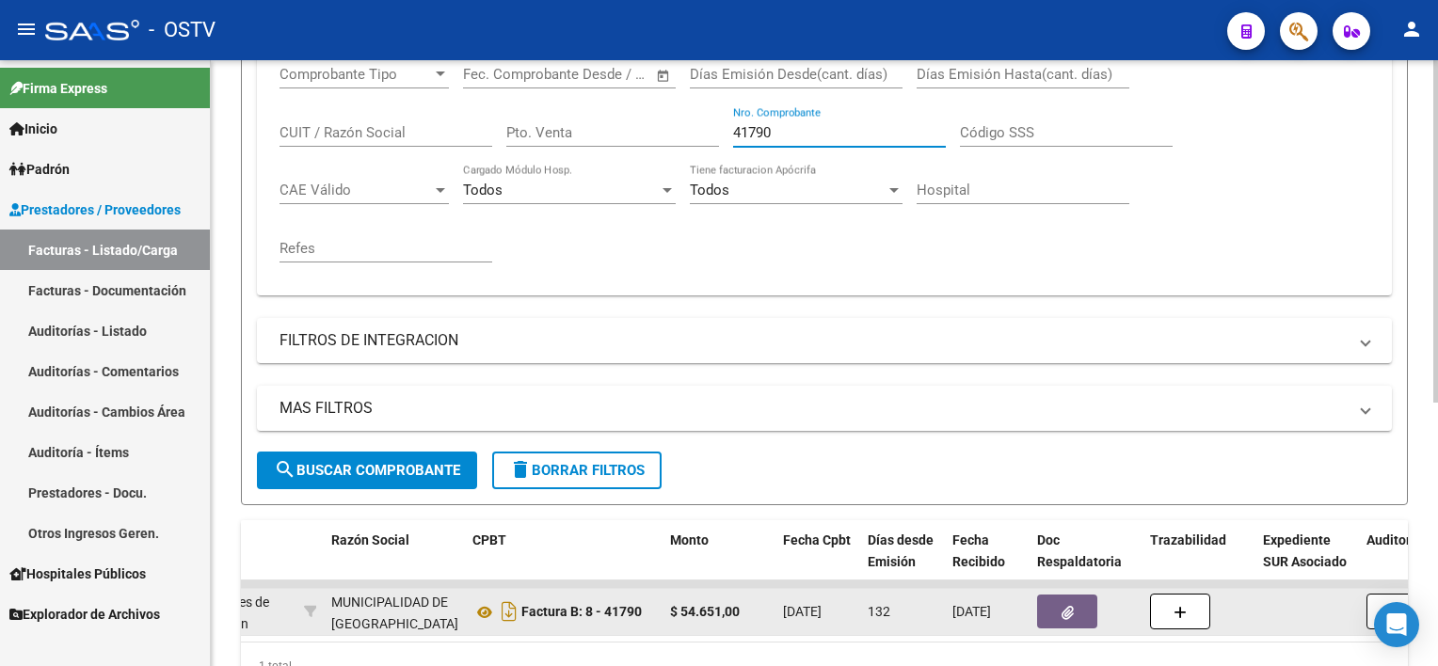
click at [1052, 602] on button "button" at bounding box center [1067, 612] width 60 height 34
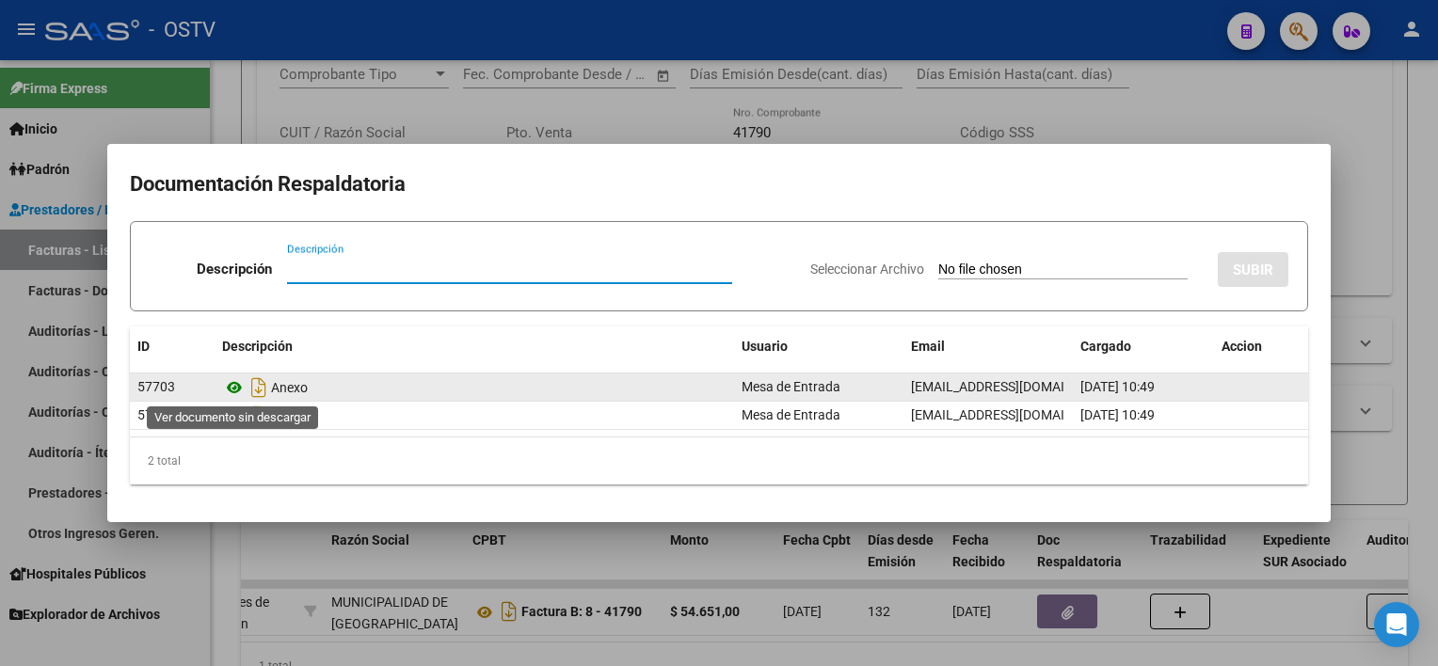
click at [227, 390] on icon at bounding box center [234, 387] width 24 height 23
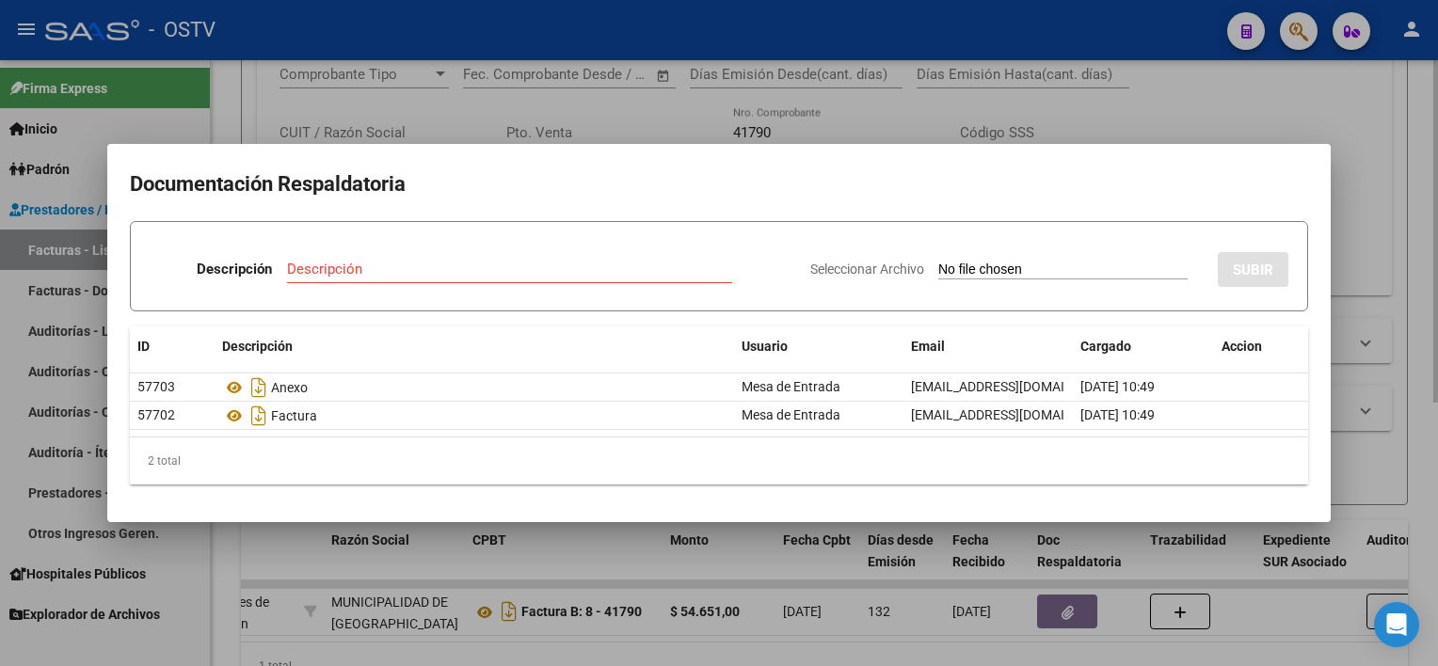
click at [805, 132] on div at bounding box center [719, 333] width 1438 height 666
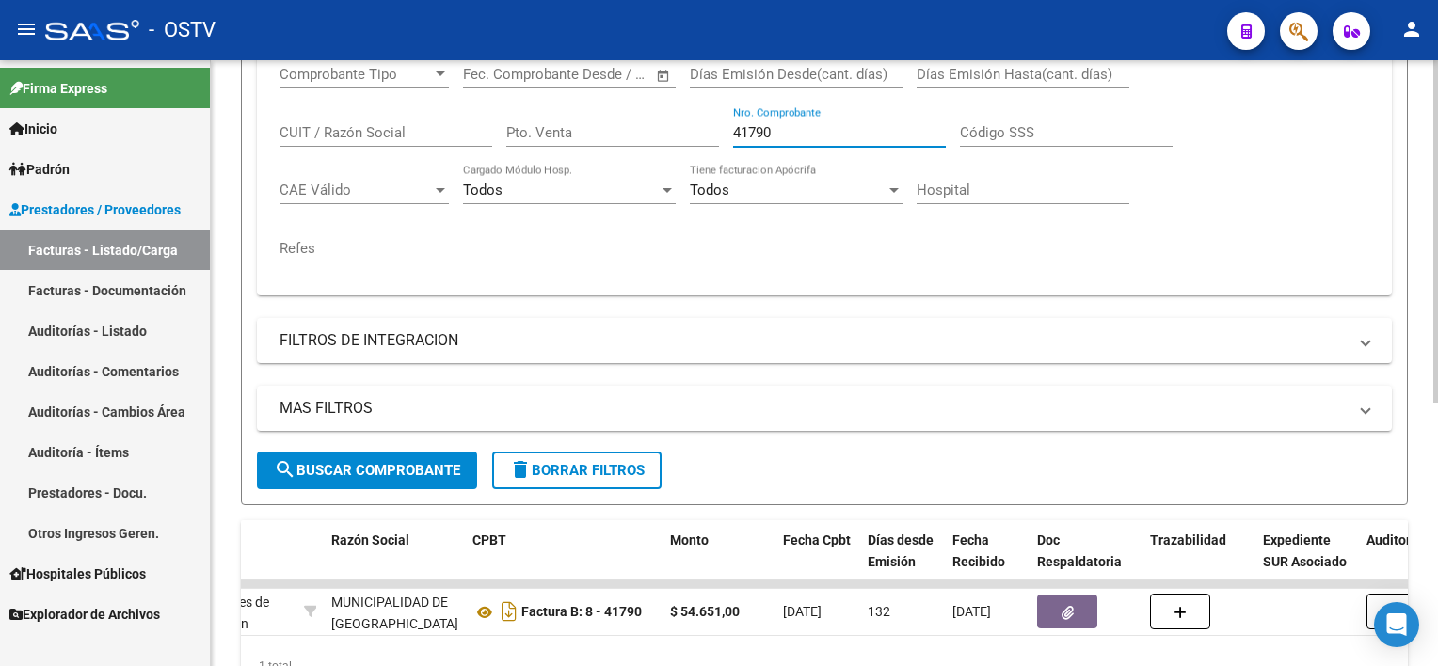
drag, startPoint x: 805, startPoint y: 133, endPoint x: 697, endPoint y: 125, distance: 108.5
click at [698, 125] on div "Comprobante Tipo Comprobante Tipo Fecha inicio – Fecha fin Fec. Comprobante Des…" at bounding box center [823, 164] width 1089 height 232
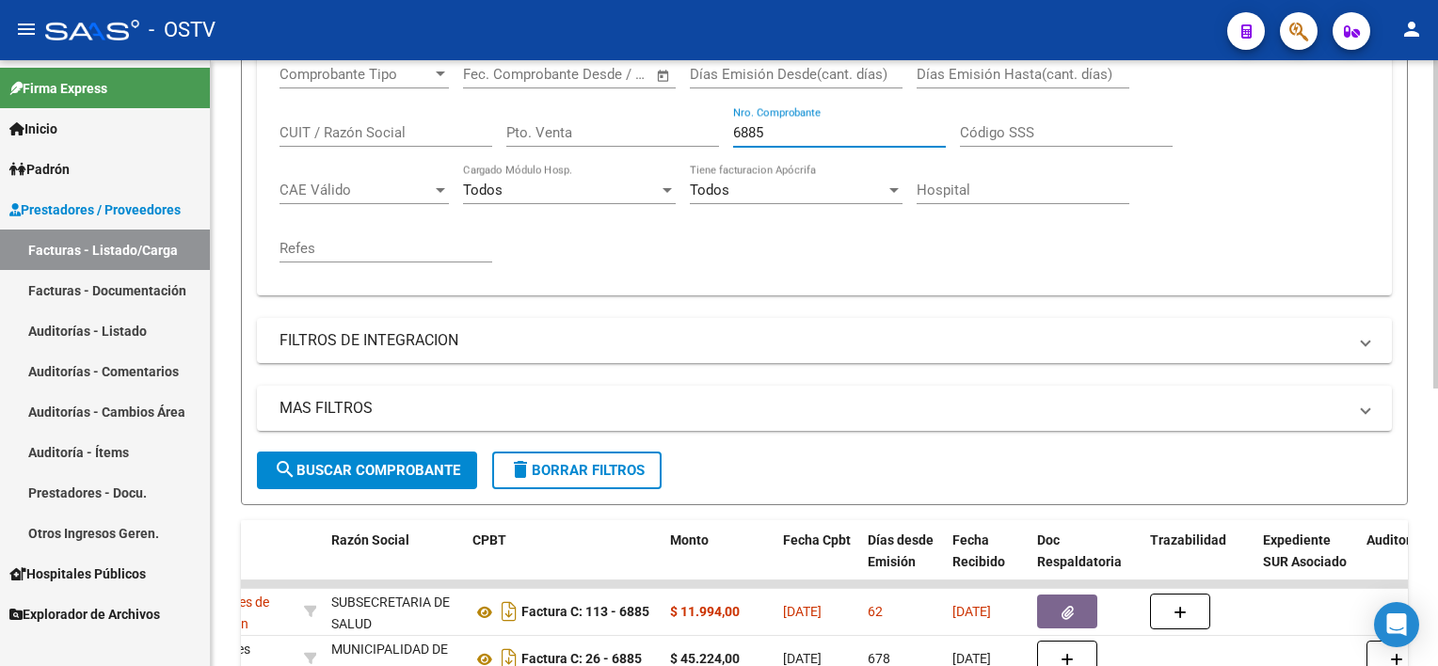
drag, startPoint x: 781, startPoint y: 132, endPoint x: 696, endPoint y: 124, distance: 85.0
click at [696, 124] on div "Comprobante Tipo Comprobante Tipo Fecha inicio – Fecha fin Fec. Comprobante Des…" at bounding box center [823, 164] width 1089 height 232
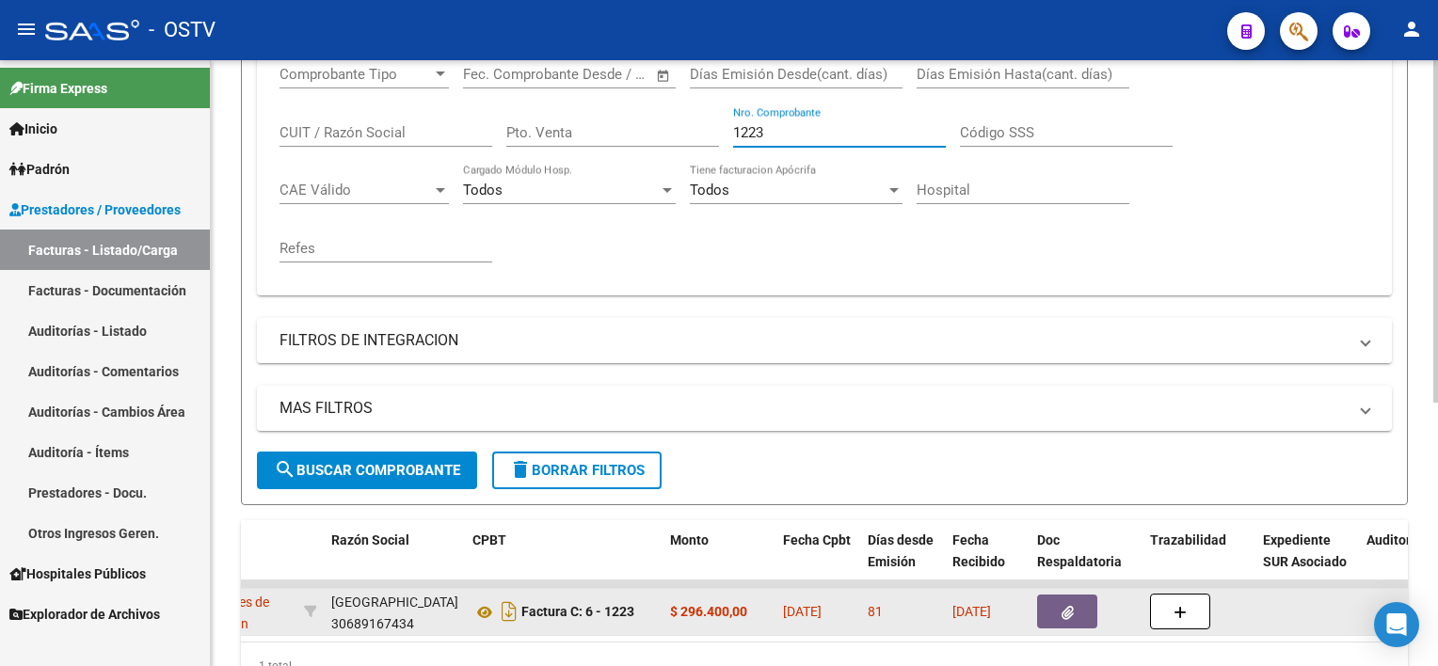
click at [1082, 602] on button "button" at bounding box center [1067, 612] width 60 height 34
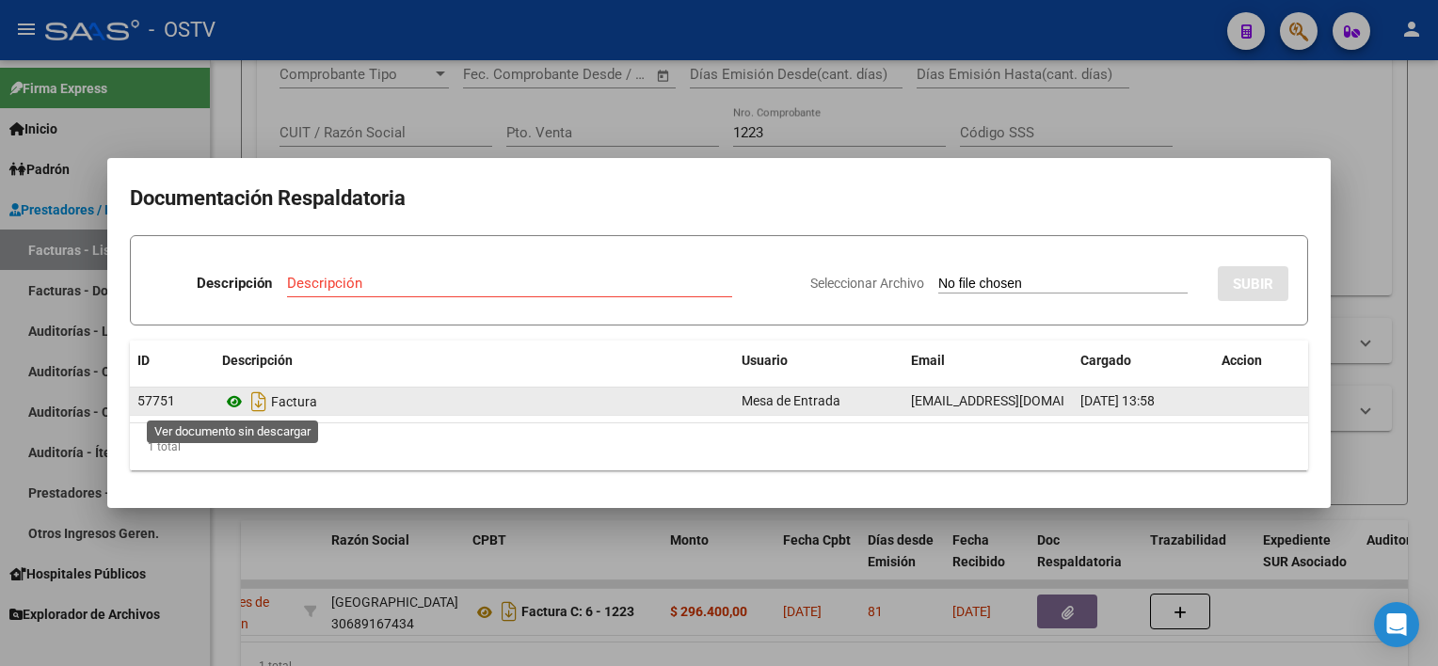
click at [235, 399] on icon at bounding box center [234, 401] width 24 height 23
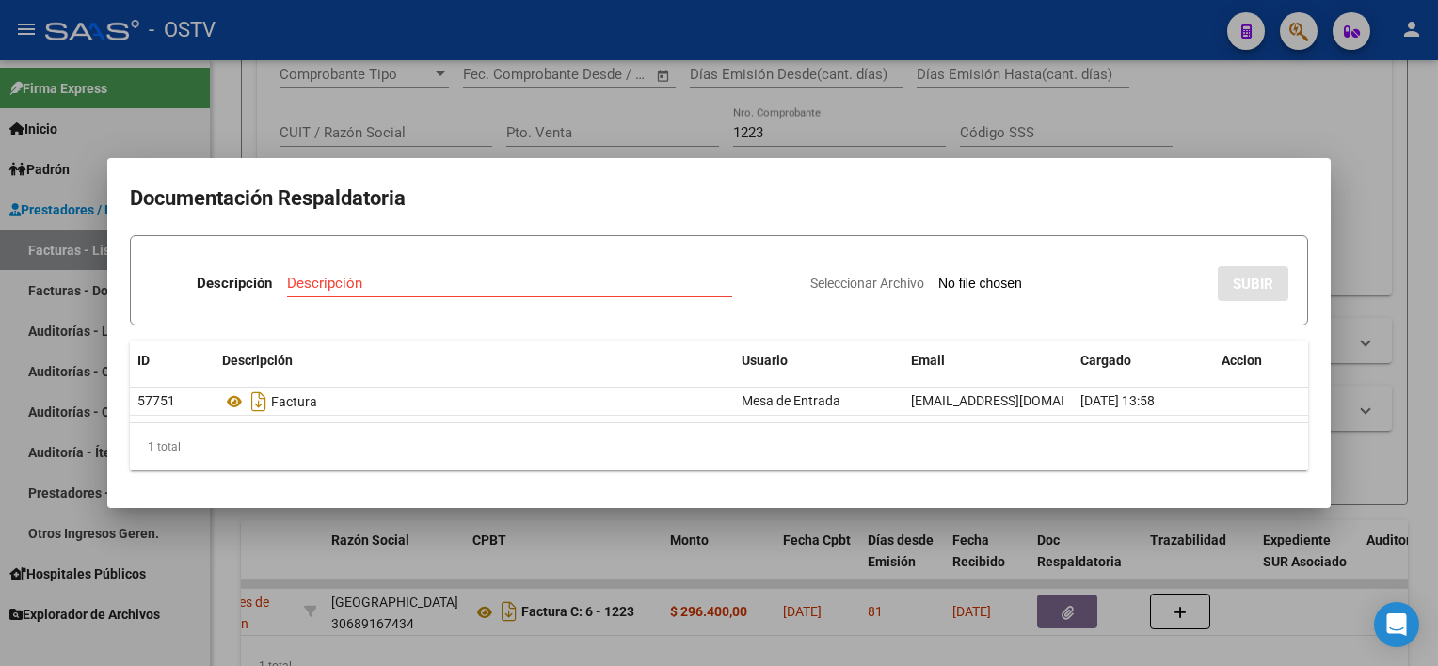
click at [690, 565] on div at bounding box center [719, 333] width 1438 height 666
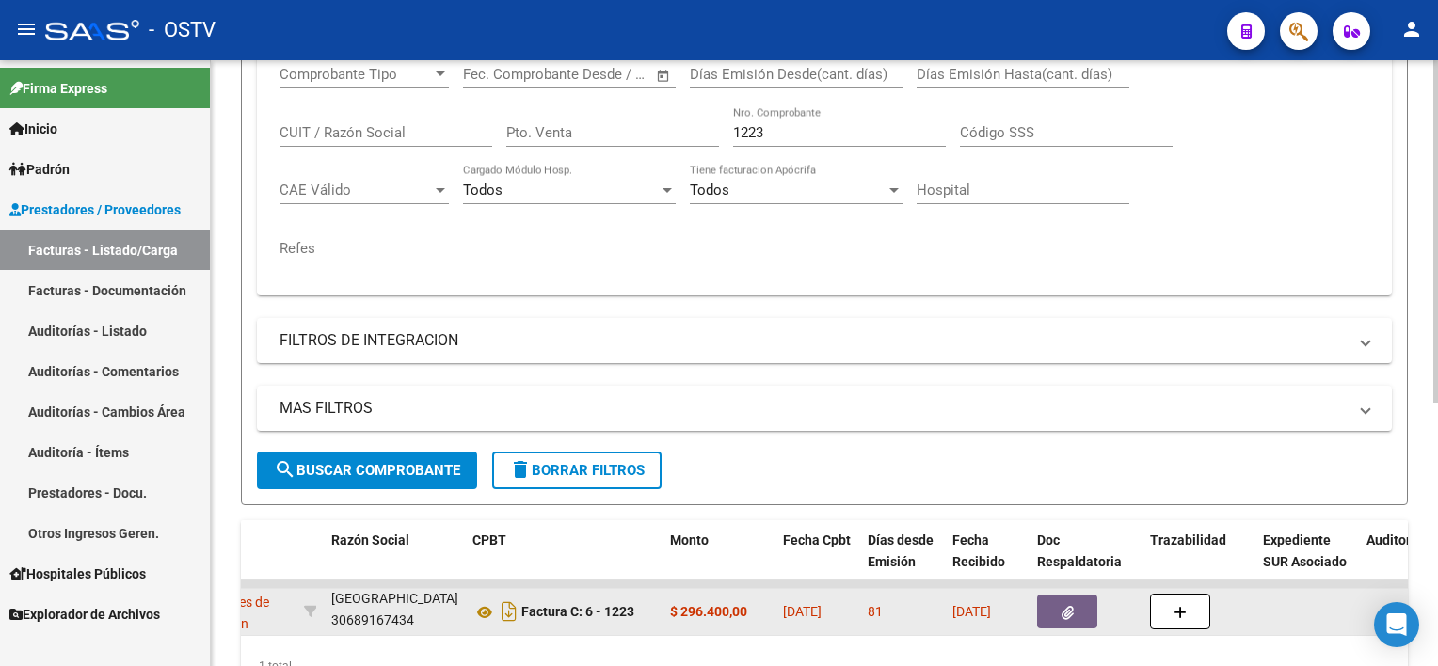
scroll to position [45, 0]
click at [478, 607] on icon at bounding box center [484, 612] width 24 height 23
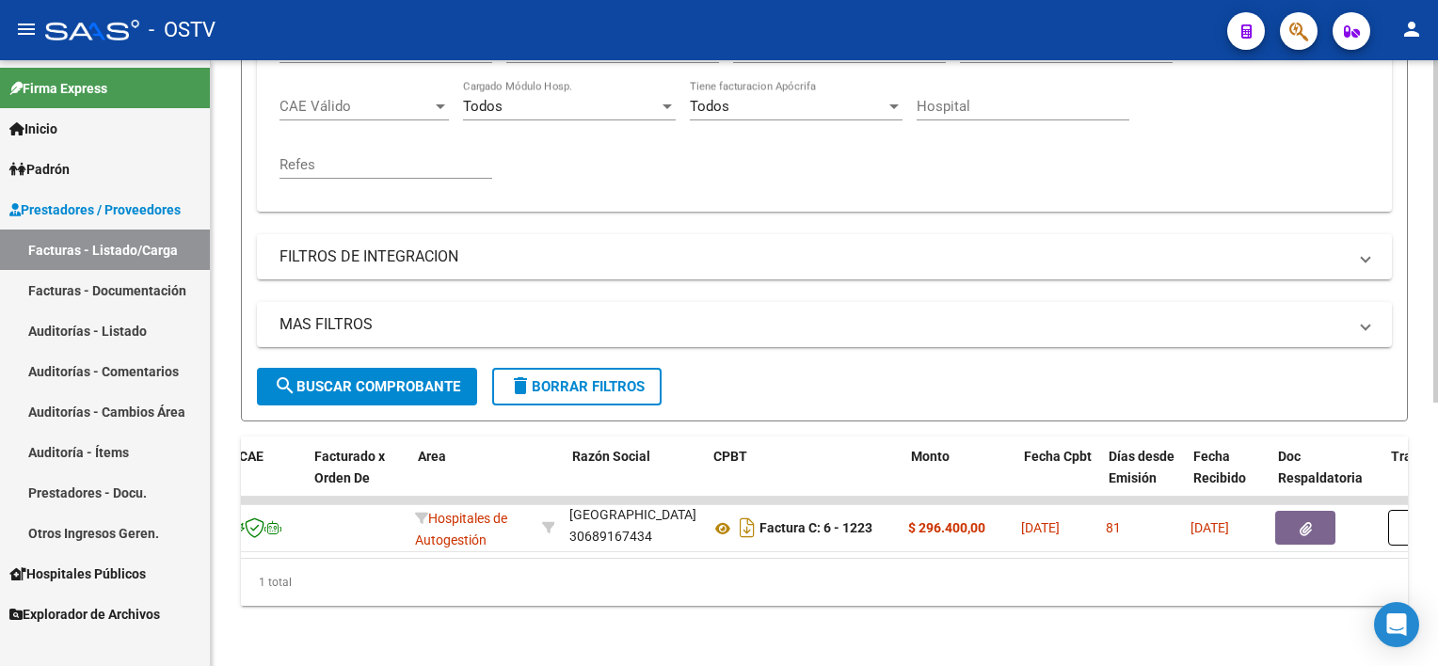
scroll to position [0, 0]
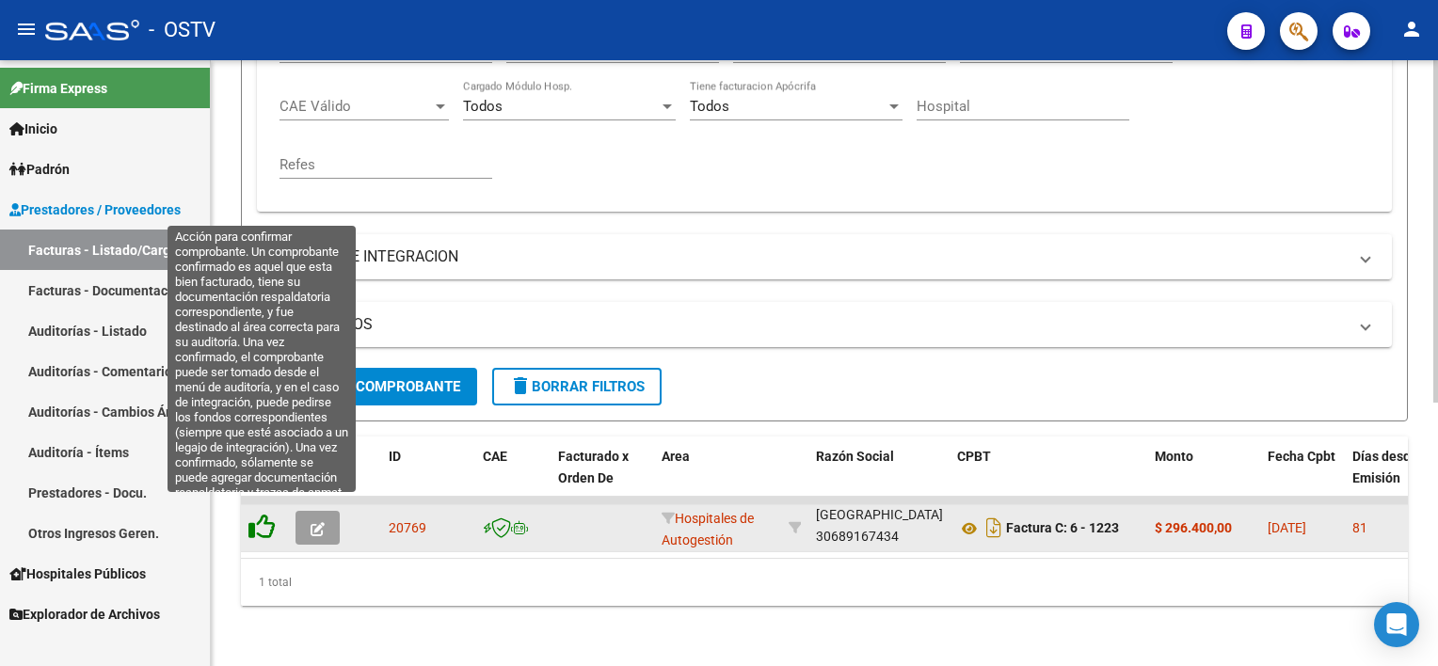
click at [267, 516] on icon at bounding box center [261, 527] width 26 height 26
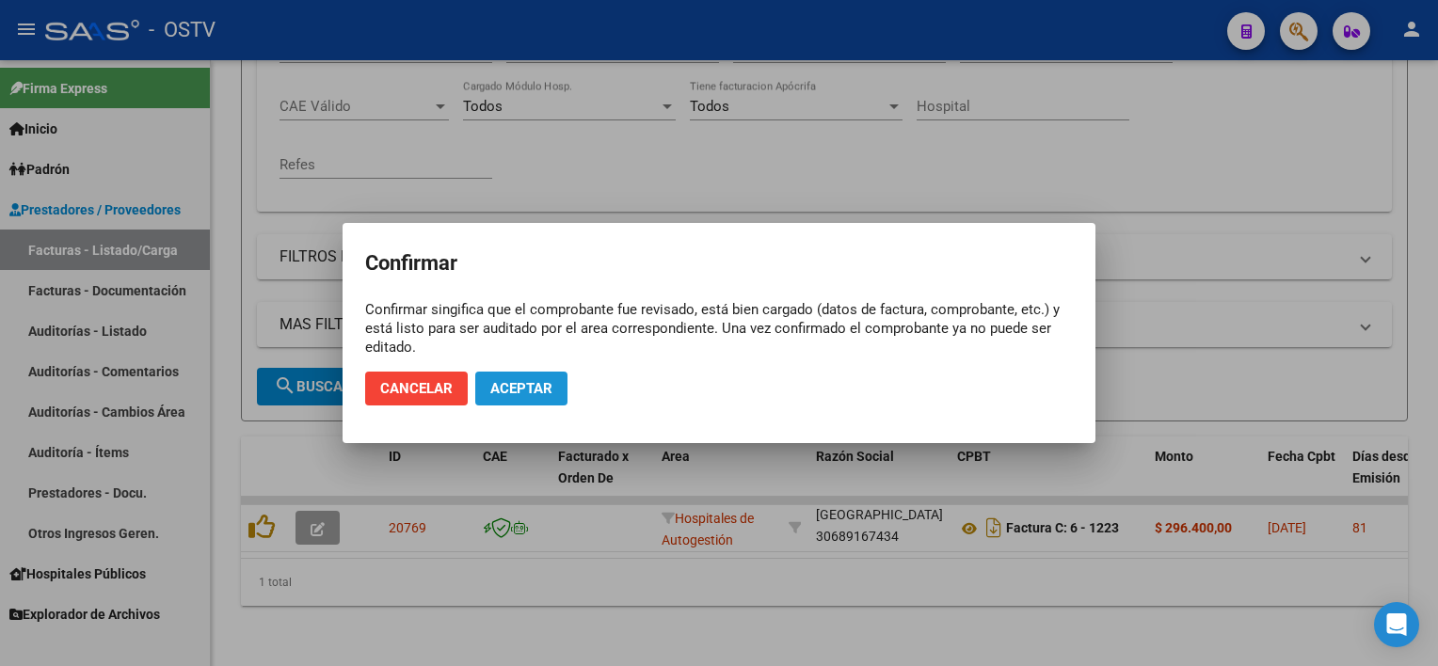
click at [549, 380] on span "Aceptar" at bounding box center [521, 388] width 62 height 17
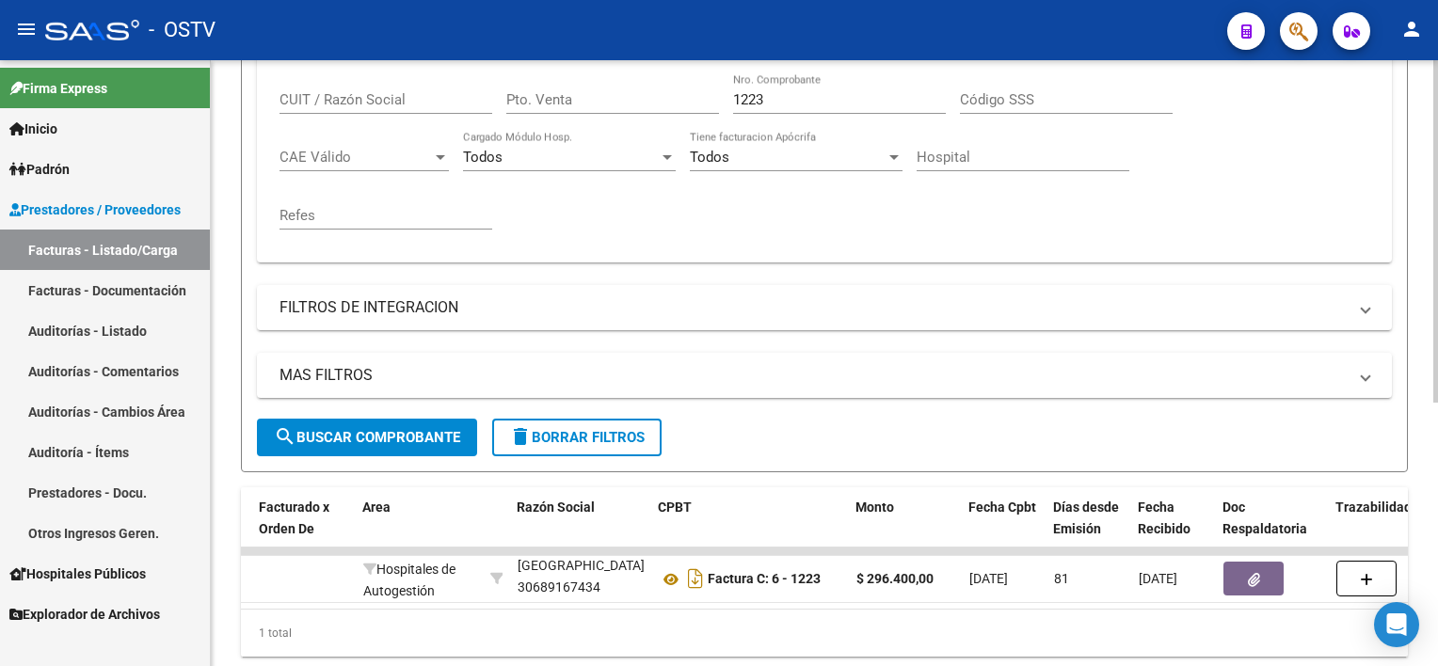
scroll to position [370, 0]
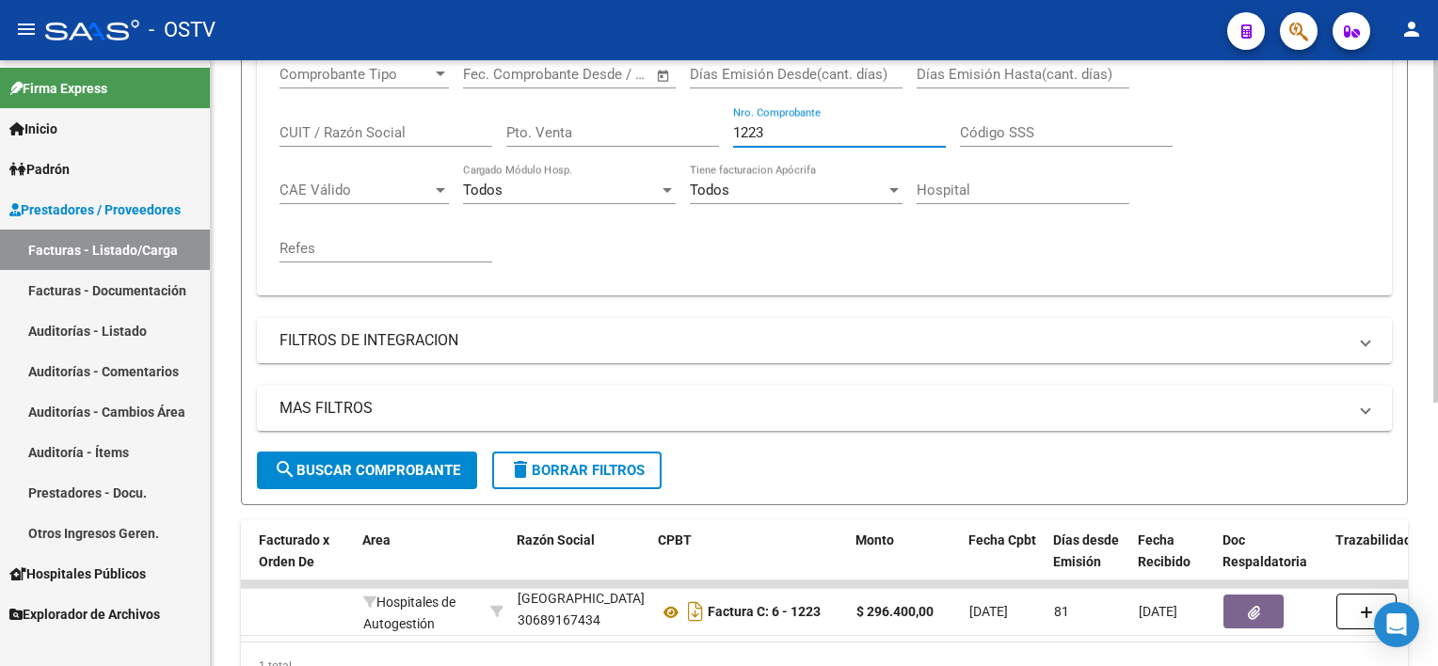
drag, startPoint x: 754, startPoint y: 125, endPoint x: 677, endPoint y: 125, distance: 76.2
click at [677, 125] on div "Comprobante Tipo Comprobante Tipo Fecha inicio – Fecha fin Fec. Comprobante Des…" at bounding box center [823, 164] width 1089 height 232
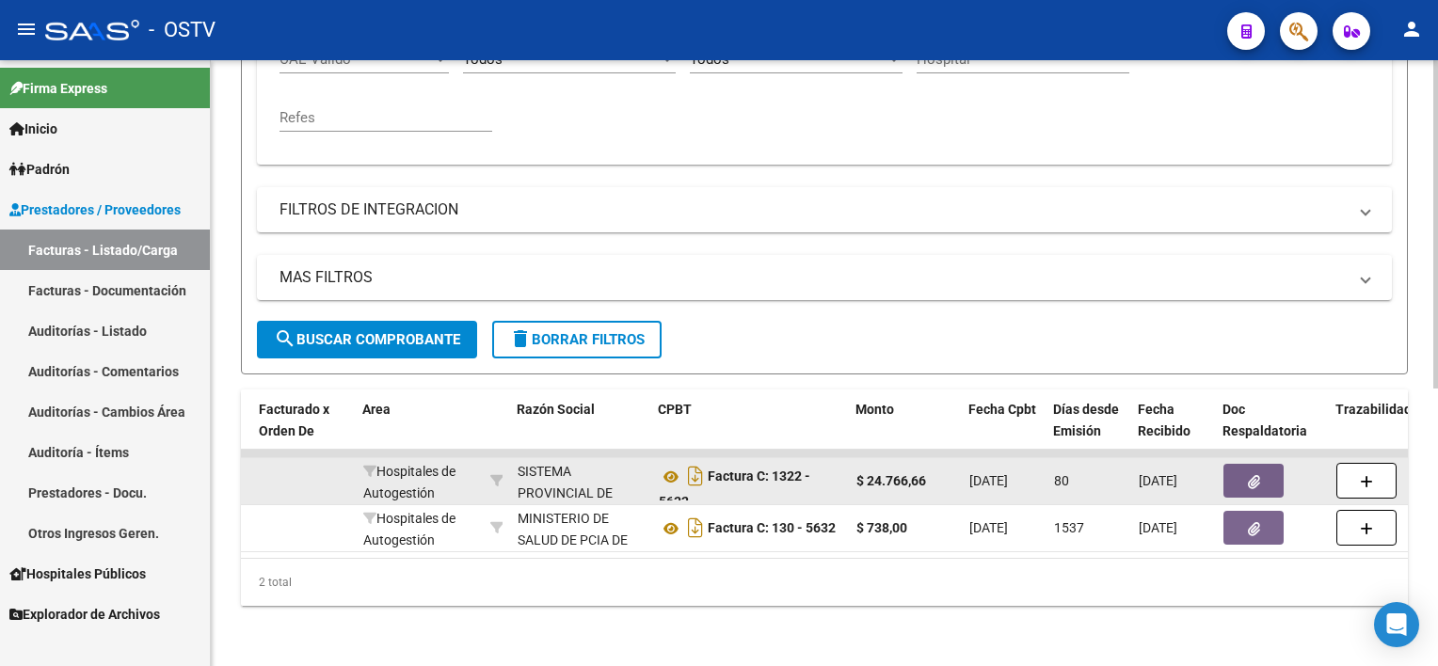
scroll to position [0, 0]
click at [671, 466] on icon at bounding box center [671, 477] width 24 height 23
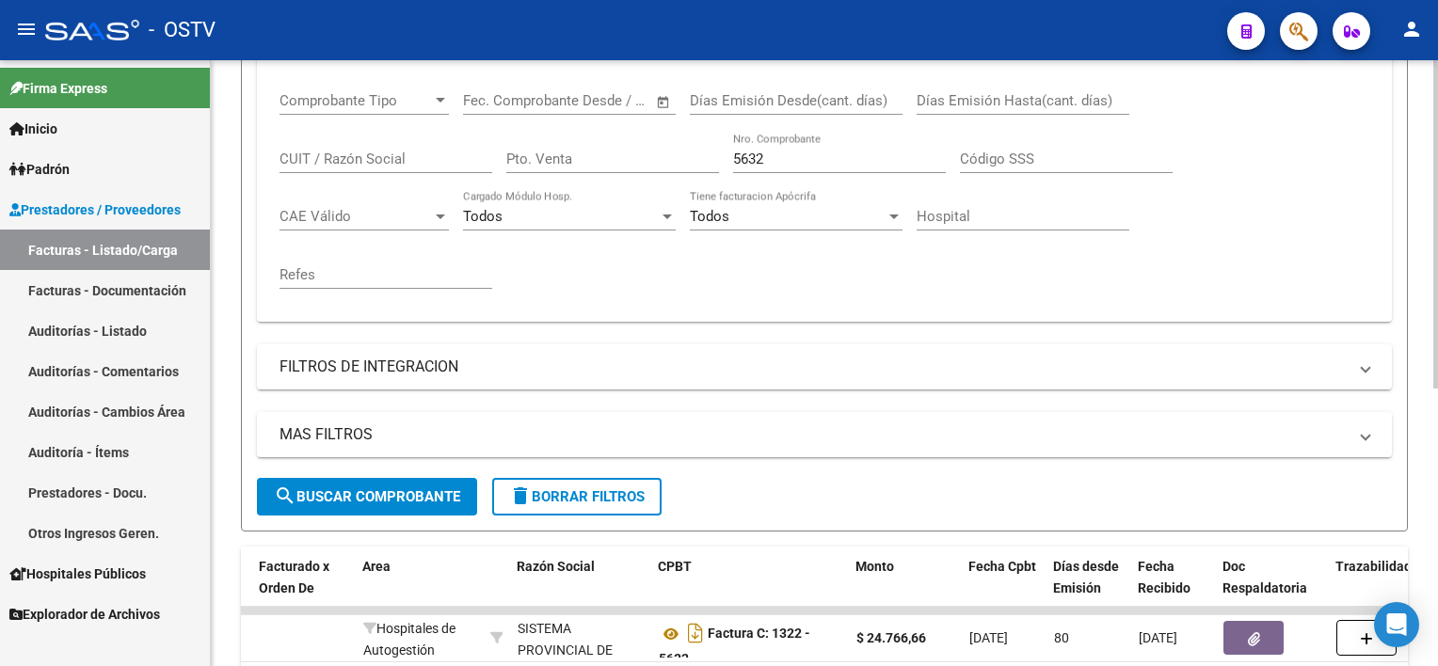
scroll to position [324, 0]
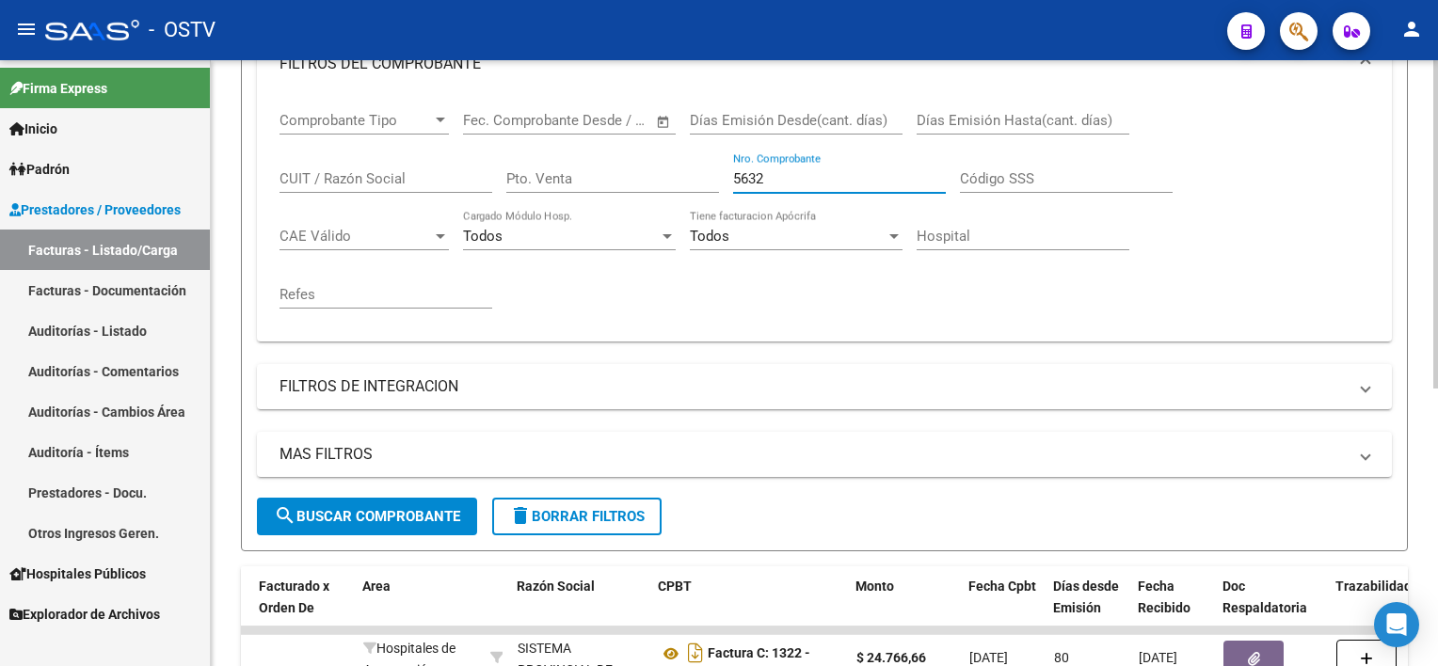
drag, startPoint x: 771, startPoint y: 174, endPoint x: 660, endPoint y: 174, distance: 112.0
click at [660, 174] on div "Comprobante Tipo Comprobante Tipo Fecha inicio – Fecha fin Fec. Comprobante Des…" at bounding box center [823, 210] width 1089 height 232
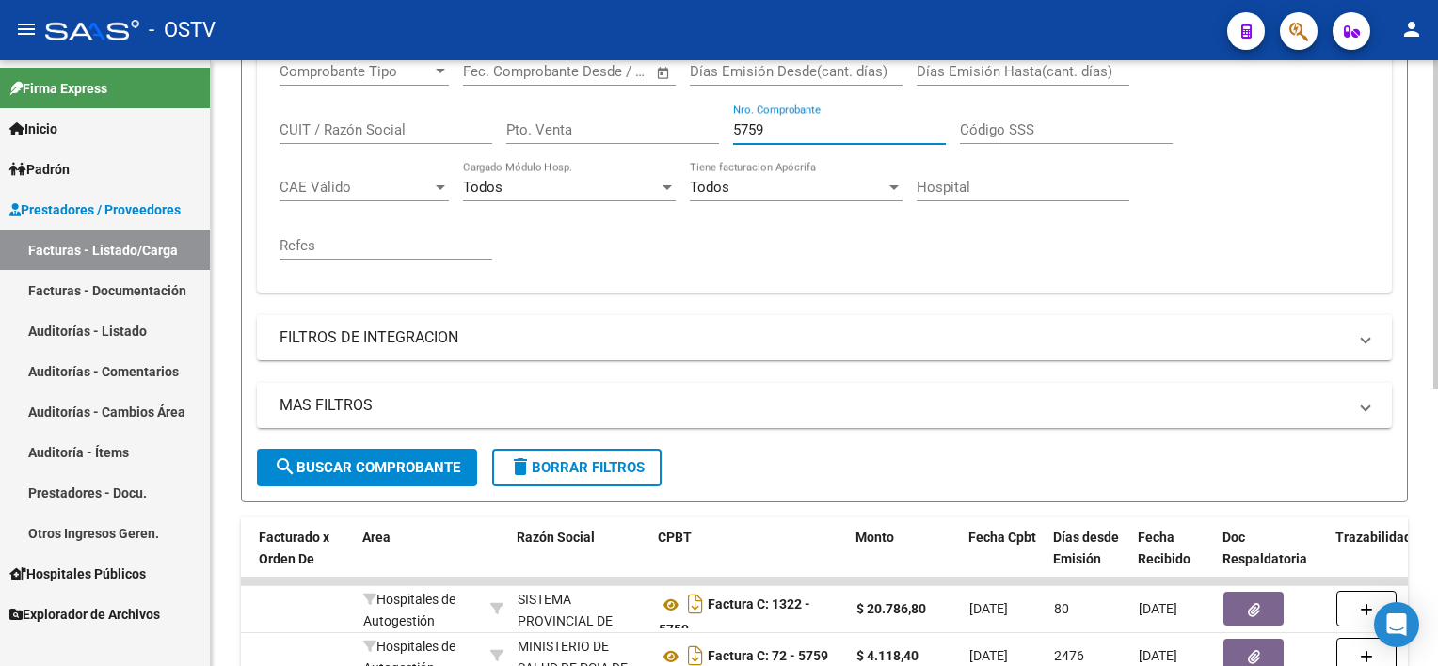
scroll to position [418, 0]
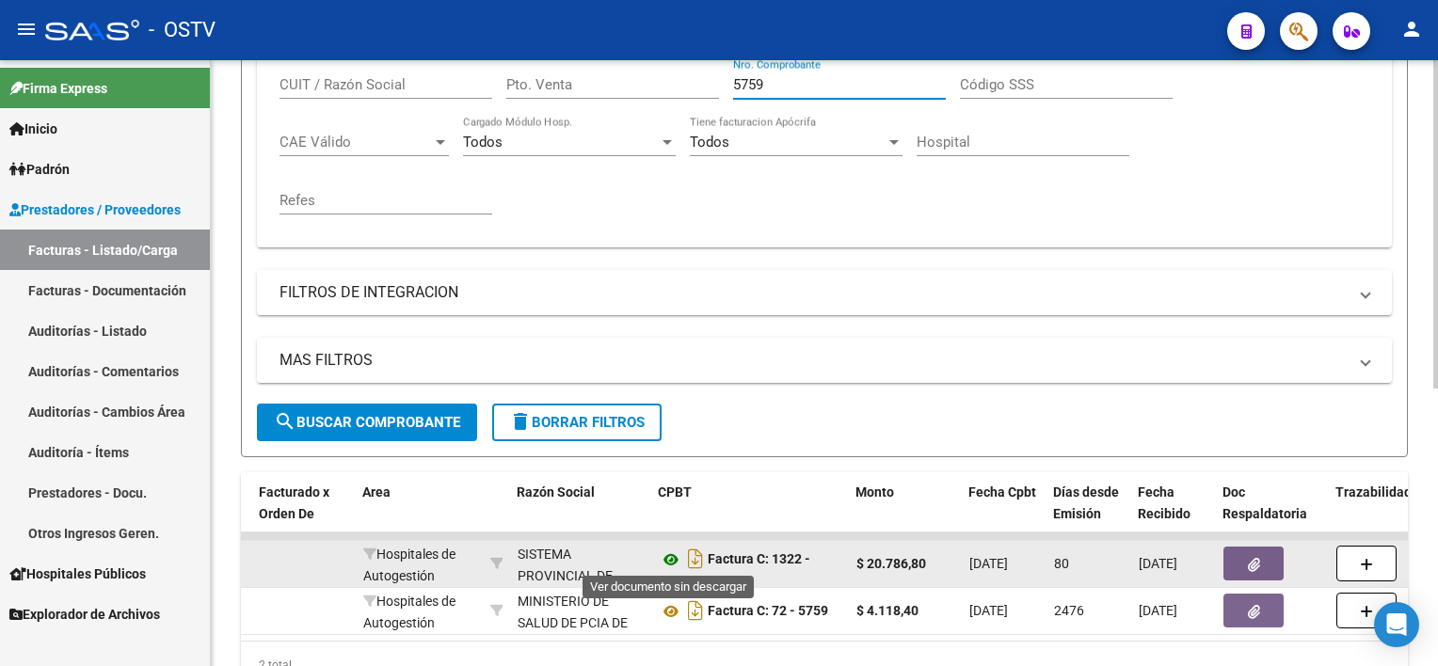
click at [671, 554] on icon at bounding box center [671, 560] width 24 height 23
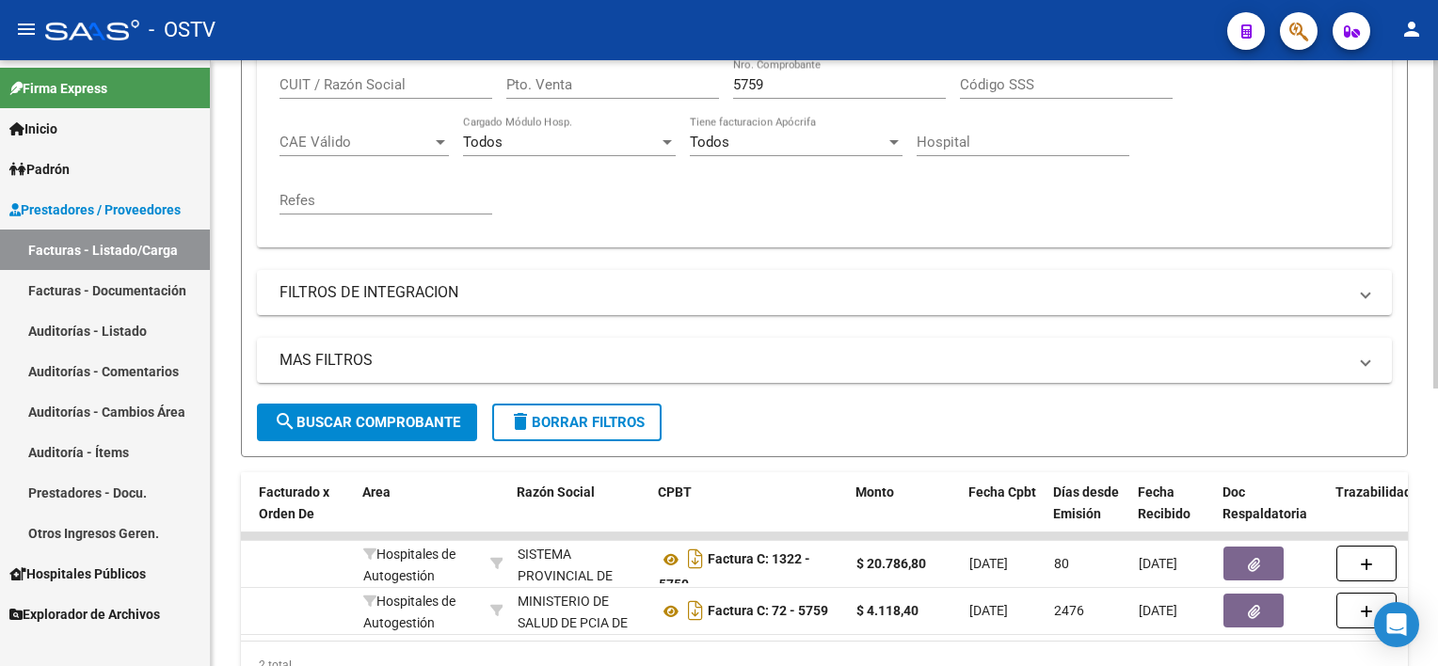
scroll to position [324, 0]
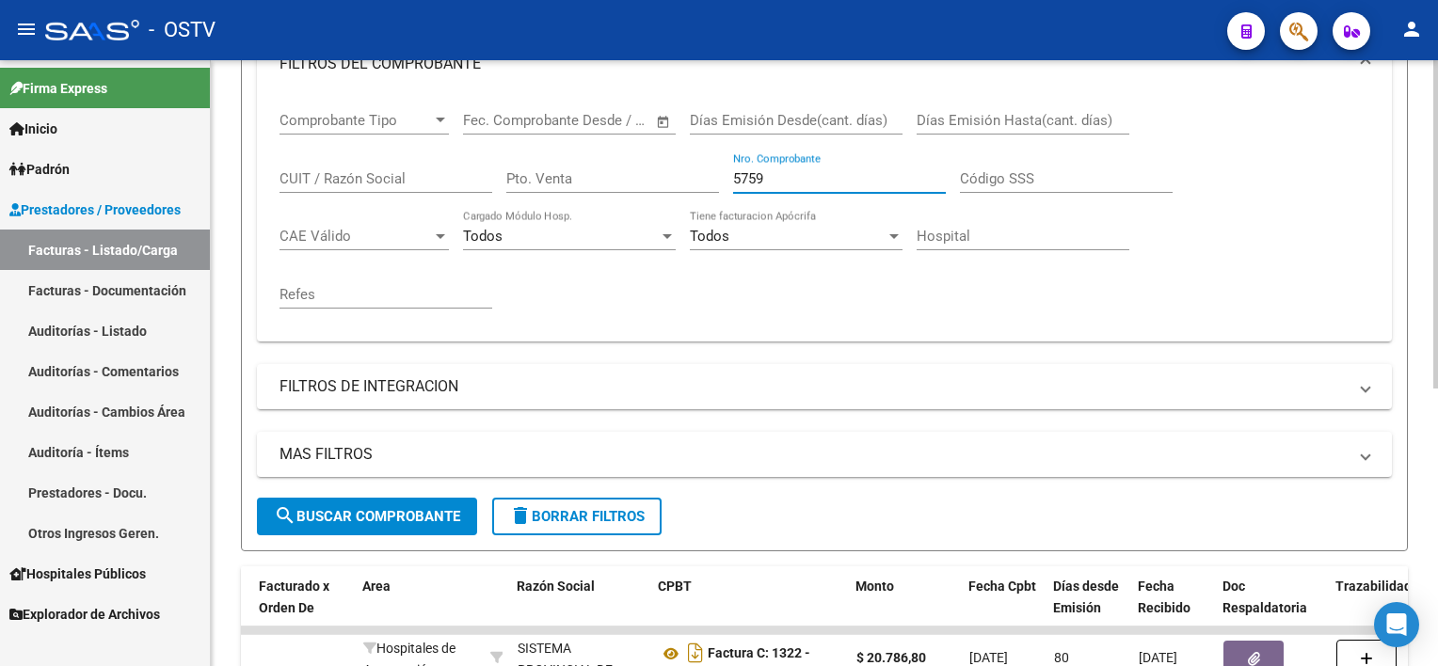
drag, startPoint x: 783, startPoint y: 171, endPoint x: 706, endPoint y: 171, distance: 77.1
click at [706, 171] on div "Comprobante Tipo Comprobante Tipo Fecha inicio – Fecha fin Fec. Comprobante Des…" at bounding box center [823, 210] width 1089 height 232
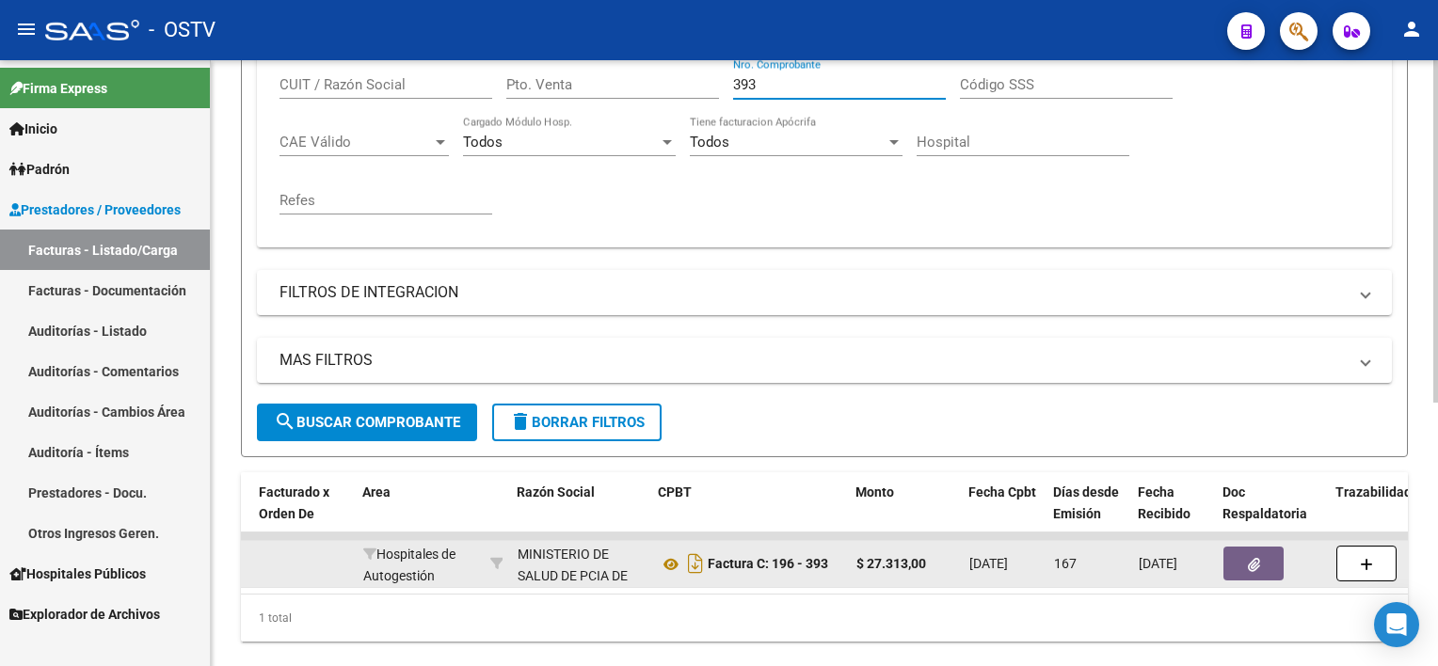
click at [1257, 555] on span "button" at bounding box center [1254, 563] width 12 height 17
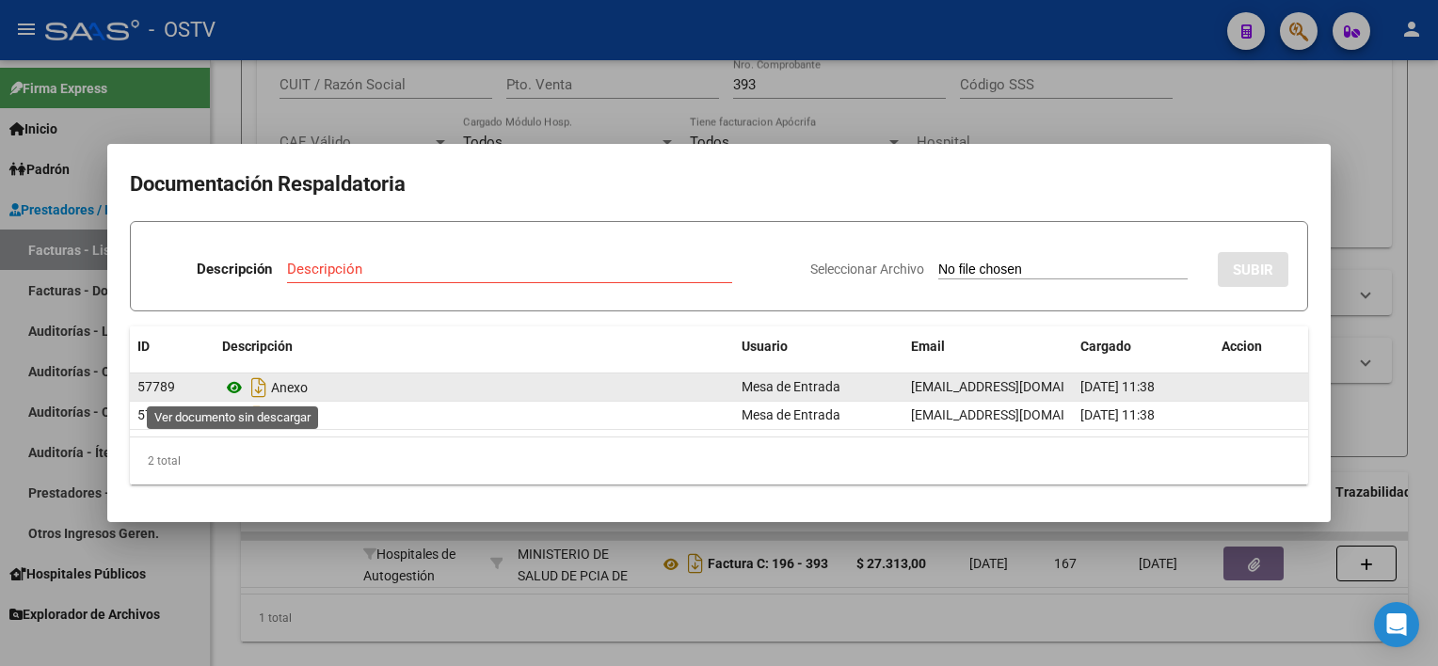
click at [233, 391] on icon at bounding box center [234, 387] width 24 height 23
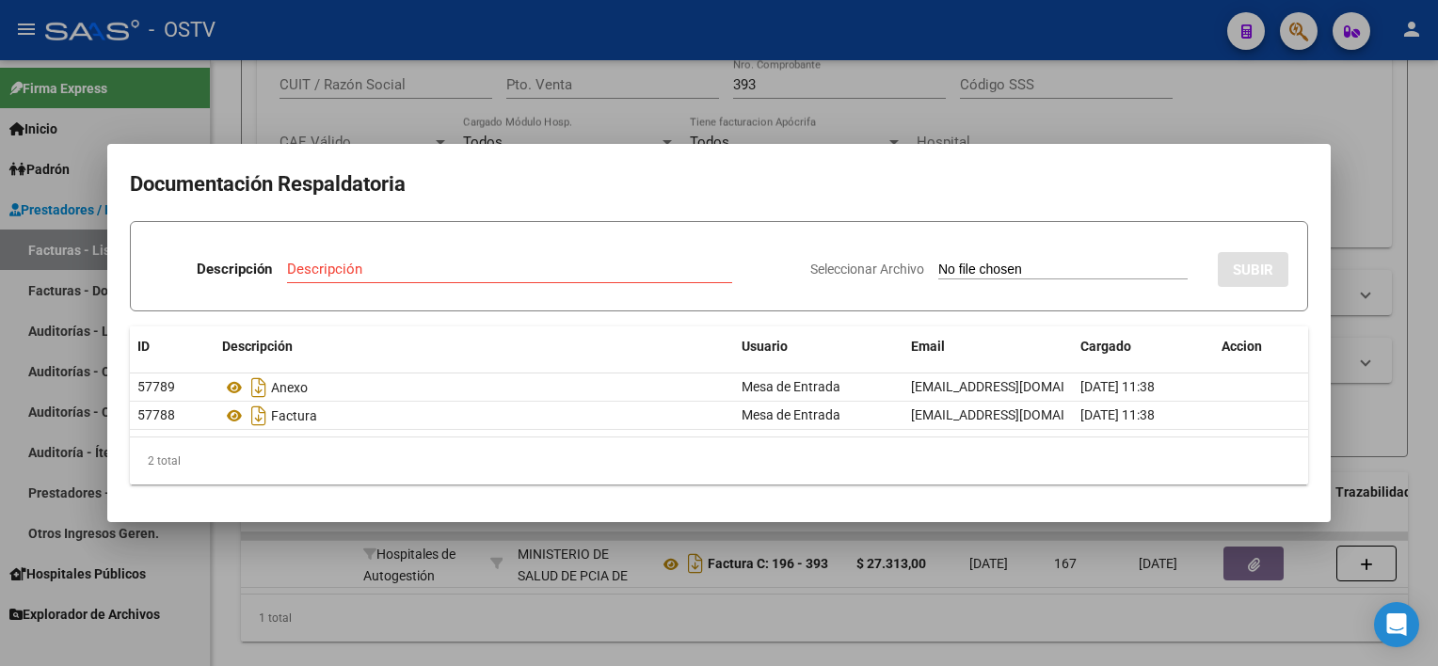
click at [771, 553] on div at bounding box center [719, 333] width 1438 height 666
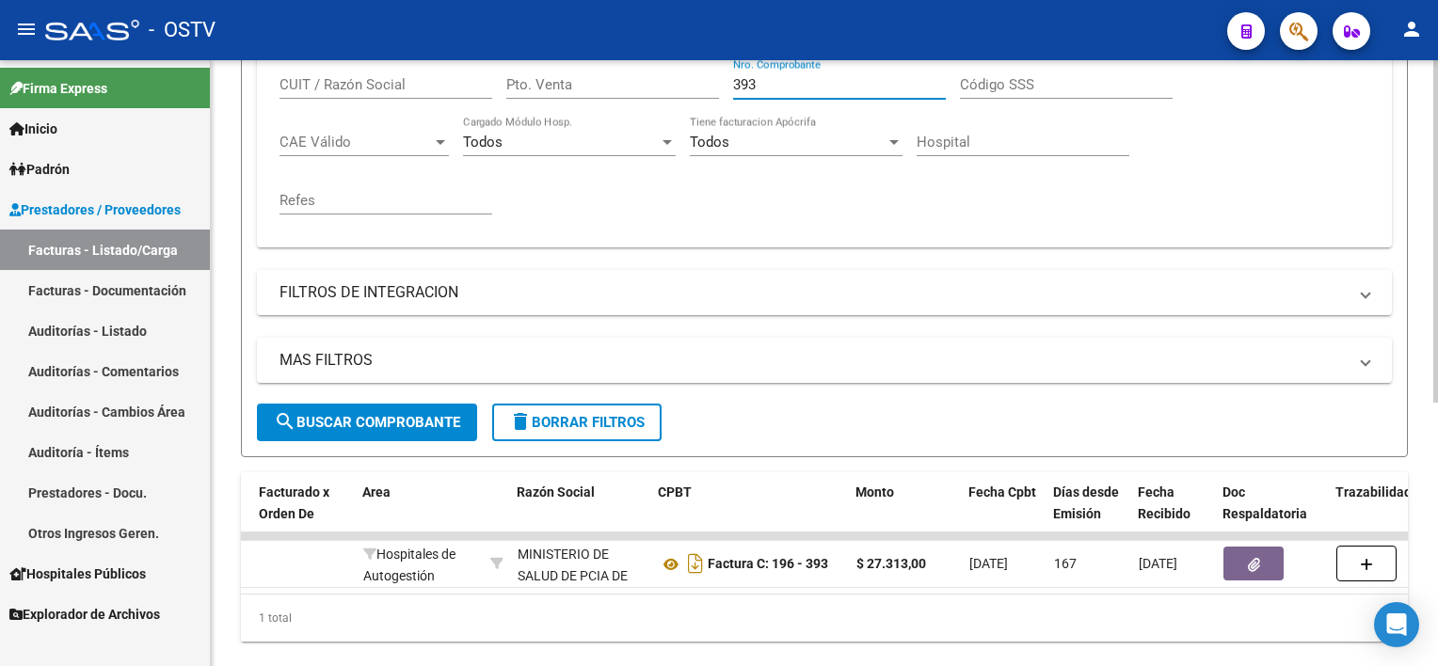
drag, startPoint x: 764, startPoint y: 87, endPoint x: 687, endPoint y: 83, distance: 77.2
click at [705, 79] on div "Comprobante Tipo Comprobante Tipo Fecha inicio – Fecha fin Fec. Comprobante Des…" at bounding box center [823, 116] width 1089 height 232
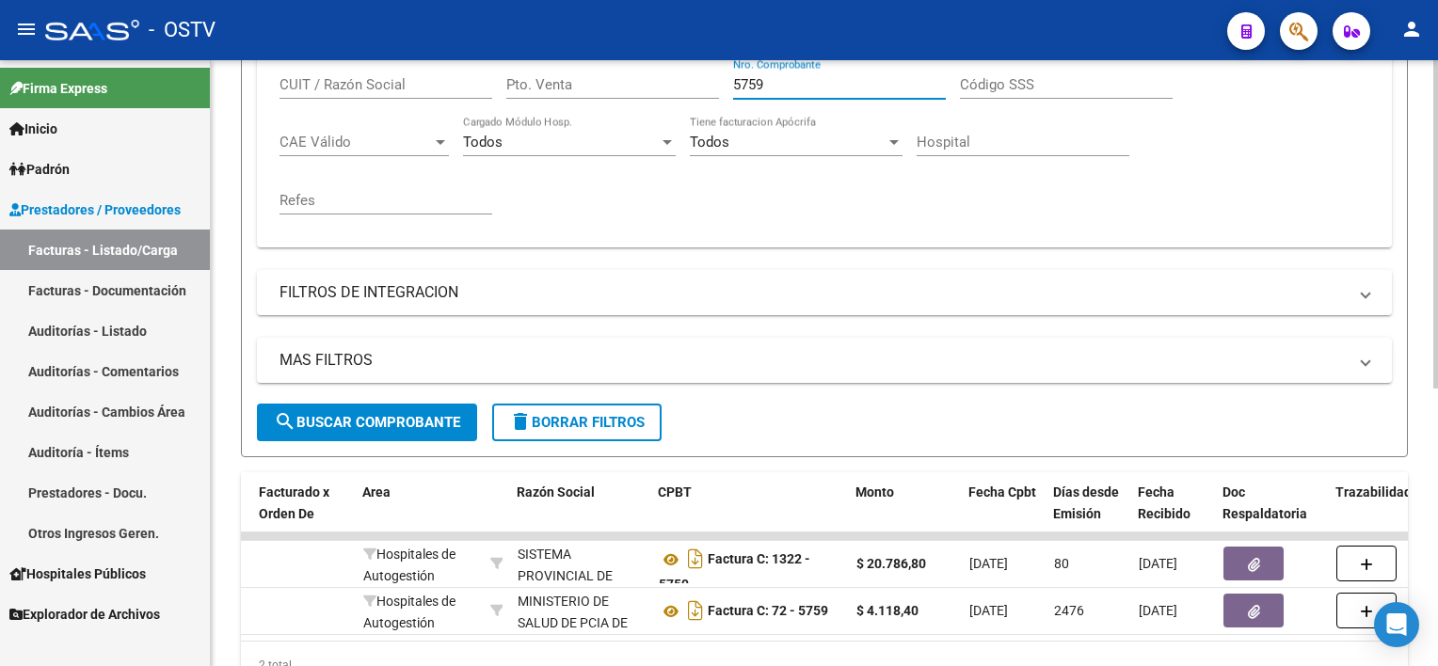
drag, startPoint x: 785, startPoint y: 87, endPoint x: 676, endPoint y: 83, distance: 108.3
click at [676, 83] on div "Comprobante Tipo Comprobante Tipo Fecha inicio – Fecha fin Fec. Comprobante Des…" at bounding box center [823, 116] width 1089 height 232
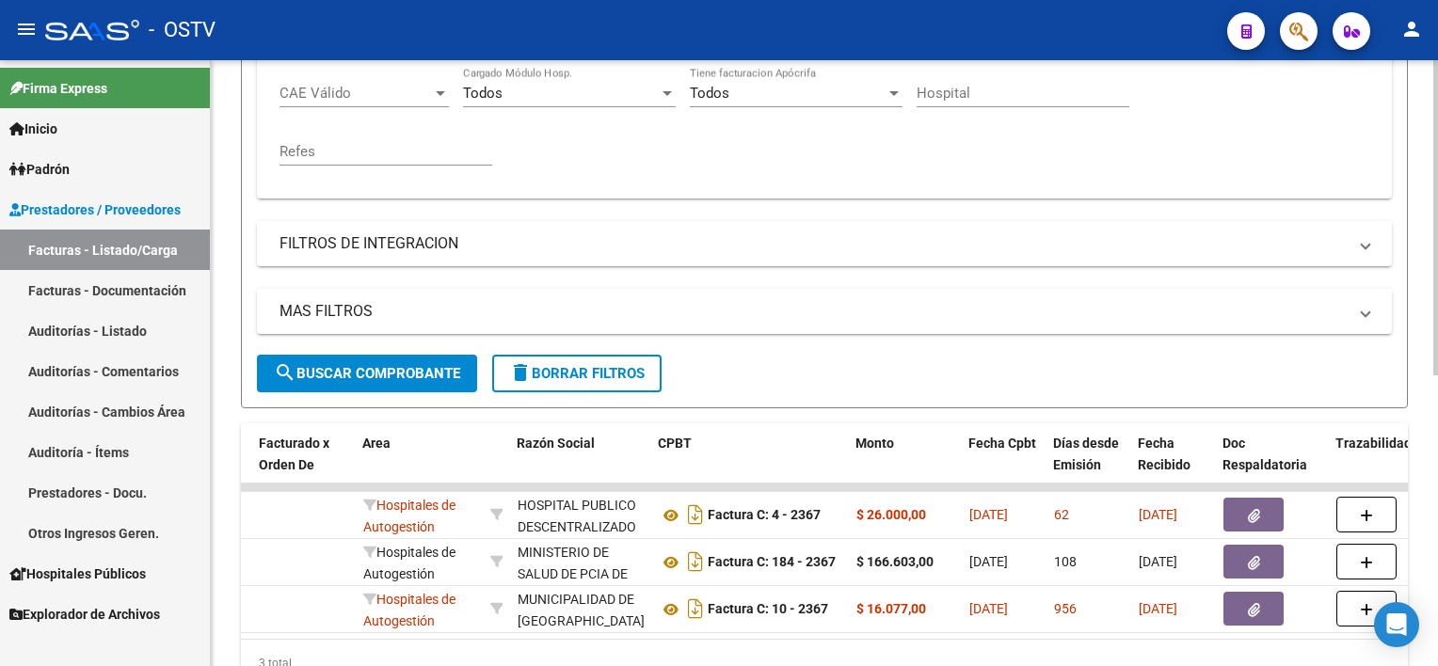
scroll to position [512, 0]
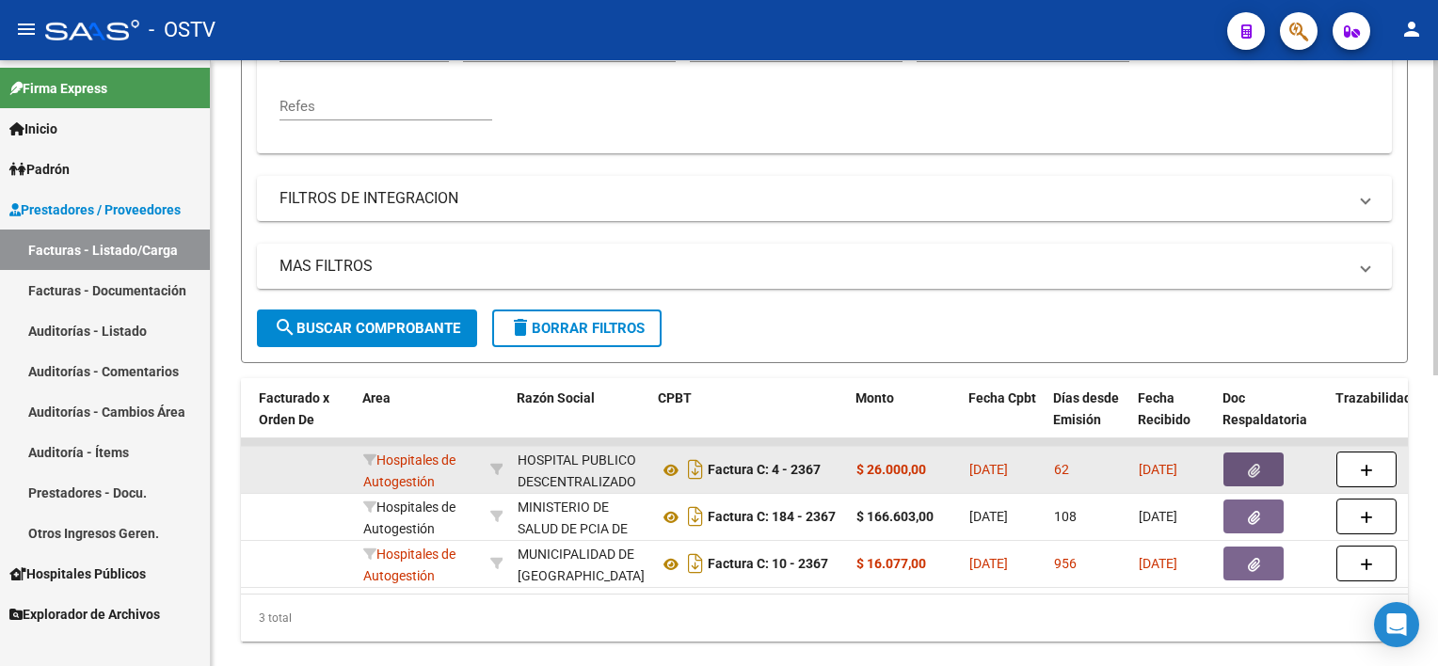
click at [1261, 456] on button "button" at bounding box center [1253, 470] width 60 height 34
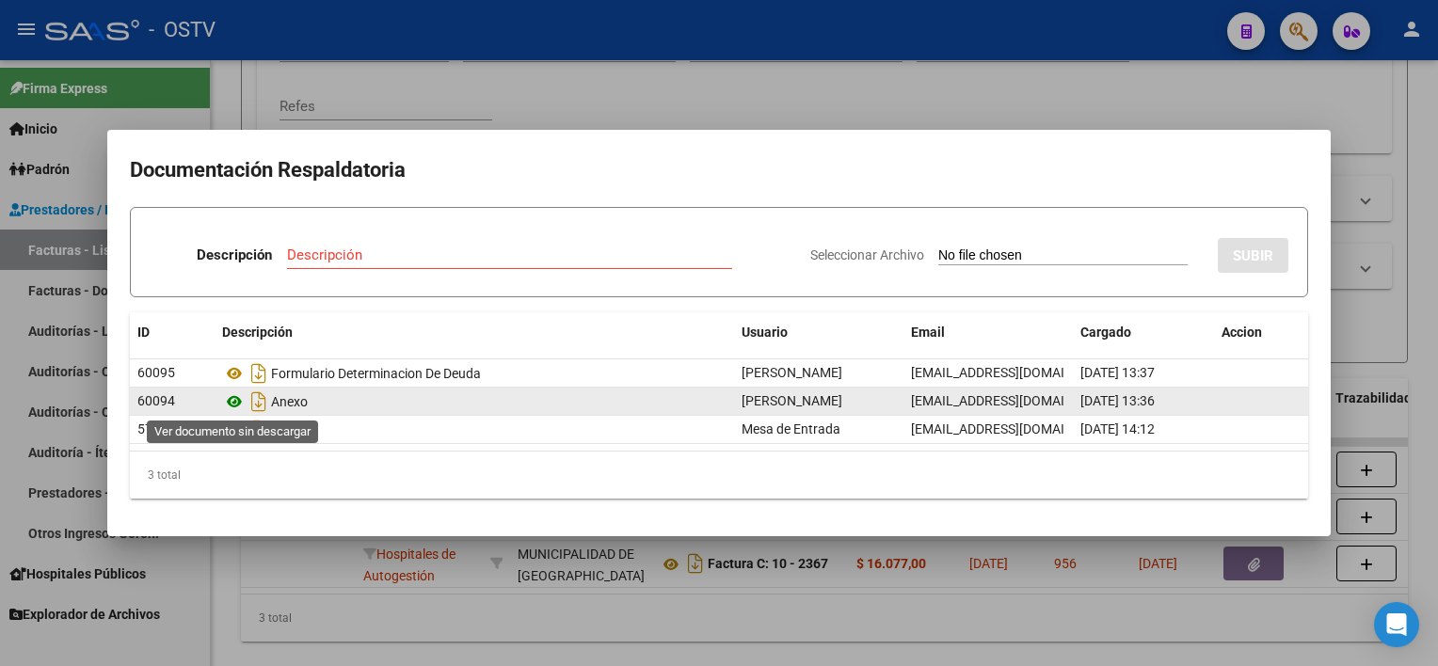
click at [230, 404] on icon at bounding box center [234, 401] width 24 height 23
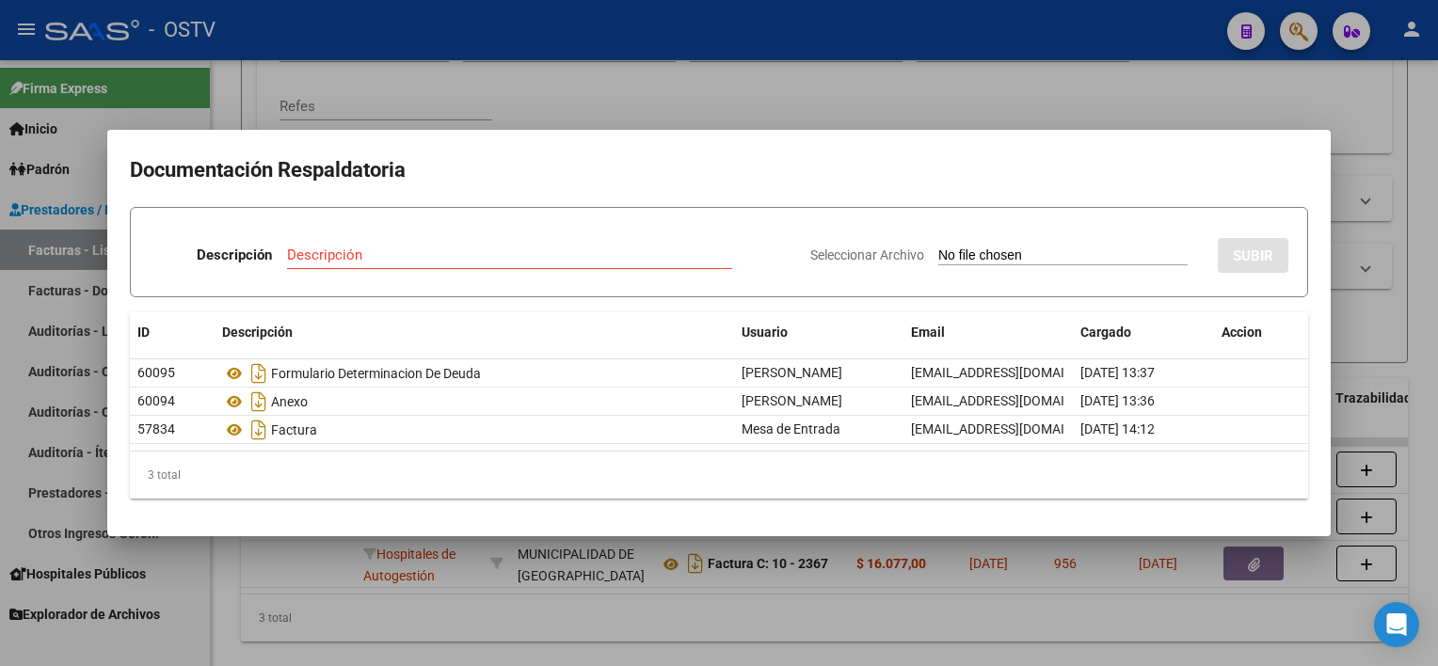
click at [765, 87] on div at bounding box center [719, 333] width 1438 height 666
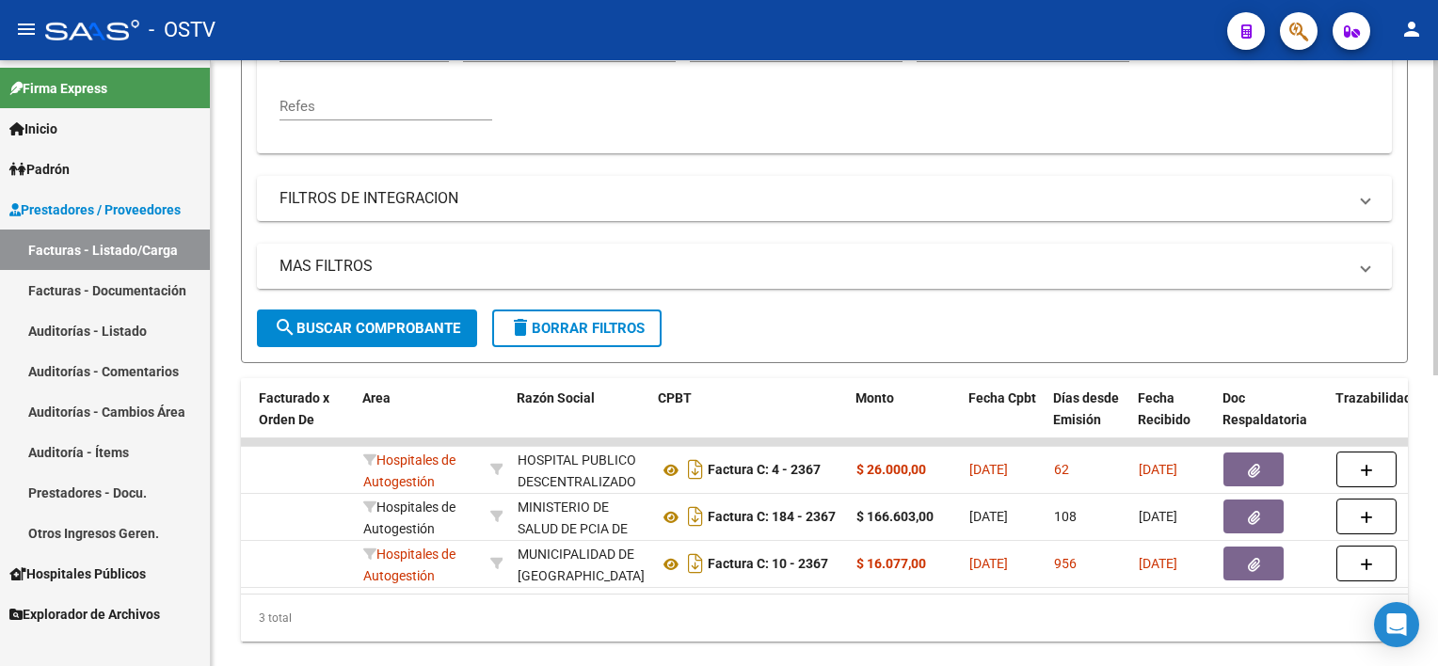
scroll to position [418, 0]
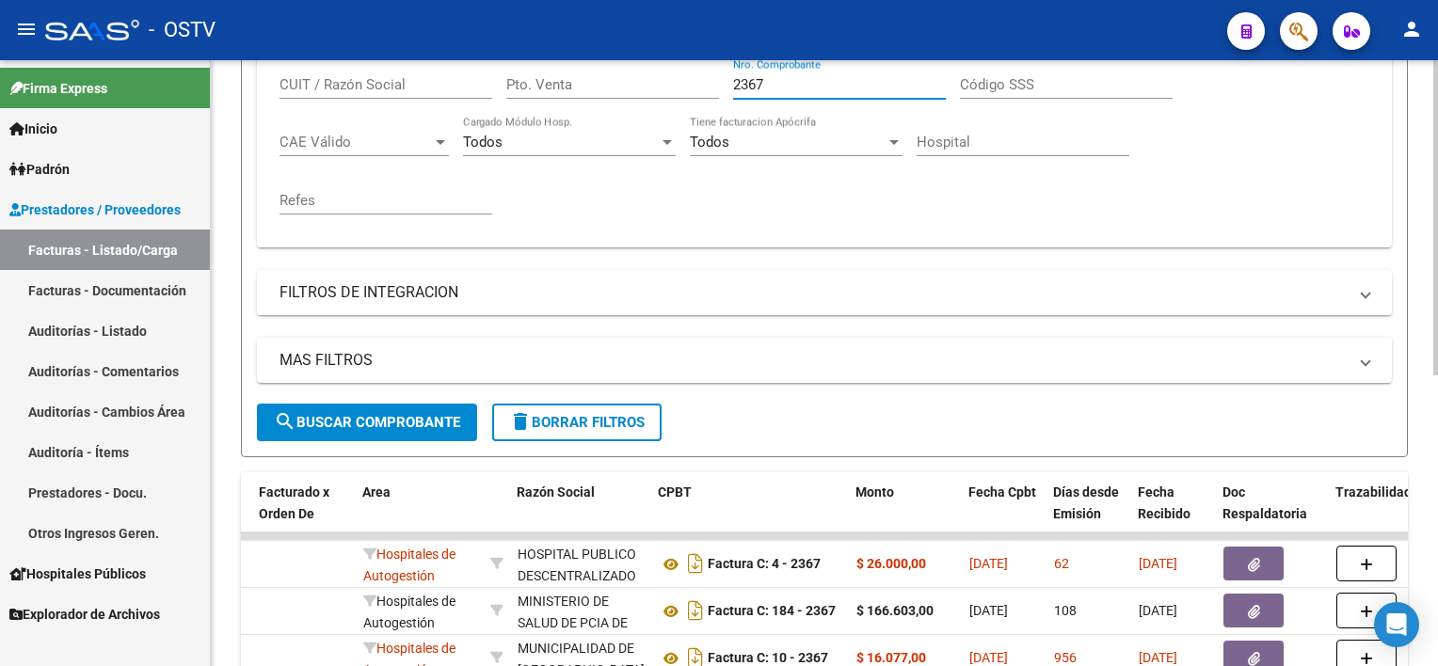
drag, startPoint x: 785, startPoint y: 81, endPoint x: 685, endPoint y: 72, distance: 100.2
click at [685, 72] on div "Comprobante Tipo Comprobante Tipo Fecha inicio – Fecha fin Fec. Comprobante Des…" at bounding box center [823, 116] width 1089 height 232
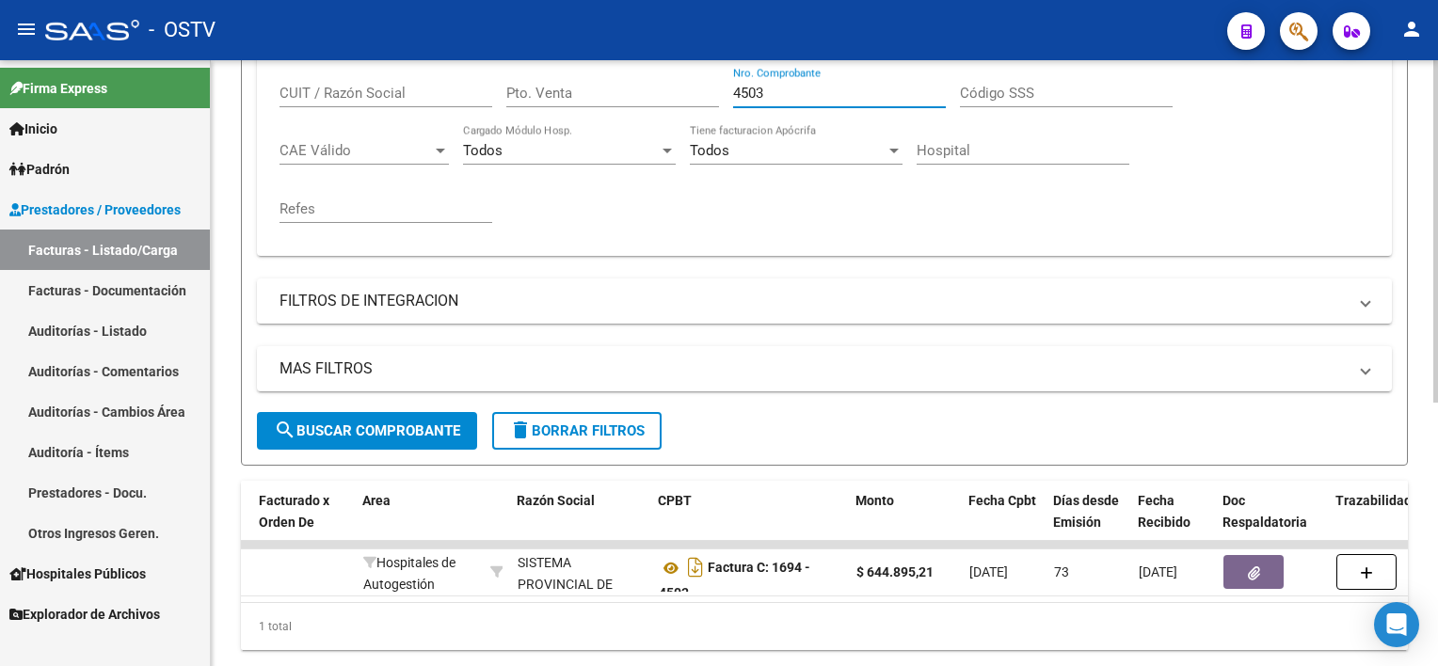
drag, startPoint x: 794, startPoint y: 90, endPoint x: 663, endPoint y: 89, distance: 130.8
click at [663, 89] on div "Comprobante Tipo Comprobante Tipo Fecha inicio – Fecha fin Fec. Comprobante Des…" at bounding box center [823, 124] width 1089 height 232
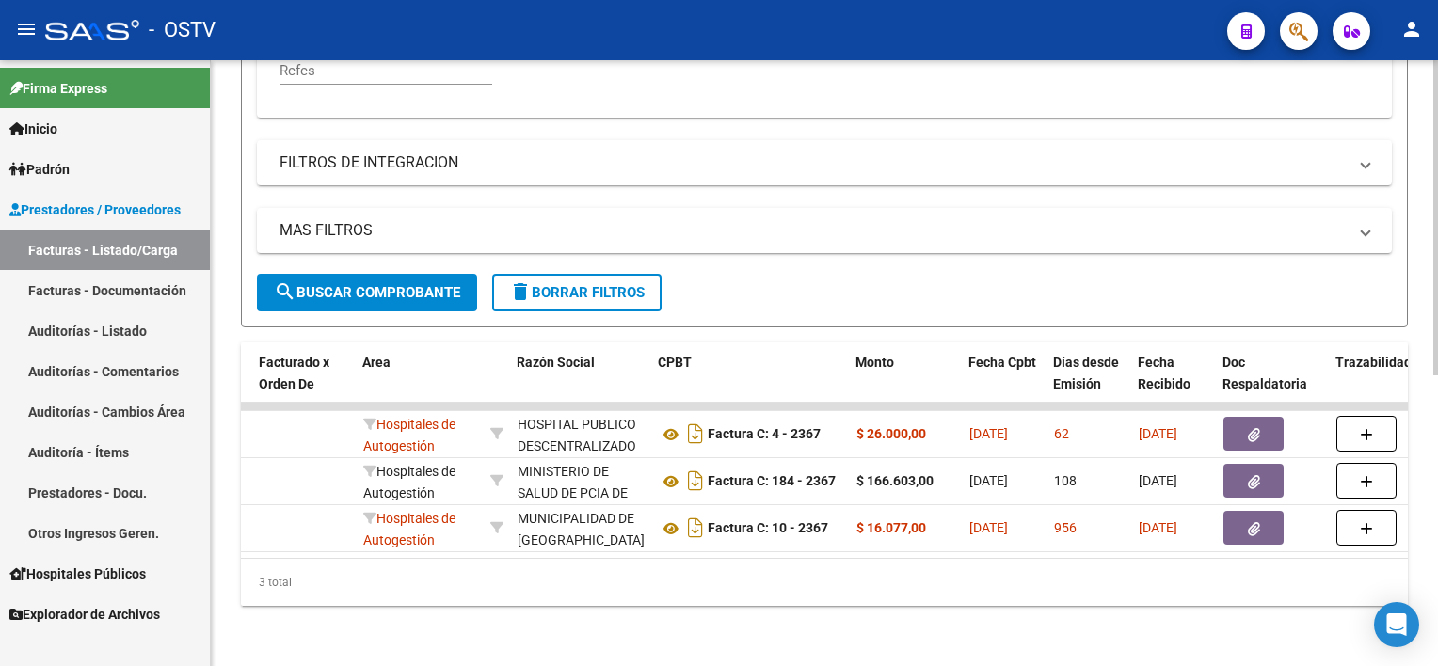
scroll to position [558, 0]
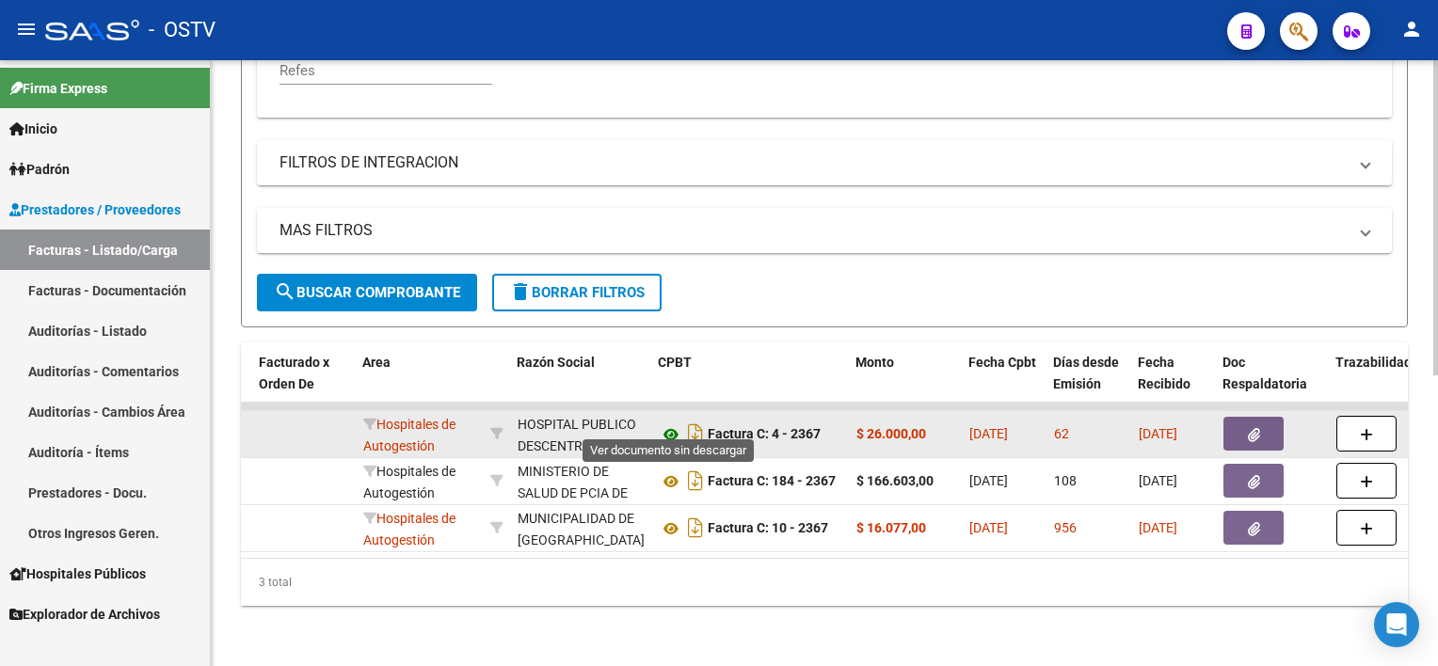
type input "2367"
click at [674, 423] on icon at bounding box center [671, 434] width 24 height 23
click at [1242, 421] on button "button" at bounding box center [1253, 434] width 60 height 34
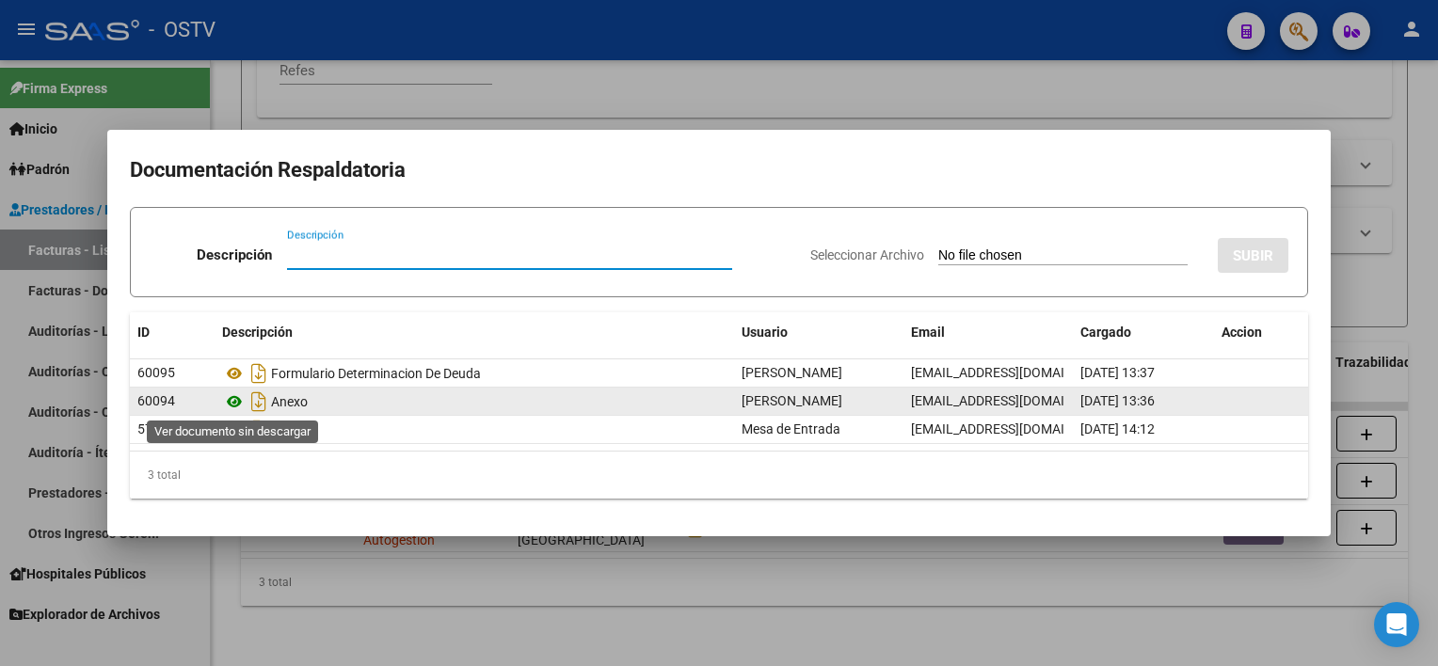
click at [231, 398] on icon at bounding box center [234, 401] width 24 height 23
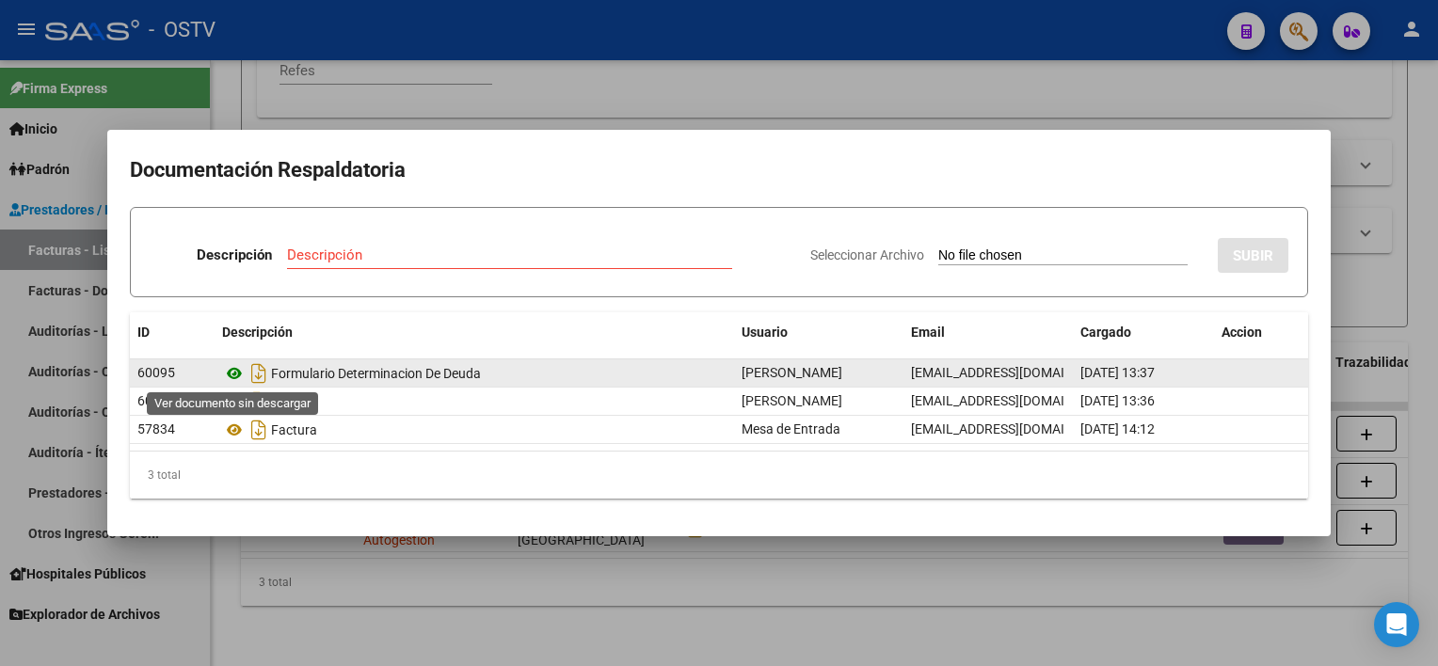
click at [233, 374] on icon at bounding box center [234, 373] width 24 height 23
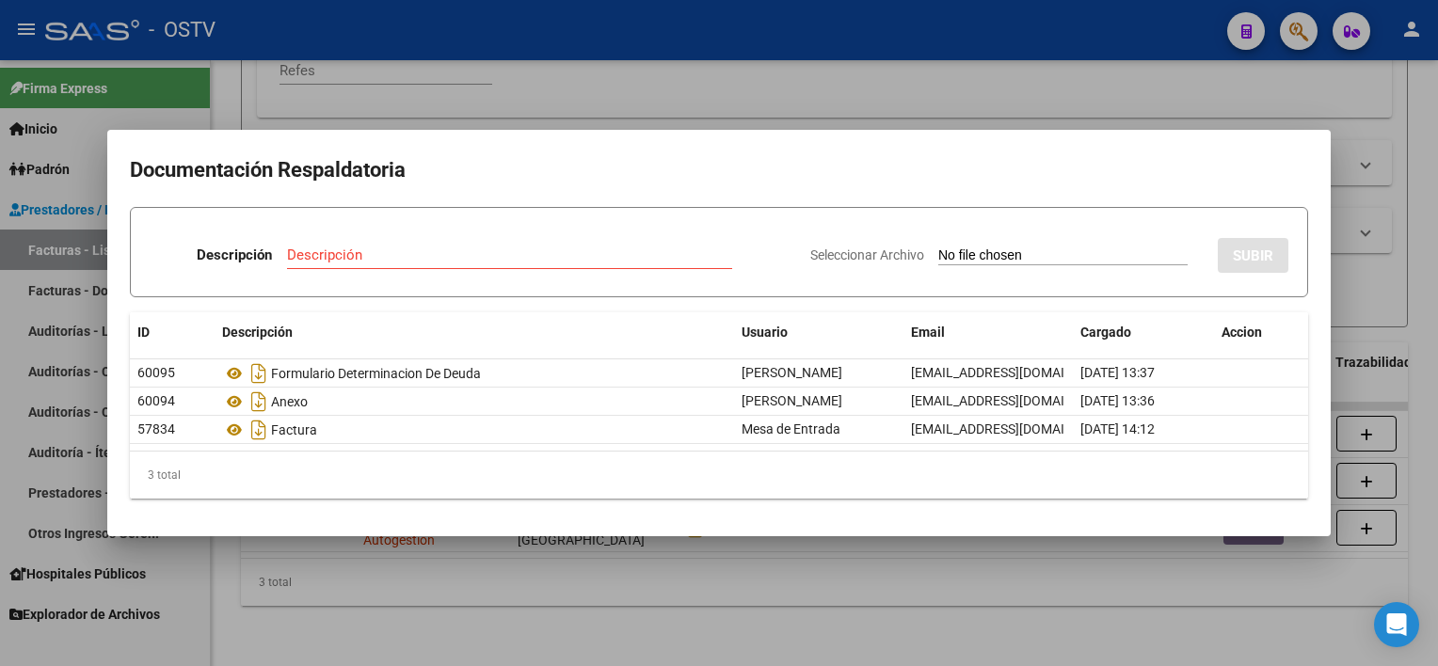
click at [628, 621] on div at bounding box center [719, 333] width 1438 height 666
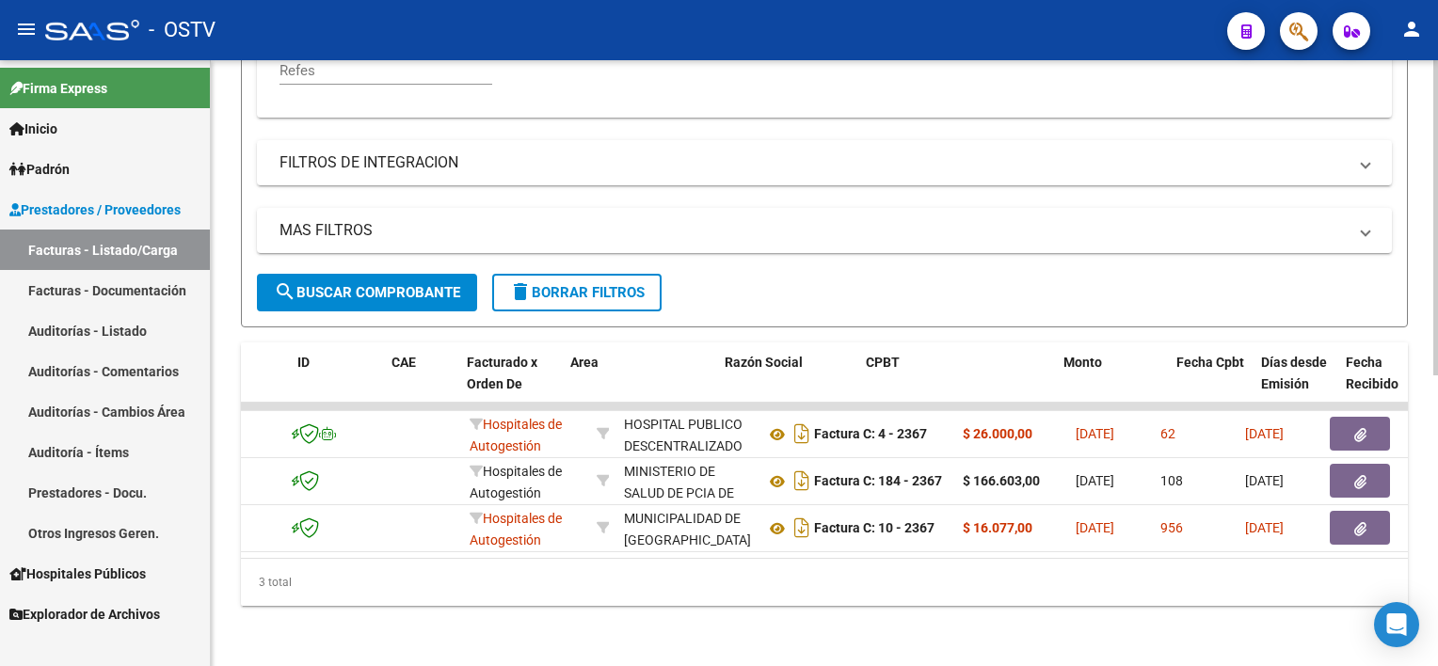
scroll to position [0, 0]
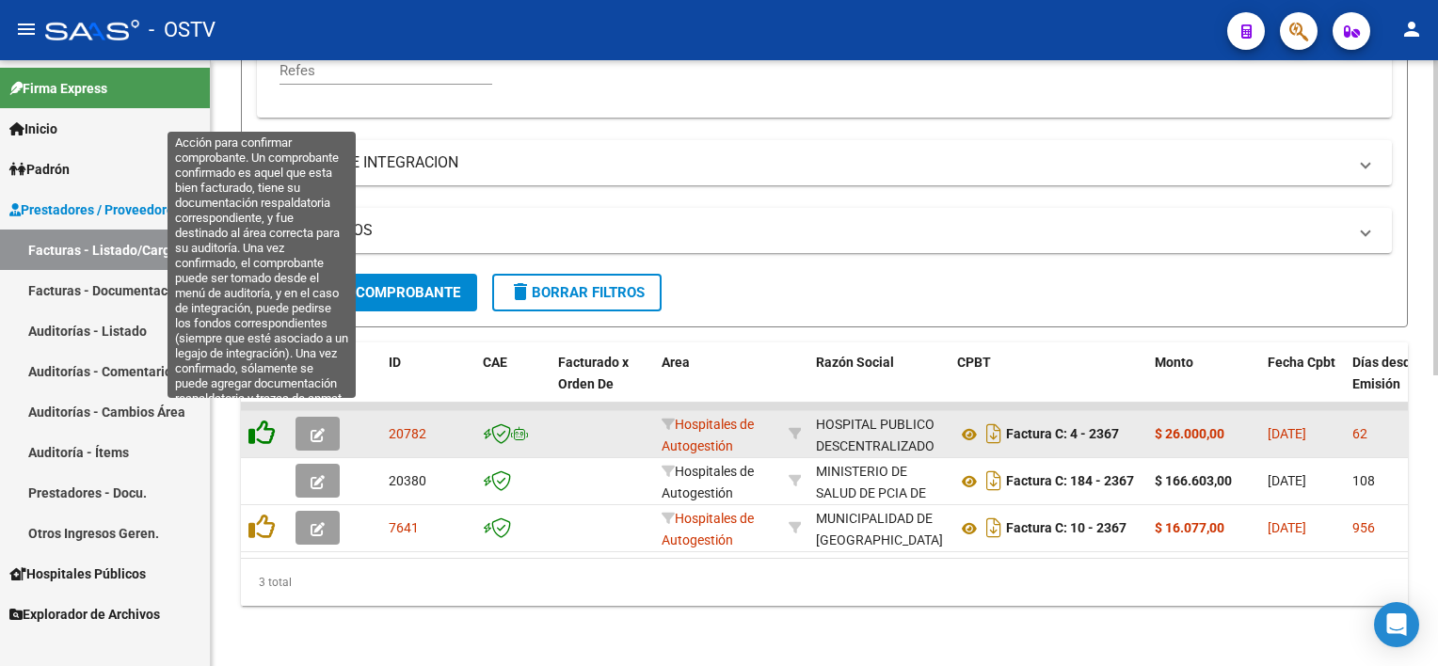
click at [256, 420] on icon at bounding box center [261, 433] width 26 height 26
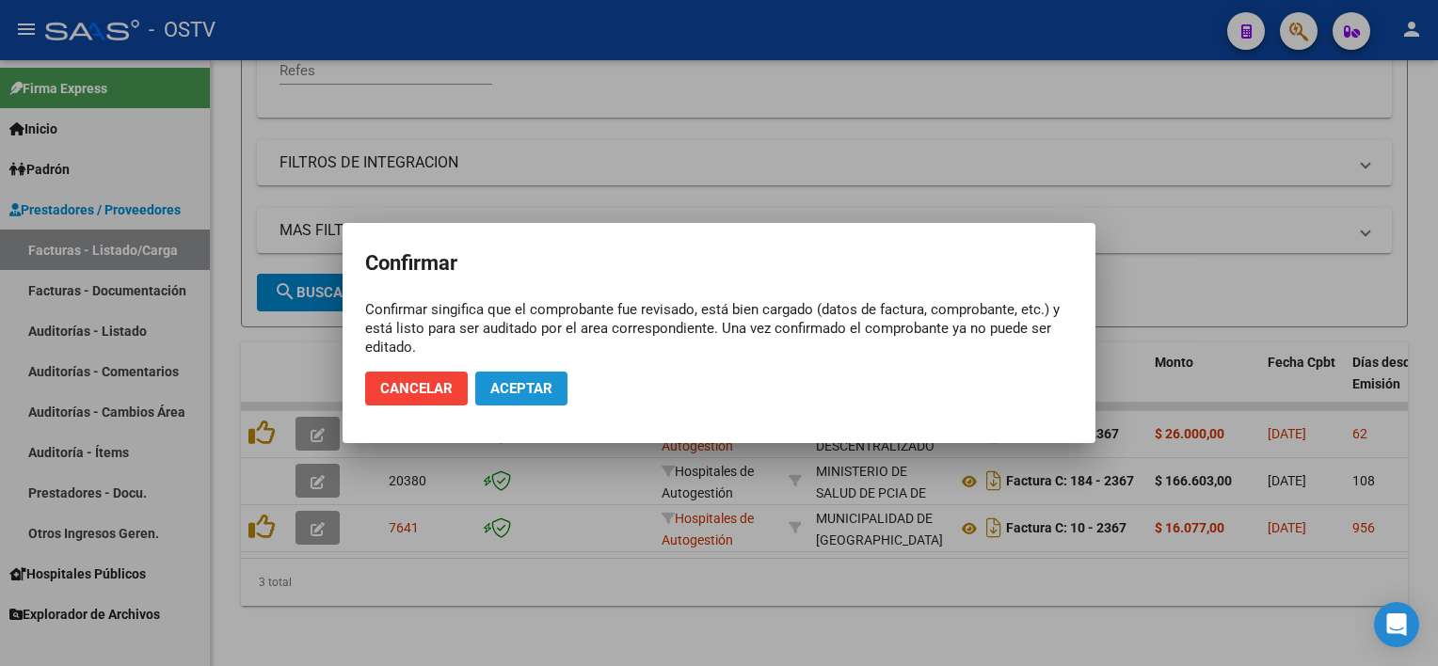
click at [553, 372] on button "Aceptar" at bounding box center [521, 389] width 92 height 34
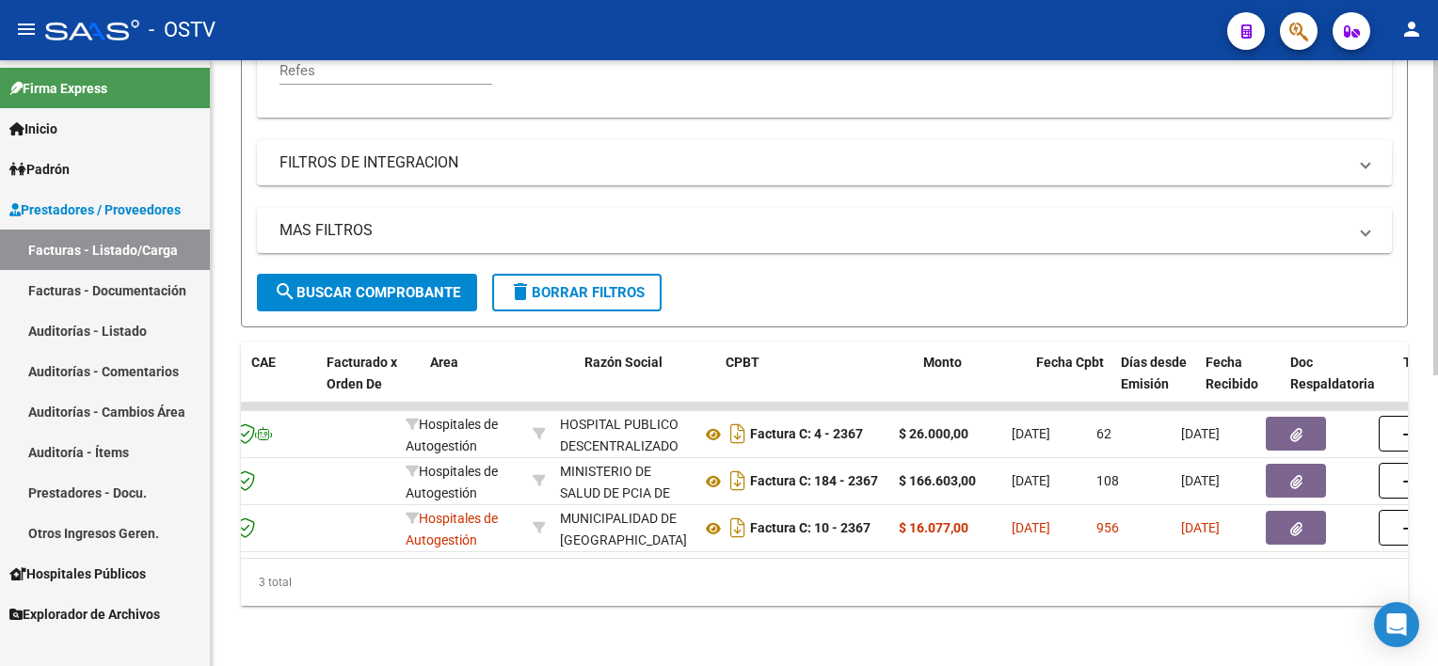
scroll to position [0, 290]
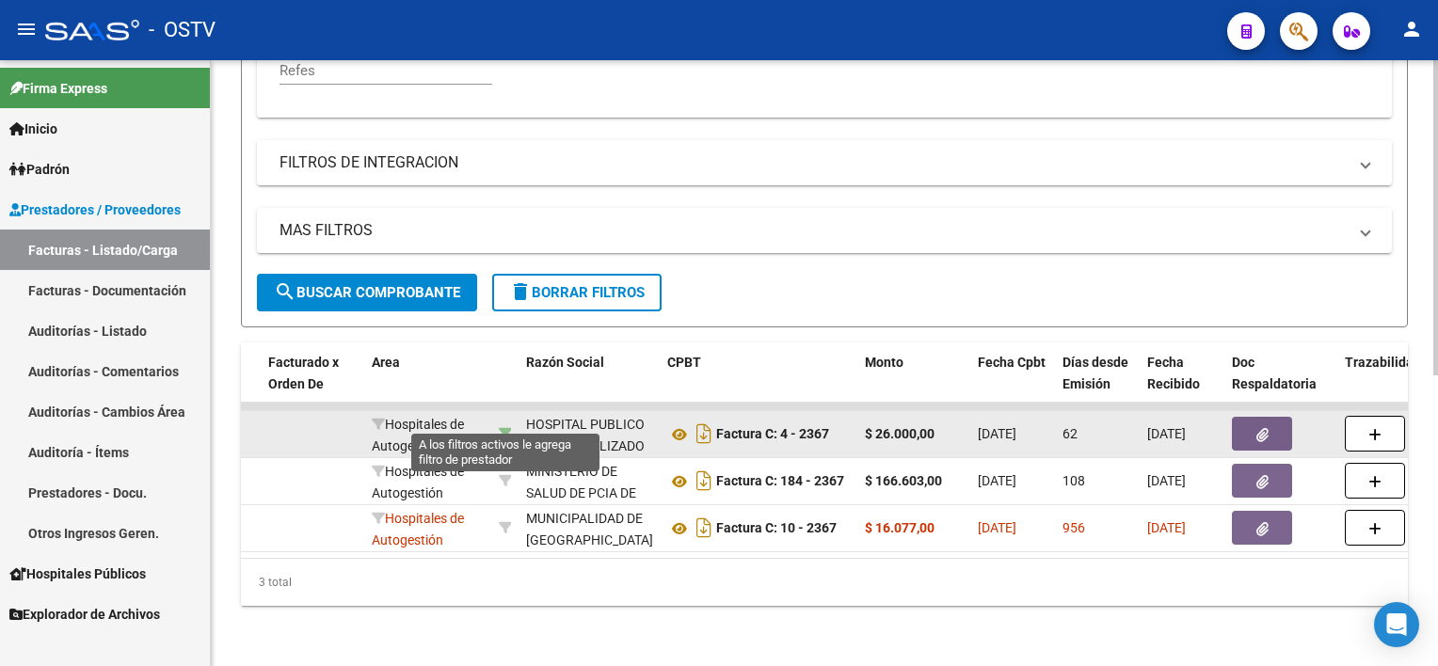
click at [504, 427] on icon at bounding box center [505, 433] width 13 height 13
type input "30709492353"
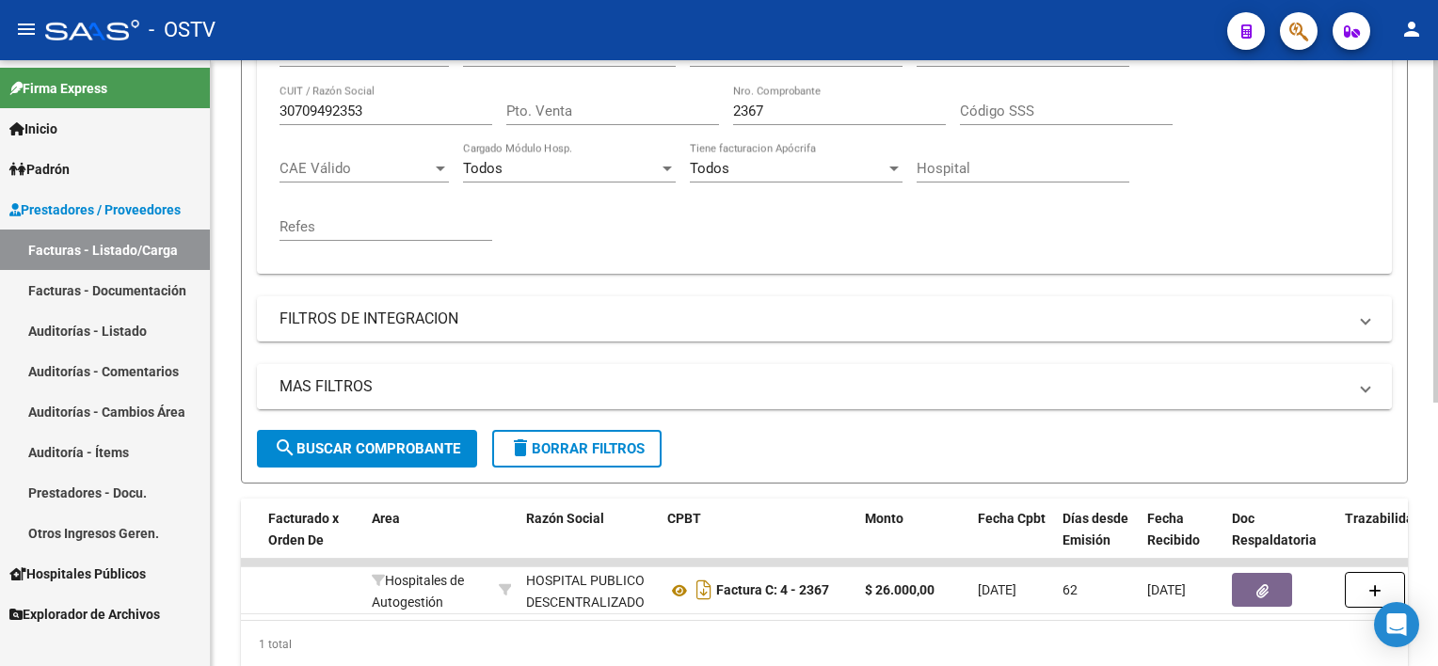
scroll to position [87, 0]
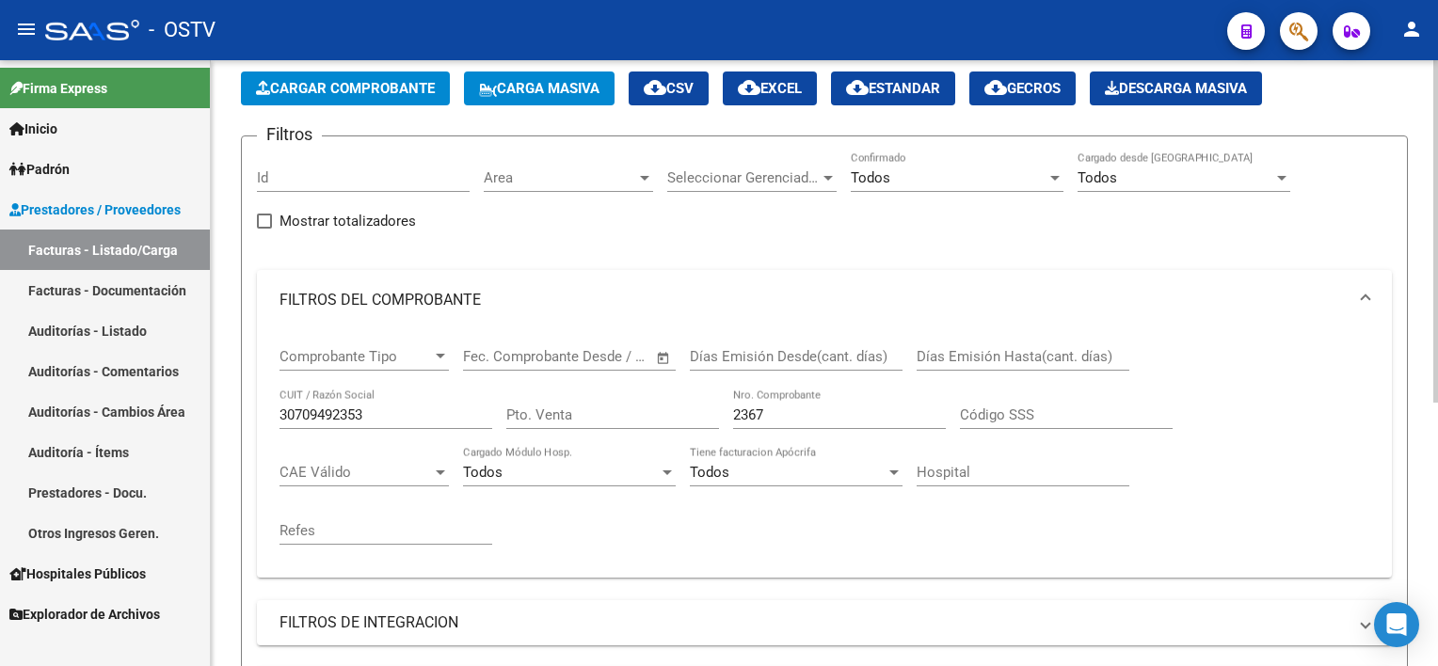
click at [869, 167] on div "Todos Confirmado" at bounding box center [957, 171] width 213 height 40
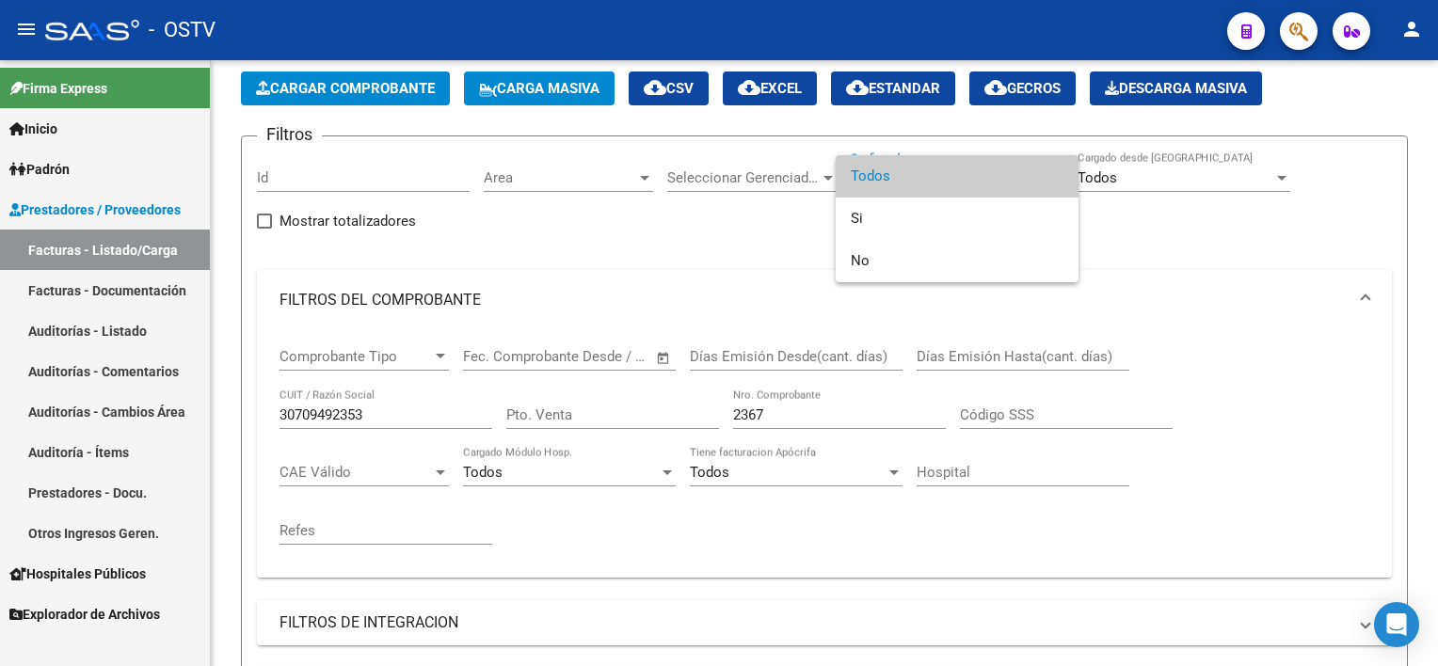
click at [786, 410] on div at bounding box center [719, 333] width 1438 height 666
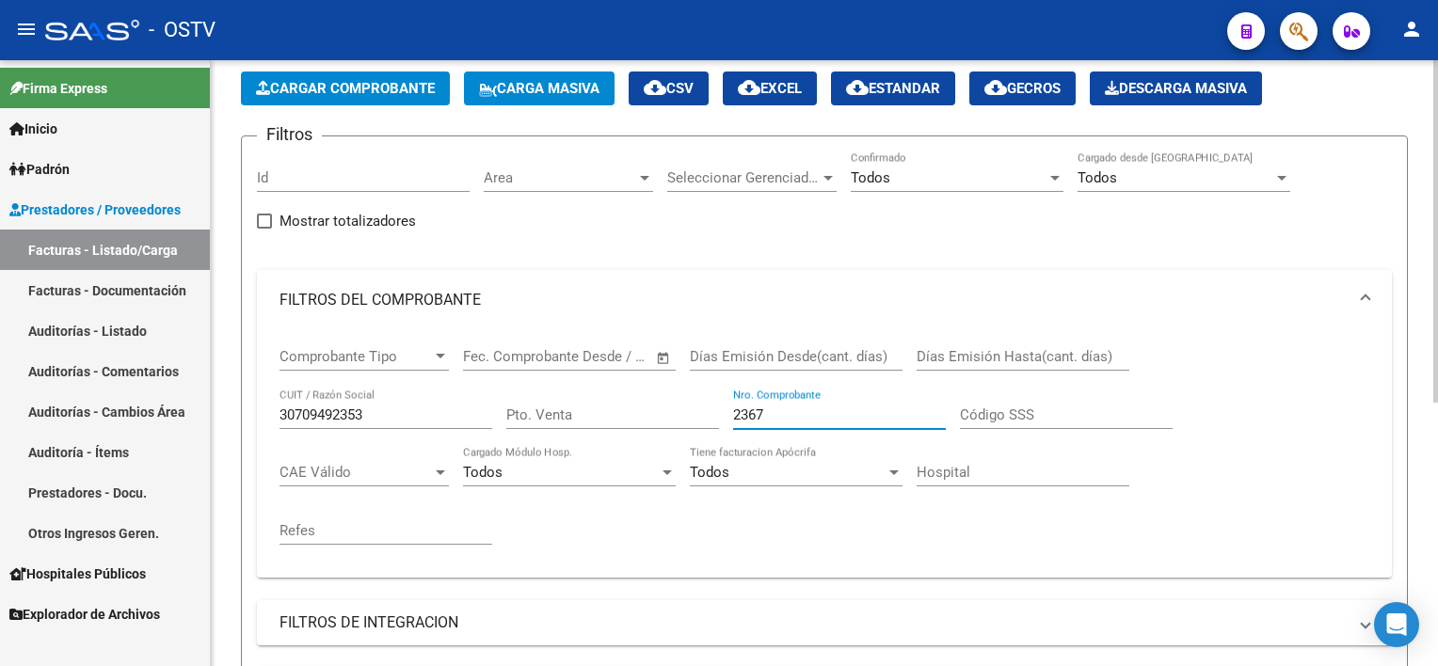
drag, startPoint x: 784, startPoint y: 414, endPoint x: 591, endPoint y: 400, distance: 193.4
click at [591, 400] on div "Comprobante Tipo Comprobante Tipo Fecha inicio – Fecha fin Fec. Comprobante Des…" at bounding box center [823, 446] width 1089 height 232
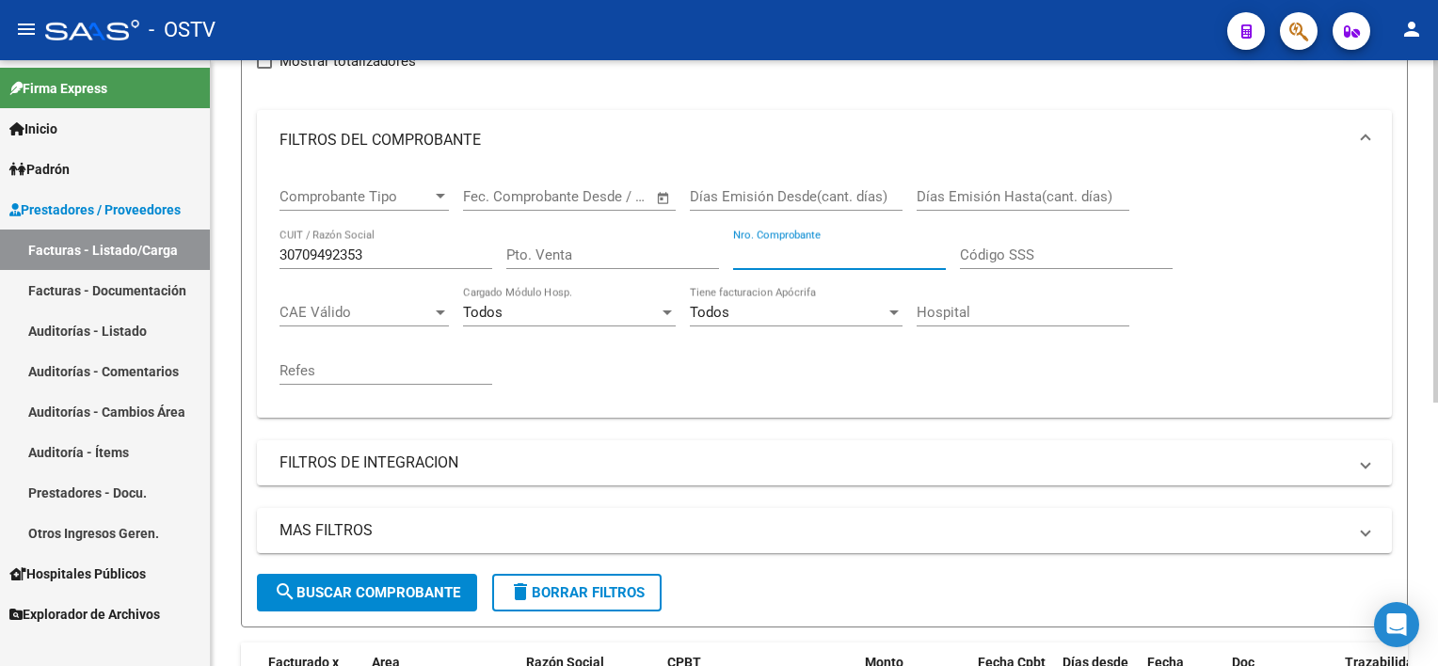
scroll to position [370, 0]
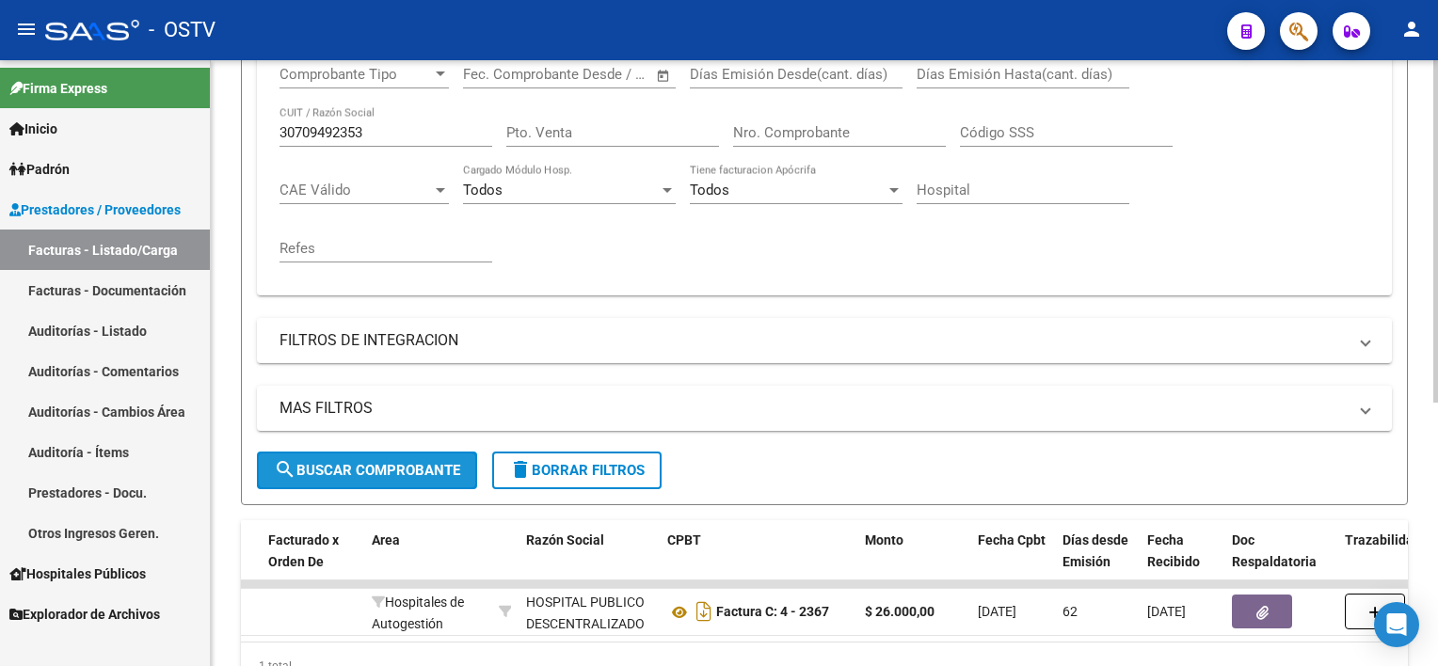
click at [405, 462] on span "search Buscar Comprobante" at bounding box center [367, 470] width 186 height 17
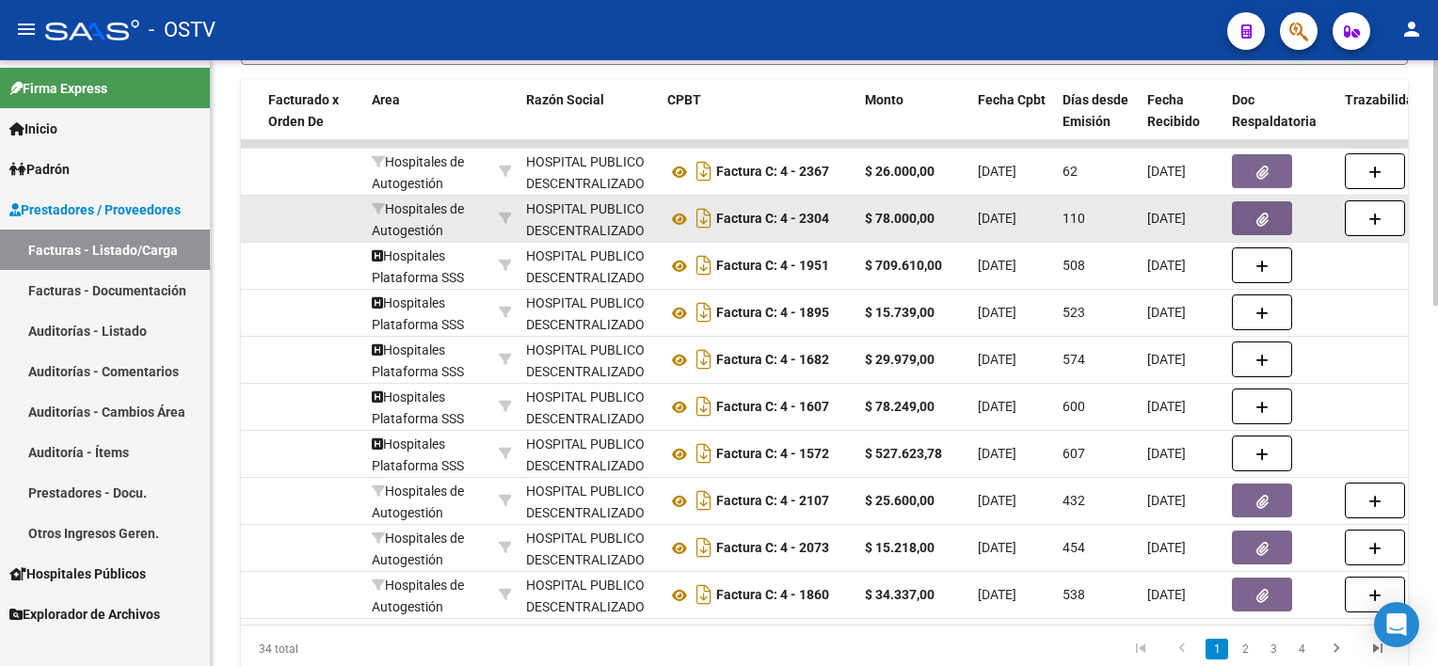
scroll to position [840, 0]
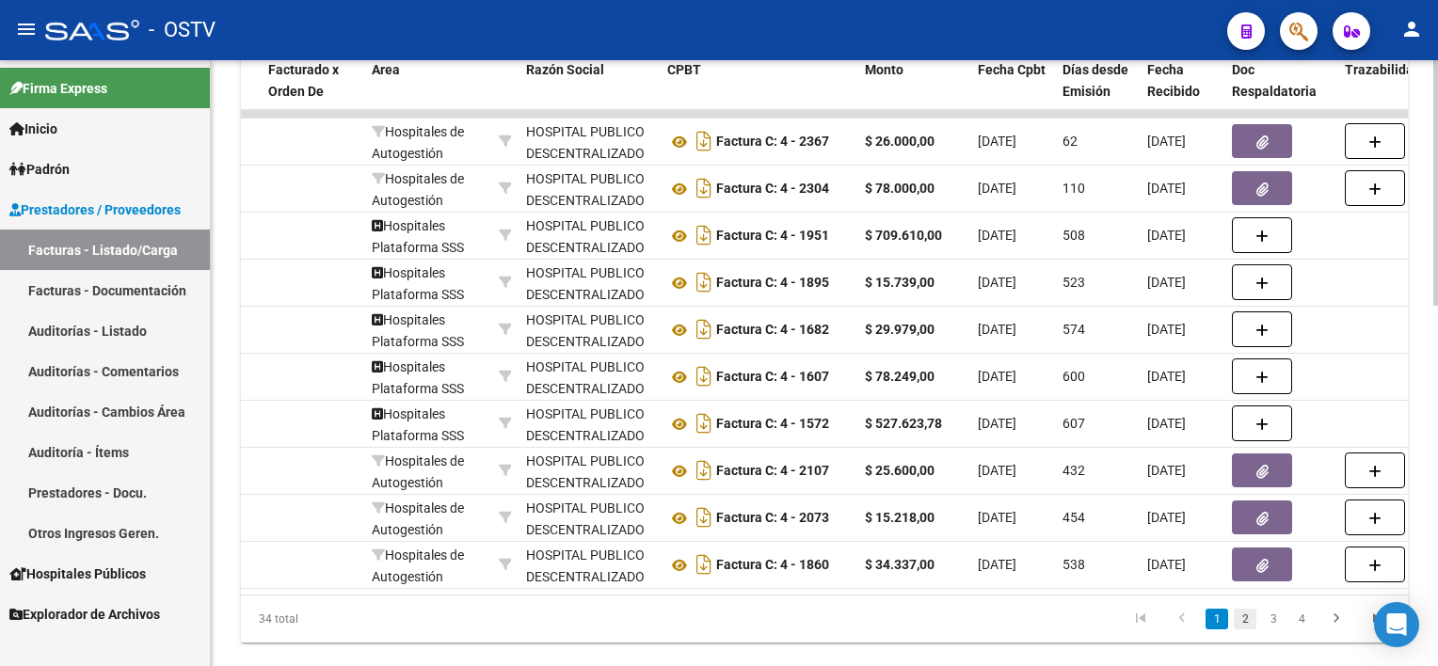
click at [1249, 628] on link "2" at bounding box center [1244, 619] width 23 height 21
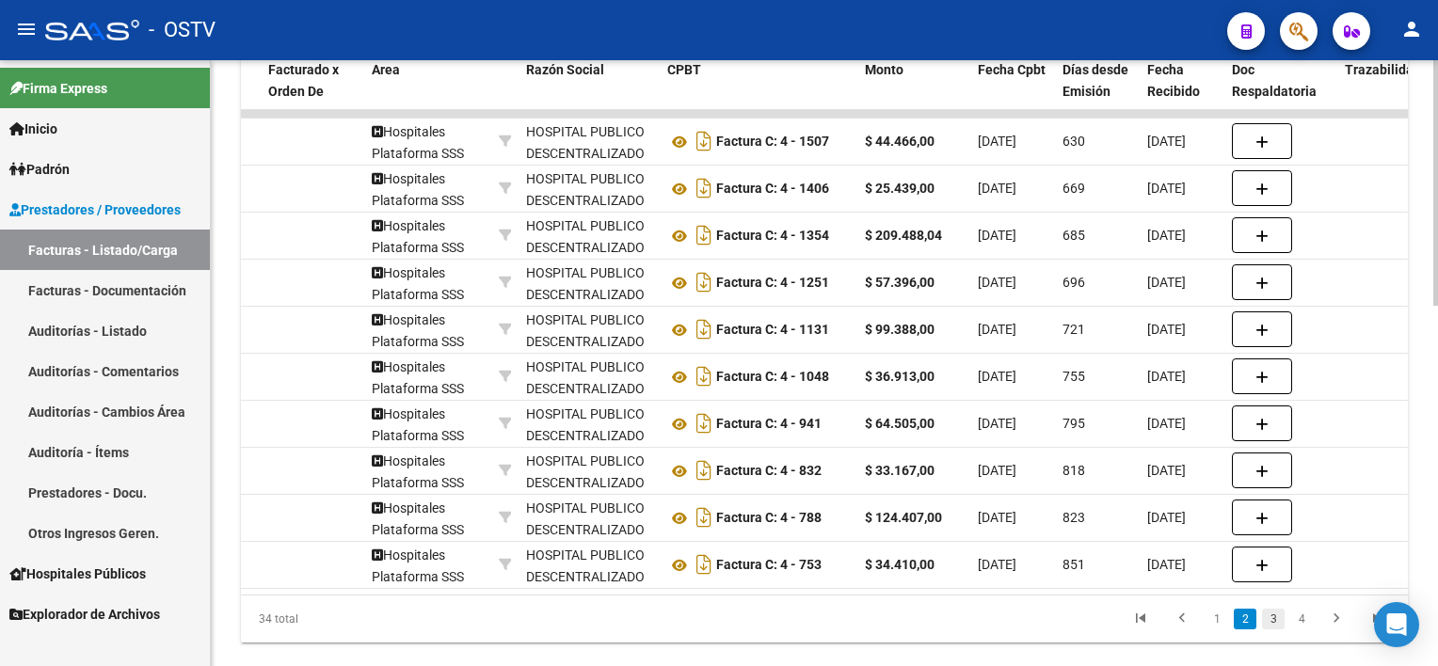
click at [1272, 629] on link "3" at bounding box center [1273, 619] width 23 height 21
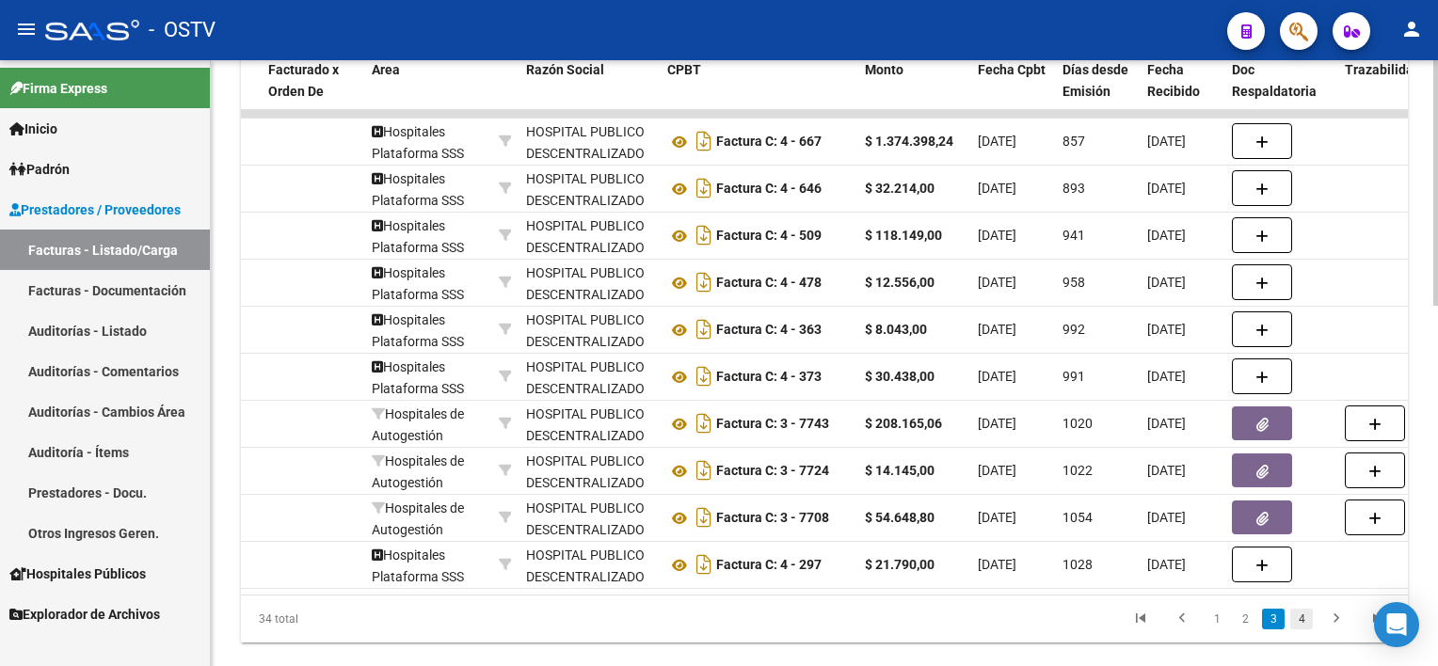
click at [1306, 628] on link "4" at bounding box center [1301, 619] width 23 height 21
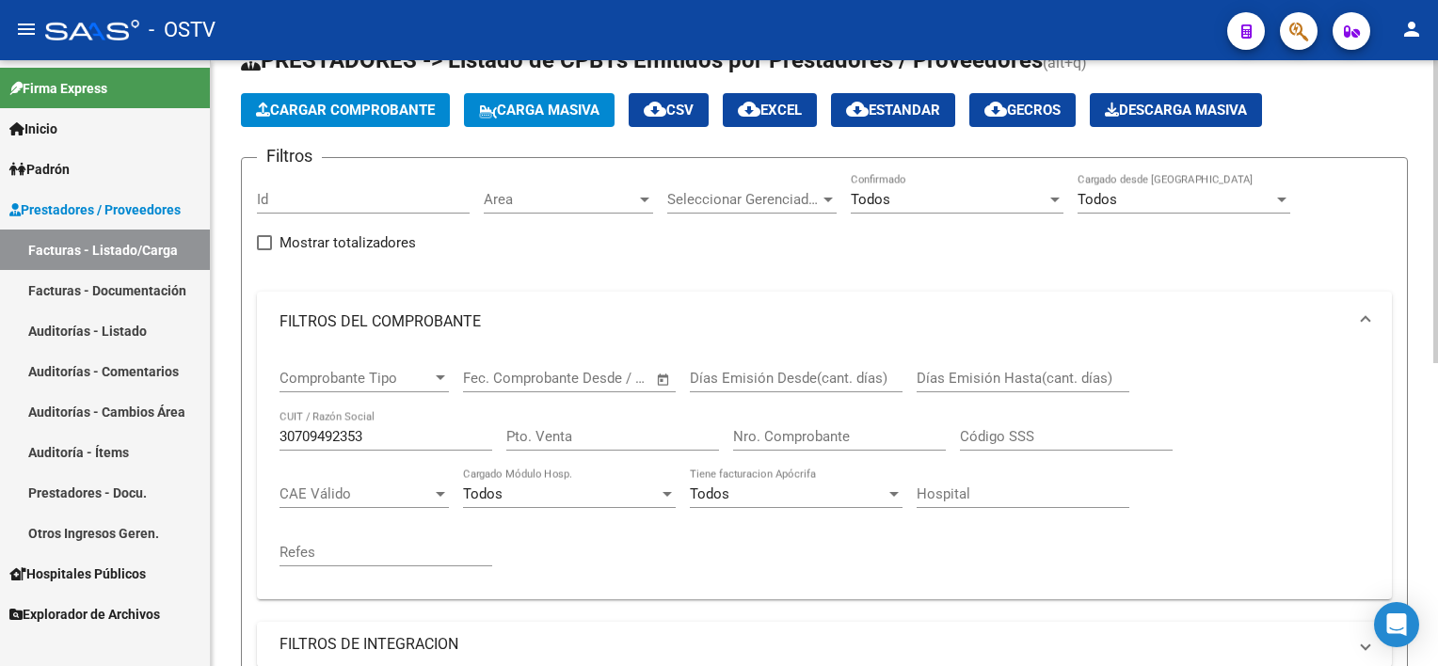
scroll to position [0, 0]
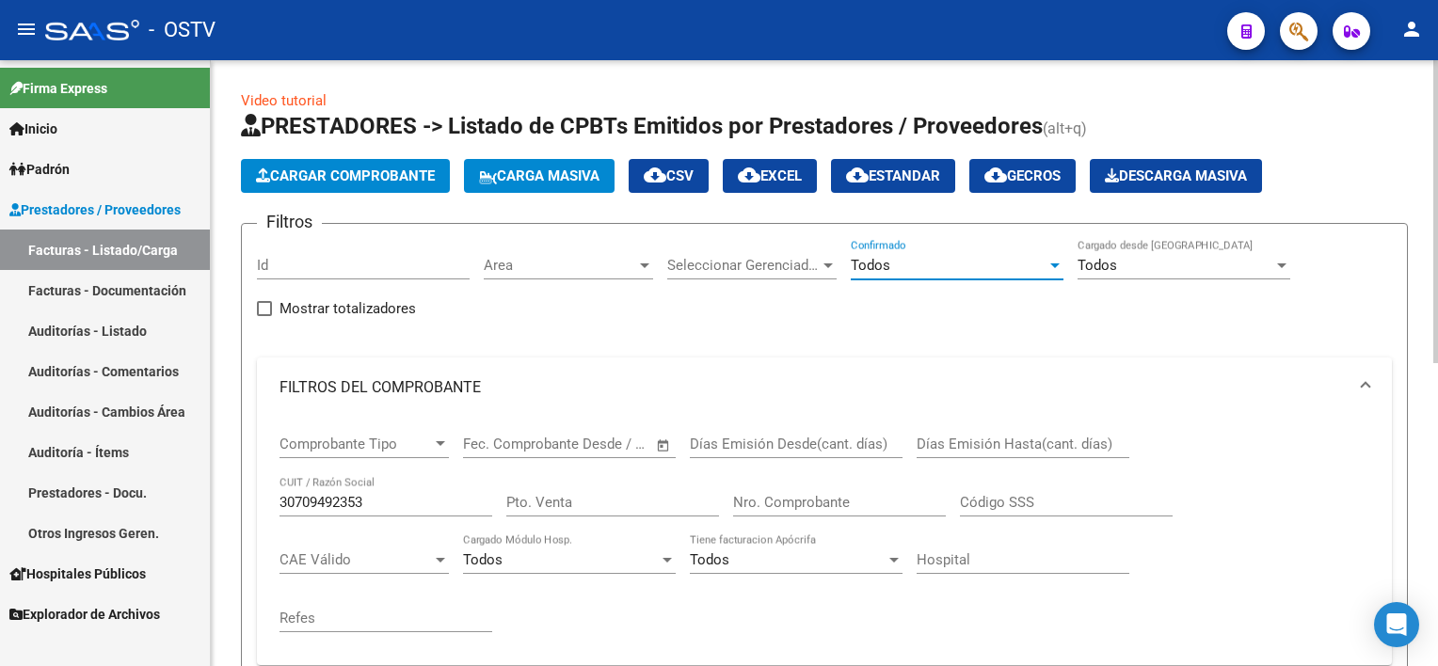
click at [1033, 267] on div "Todos" at bounding box center [949, 265] width 196 height 17
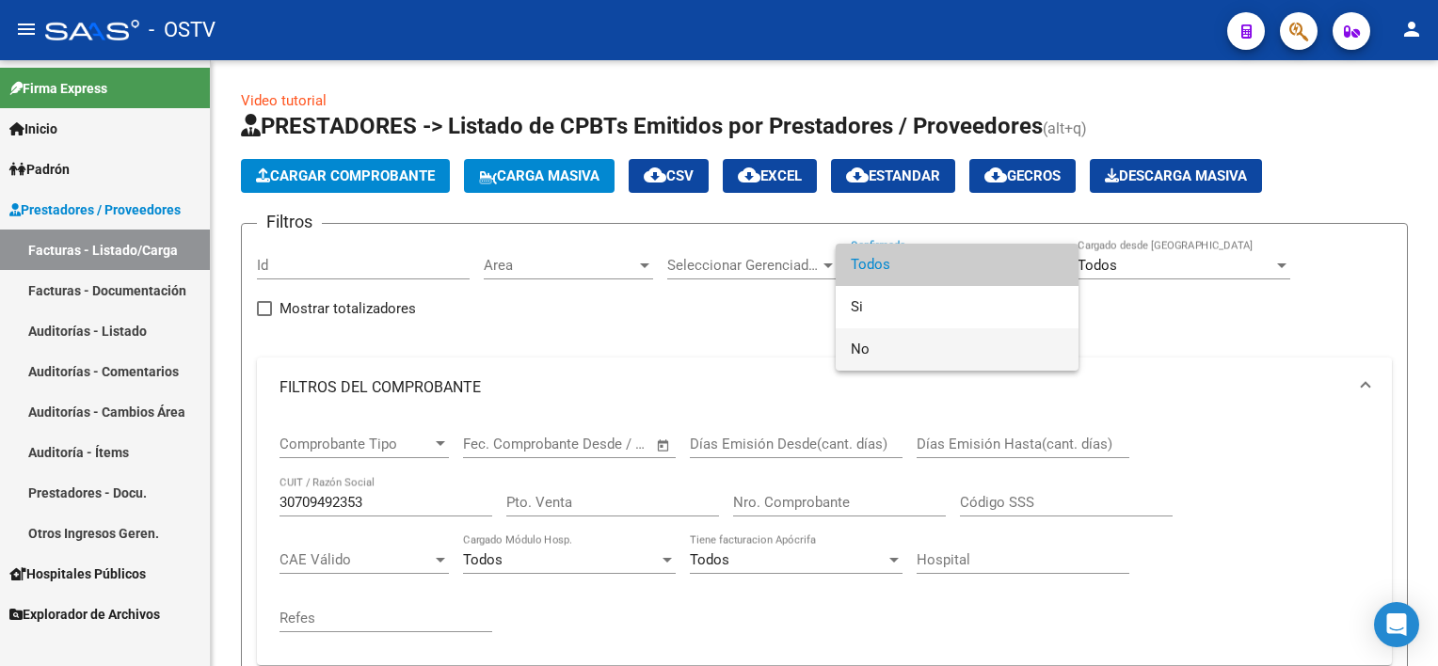
click at [856, 352] on span "No" at bounding box center [957, 349] width 213 height 42
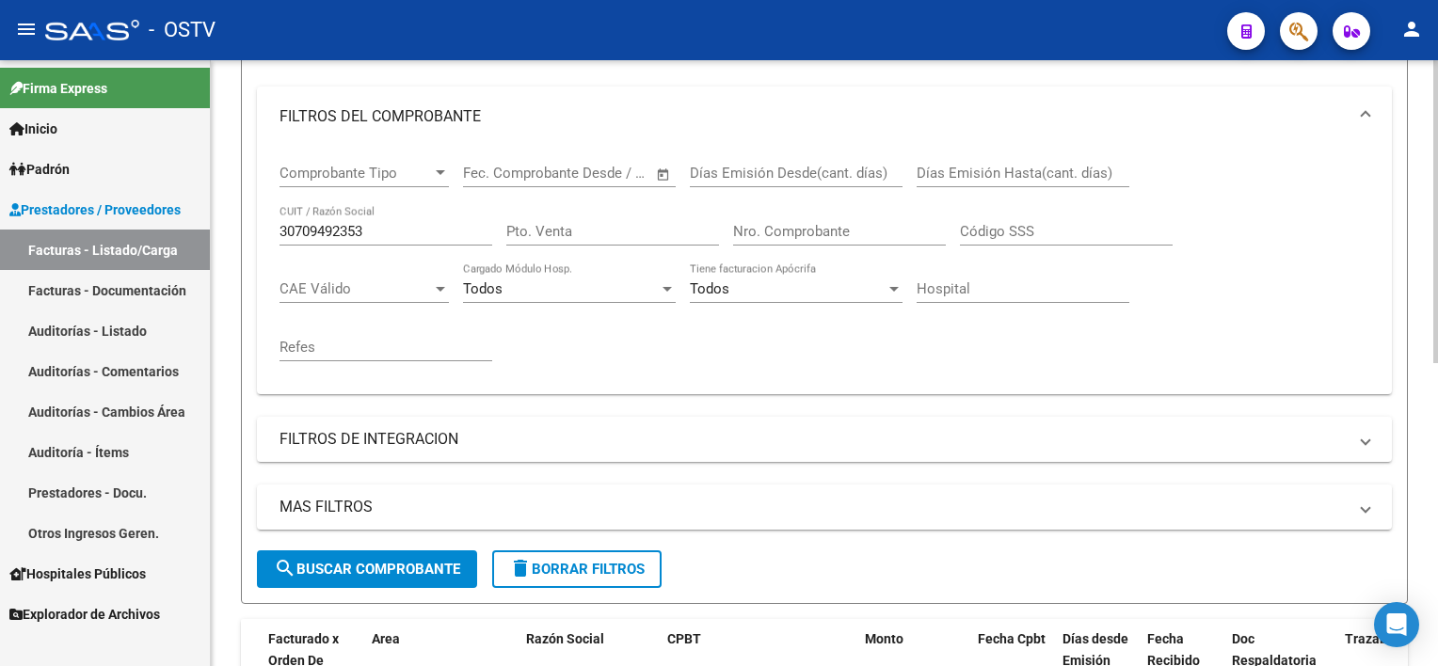
scroll to position [282, 0]
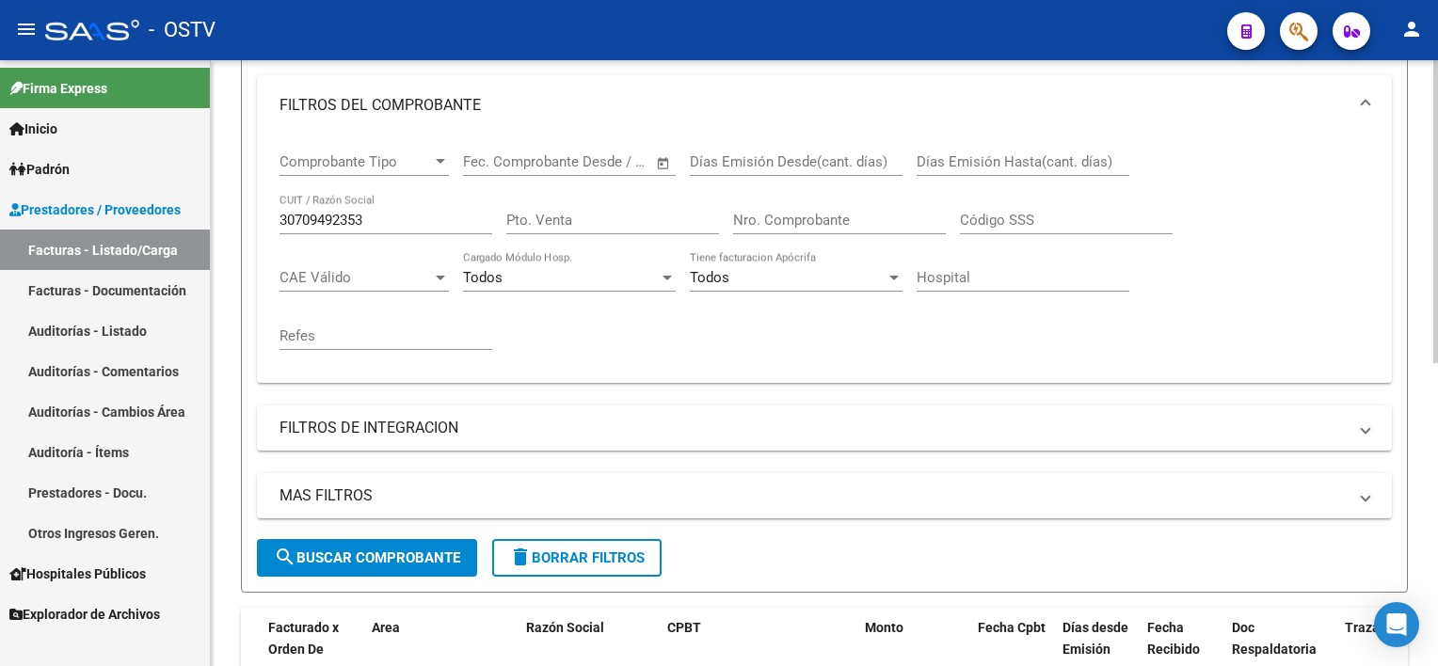
click at [380, 554] on span "search Buscar Comprobante" at bounding box center [367, 557] width 186 height 17
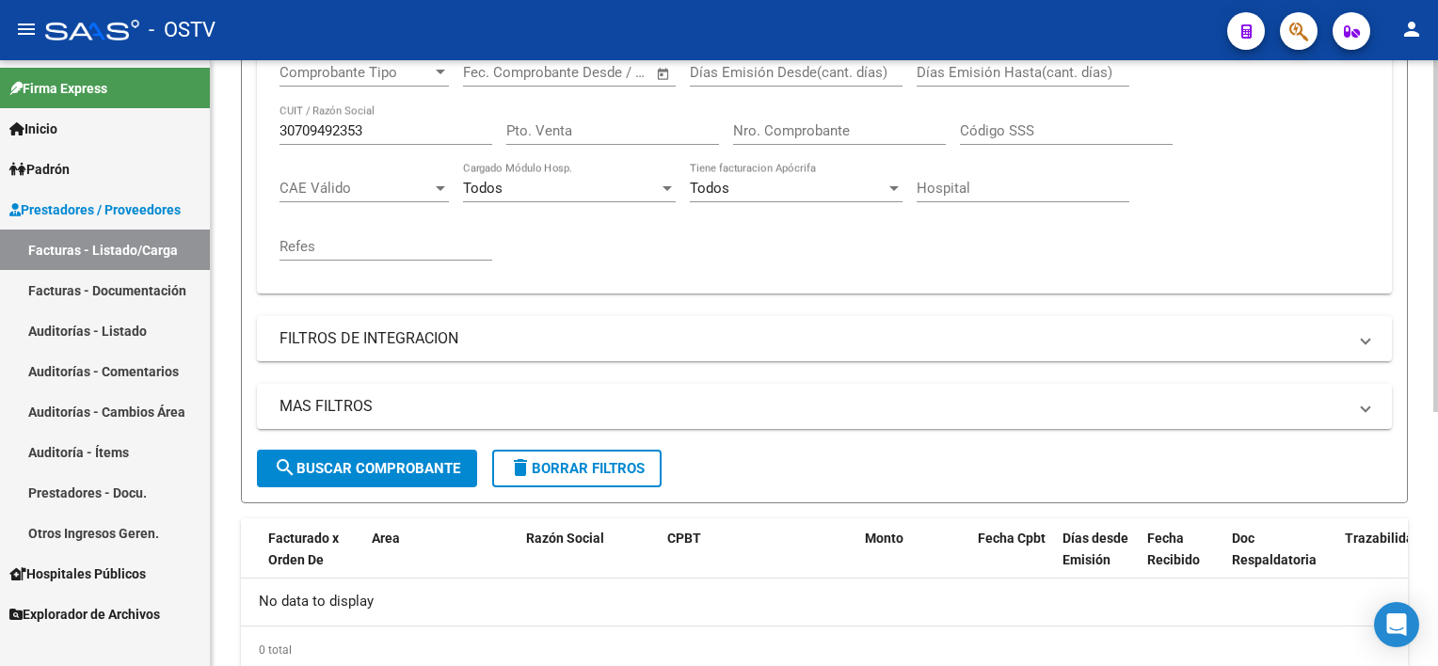
scroll to position [342, 0]
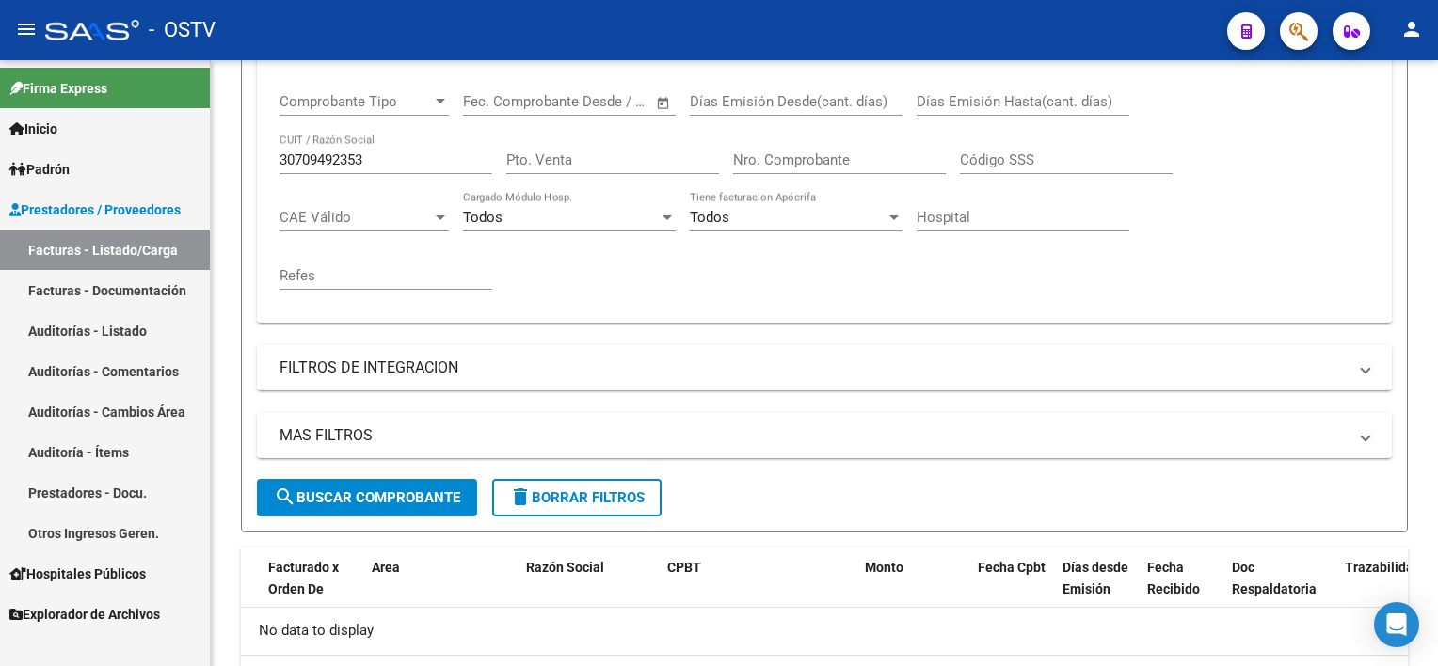
click at [166, 259] on link "Facturas - Listado/Carga" at bounding box center [105, 250] width 210 height 40
click at [531, 504] on mat-icon "delete" at bounding box center [520, 496] width 23 height 23
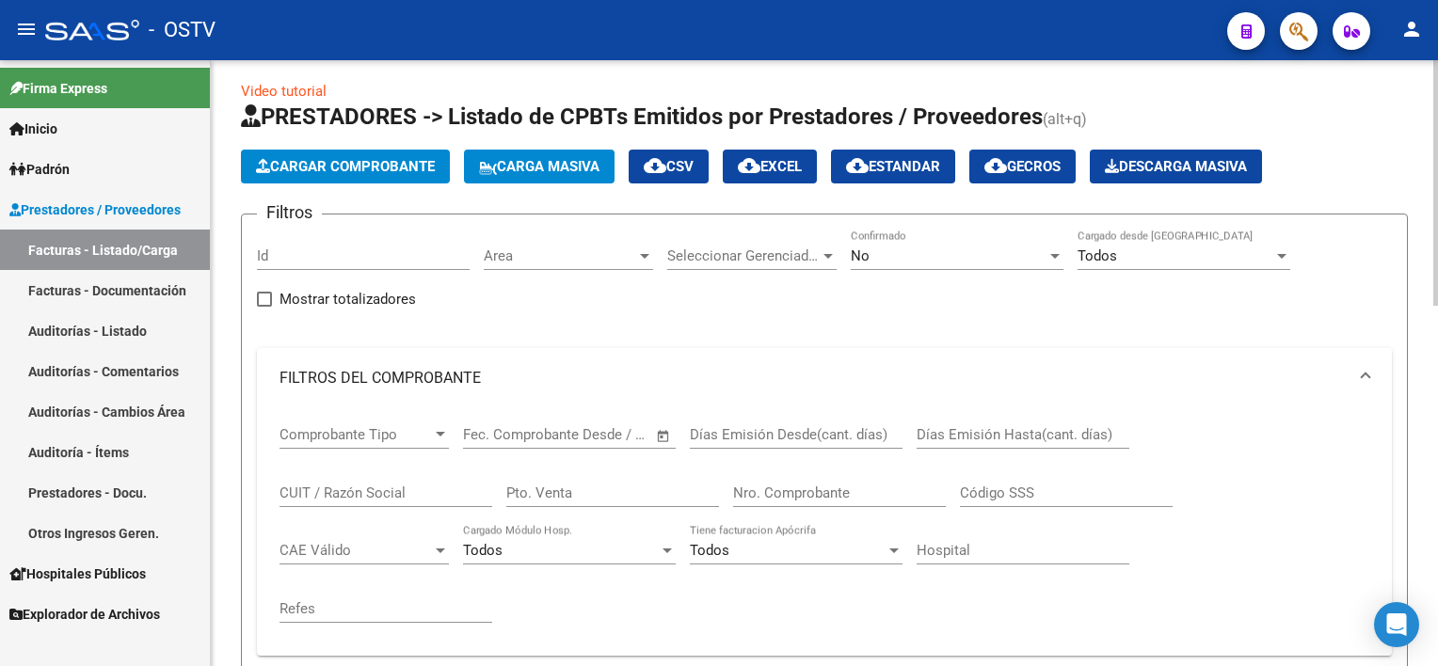
scroll to position [0, 0]
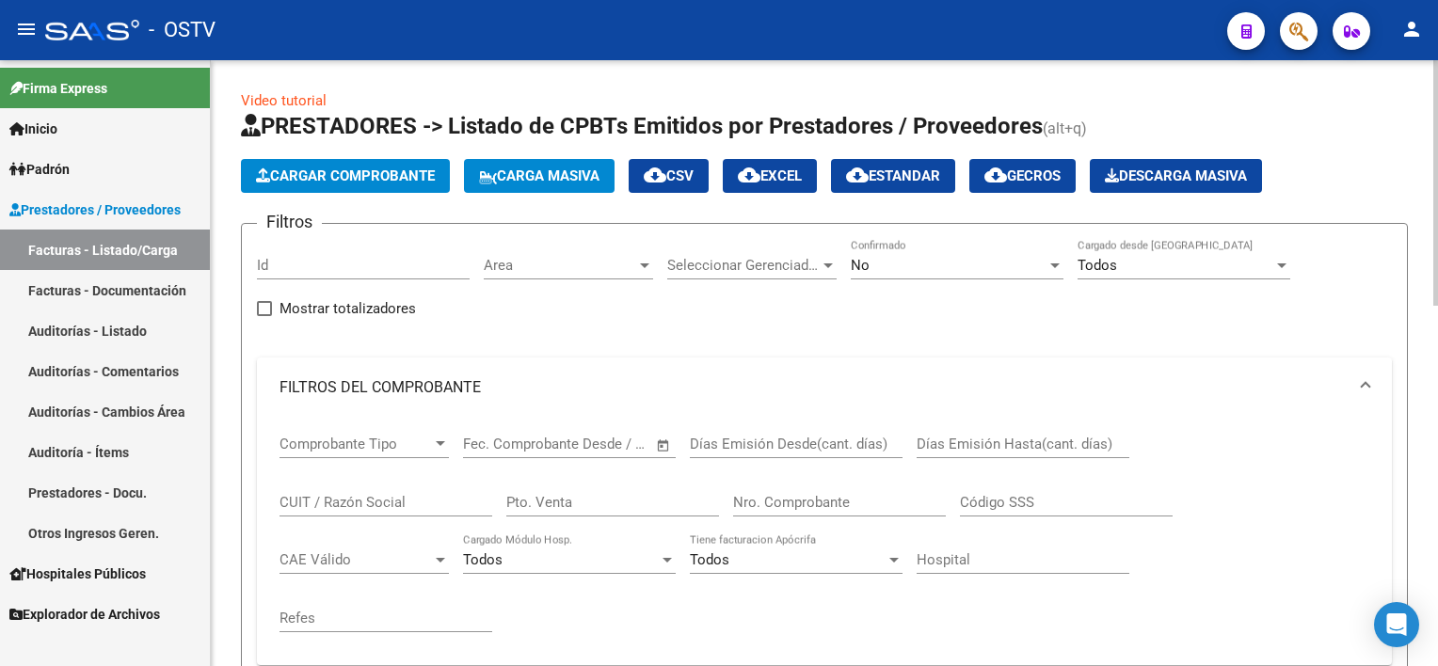
click at [909, 262] on div "No" at bounding box center [949, 265] width 196 height 17
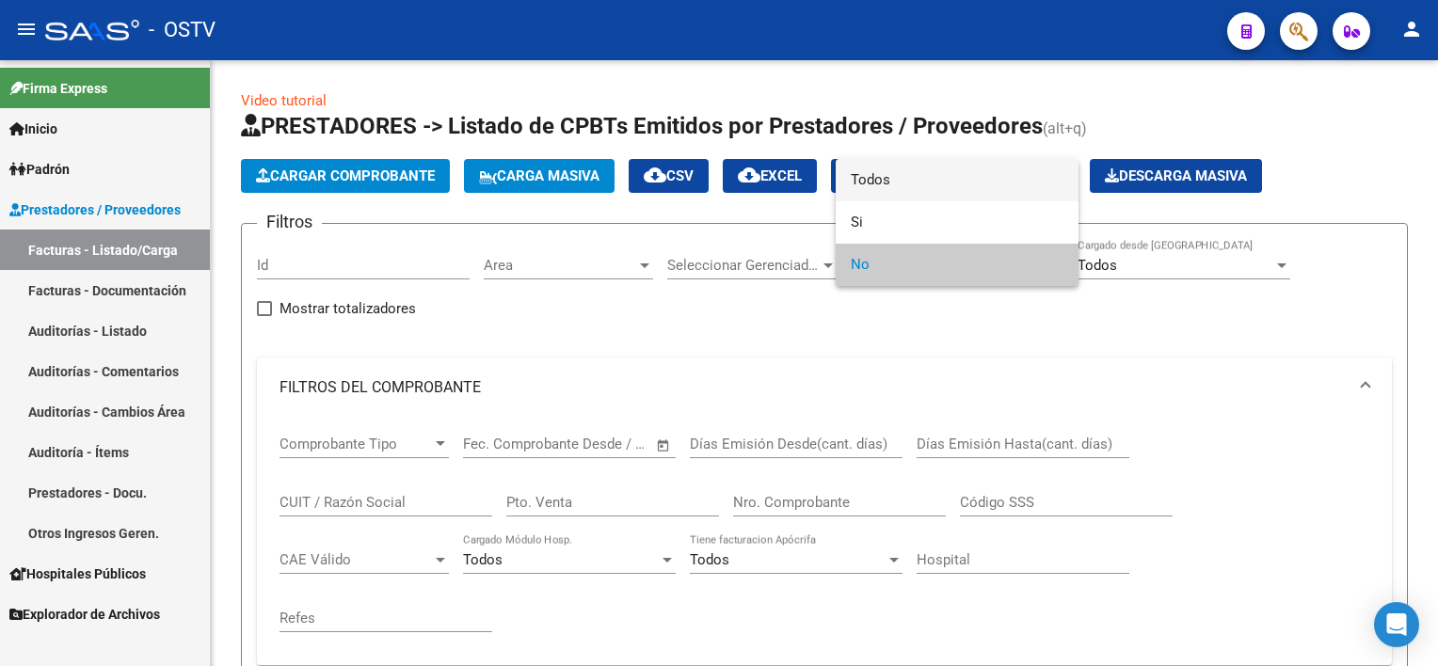
click at [892, 186] on span "Todos" at bounding box center [957, 180] width 213 height 42
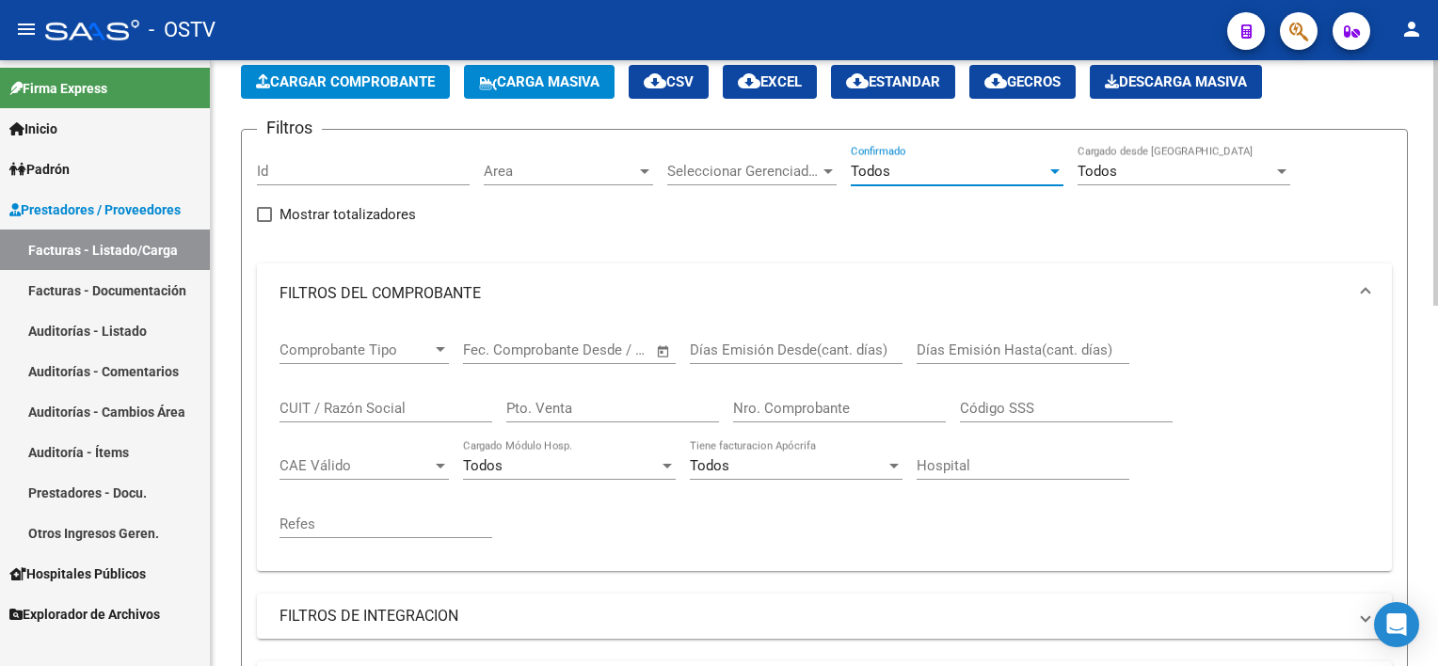
scroll to position [188, 0]
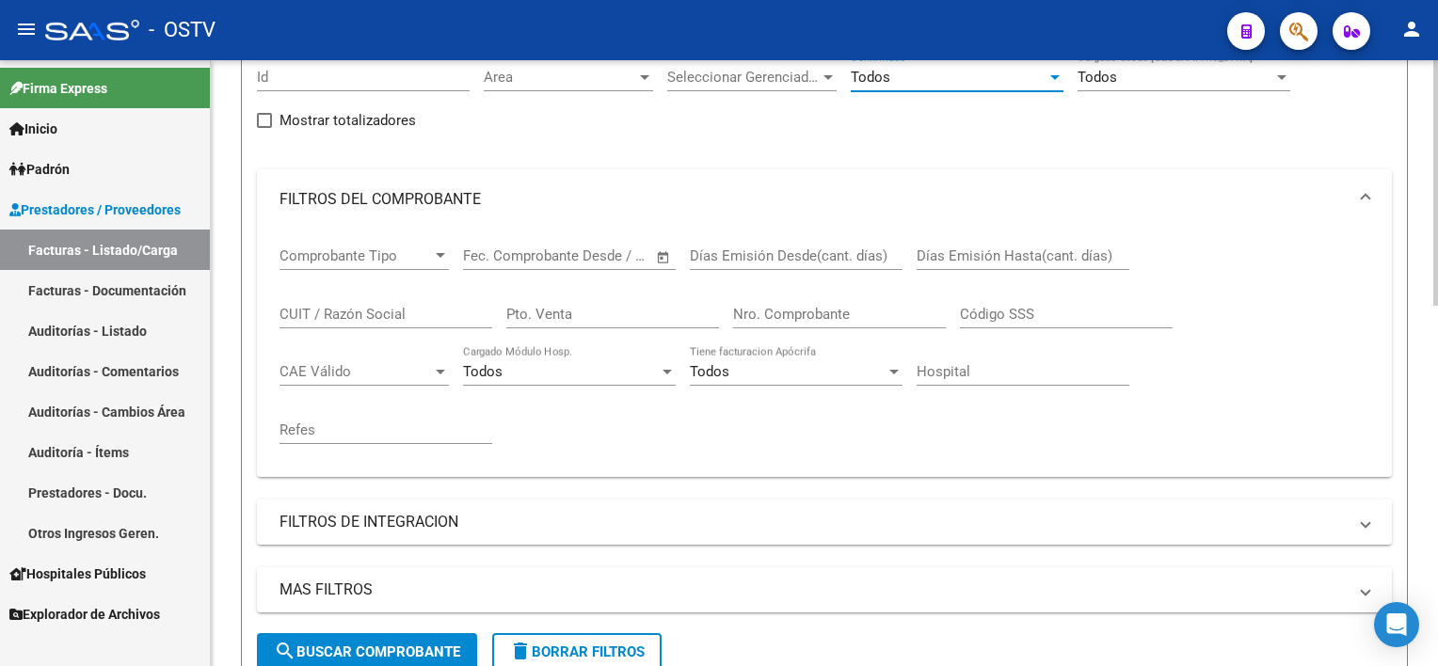
click at [804, 309] on input "Nro. Comprobante" at bounding box center [839, 314] width 213 height 17
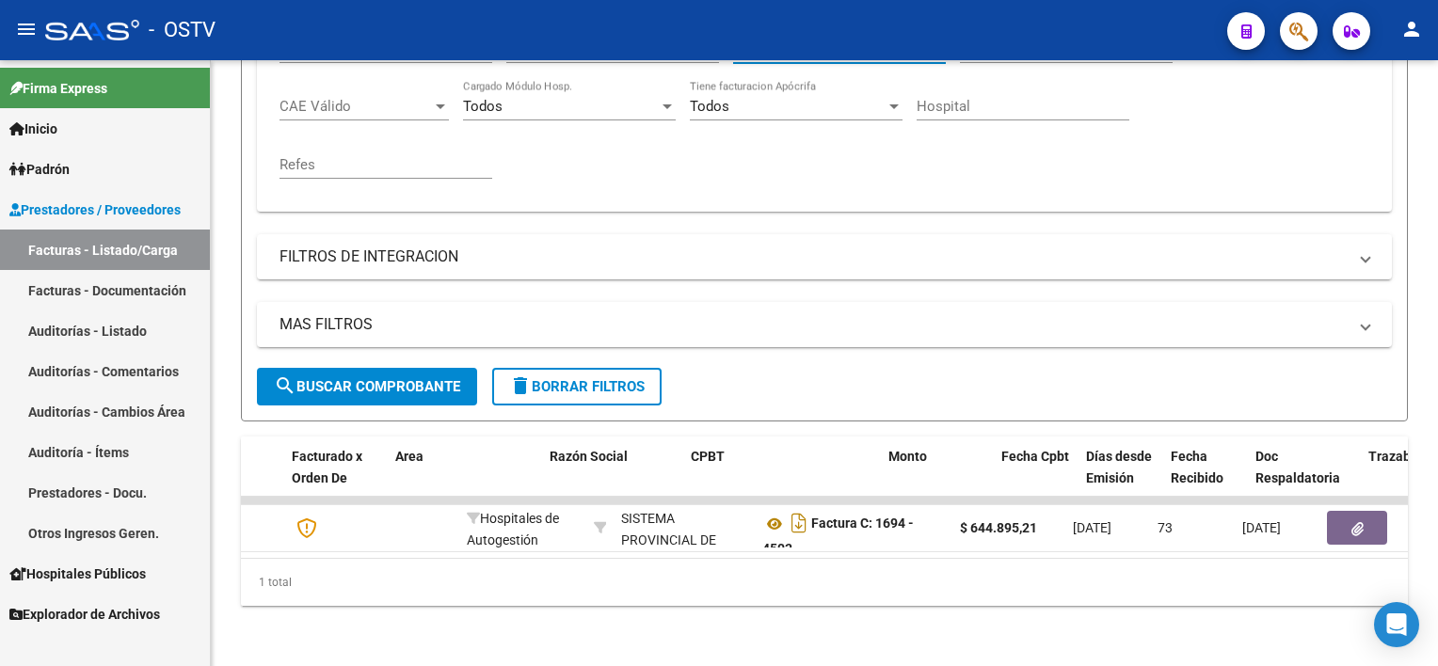
scroll to position [0, 409]
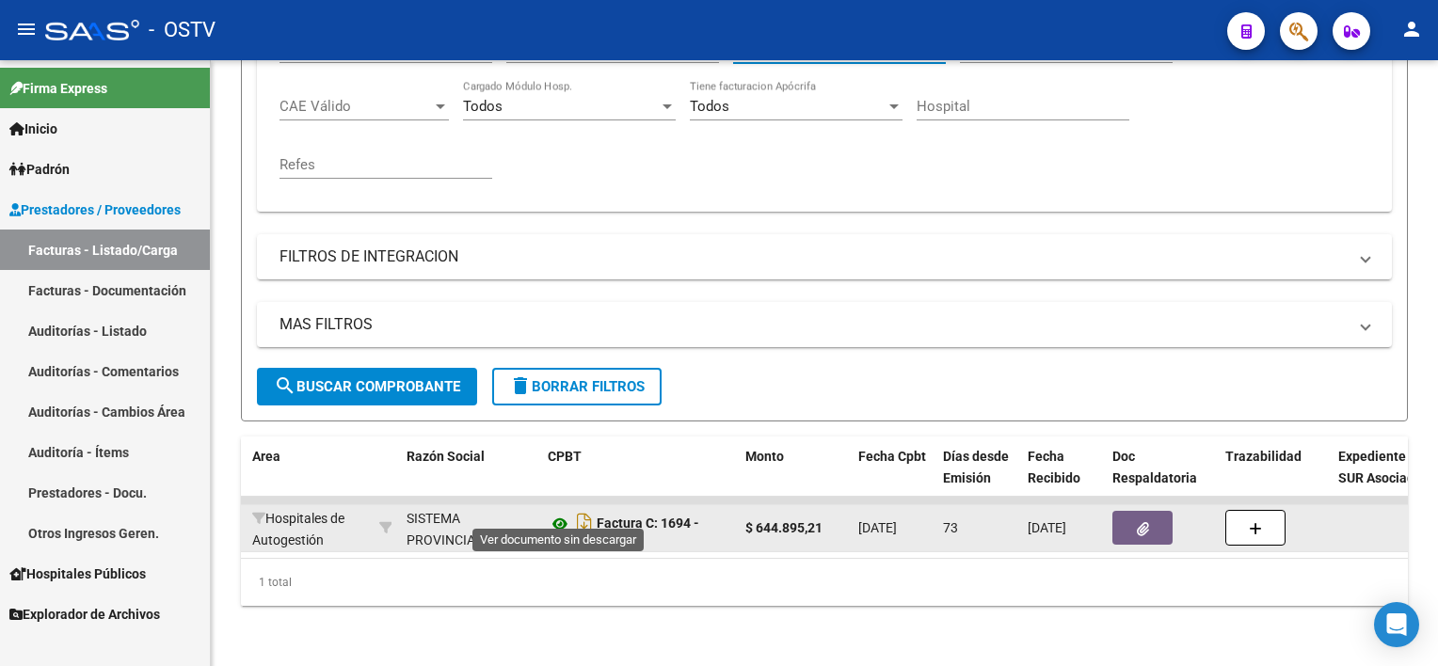
click at [559, 513] on icon at bounding box center [560, 524] width 24 height 23
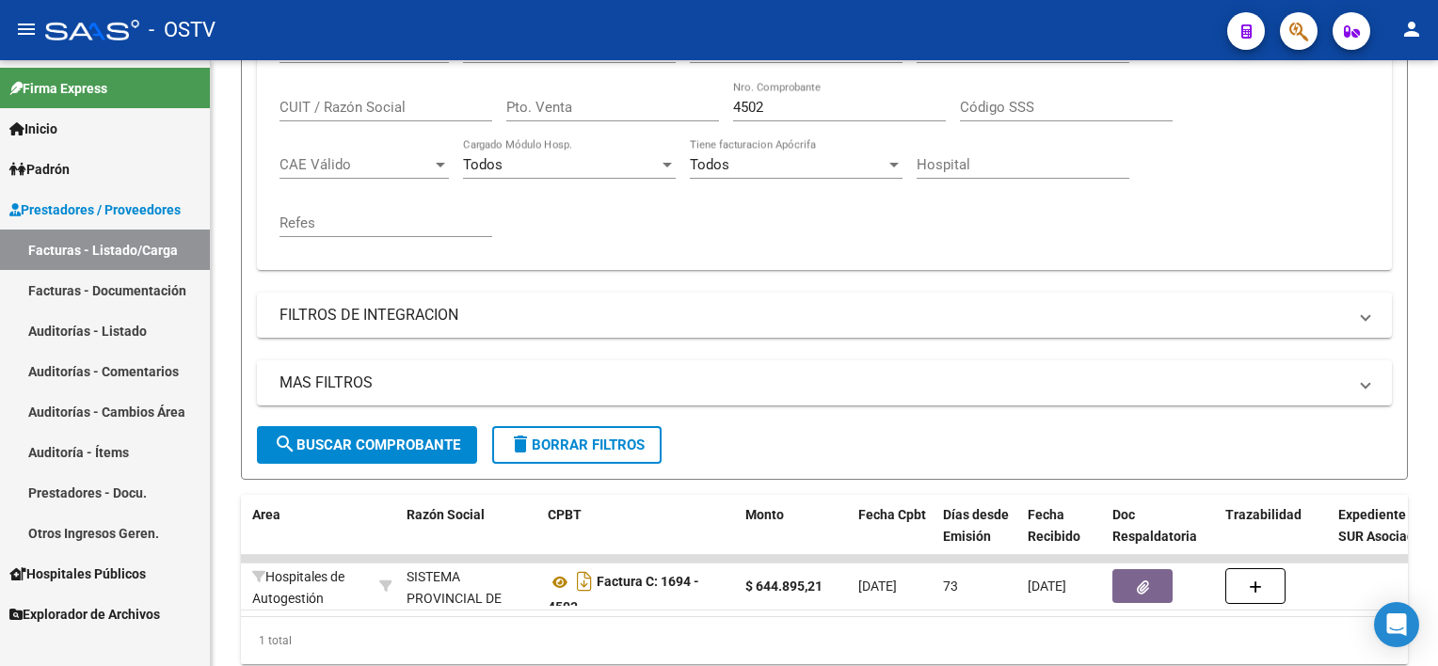
scroll to position [370, 0]
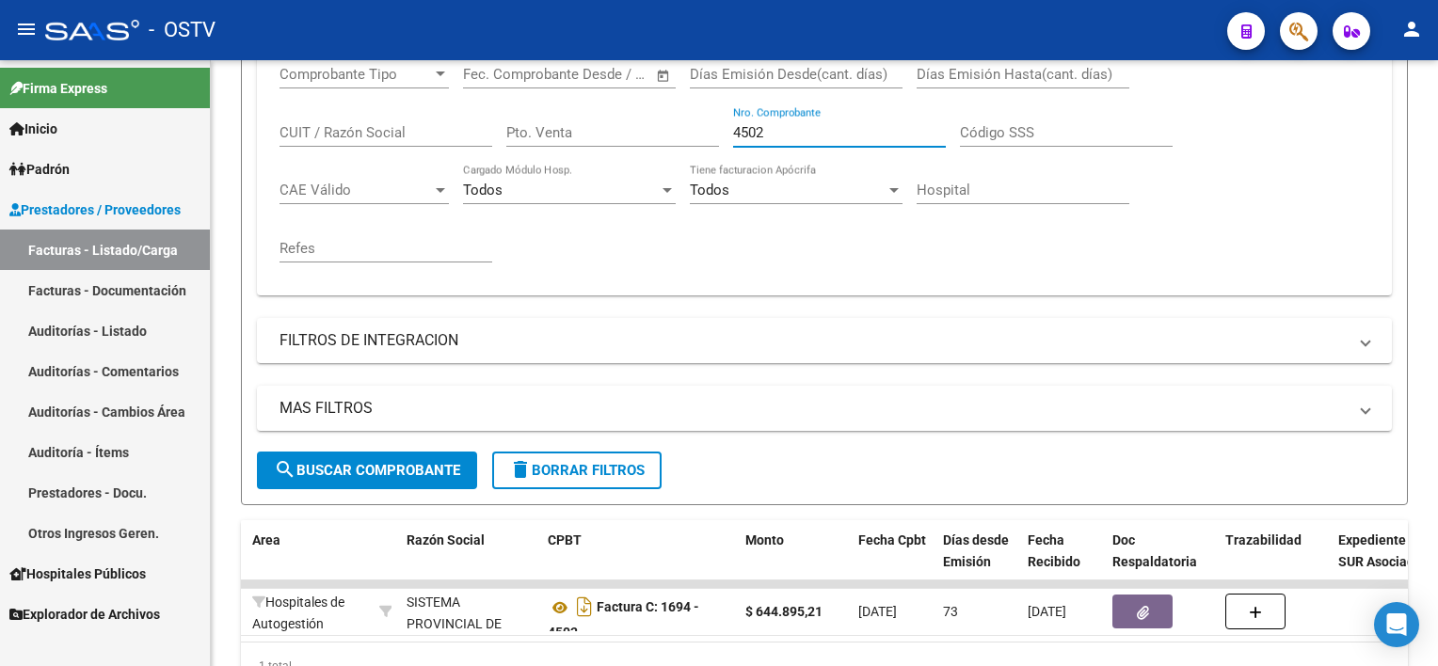
drag, startPoint x: 781, startPoint y: 131, endPoint x: 666, endPoint y: 124, distance: 115.0
click at [666, 121] on div "Comprobante Tipo Comprobante Tipo Fecha inicio – Fecha fin Fec. Comprobante Des…" at bounding box center [823, 164] width 1089 height 232
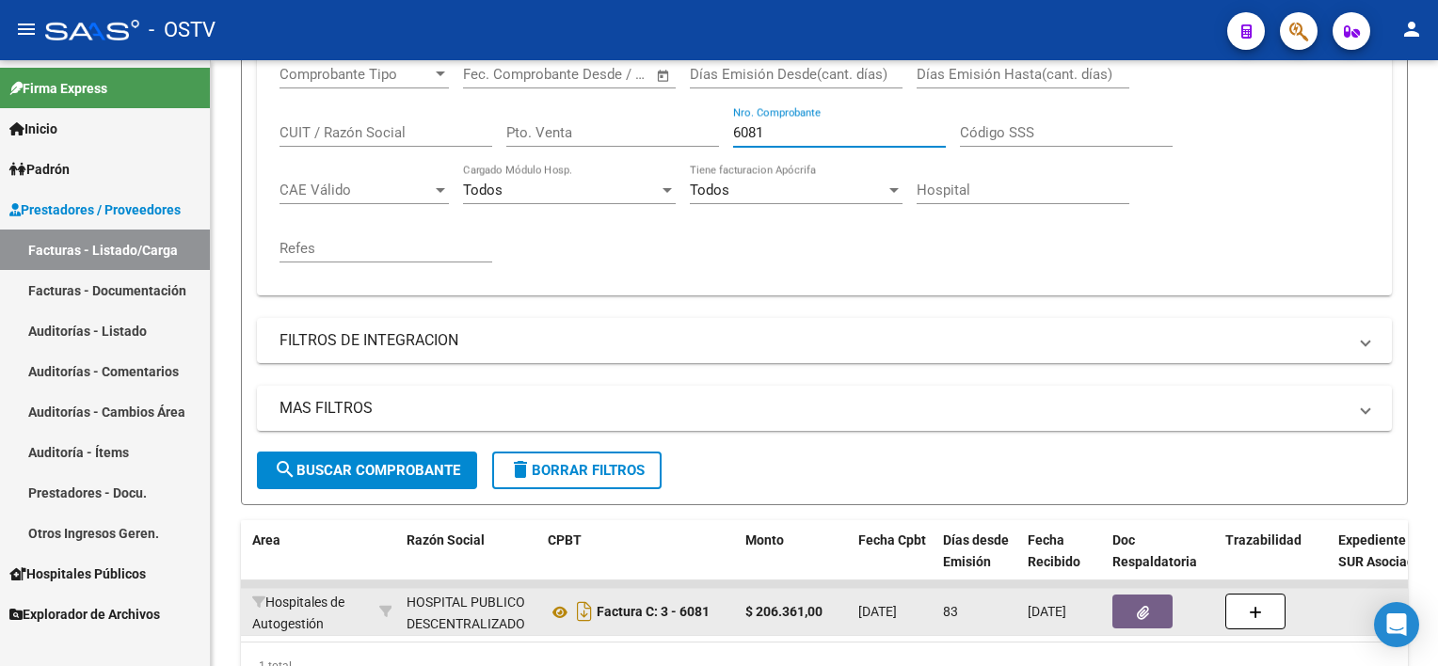
click at [1134, 600] on button "button" at bounding box center [1142, 612] width 60 height 34
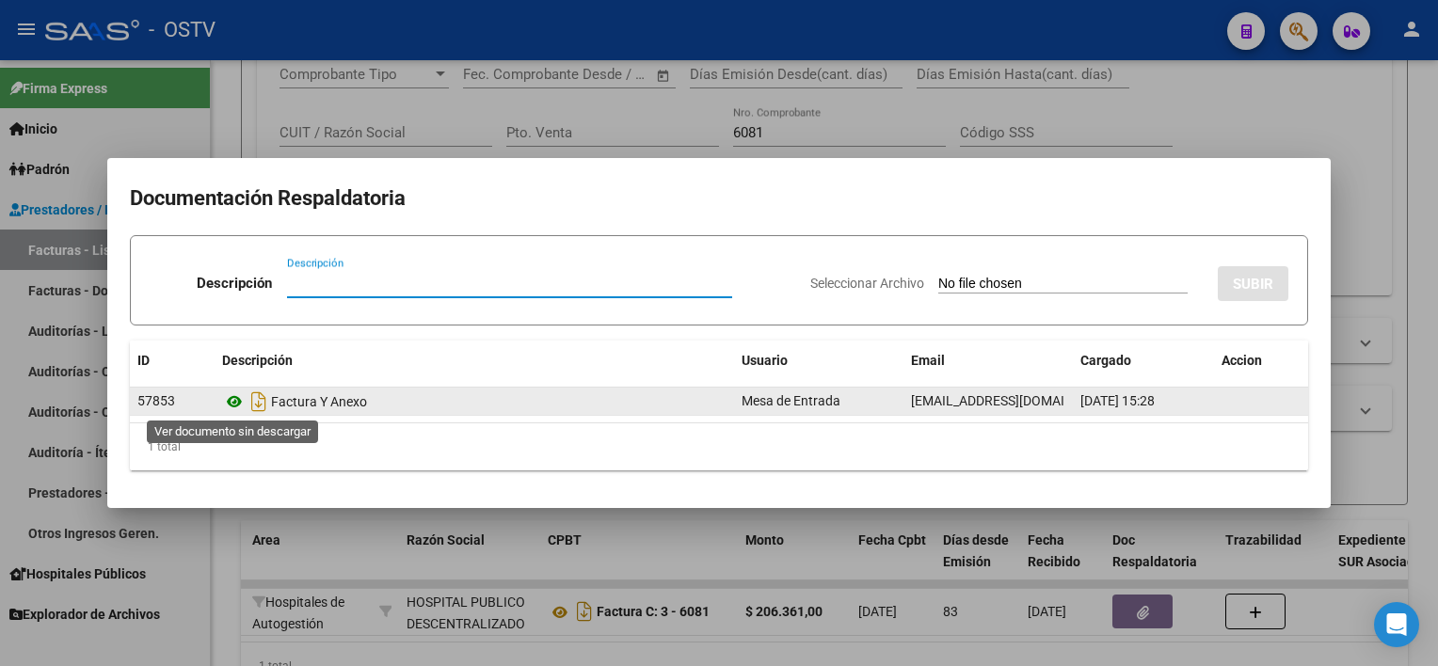
click at [233, 401] on icon at bounding box center [234, 401] width 24 height 23
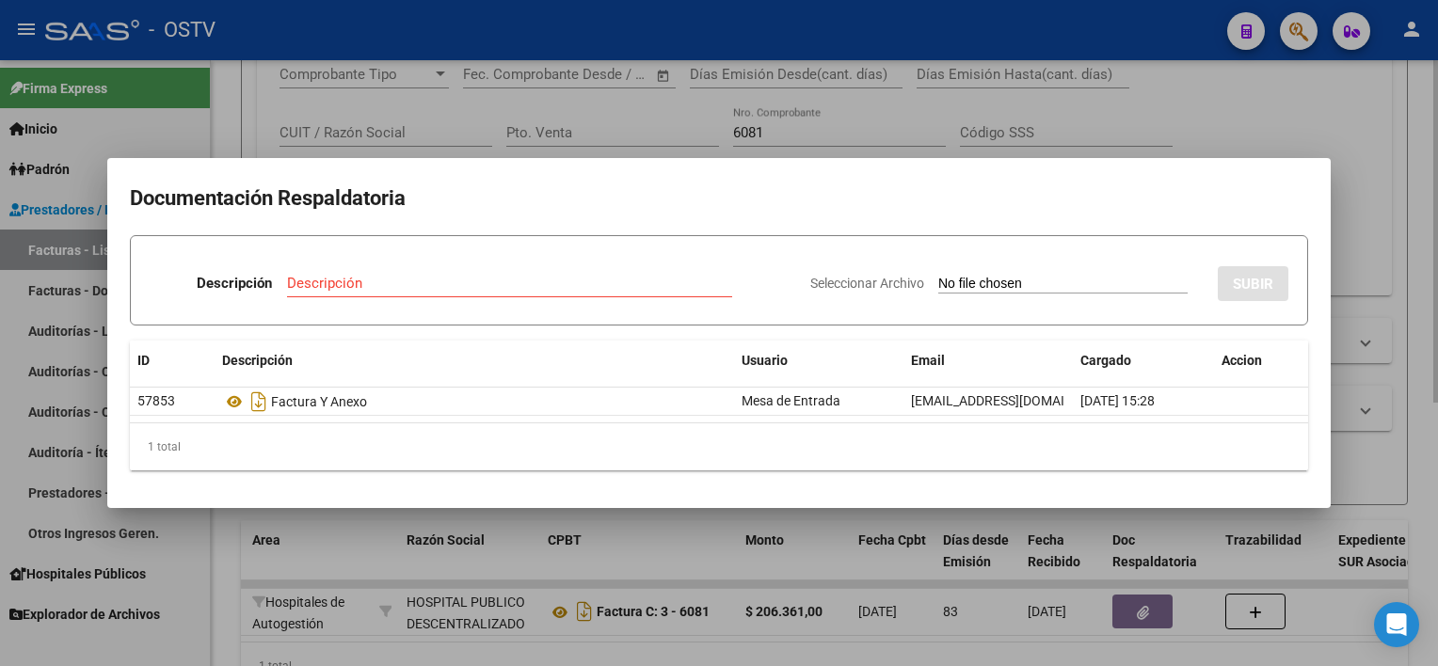
drag, startPoint x: 798, startPoint y: 561, endPoint x: 789, endPoint y: 215, distance: 345.4
click at [797, 560] on div at bounding box center [719, 333] width 1438 height 666
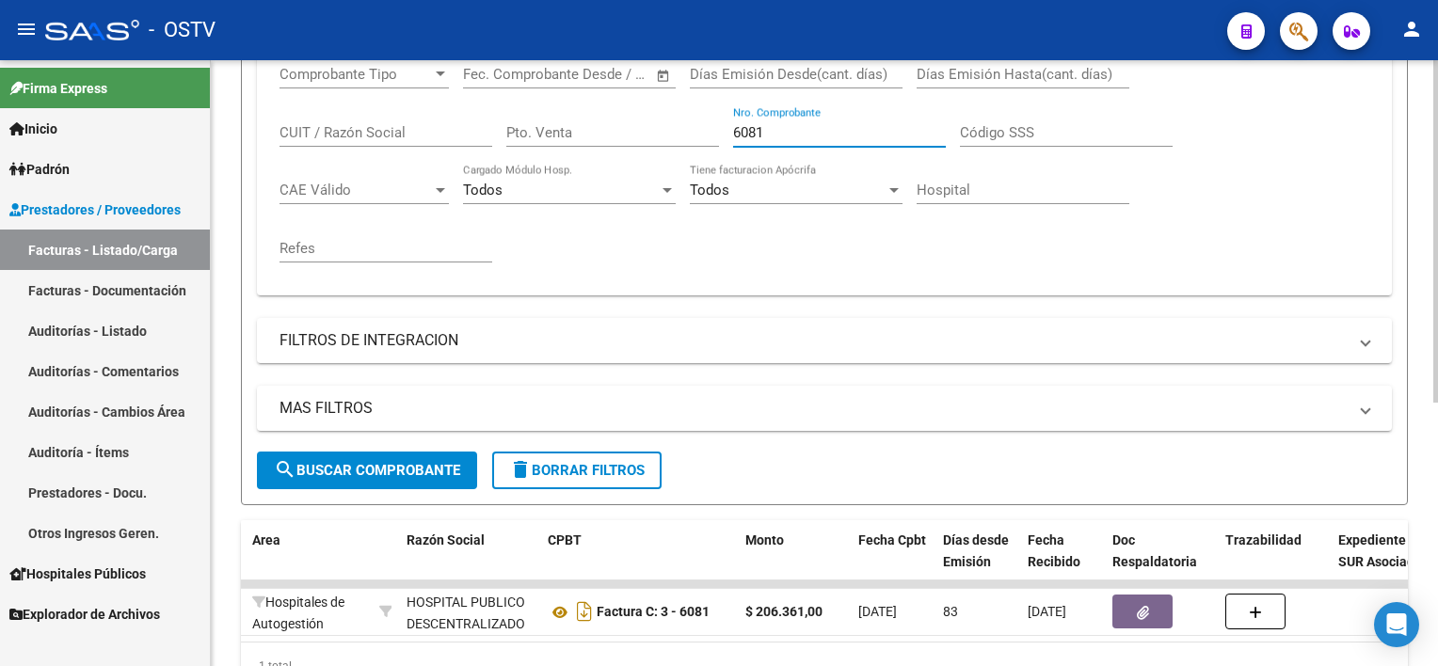
drag, startPoint x: 783, startPoint y: 132, endPoint x: 682, endPoint y: 131, distance: 100.7
click at [682, 131] on div "Comprobante Tipo Comprobante Tipo Fecha inicio – Fecha fin Fec. Comprobante Des…" at bounding box center [823, 164] width 1089 height 232
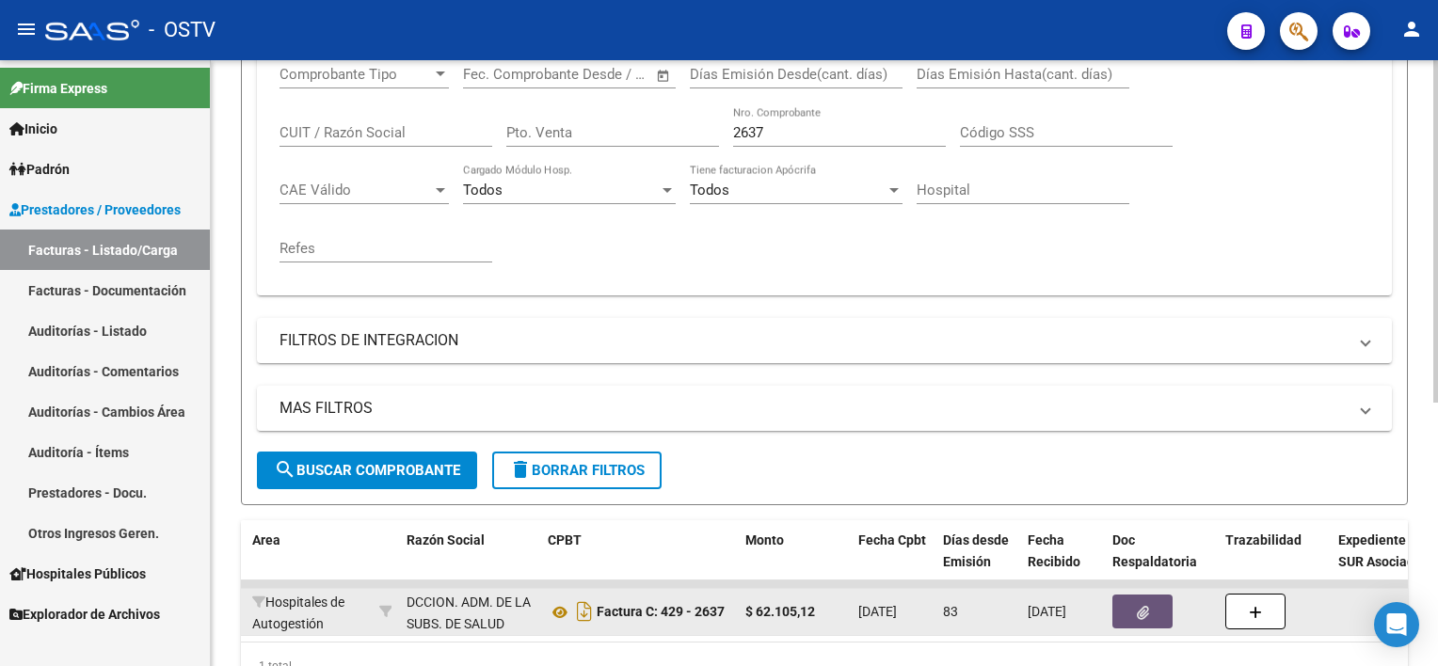
click at [1131, 605] on button "button" at bounding box center [1142, 612] width 60 height 34
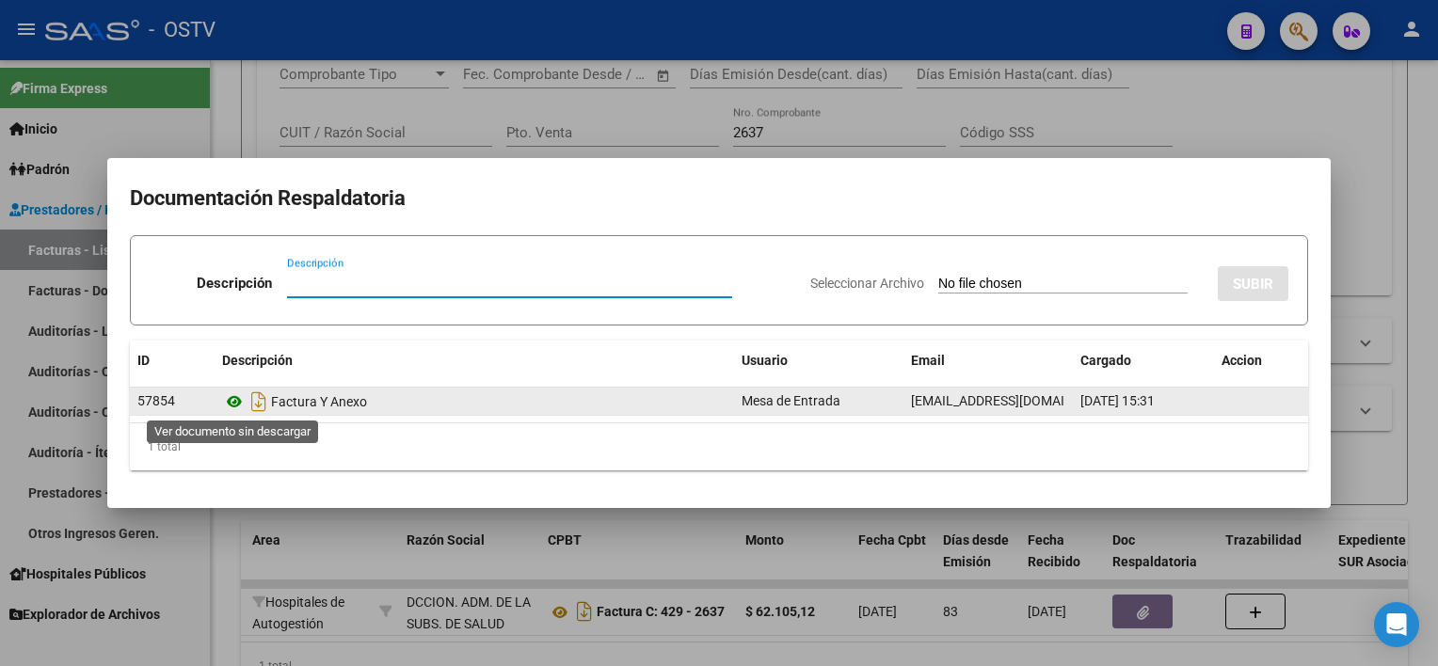
click at [233, 399] on icon at bounding box center [234, 401] width 24 height 23
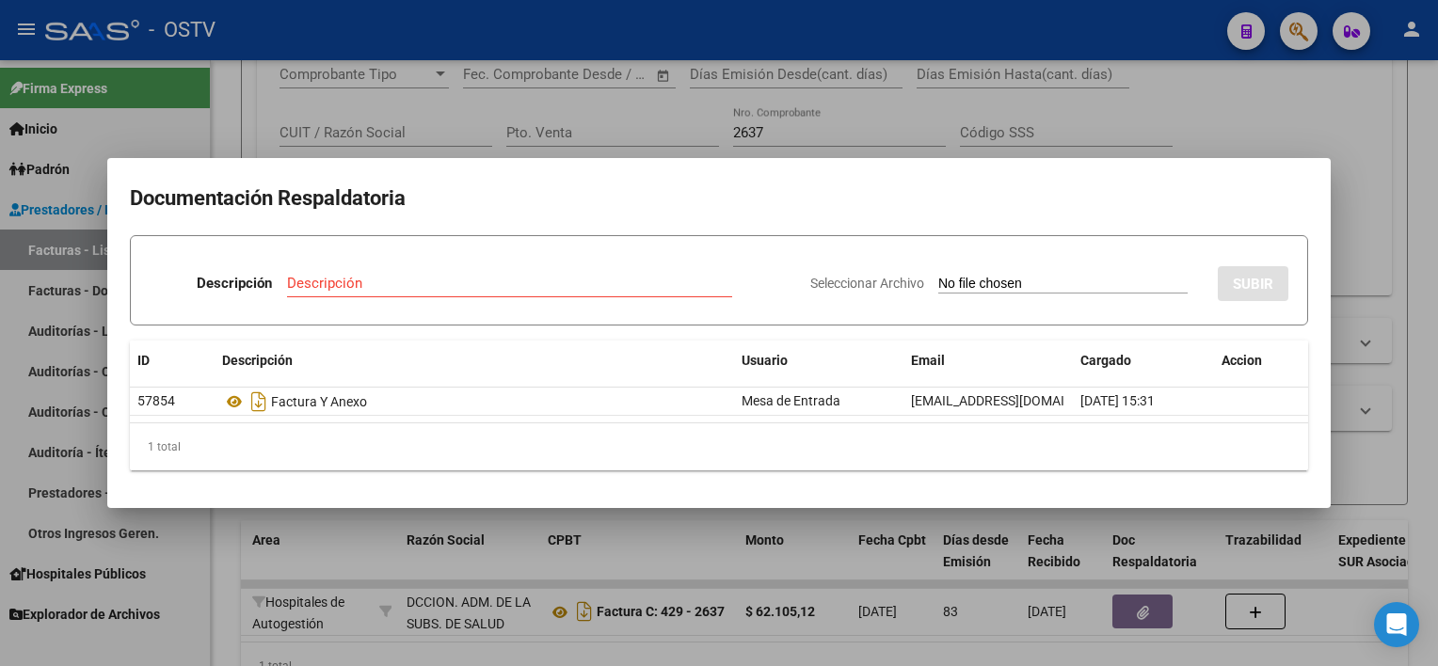
click at [686, 563] on div at bounding box center [719, 333] width 1438 height 666
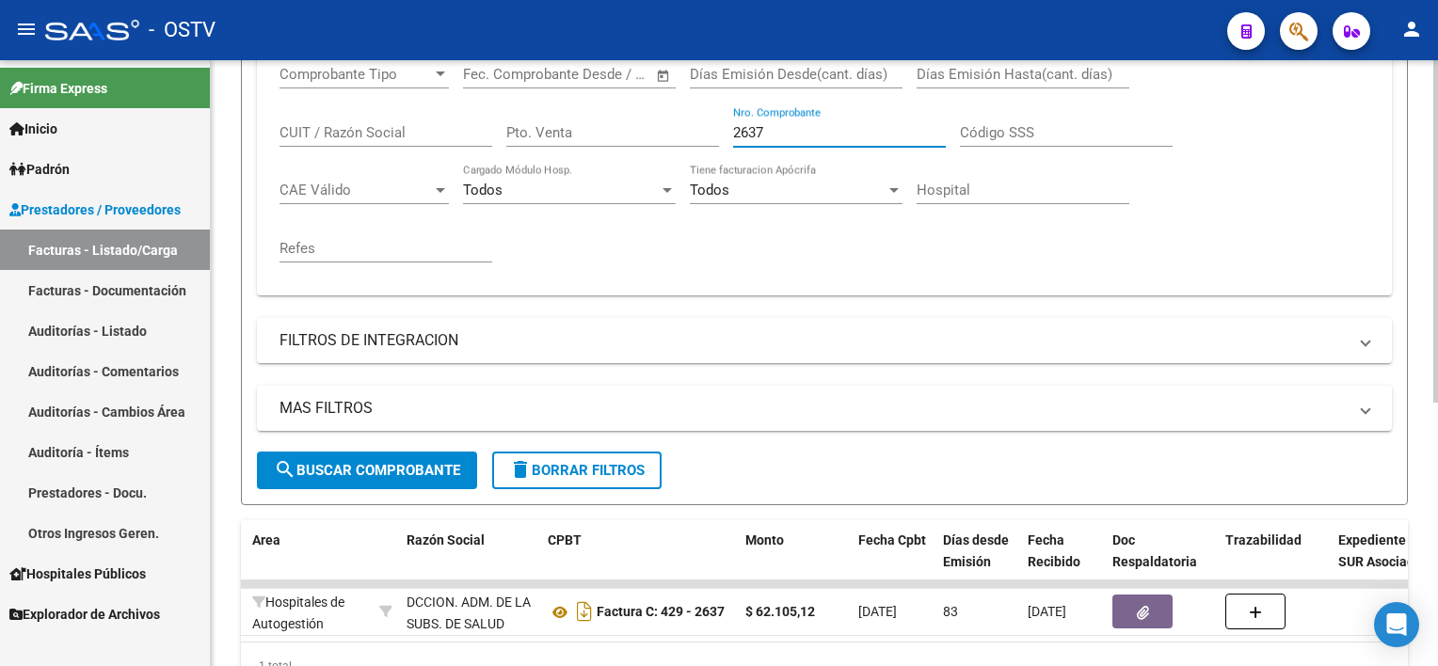
drag, startPoint x: 839, startPoint y: 131, endPoint x: 665, endPoint y: 128, distance: 174.1
click at [666, 128] on div "Comprobante Tipo Comprobante Tipo Fecha inicio – Fecha fin Fec. Comprobante Des…" at bounding box center [823, 164] width 1089 height 232
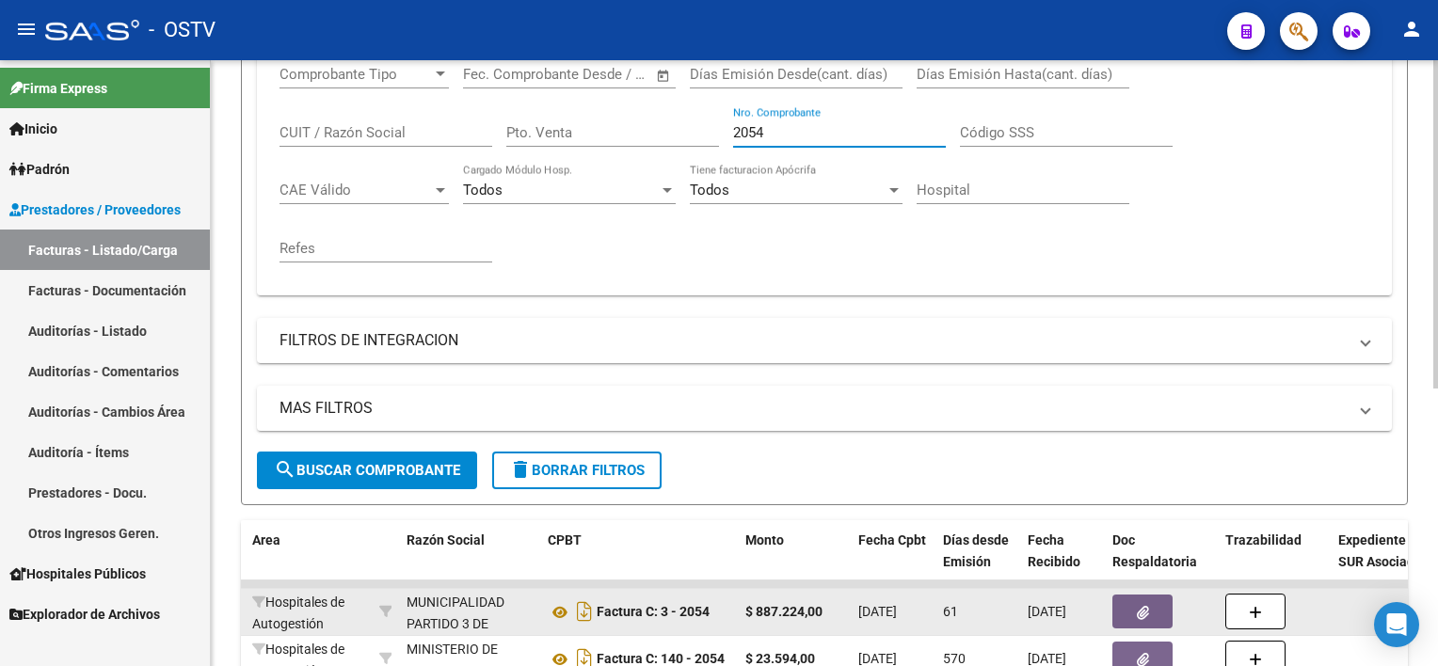
click at [1140, 595] on button "button" at bounding box center [1142, 612] width 60 height 34
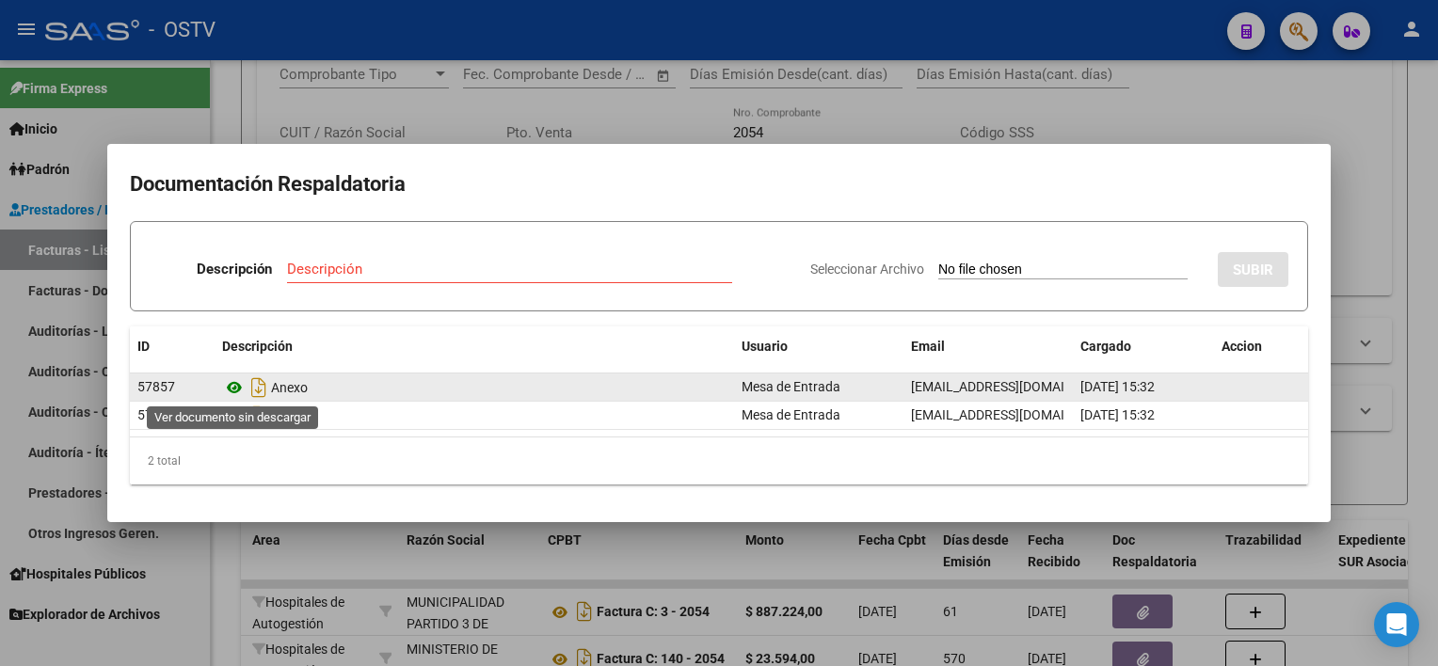
click at [231, 387] on icon at bounding box center [234, 387] width 24 height 23
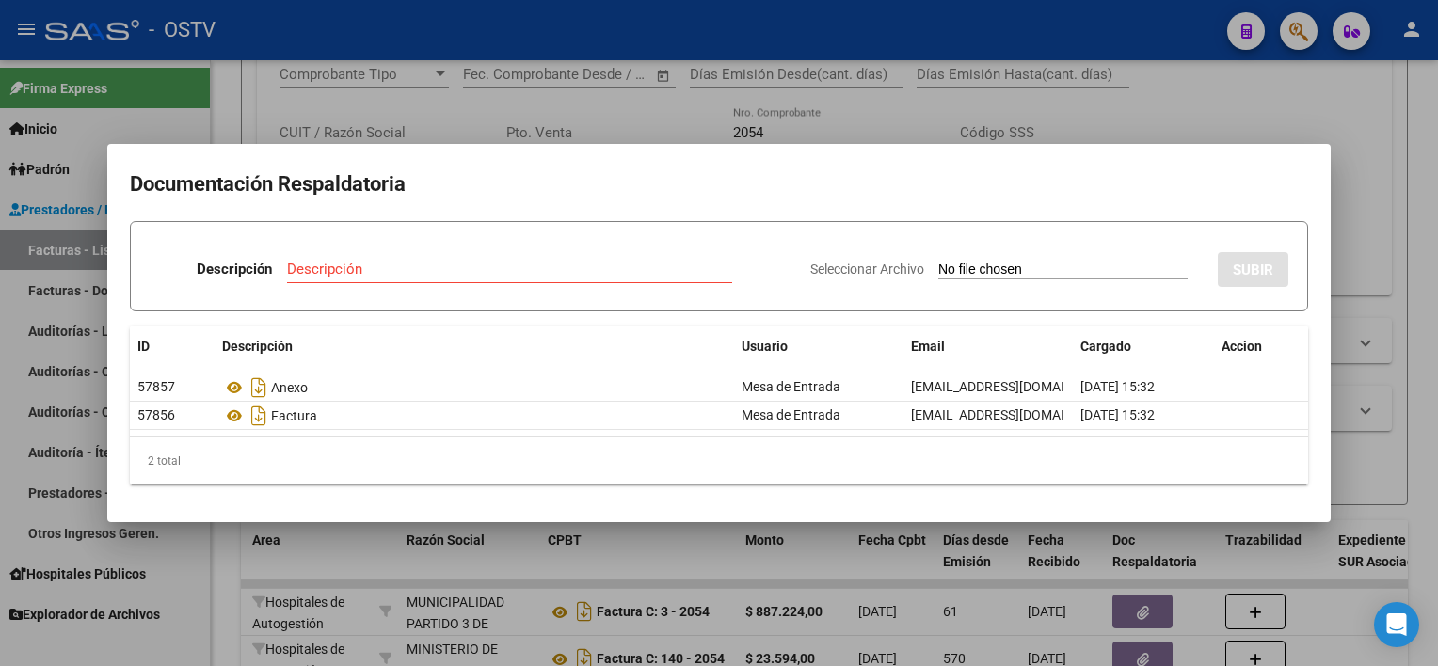
click at [861, 552] on div at bounding box center [719, 333] width 1438 height 666
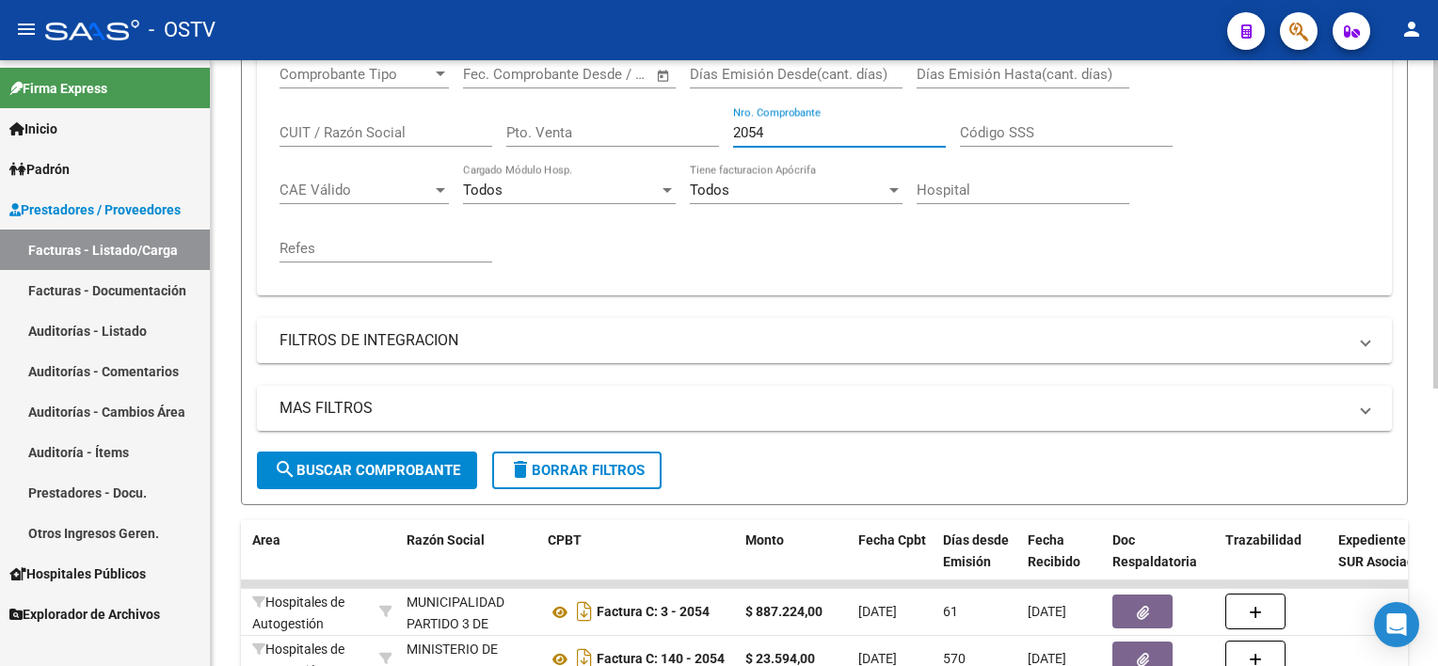
drag, startPoint x: 814, startPoint y: 126, endPoint x: 716, endPoint y: 128, distance: 97.9
click at [717, 125] on div "Comprobante Tipo Comprobante Tipo Fecha inicio – Fecha fin Fec. Comprobante Des…" at bounding box center [823, 164] width 1089 height 232
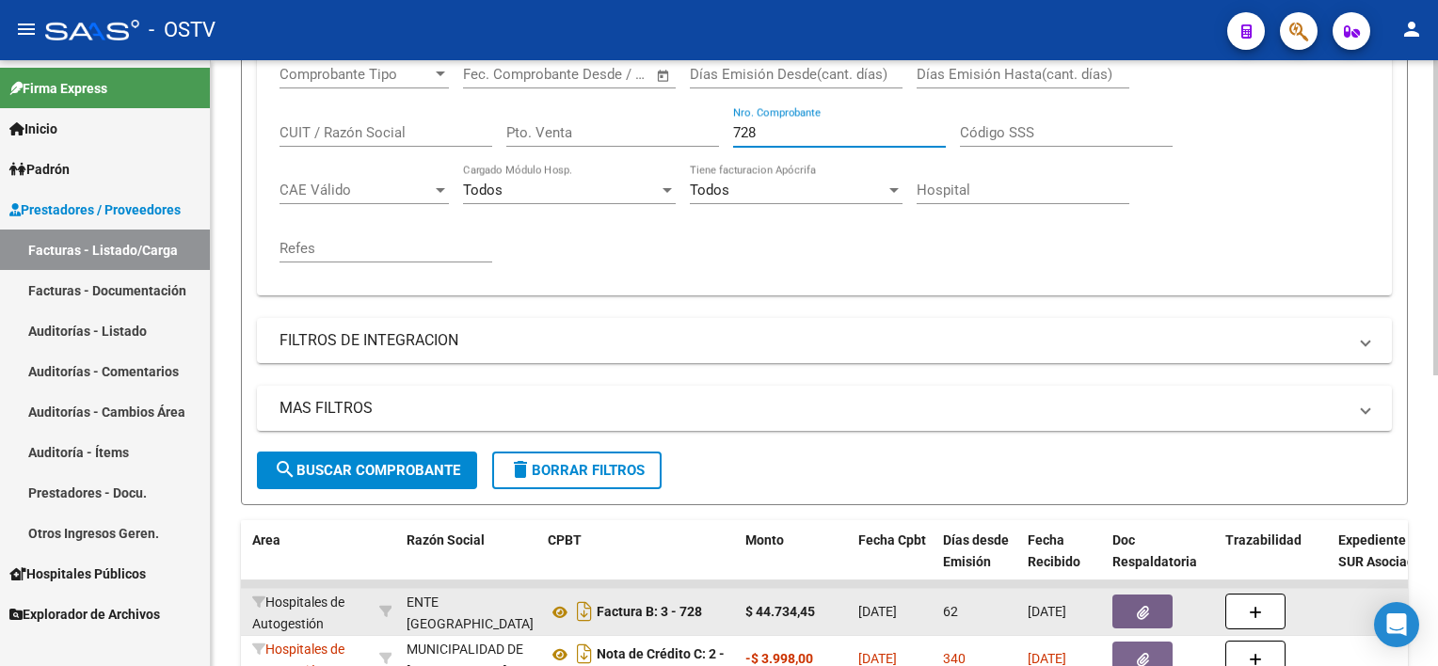
click at [1124, 601] on button "button" at bounding box center [1142, 612] width 60 height 34
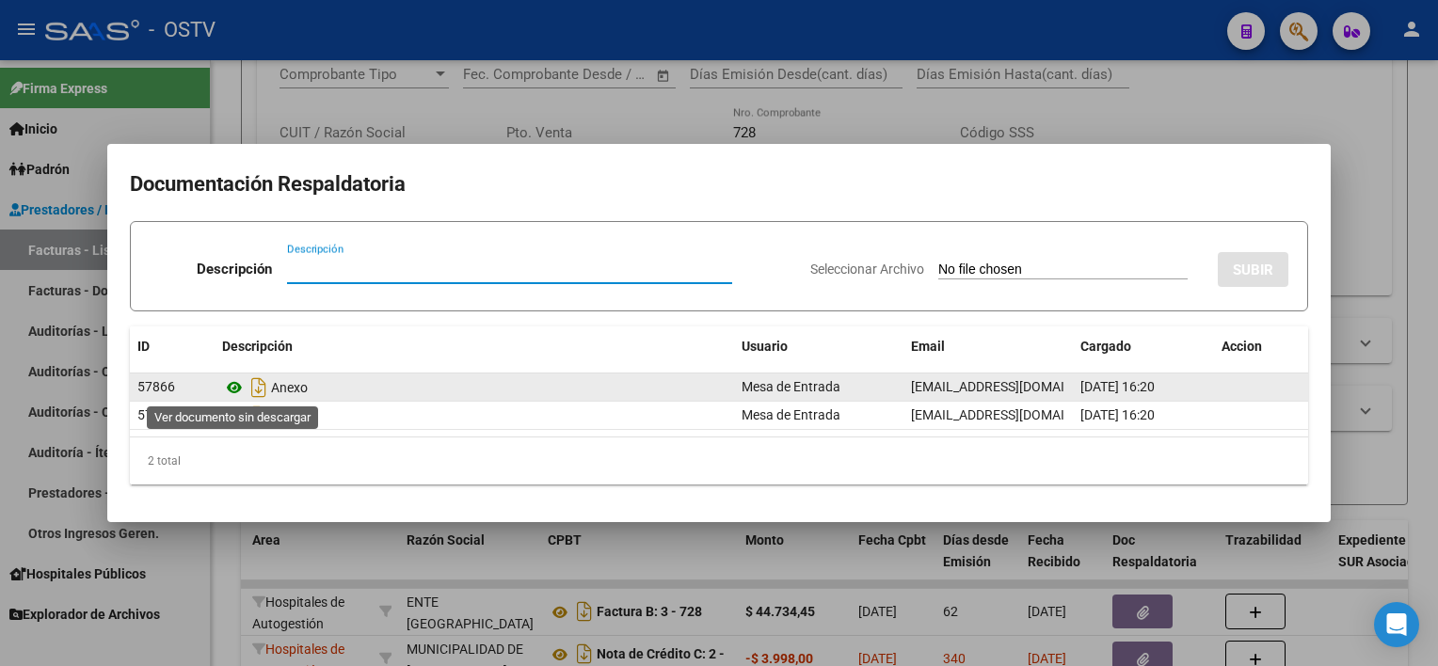
click at [239, 384] on icon at bounding box center [234, 387] width 24 height 23
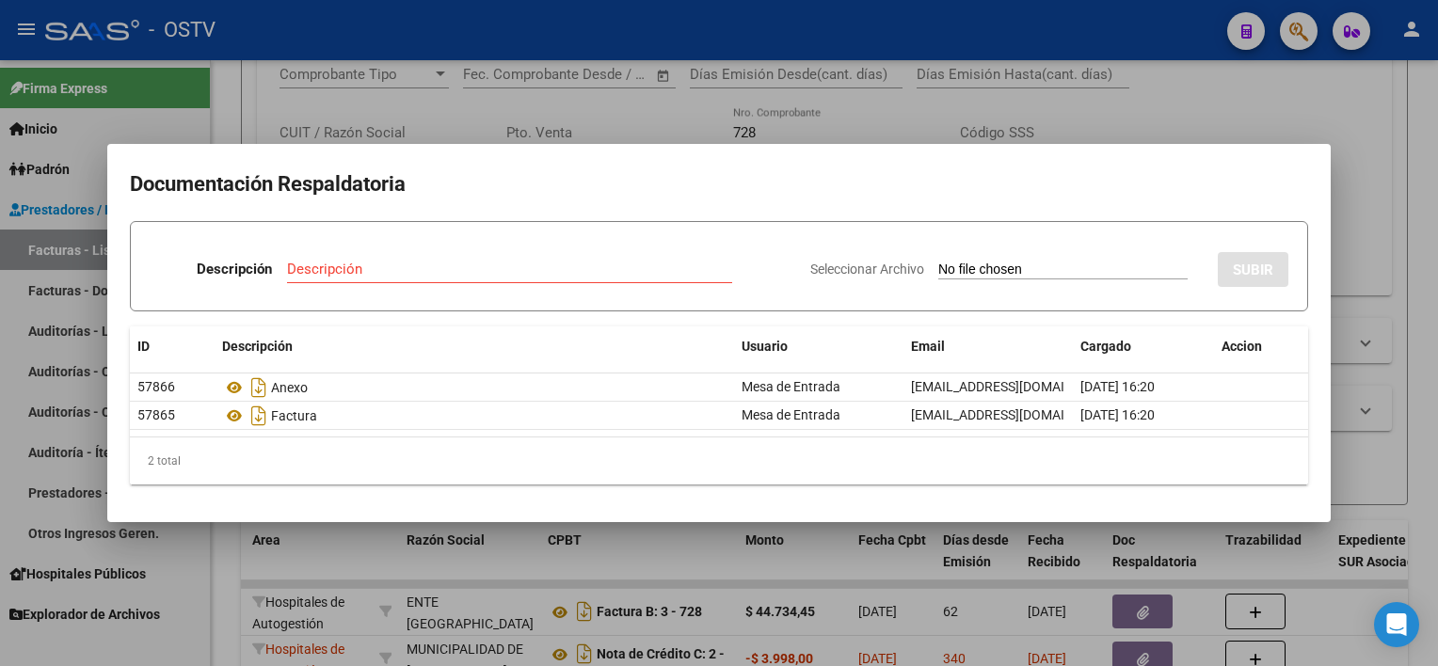
click at [728, 560] on div at bounding box center [719, 333] width 1438 height 666
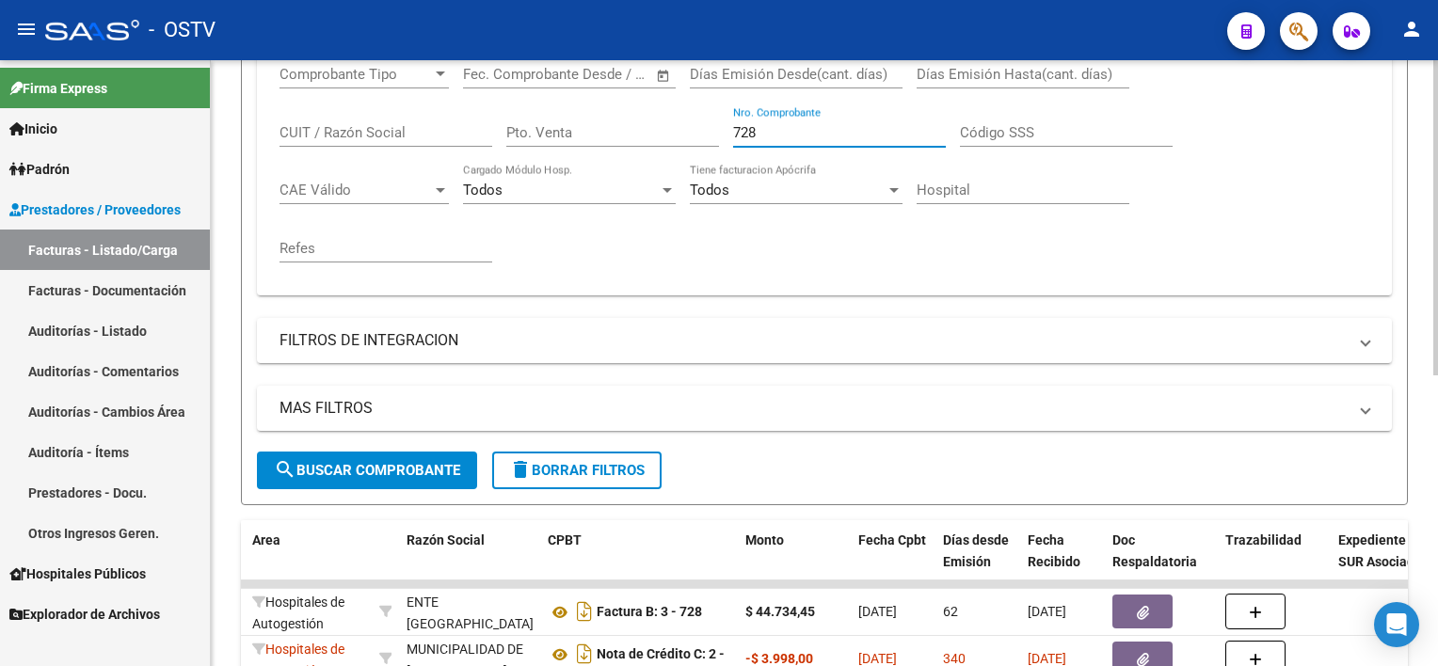
drag, startPoint x: 771, startPoint y: 135, endPoint x: 669, endPoint y: 117, distance: 104.3
click at [669, 117] on div "Comprobante Tipo Comprobante Tipo Fecha inicio – Fecha fin Fec. Comprobante Des…" at bounding box center [823, 164] width 1089 height 232
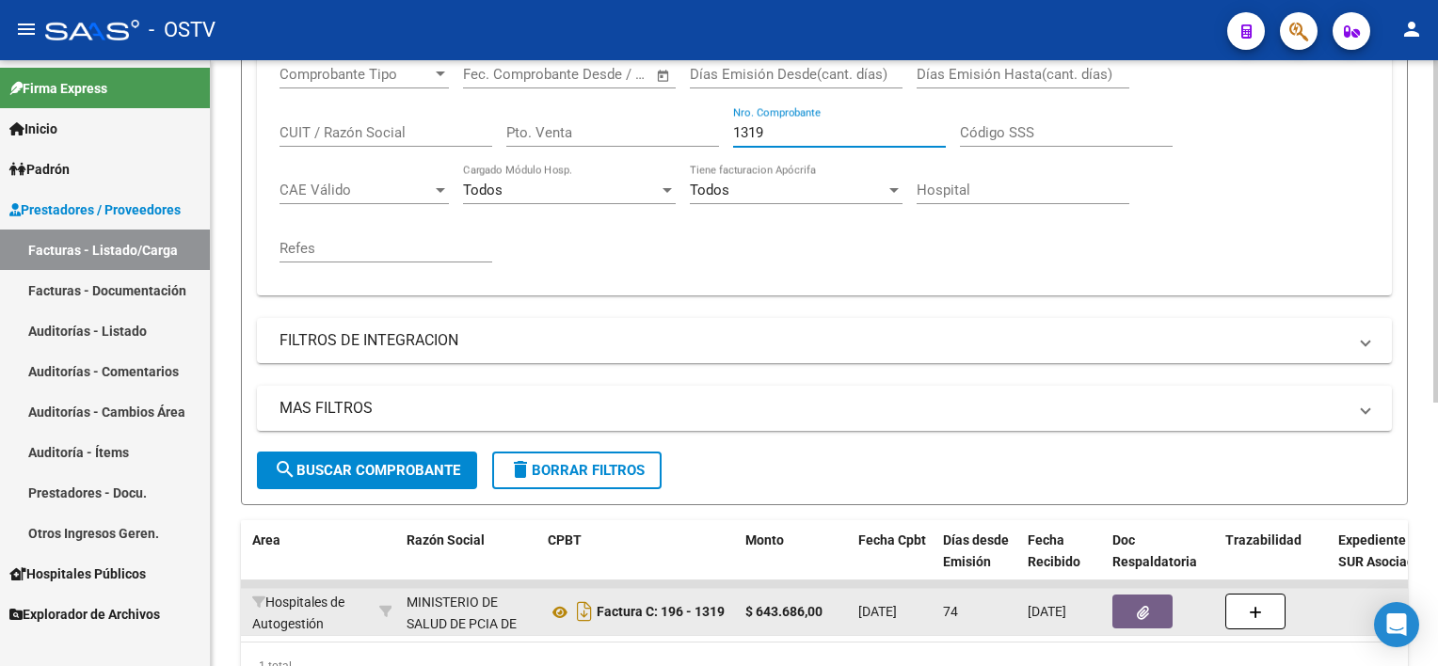
click at [1173, 602] on div at bounding box center [1161, 612] width 98 height 34
click at [1161, 608] on button "button" at bounding box center [1142, 612] width 60 height 34
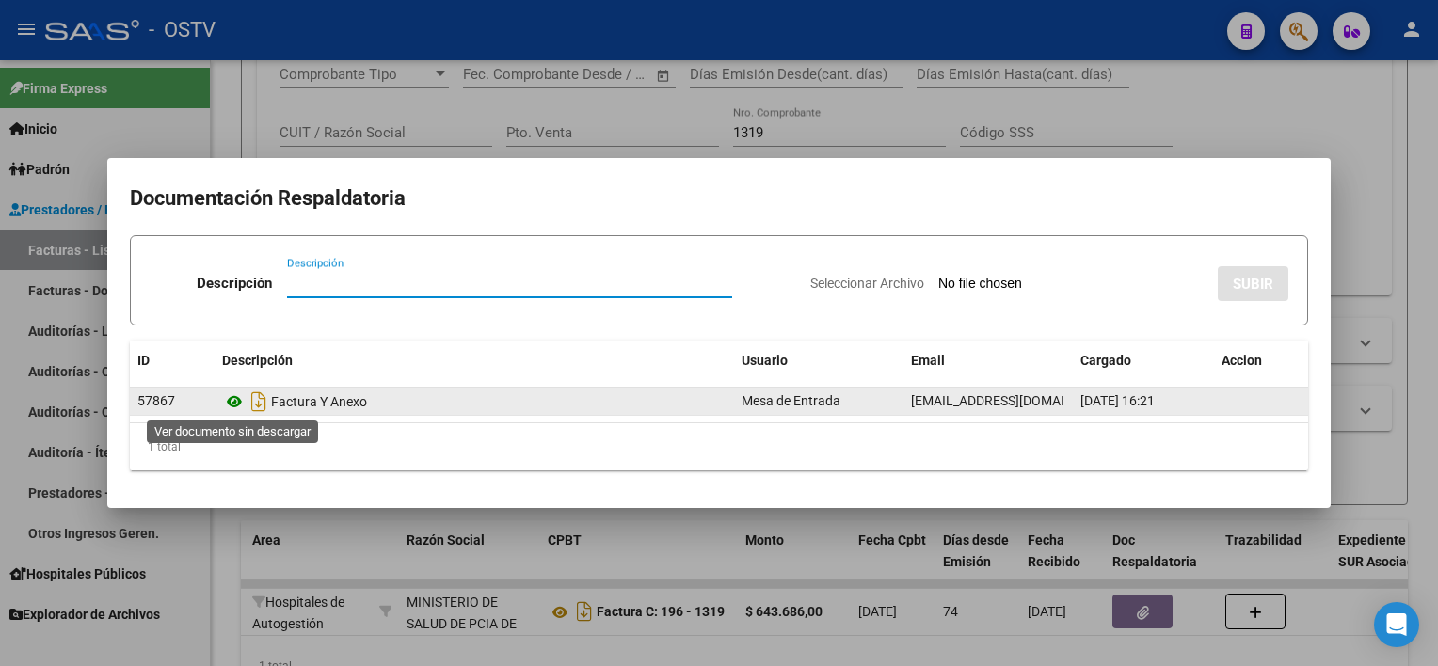
click at [232, 401] on icon at bounding box center [234, 401] width 24 height 23
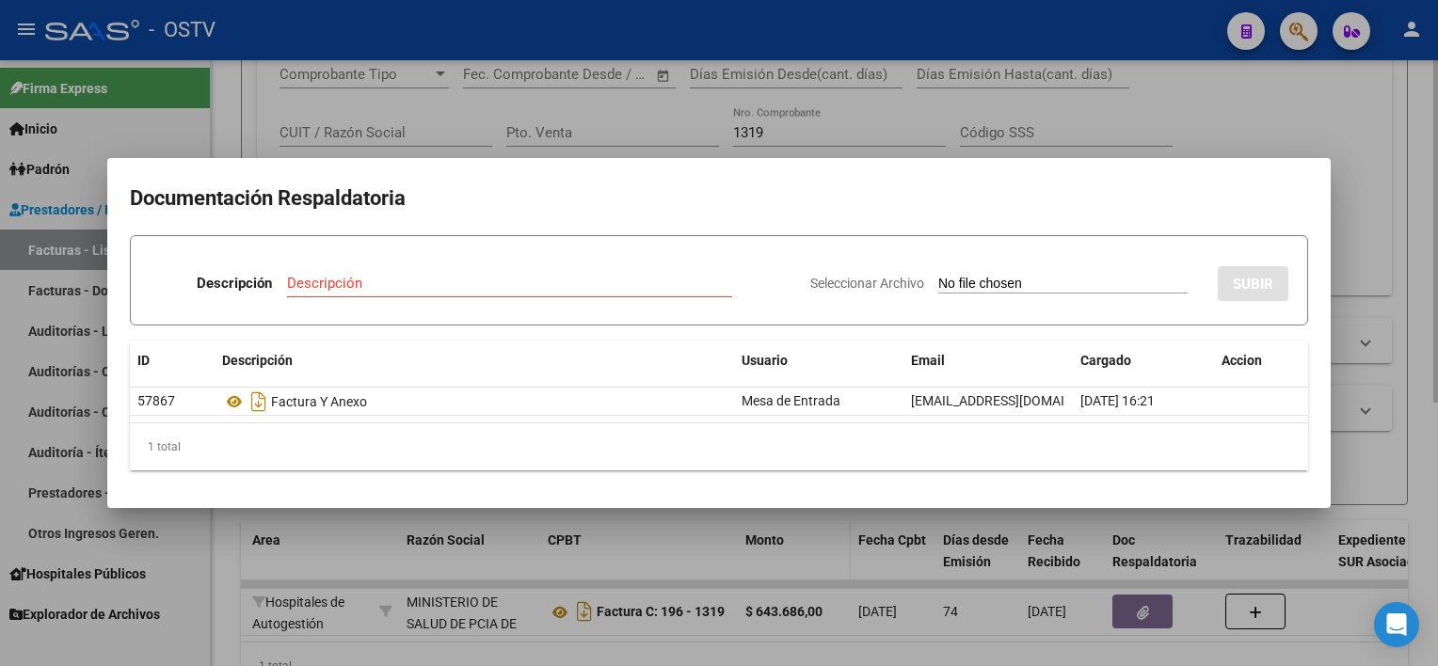
click at [761, 533] on div at bounding box center [719, 333] width 1438 height 666
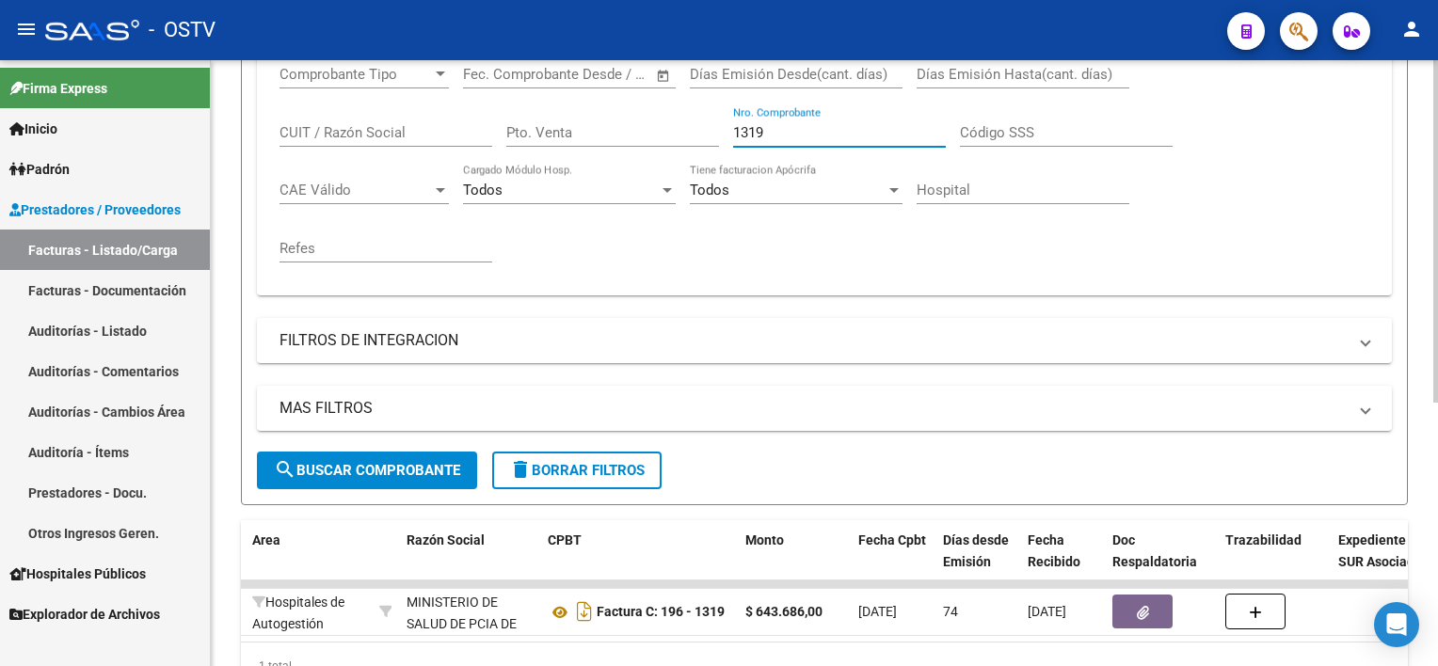
drag, startPoint x: 695, startPoint y: 115, endPoint x: 677, endPoint y: 112, distance: 18.1
click at [677, 112] on div "Comprobante Tipo Comprobante Tipo Fecha inicio – Fecha fin Fec. Comprobante Des…" at bounding box center [823, 164] width 1089 height 232
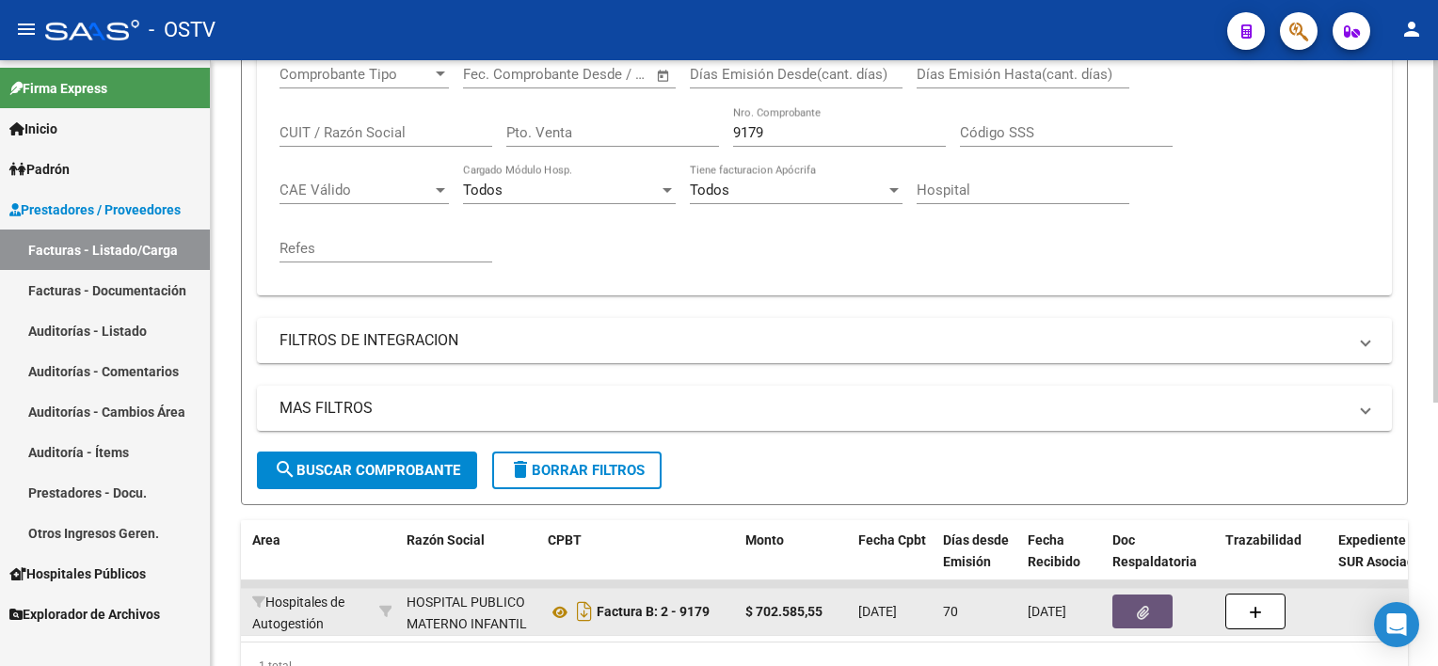
click at [1152, 610] on button "button" at bounding box center [1142, 612] width 60 height 34
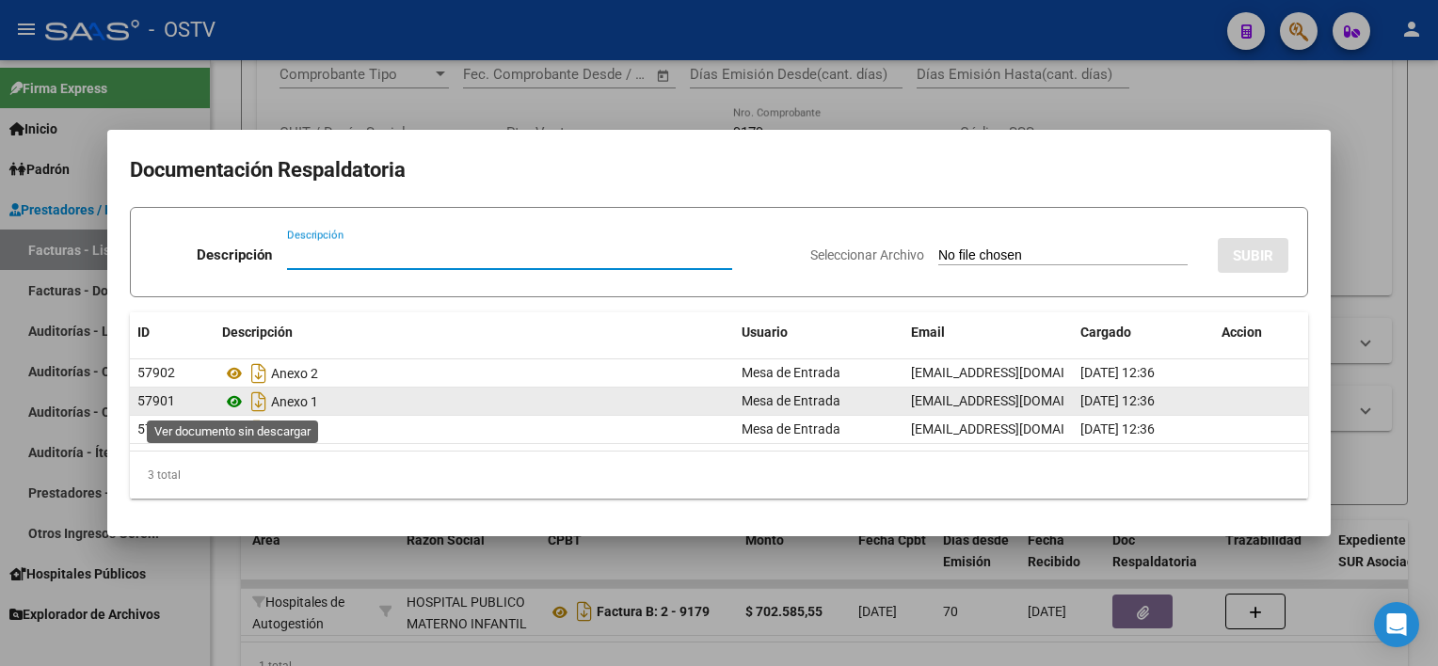
click at [233, 402] on icon at bounding box center [234, 401] width 24 height 23
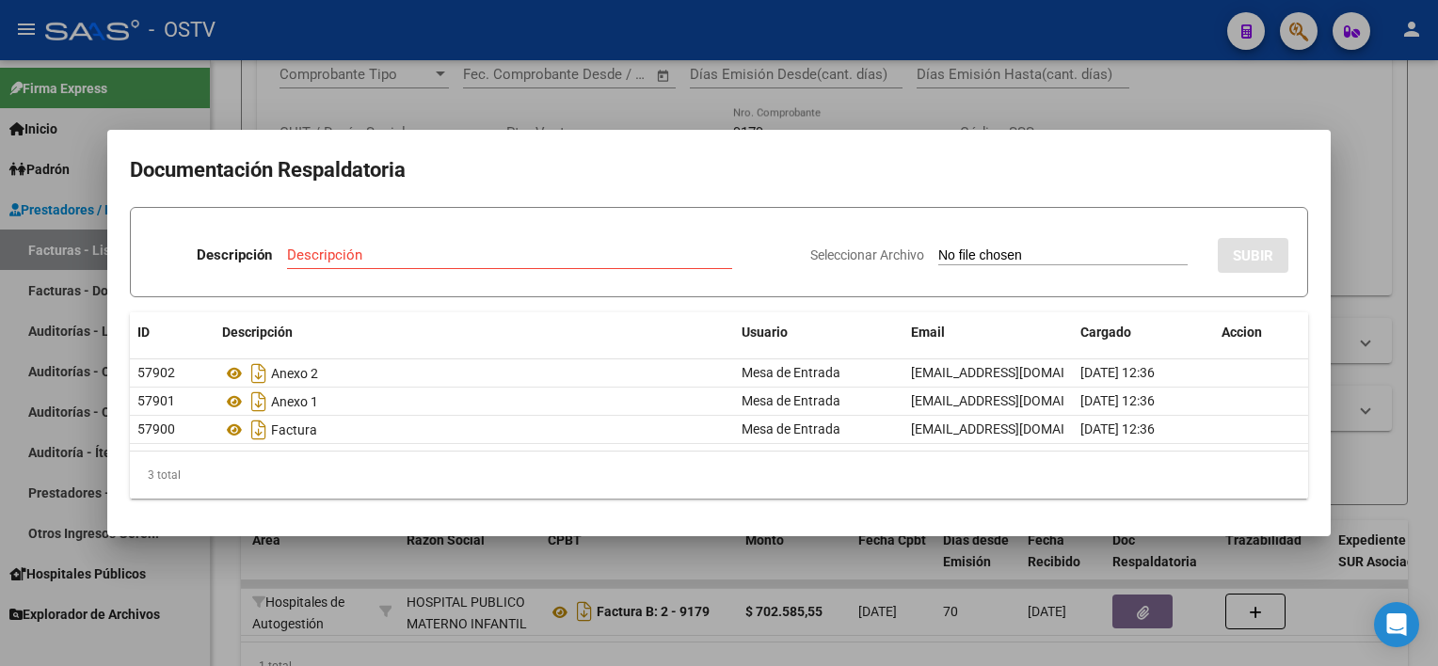
click at [812, 570] on div at bounding box center [719, 333] width 1438 height 666
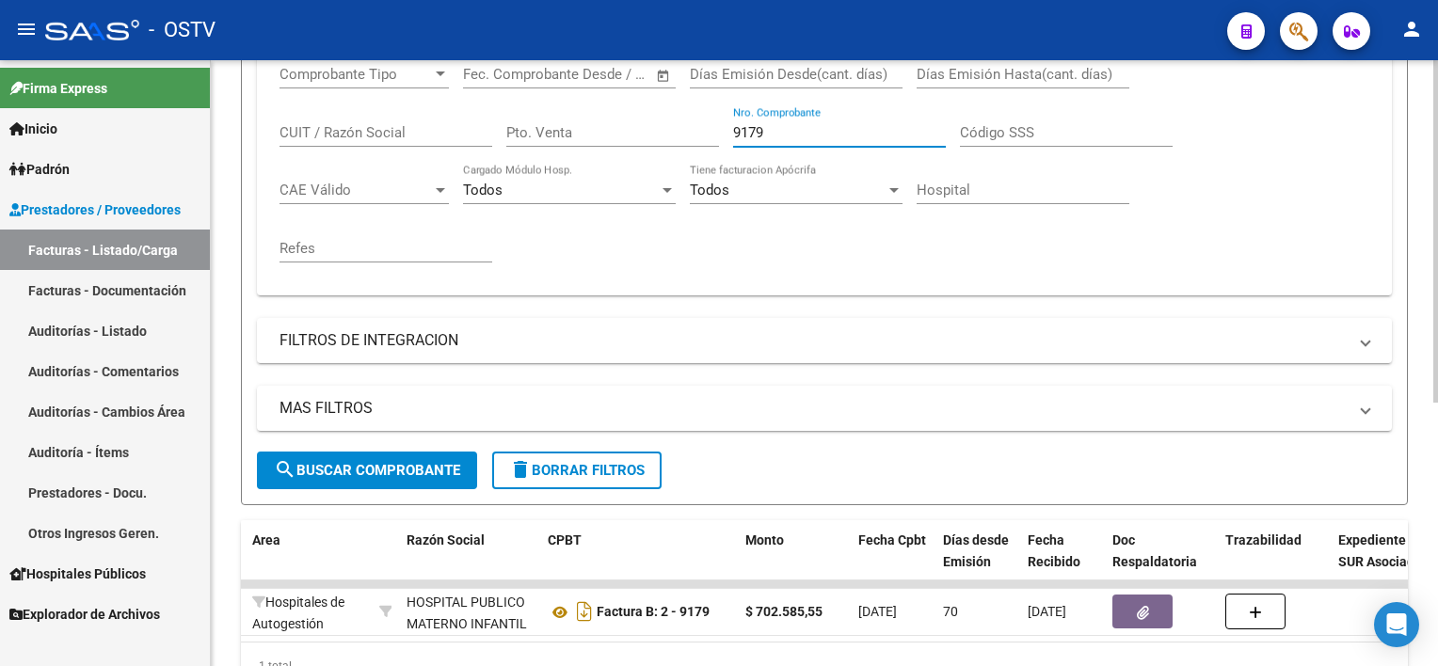
drag, startPoint x: 801, startPoint y: 128, endPoint x: 644, endPoint y: 134, distance: 157.2
click at [650, 132] on div "Comprobante Tipo Comprobante Tipo Fecha inicio – Fecha fin Fec. Comprobante Des…" at bounding box center [823, 164] width 1089 height 232
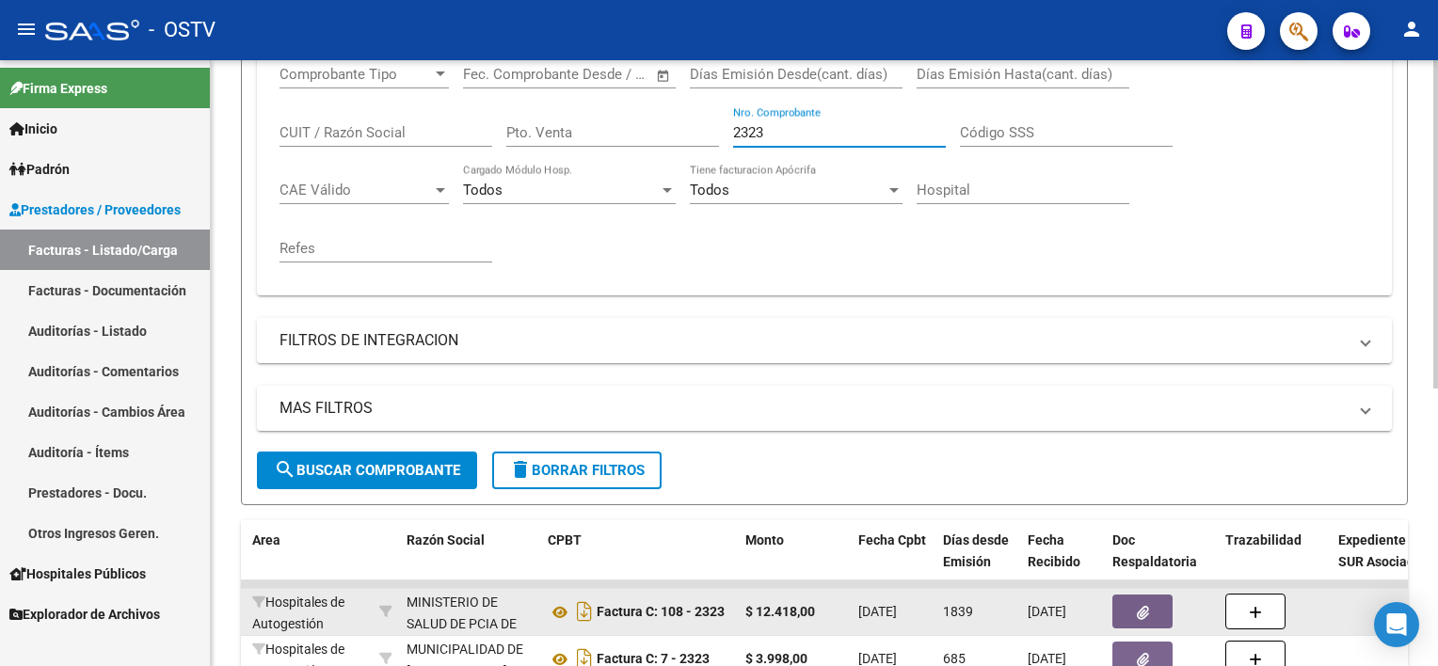
click at [1137, 612] on icon "button" at bounding box center [1143, 613] width 12 height 14
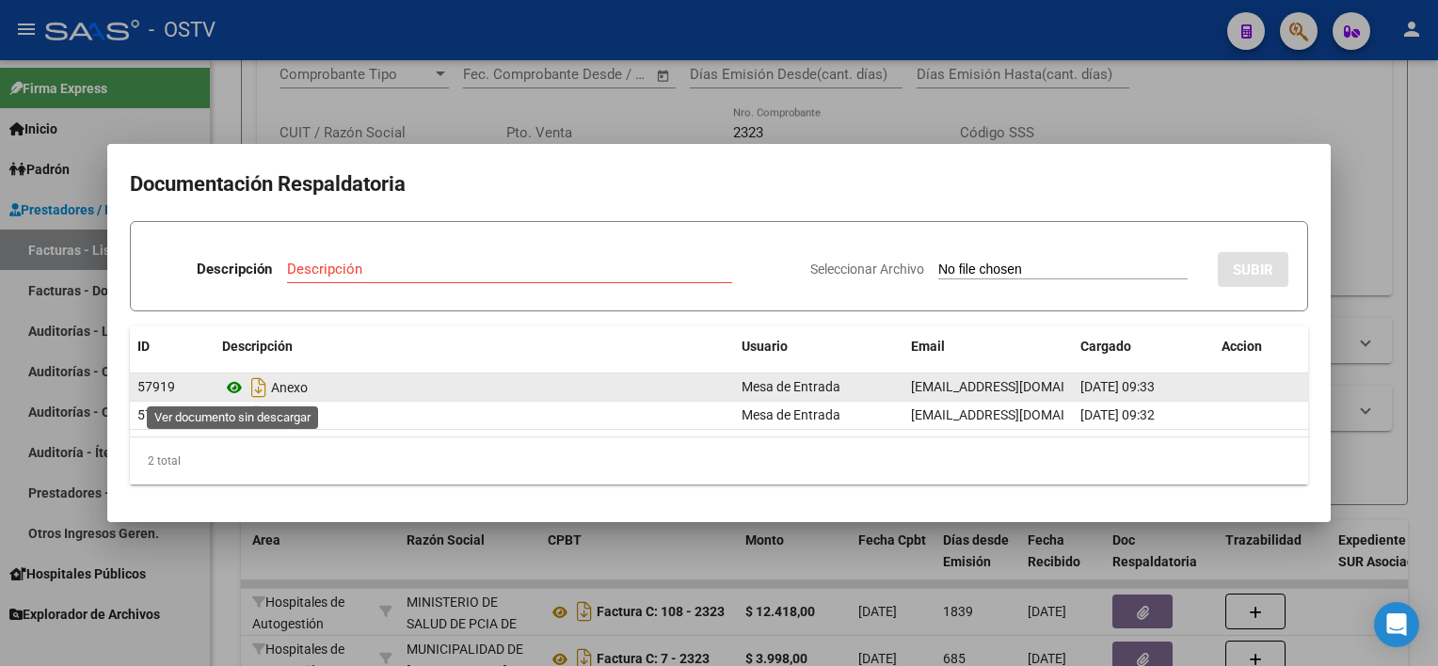
click at [242, 388] on icon at bounding box center [234, 387] width 24 height 23
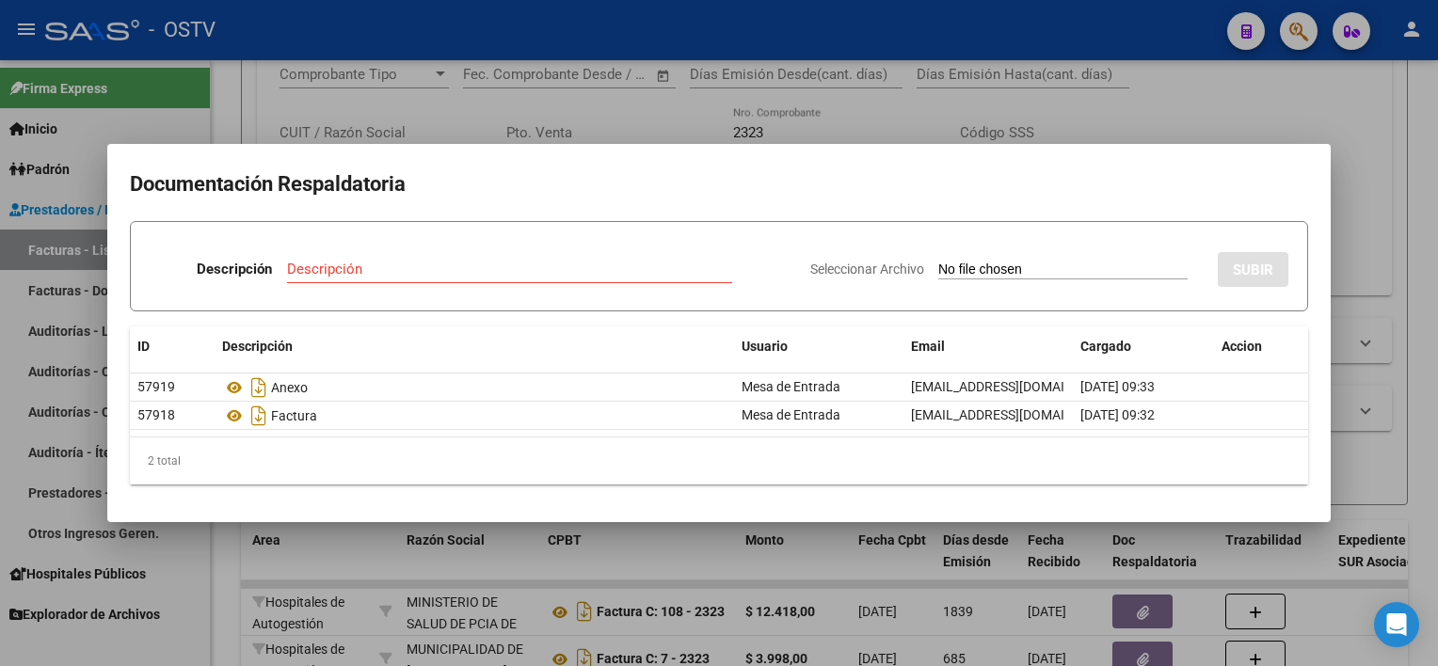
click at [819, 598] on div at bounding box center [719, 333] width 1438 height 666
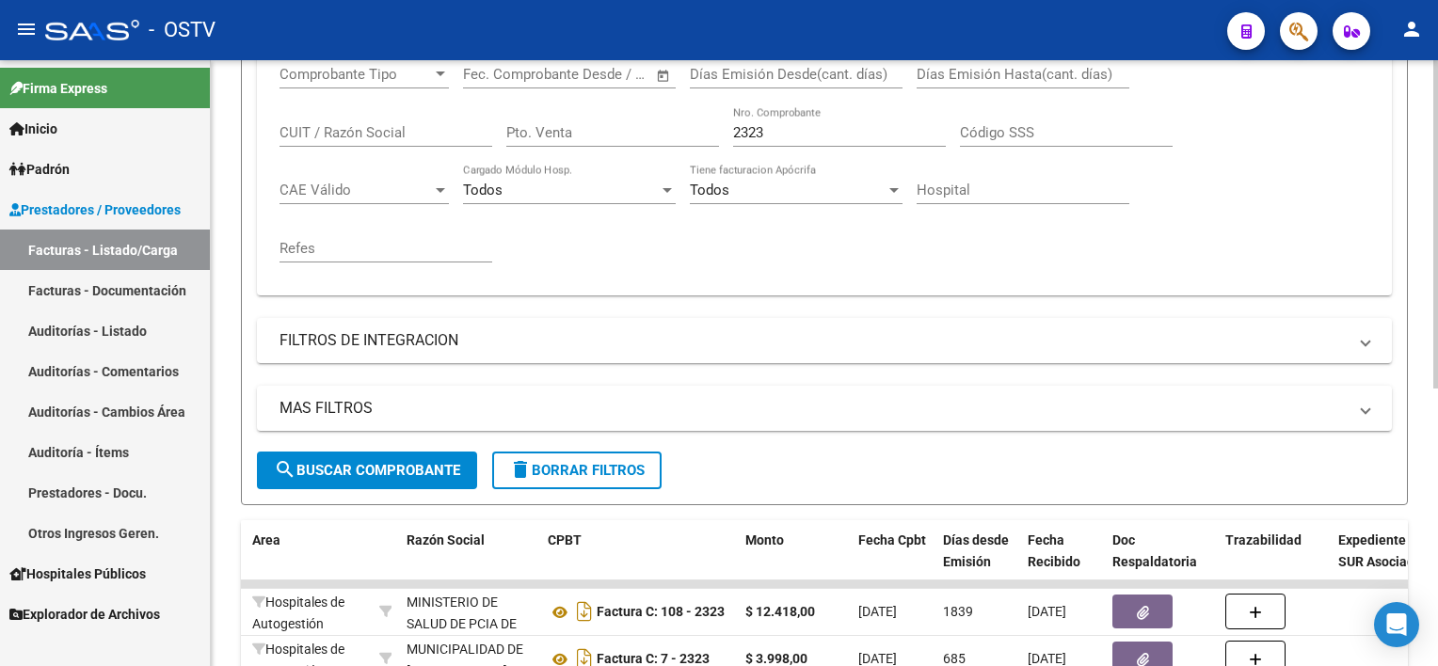
drag, startPoint x: 824, startPoint y: 139, endPoint x: 689, endPoint y: 137, distance: 135.5
click at [689, 137] on div "Comprobante Tipo Comprobante Tipo Fecha inicio – Fecha fin Fec. Comprobante Des…" at bounding box center [823, 164] width 1089 height 232
click at [803, 139] on div "2323 Nro. Comprobante" at bounding box center [839, 126] width 213 height 40
drag, startPoint x: 786, startPoint y: 124, endPoint x: 715, endPoint y: 135, distance: 71.3
click at [715, 131] on div "Comprobante Tipo Comprobante Tipo Fecha inicio – Fecha fin Fec. Comprobante Des…" at bounding box center [823, 164] width 1089 height 232
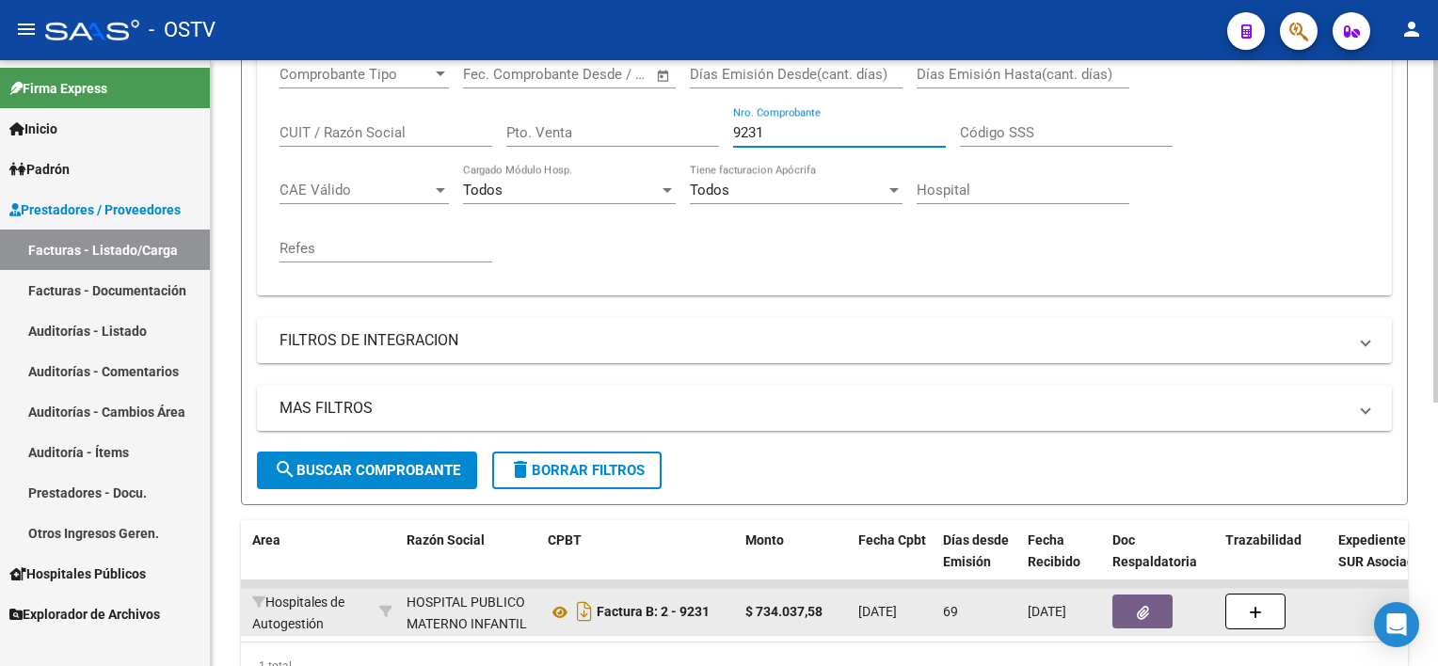
type input "9231"
click at [1132, 608] on button "button" at bounding box center [1142, 612] width 60 height 34
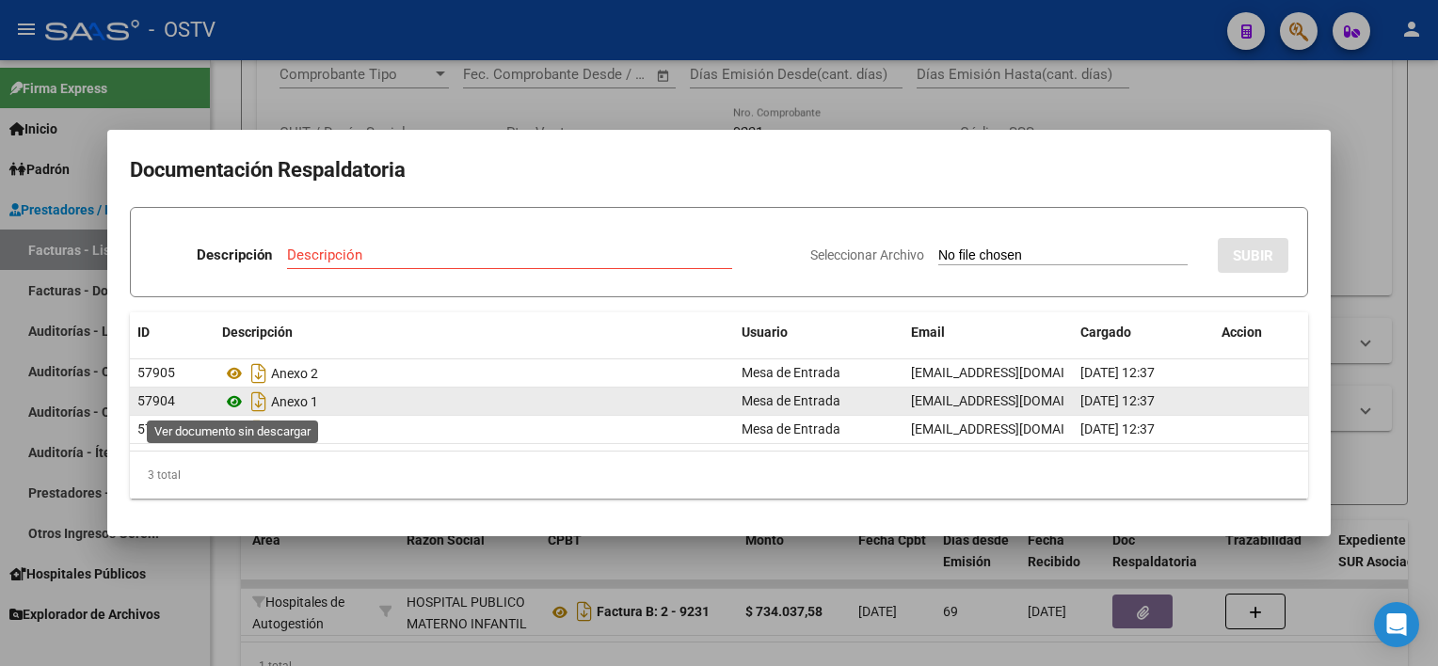
click at [232, 410] on icon at bounding box center [234, 401] width 24 height 23
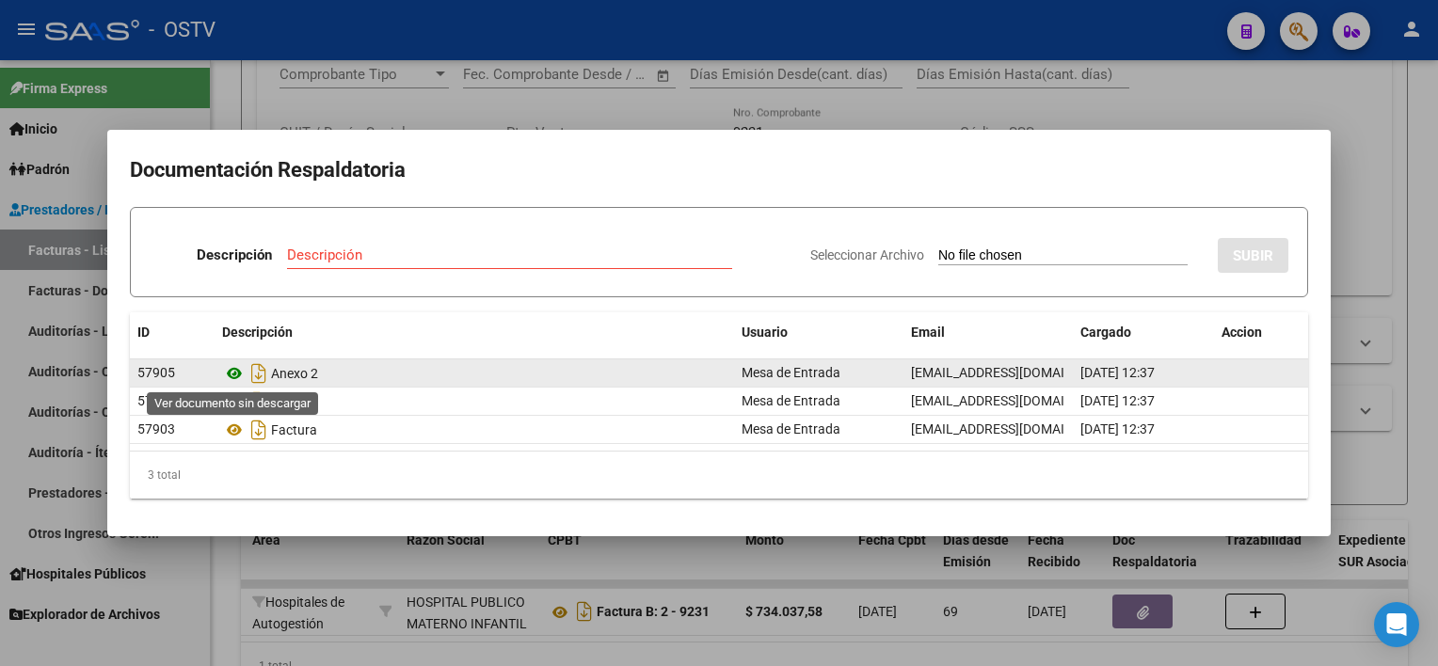
click at [241, 374] on icon at bounding box center [234, 373] width 24 height 23
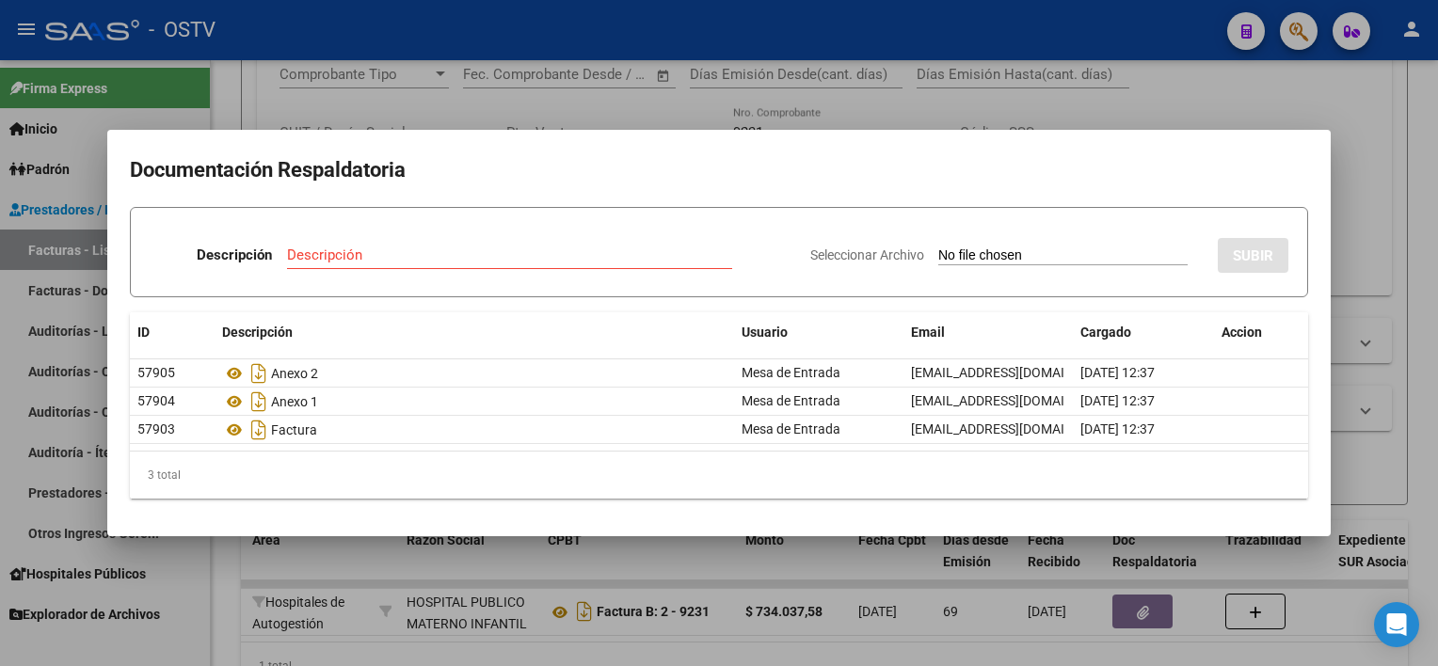
click at [457, 566] on div at bounding box center [719, 333] width 1438 height 666
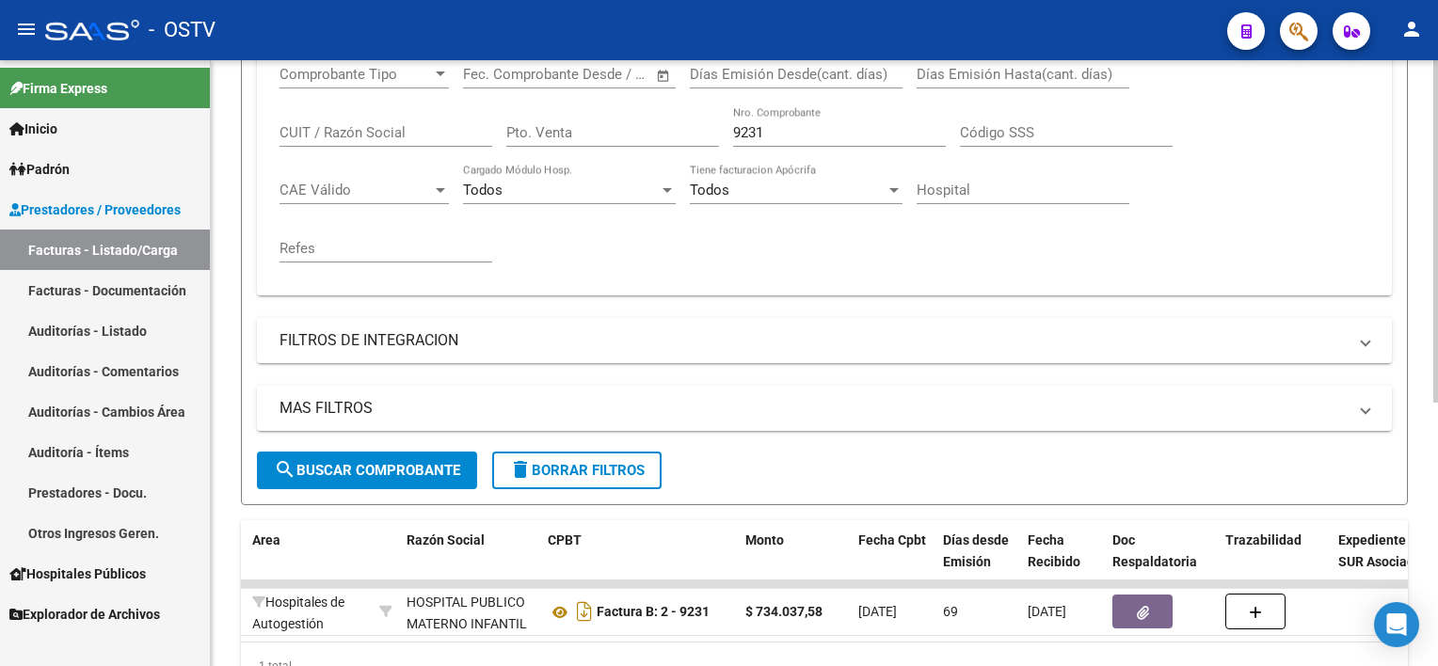
click at [567, 469] on span "delete Borrar Filtros" at bounding box center [576, 470] width 135 height 17
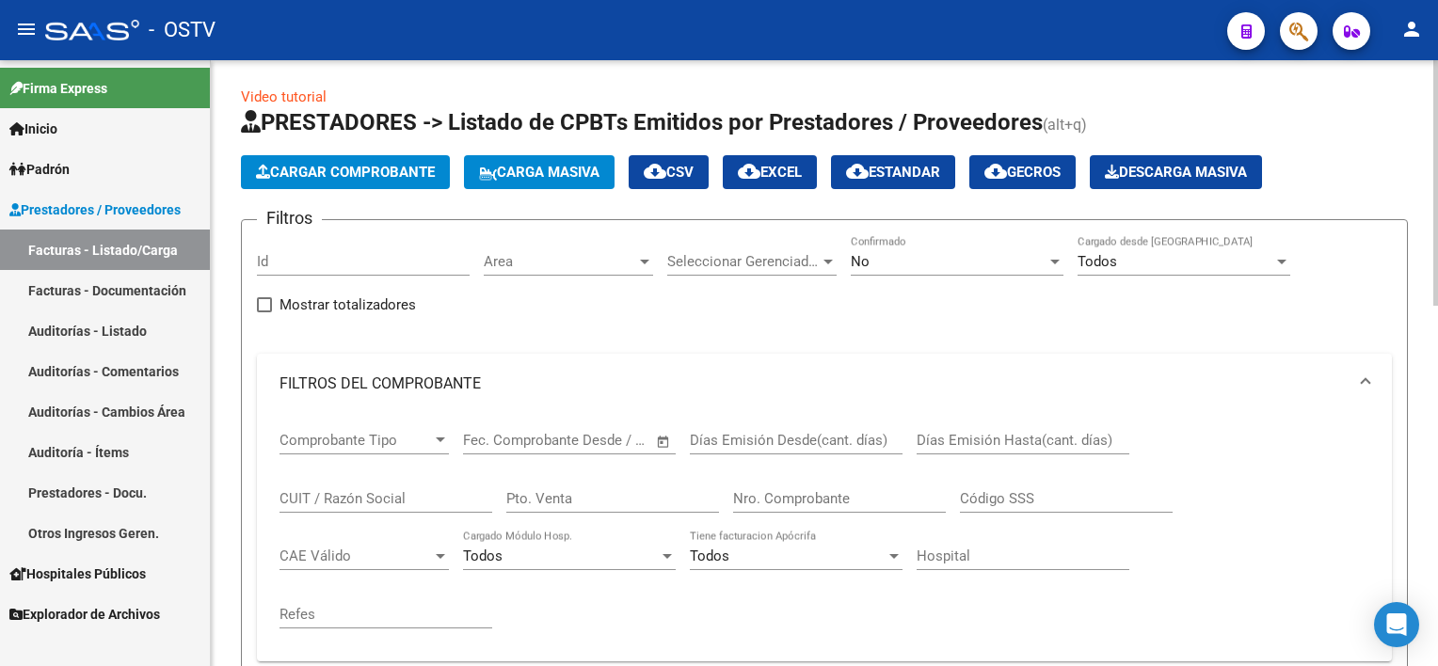
scroll to position [0, 0]
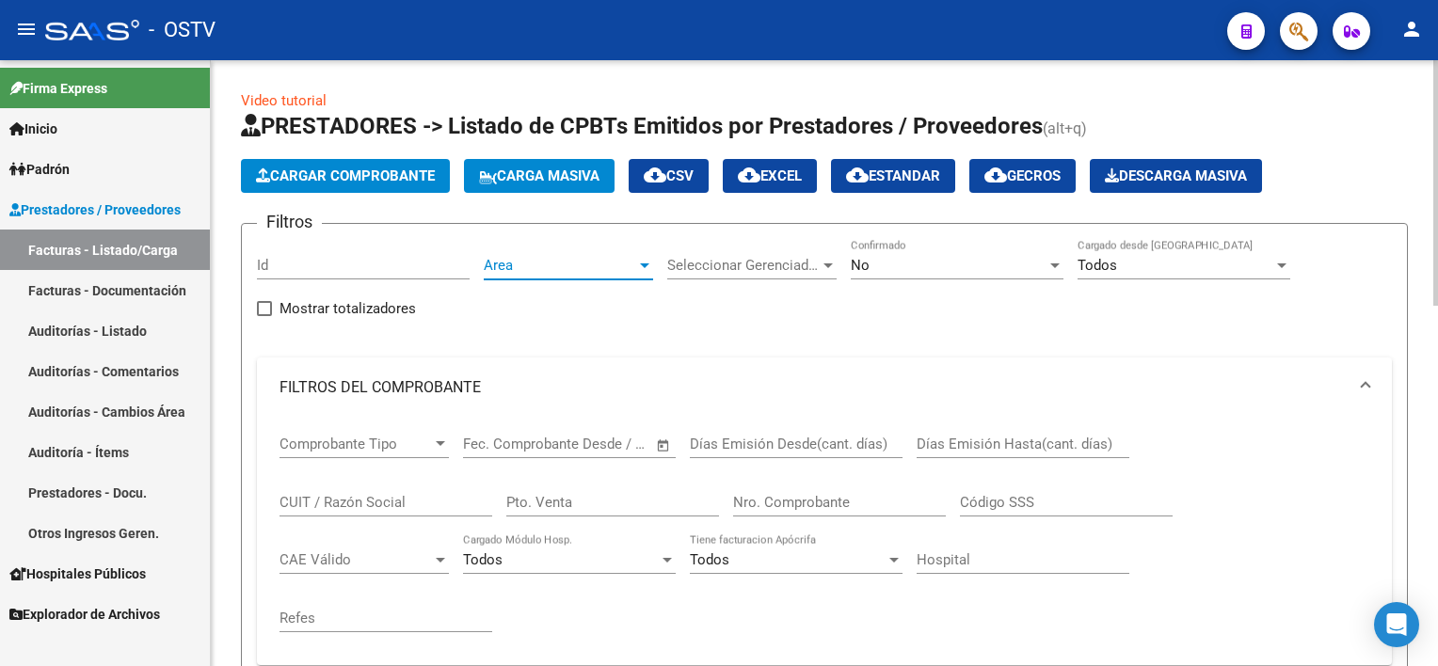
click at [547, 262] on span "Area" at bounding box center [560, 265] width 152 height 17
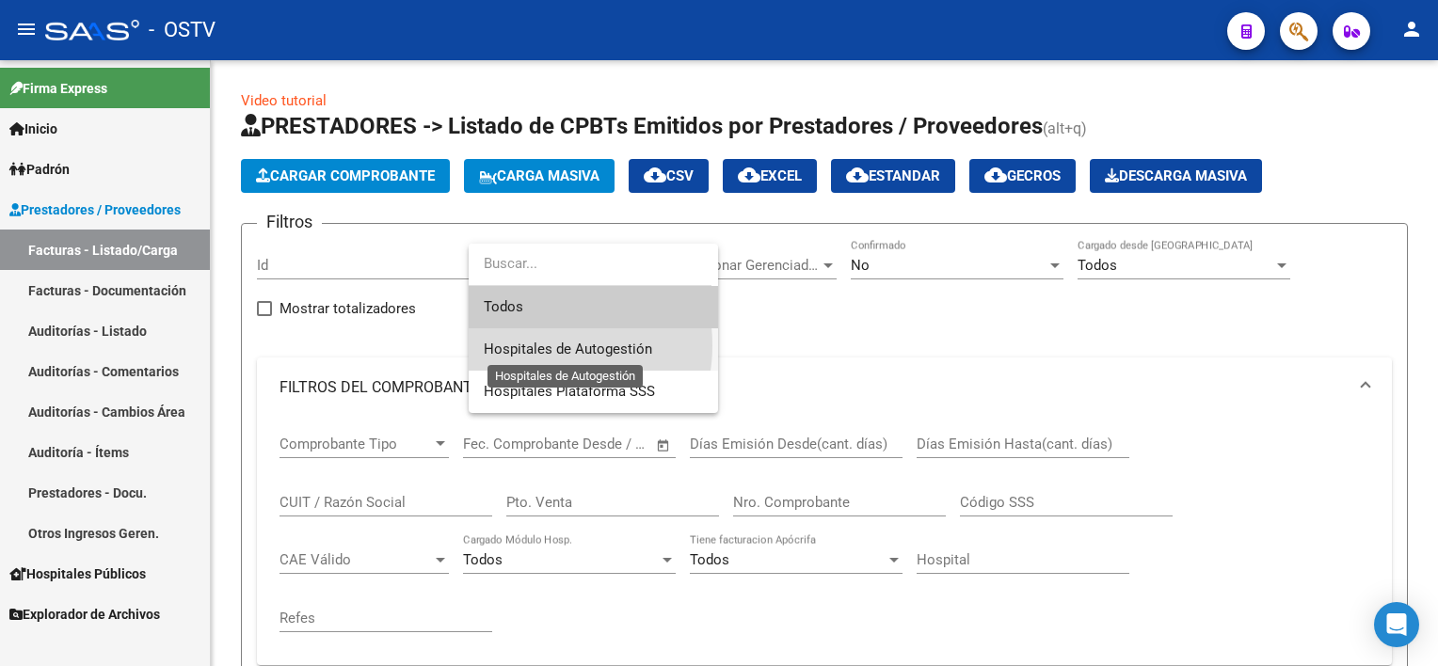
click at [527, 345] on span "Hospitales de Autogestión" at bounding box center [568, 349] width 168 height 17
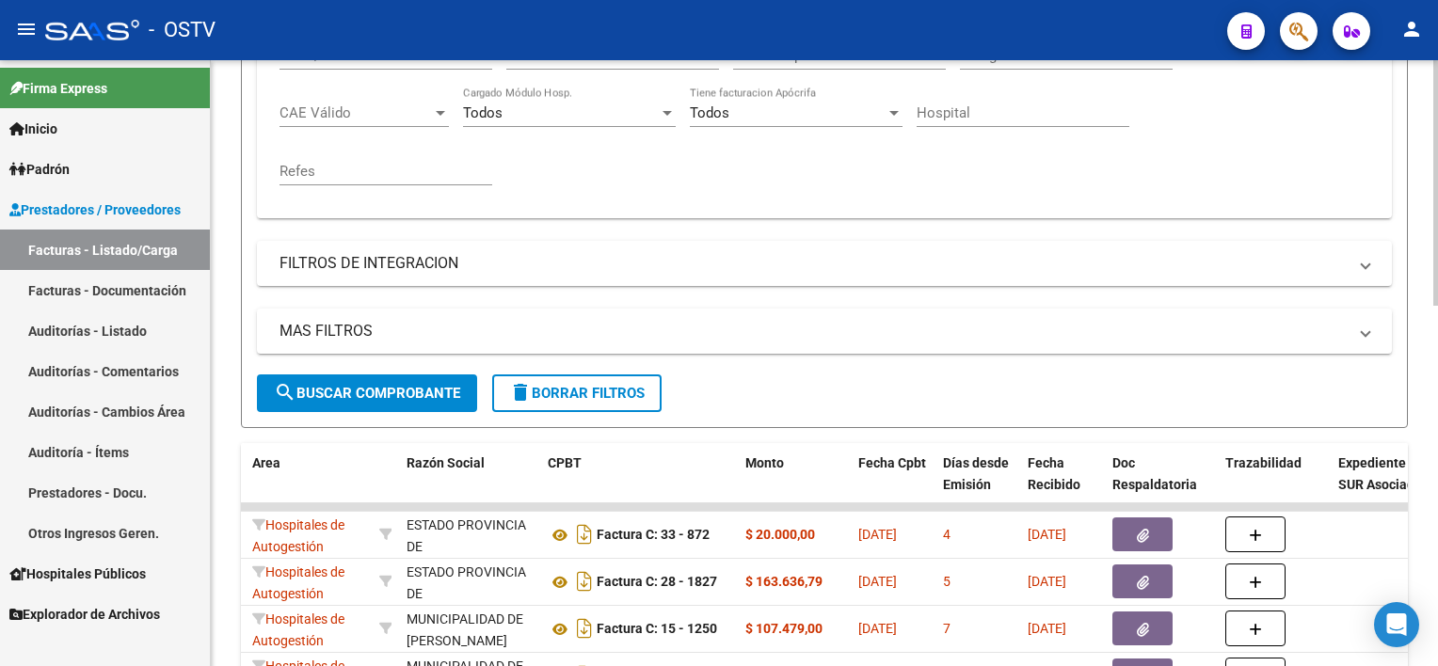
scroll to position [470, 0]
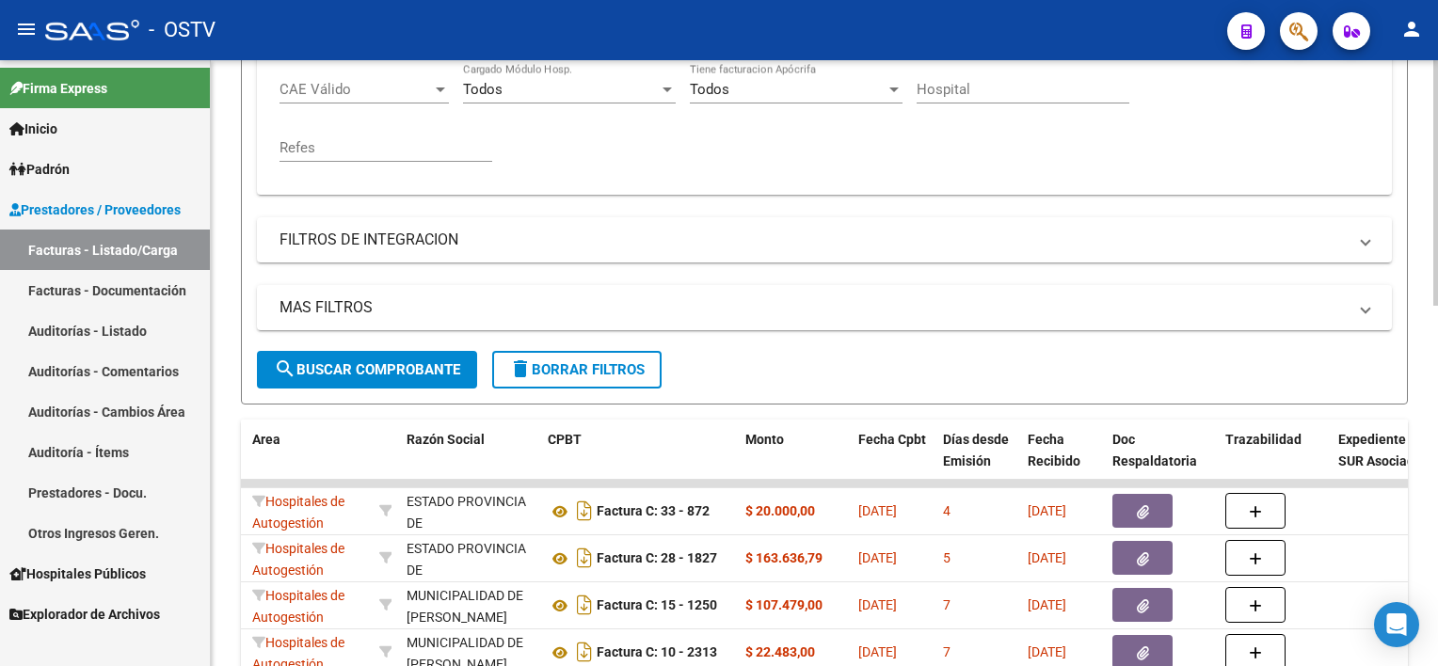
click at [391, 361] on span "search Buscar Comprobante" at bounding box center [367, 369] width 186 height 17
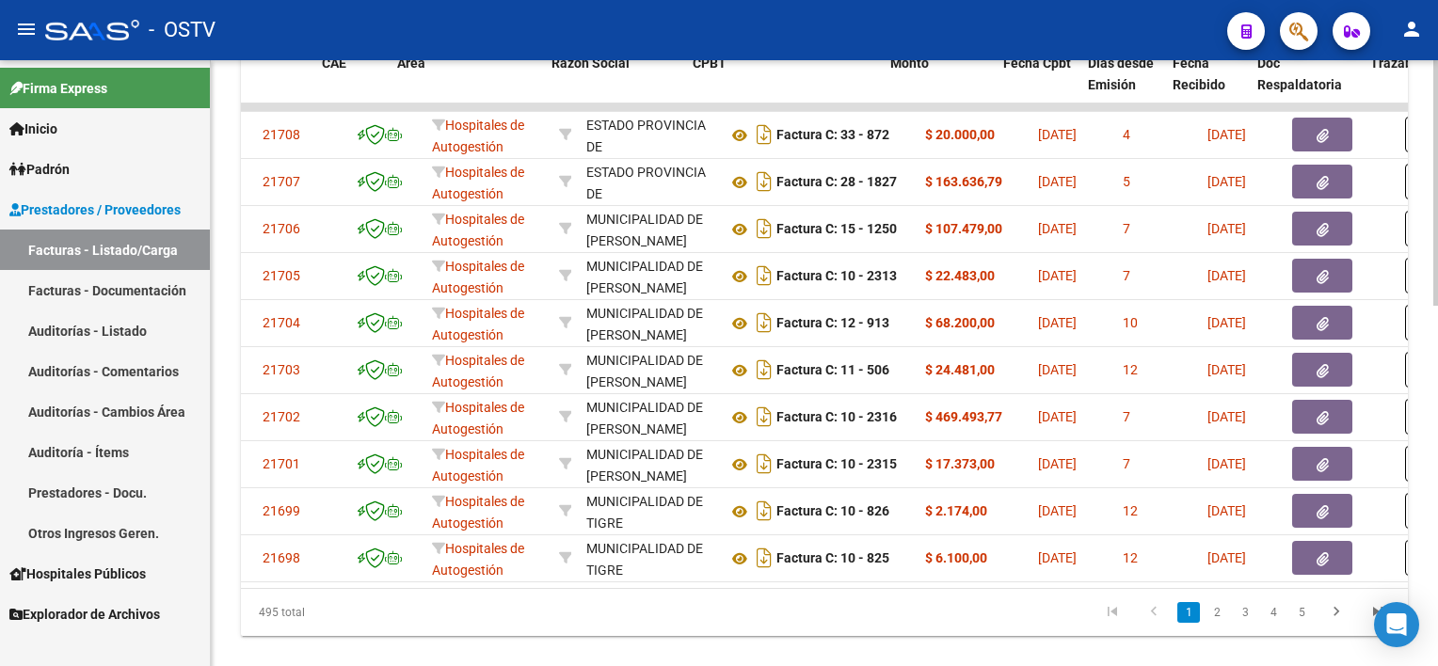
scroll to position [0, 145]
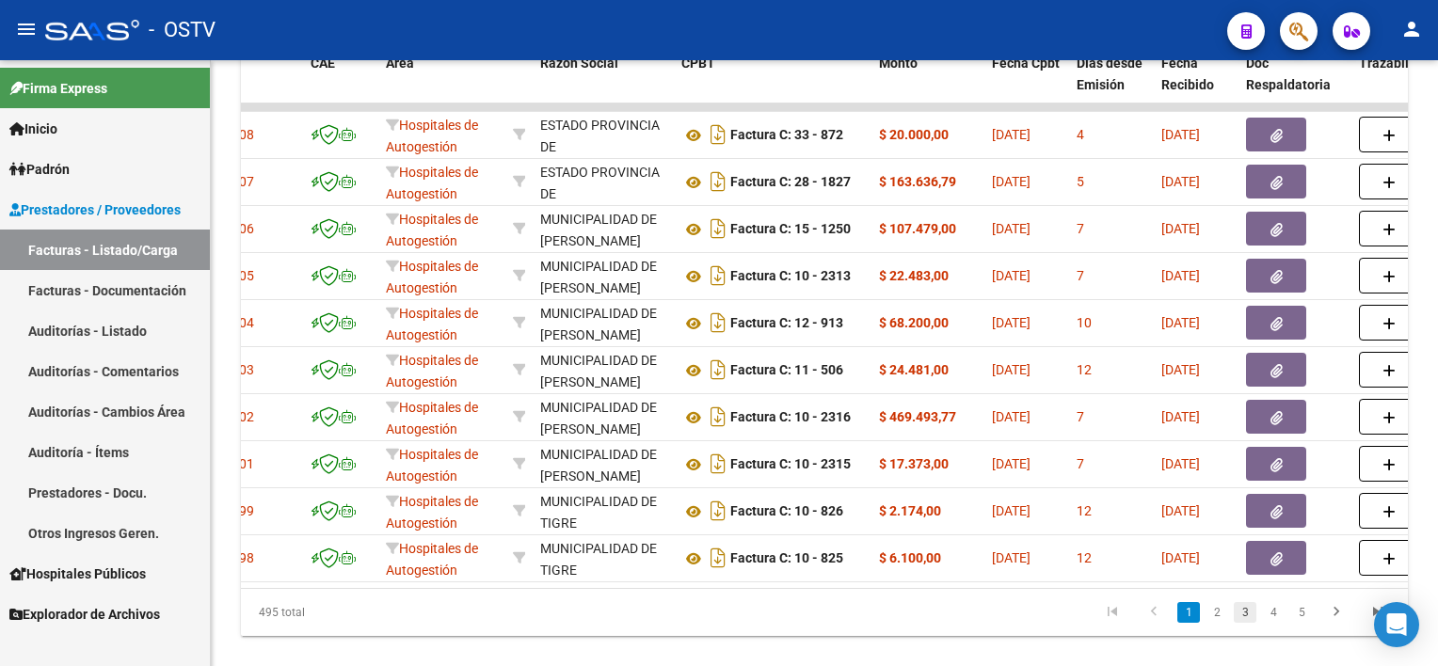
click at [1239, 623] on link "3" at bounding box center [1244, 612] width 23 height 21
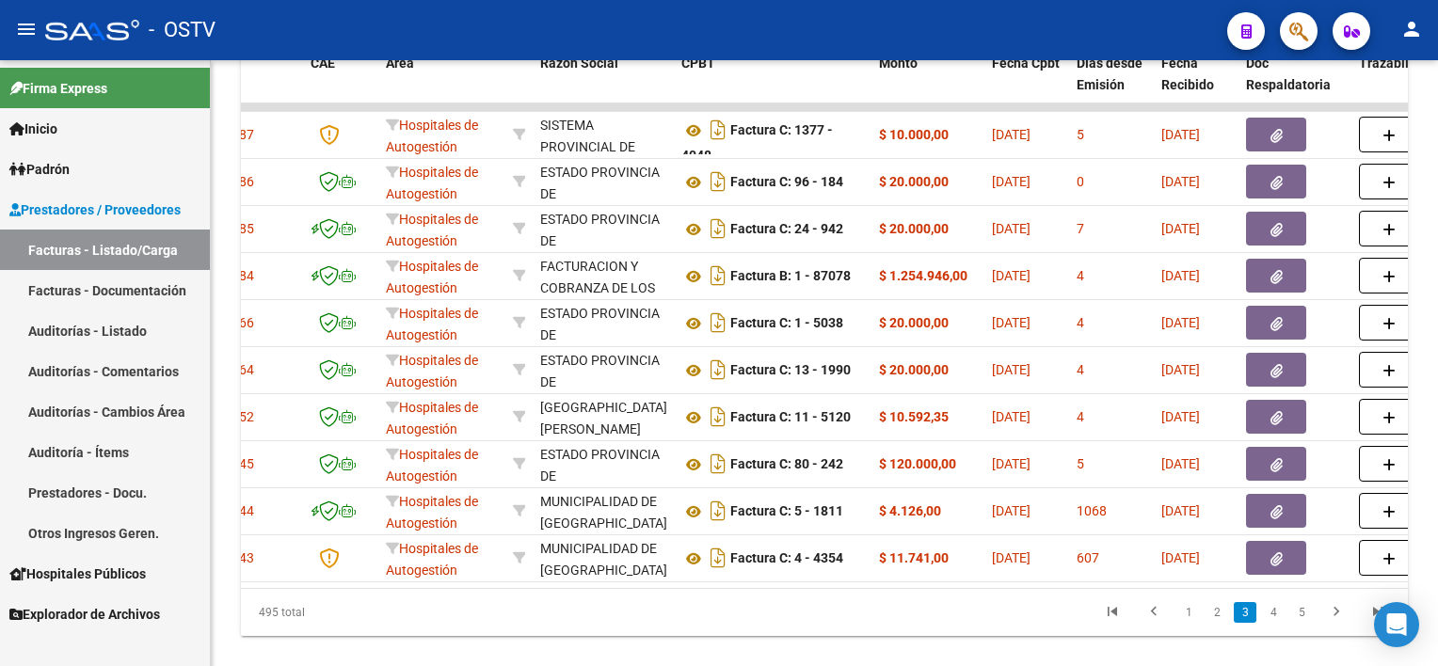
click at [1284, 625] on li "4" at bounding box center [1273, 612] width 28 height 32
click at [1295, 621] on link "5" at bounding box center [1301, 612] width 23 height 21
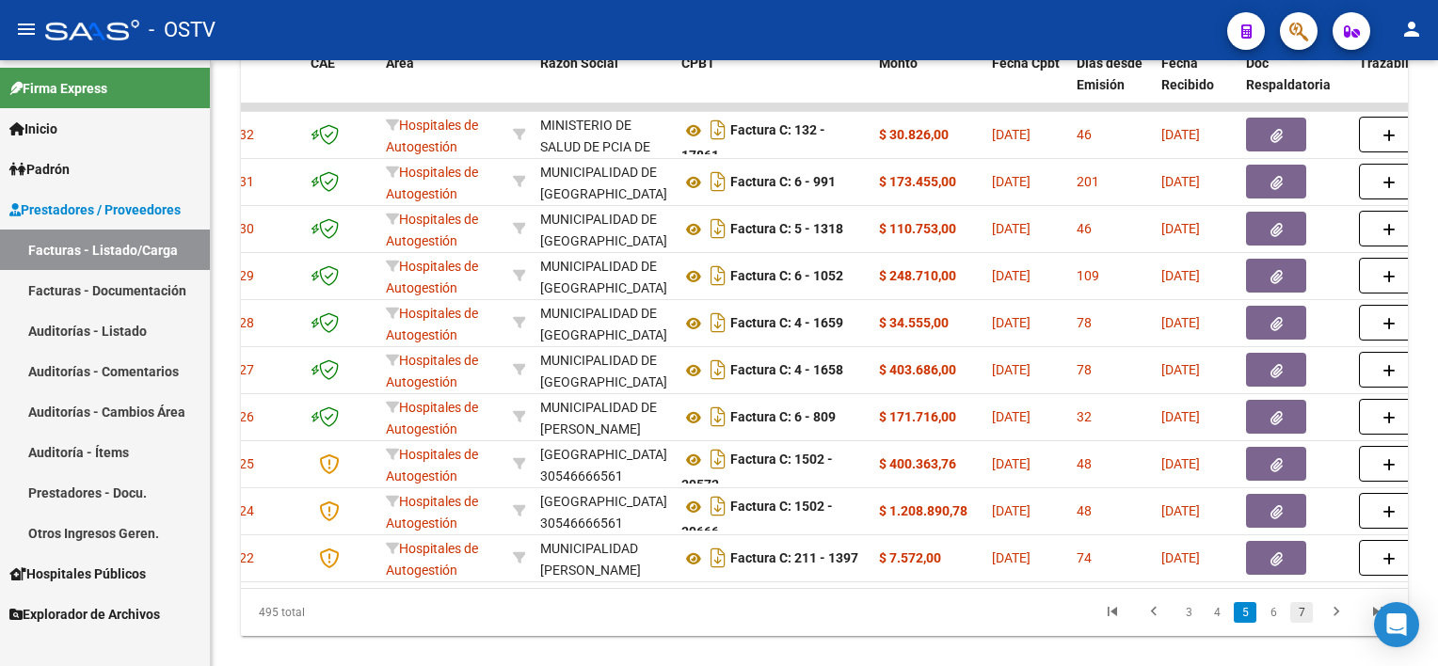
click at [1301, 622] on link "7" at bounding box center [1301, 612] width 23 height 21
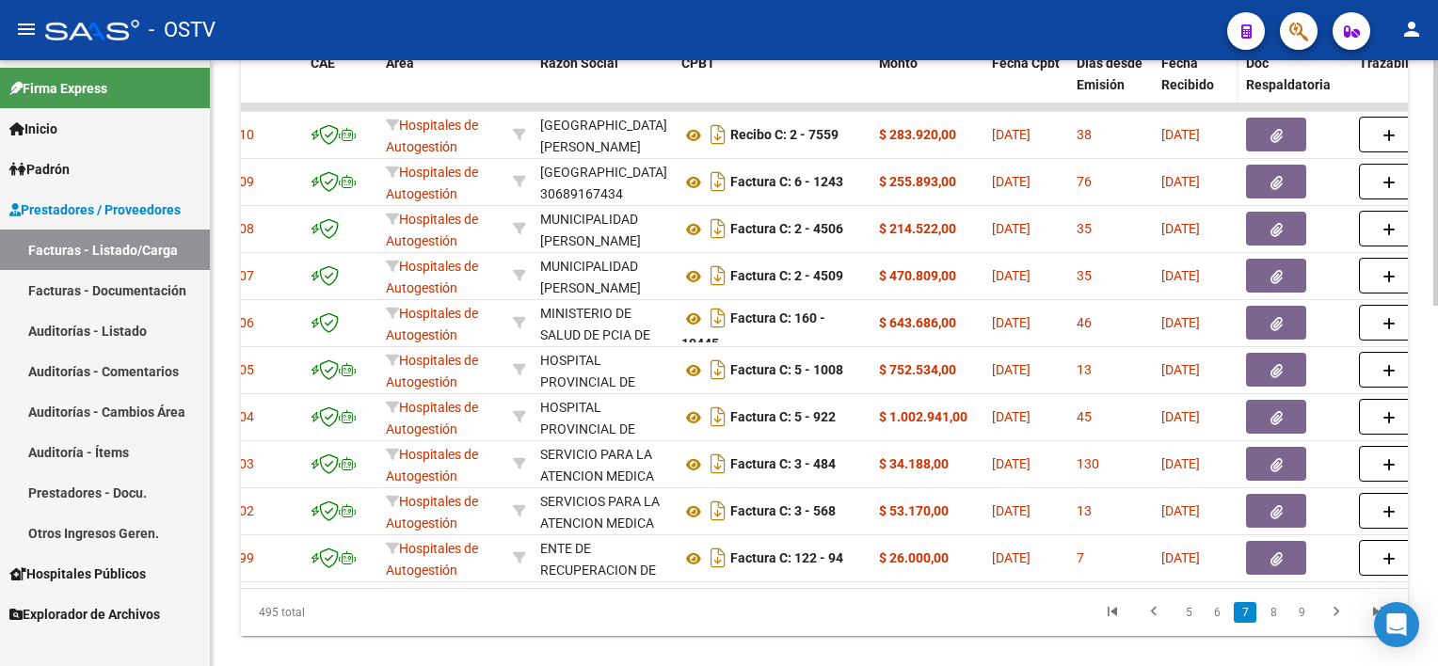
click at [1200, 79] on span "Fecha Recibido" at bounding box center [1187, 74] width 53 height 37
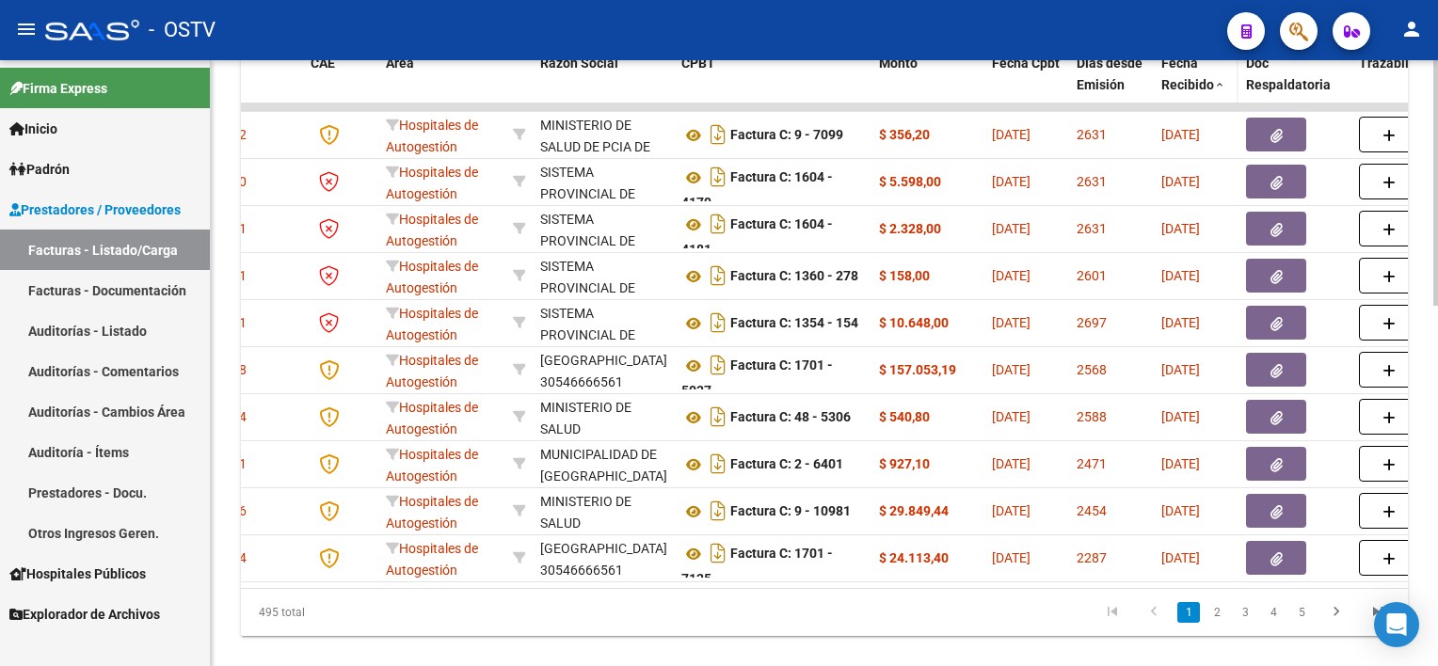
click at [1200, 78] on span "Fecha Recibido" at bounding box center [1187, 74] width 53 height 37
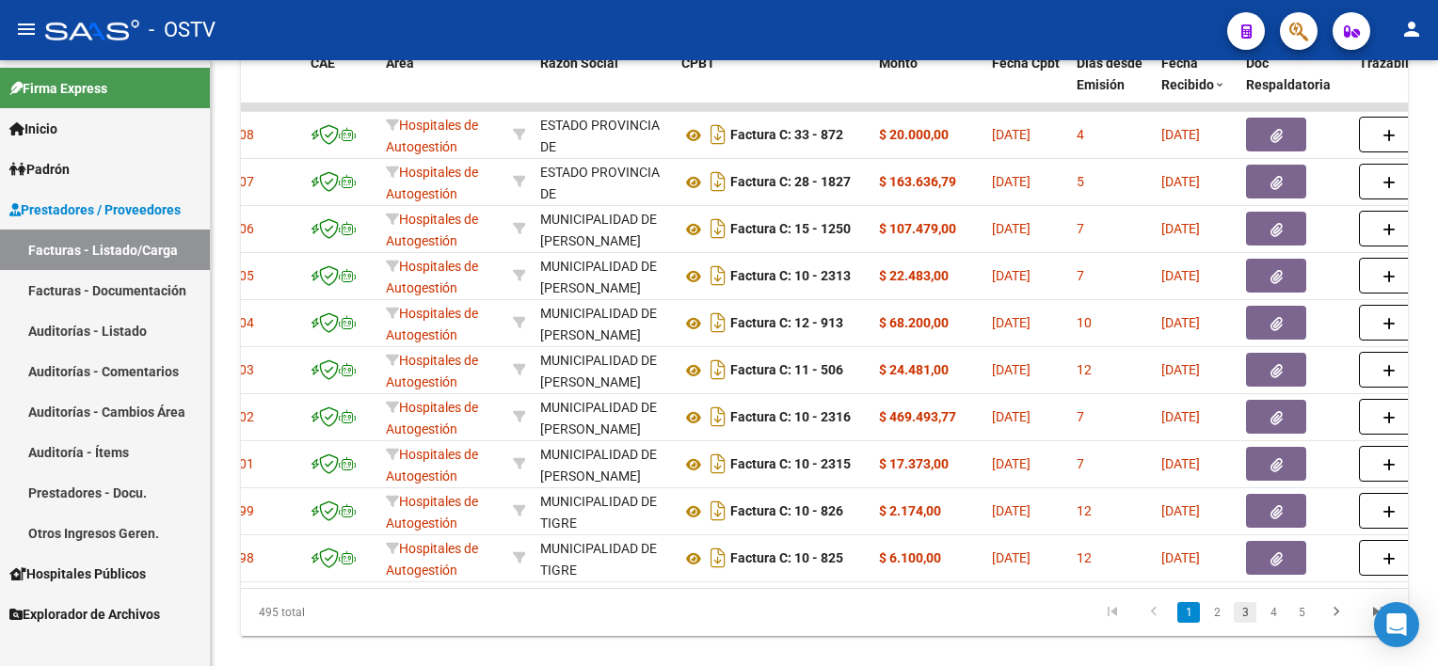
click at [1247, 617] on link "3" at bounding box center [1244, 612] width 23 height 21
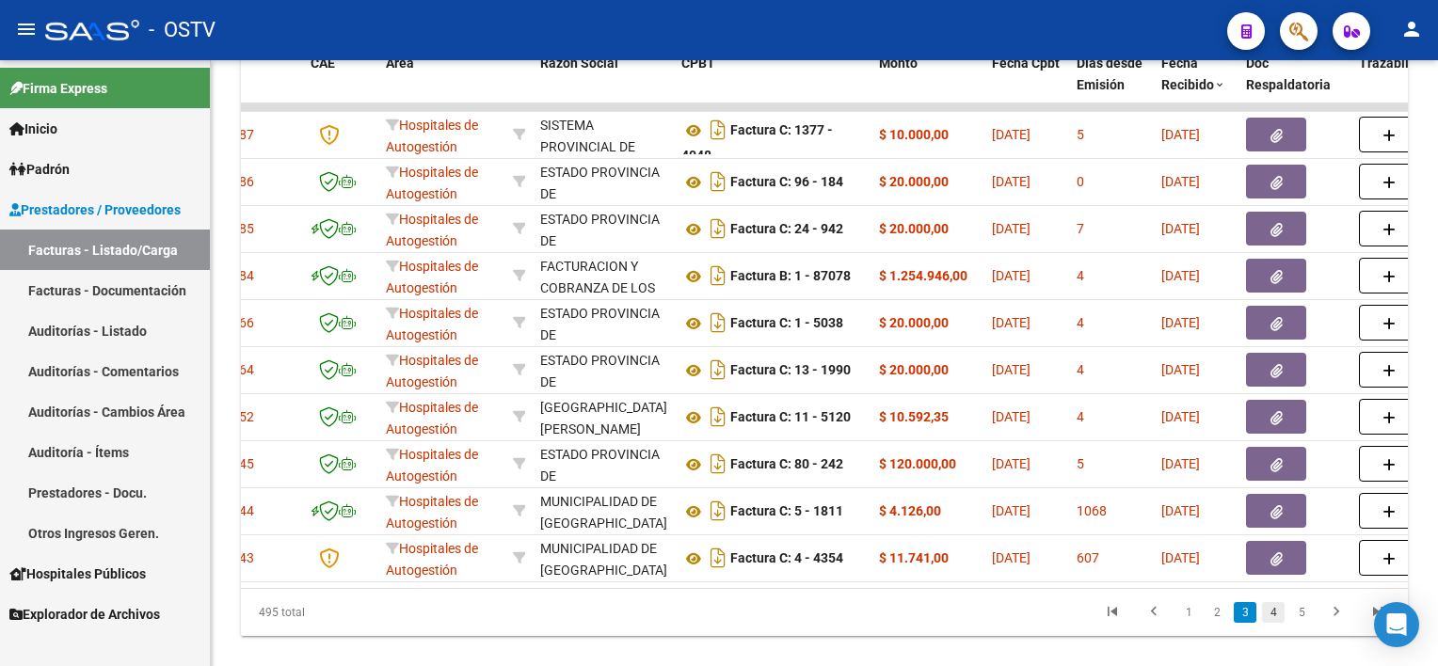
click at [1275, 623] on link "4" at bounding box center [1273, 612] width 23 height 21
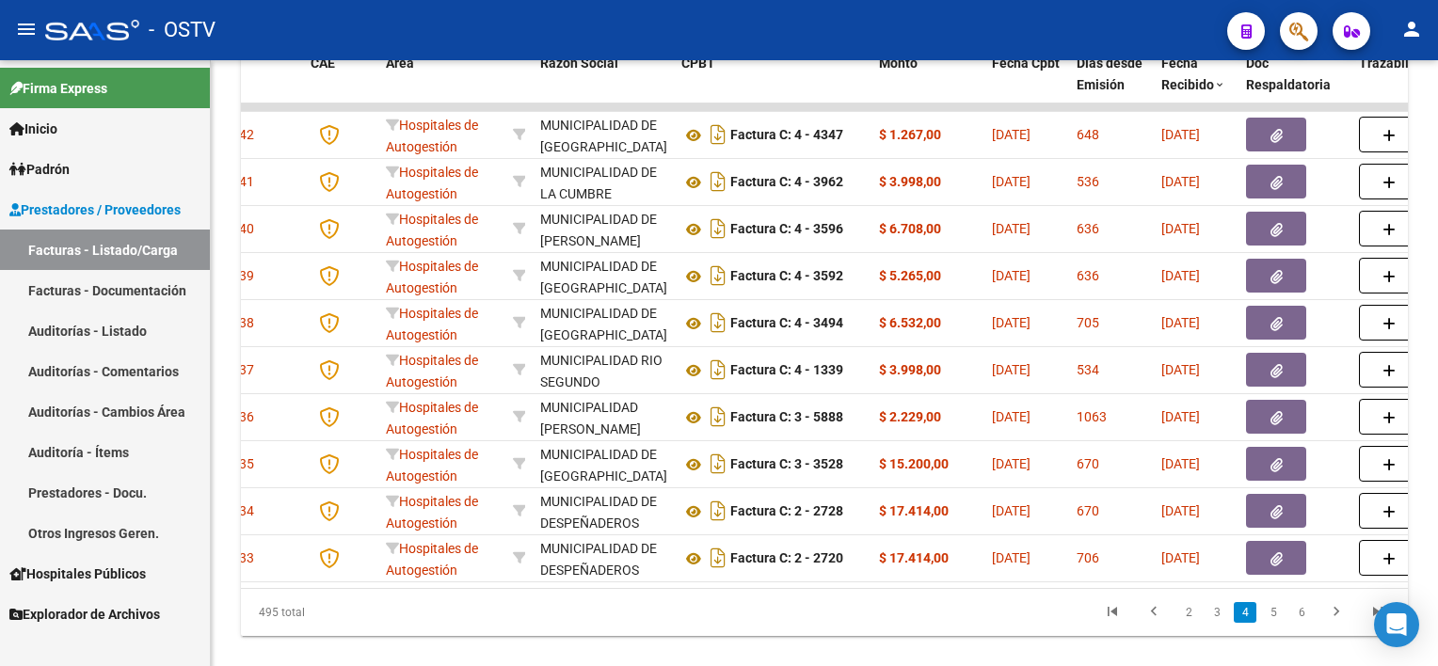
click at [1275, 623] on link "5" at bounding box center [1273, 612] width 23 height 21
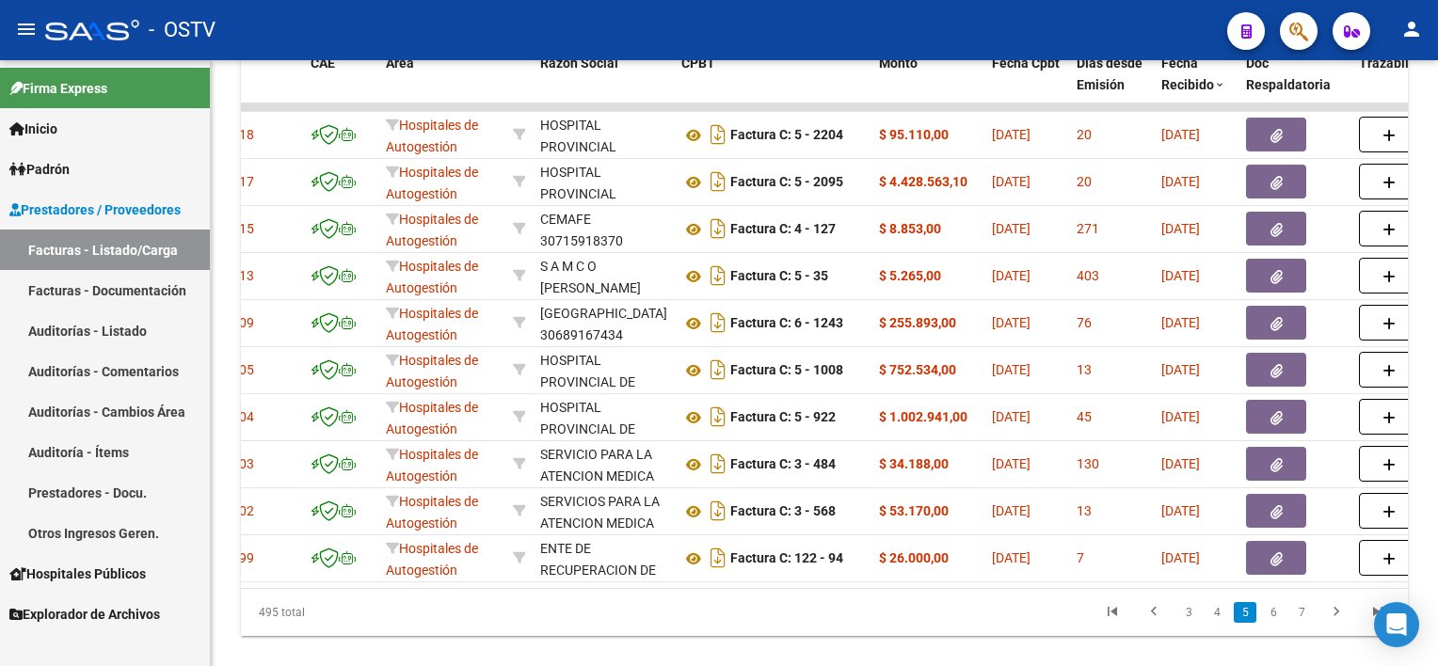
click at [1275, 623] on link "6" at bounding box center [1273, 612] width 23 height 21
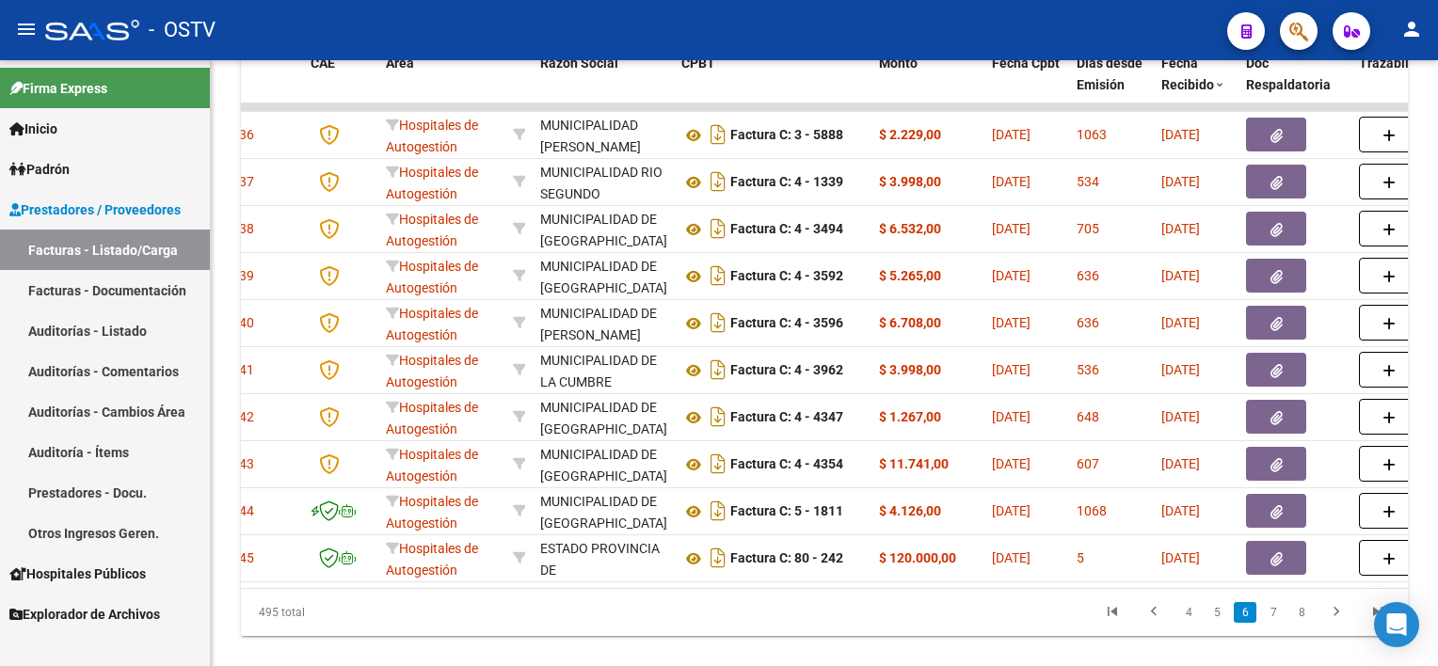
click at [1275, 623] on link "7" at bounding box center [1273, 612] width 23 height 21
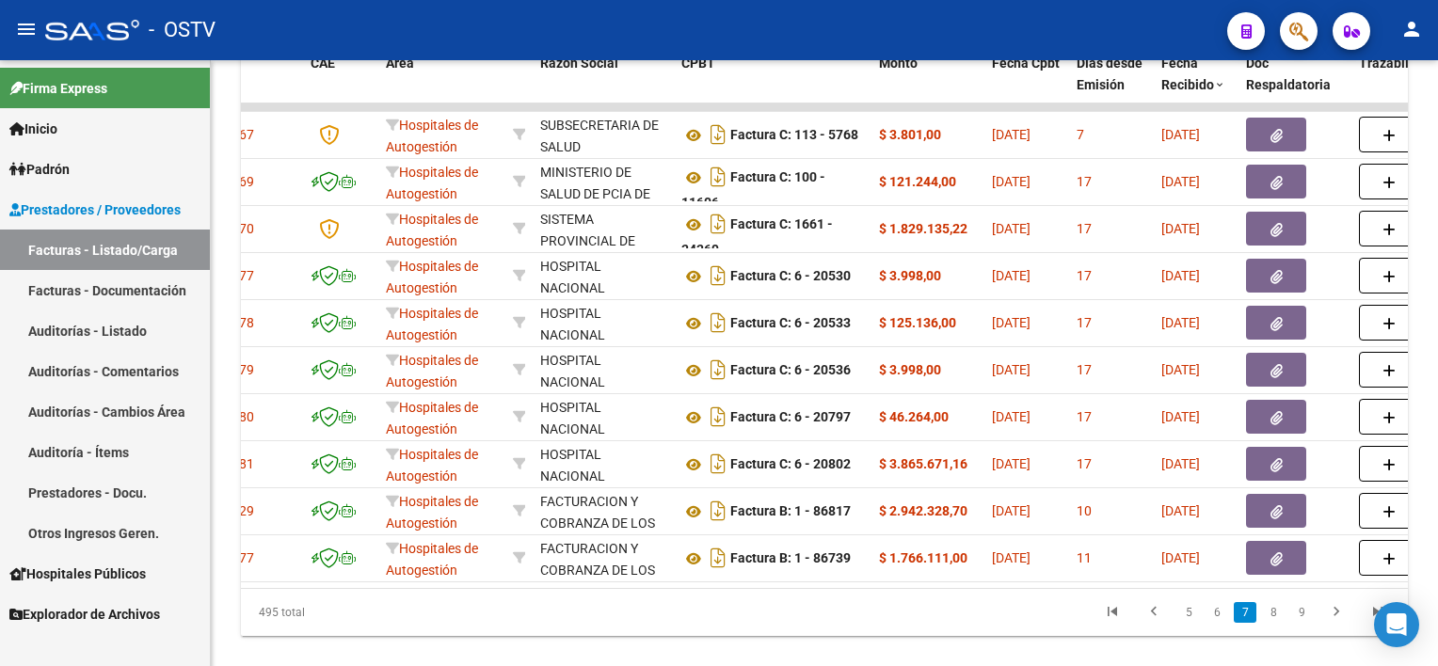
click at [1275, 623] on link "8" at bounding box center [1273, 612] width 23 height 21
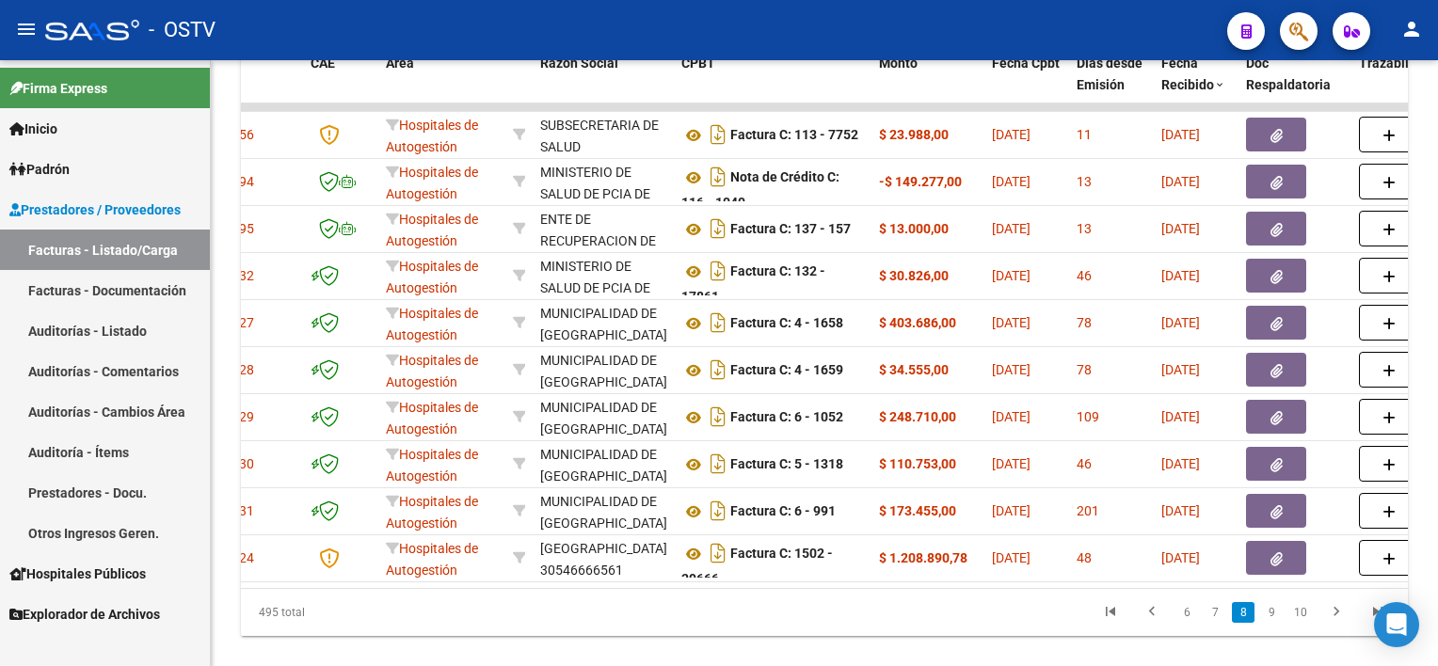
click at [1275, 623] on link "9" at bounding box center [1271, 612] width 23 height 21
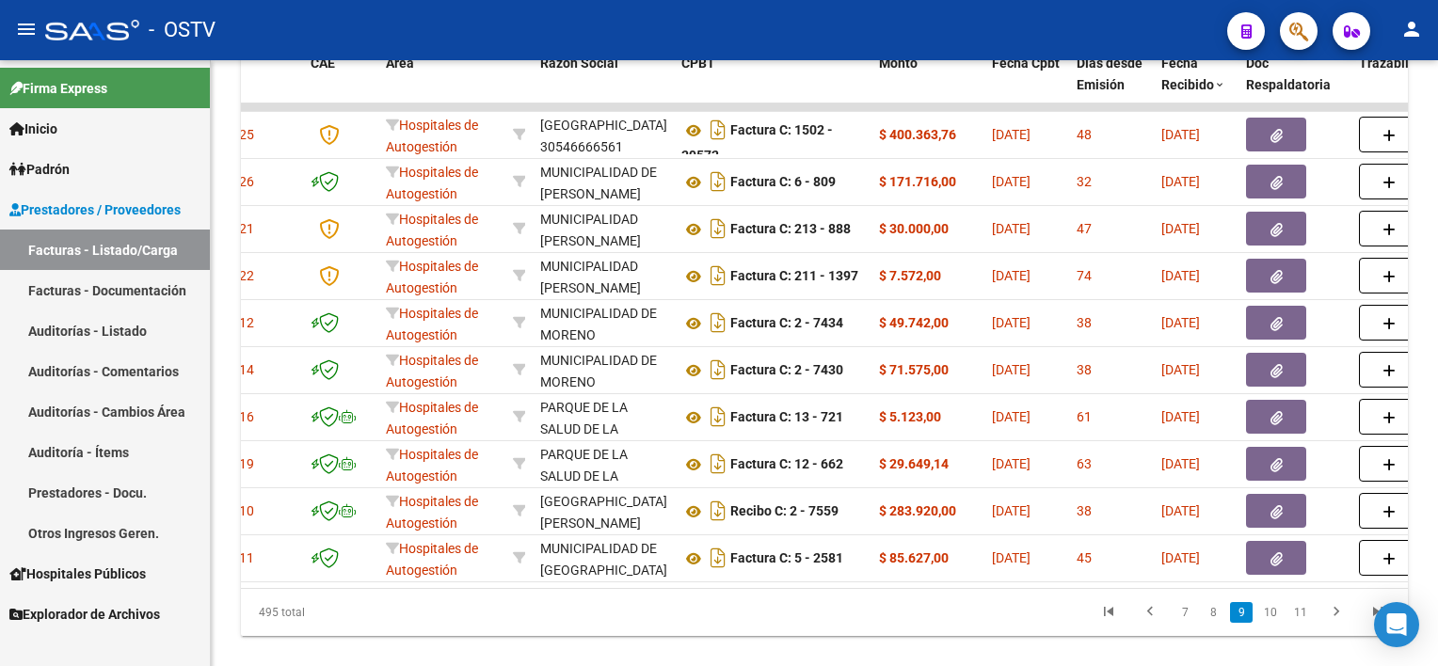
click at [1275, 623] on link "10" at bounding box center [1270, 612] width 24 height 21
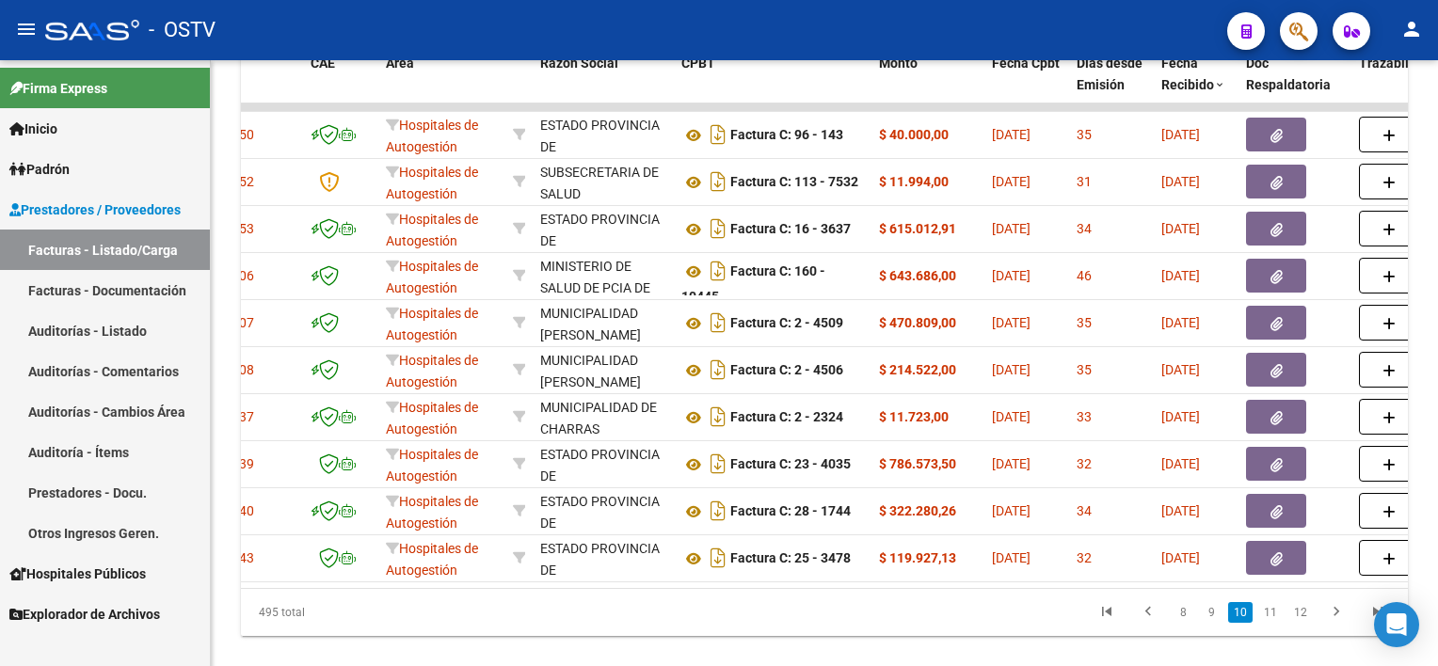
click at [1275, 623] on link "11" at bounding box center [1270, 612] width 24 height 21
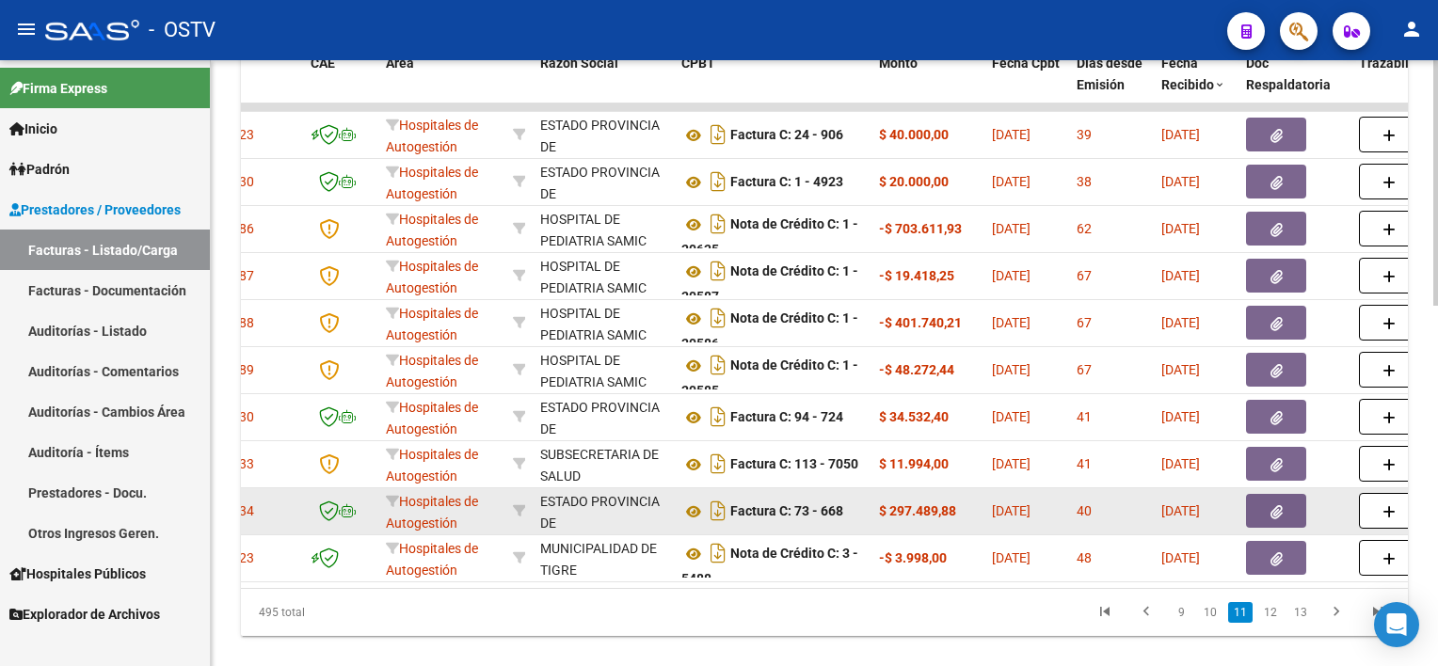
click at [1292, 505] on button "button" at bounding box center [1276, 511] width 60 height 34
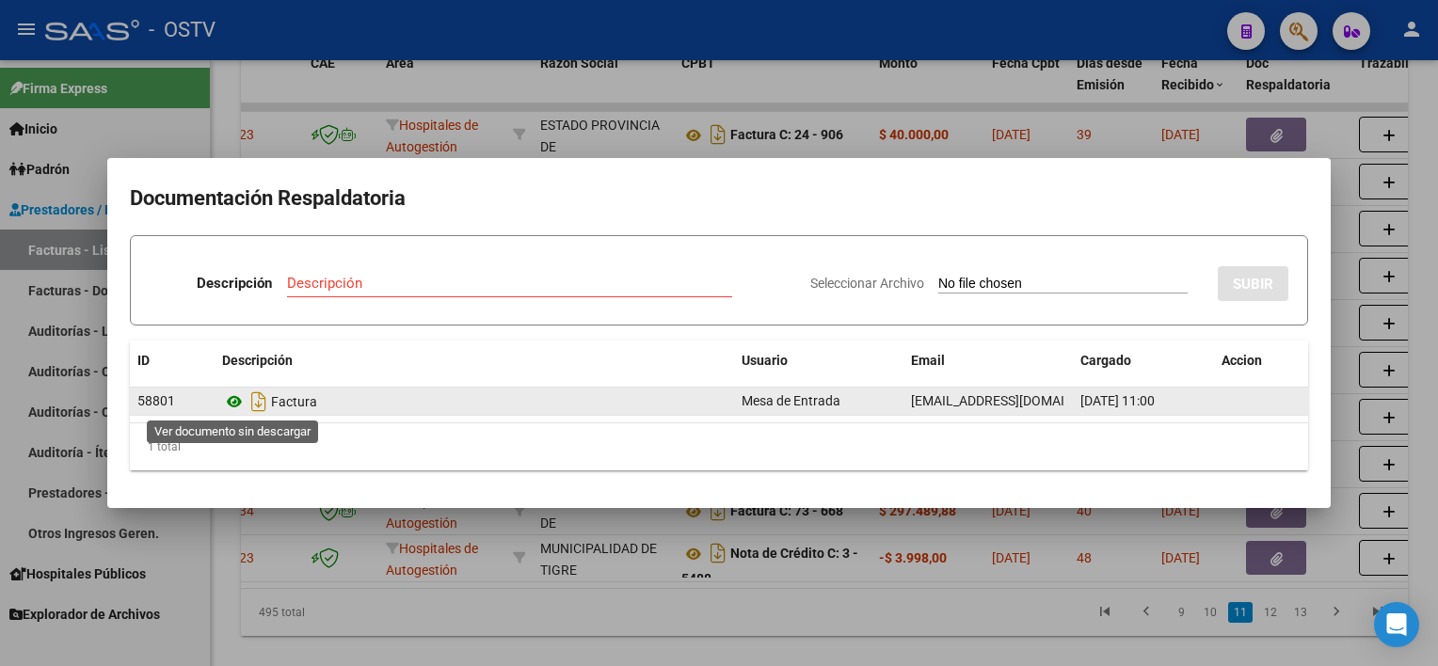
click at [237, 398] on icon at bounding box center [234, 401] width 24 height 23
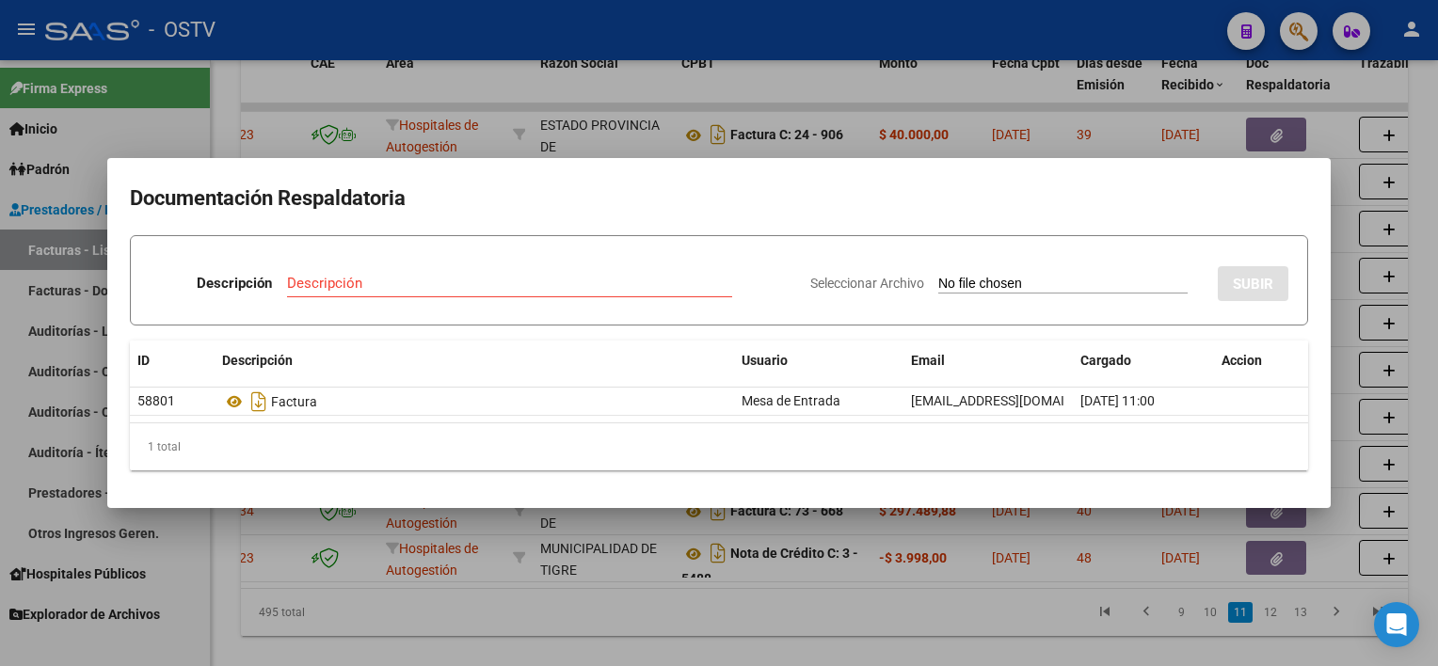
click at [990, 596] on div at bounding box center [719, 333] width 1438 height 666
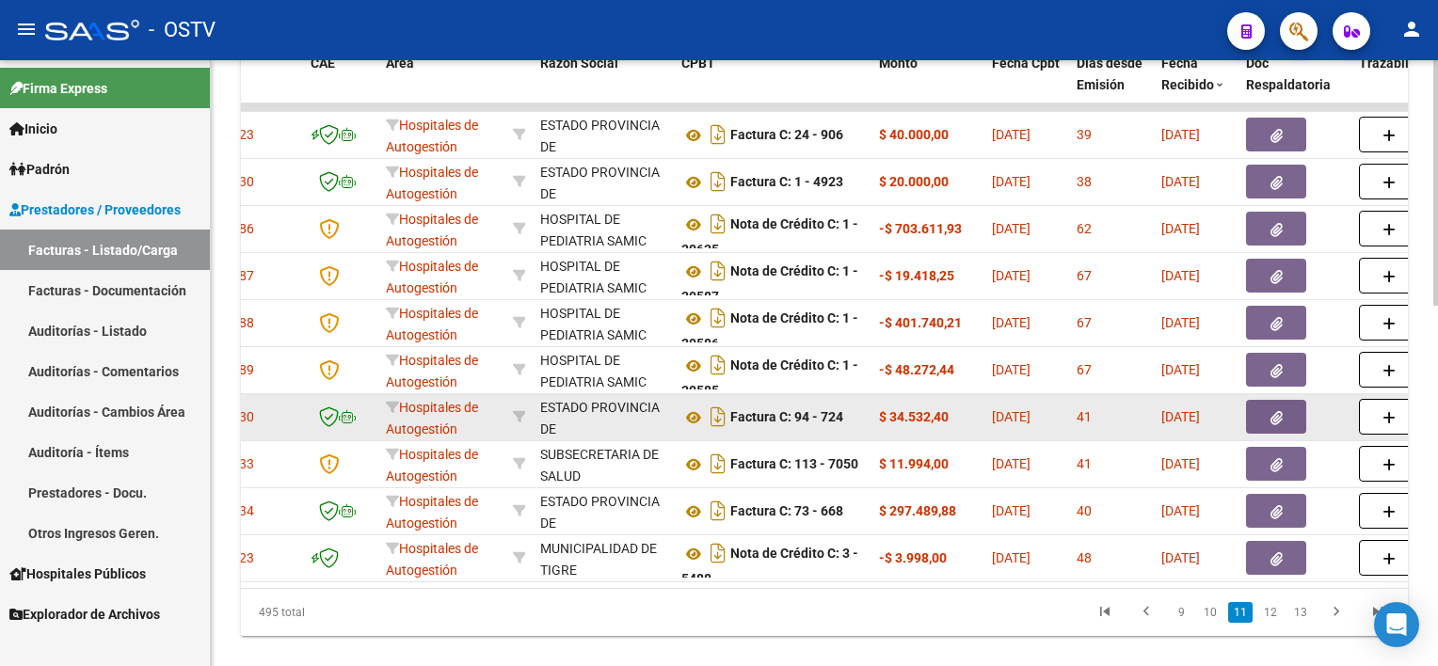
click at [1278, 417] on icon "button" at bounding box center [1276, 418] width 12 height 14
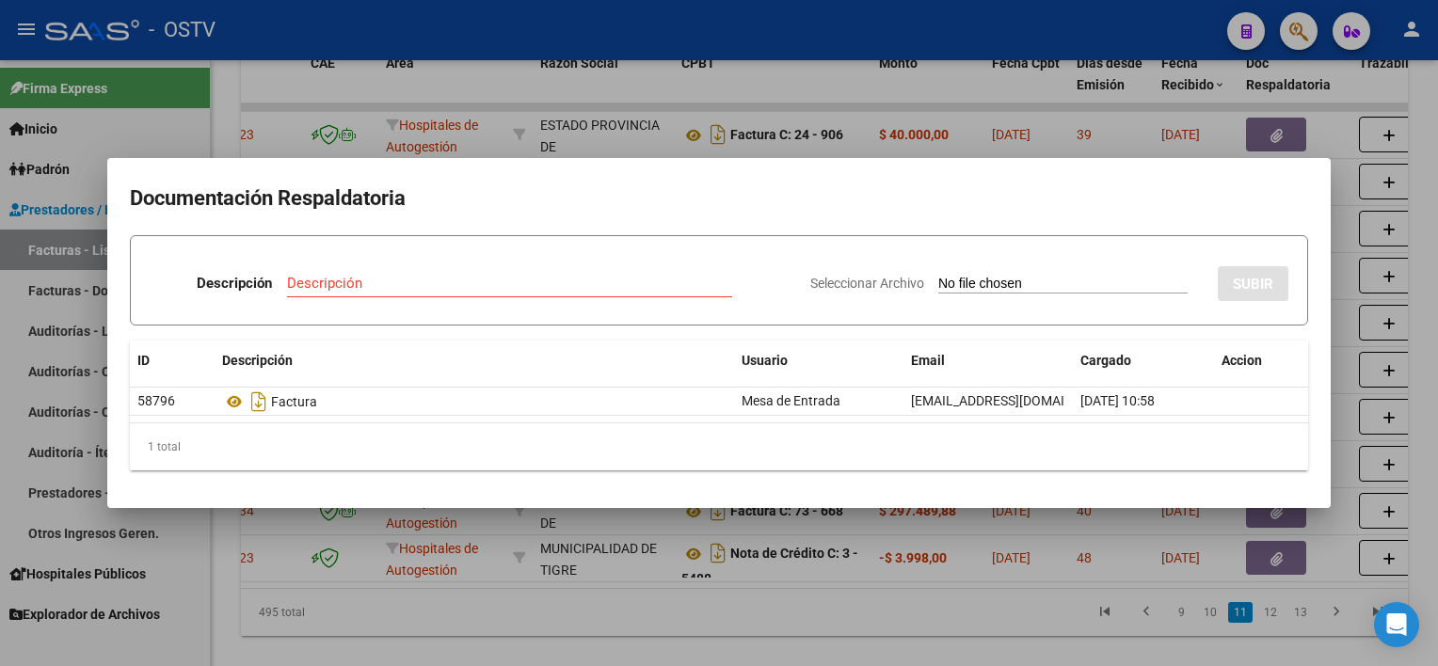
click at [956, 591] on div at bounding box center [719, 333] width 1438 height 666
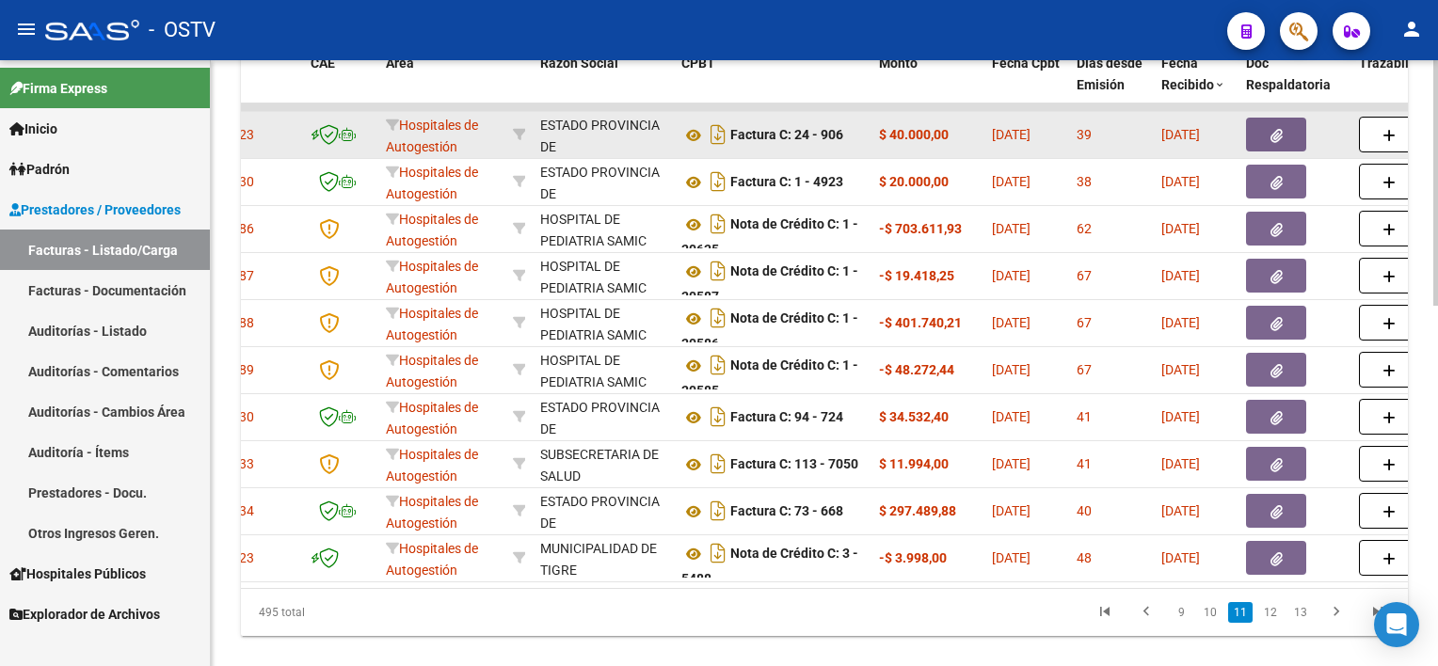
click at [1267, 141] on button "button" at bounding box center [1276, 135] width 60 height 34
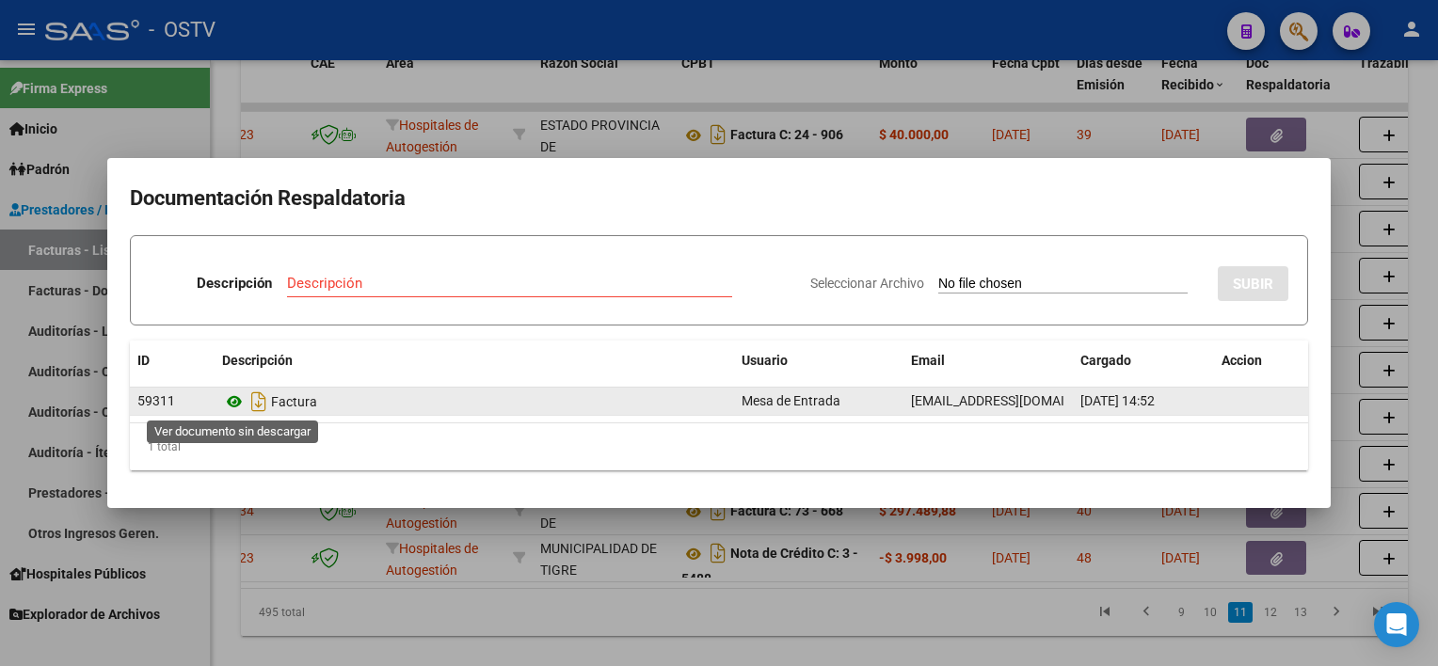
click at [231, 403] on icon at bounding box center [234, 401] width 24 height 23
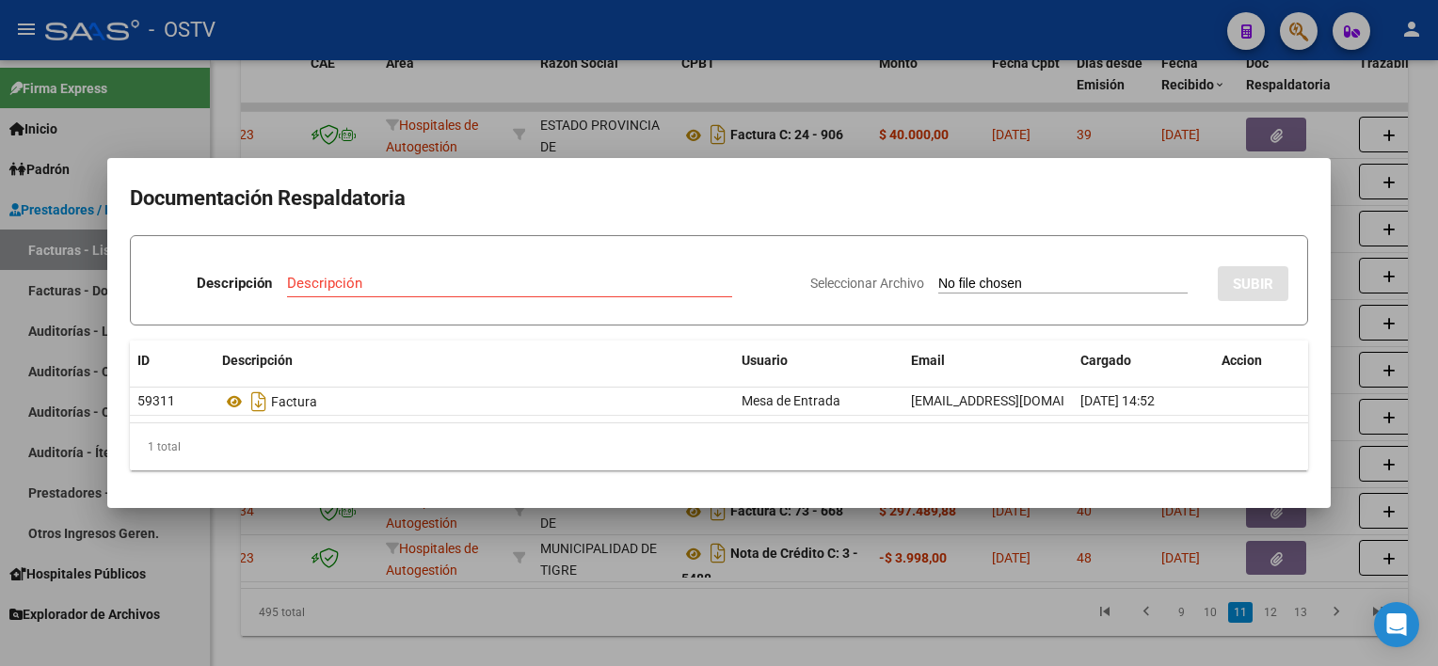
click at [1059, 625] on div at bounding box center [719, 333] width 1438 height 666
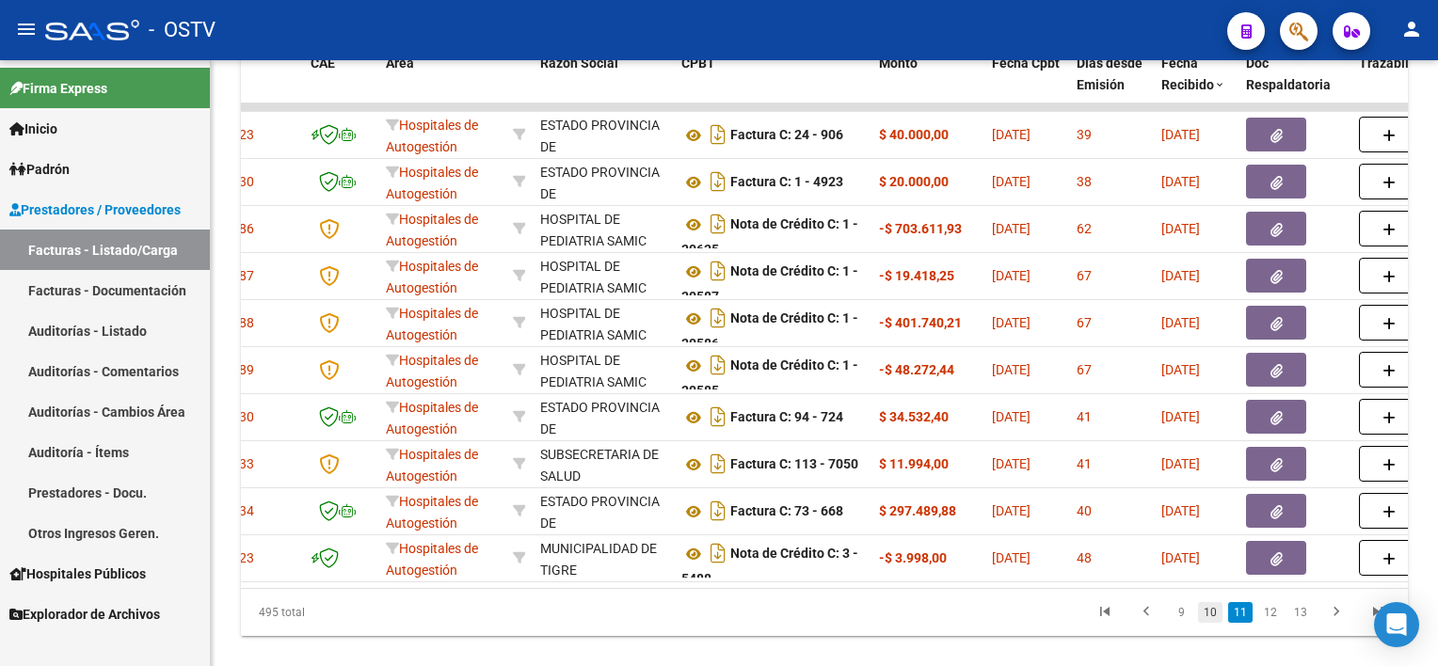
click at [1205, 618] on link "10" at bounding box center [1210, 612] width 24 height 21
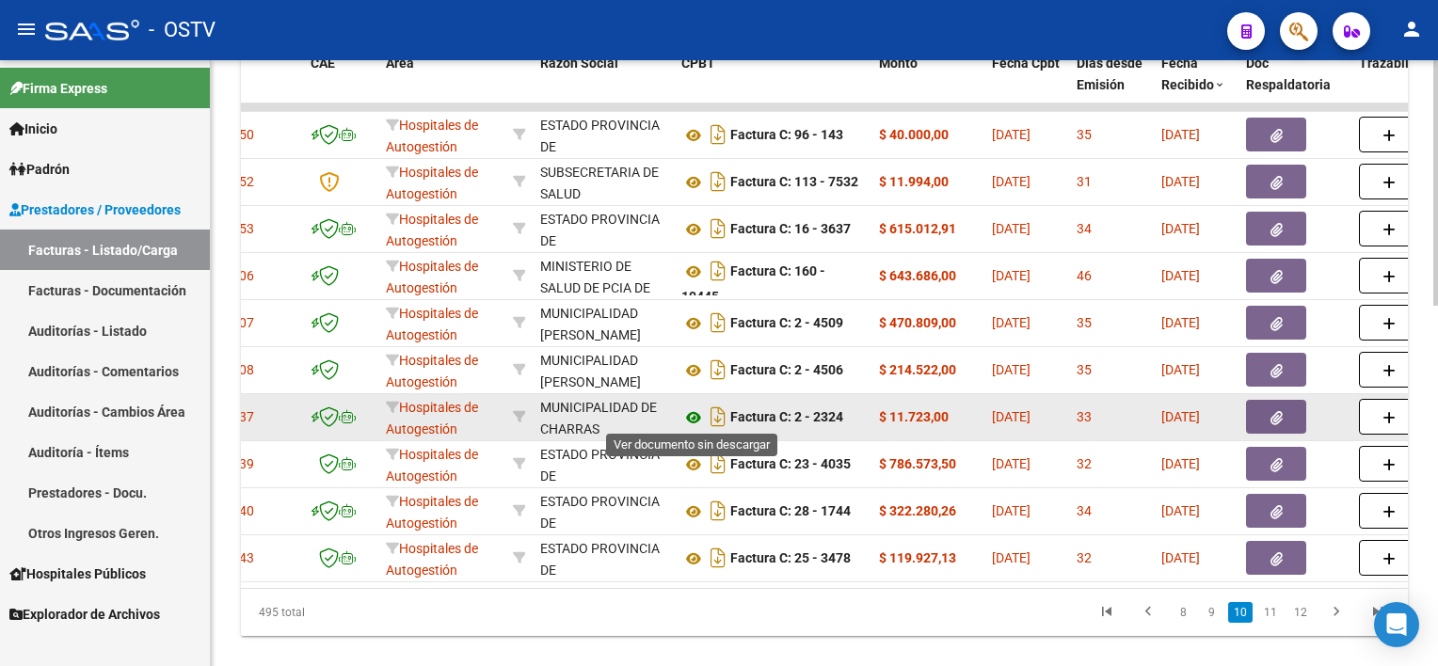
click at [692, 410] on icon at bounding box center [693, 417] width 24 height 23
click at [1276, 414] on icon "button" at bounding box center [1276, 418] width 12 height 14
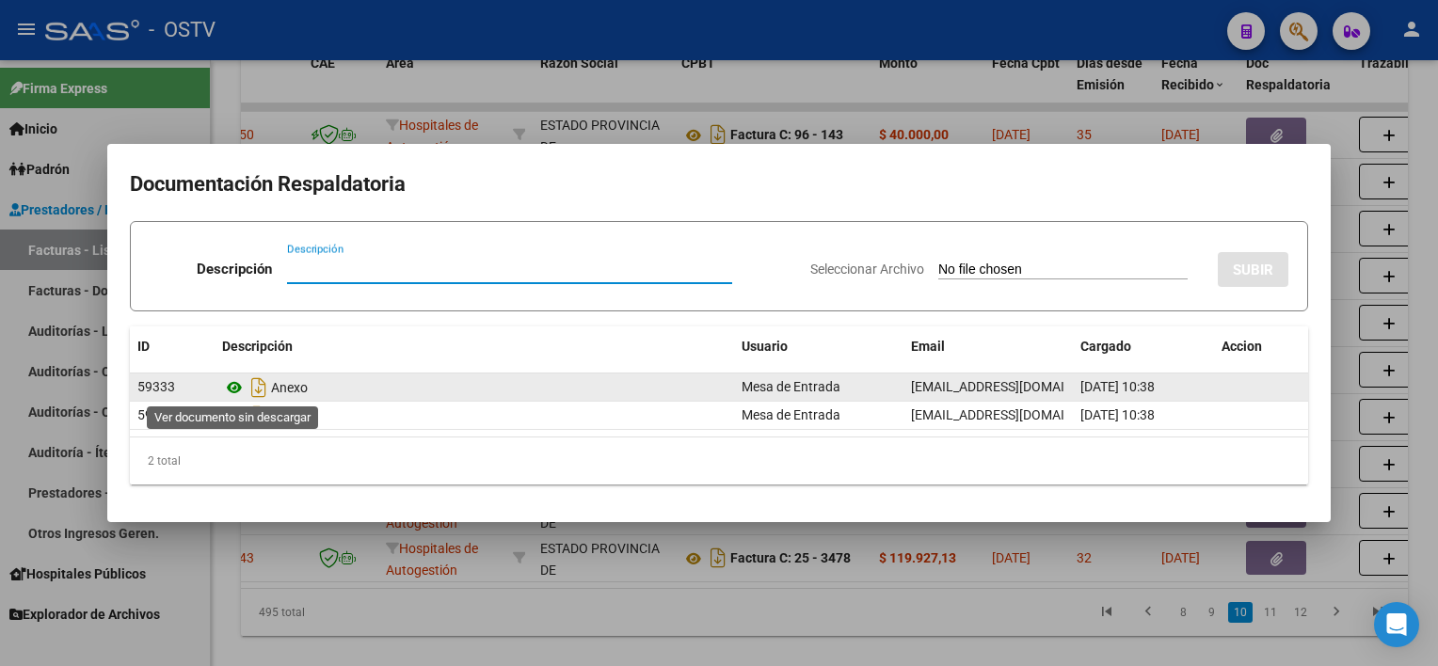
click at [237, 384] on icon at bounding box center [234, 387] width 24 height 23
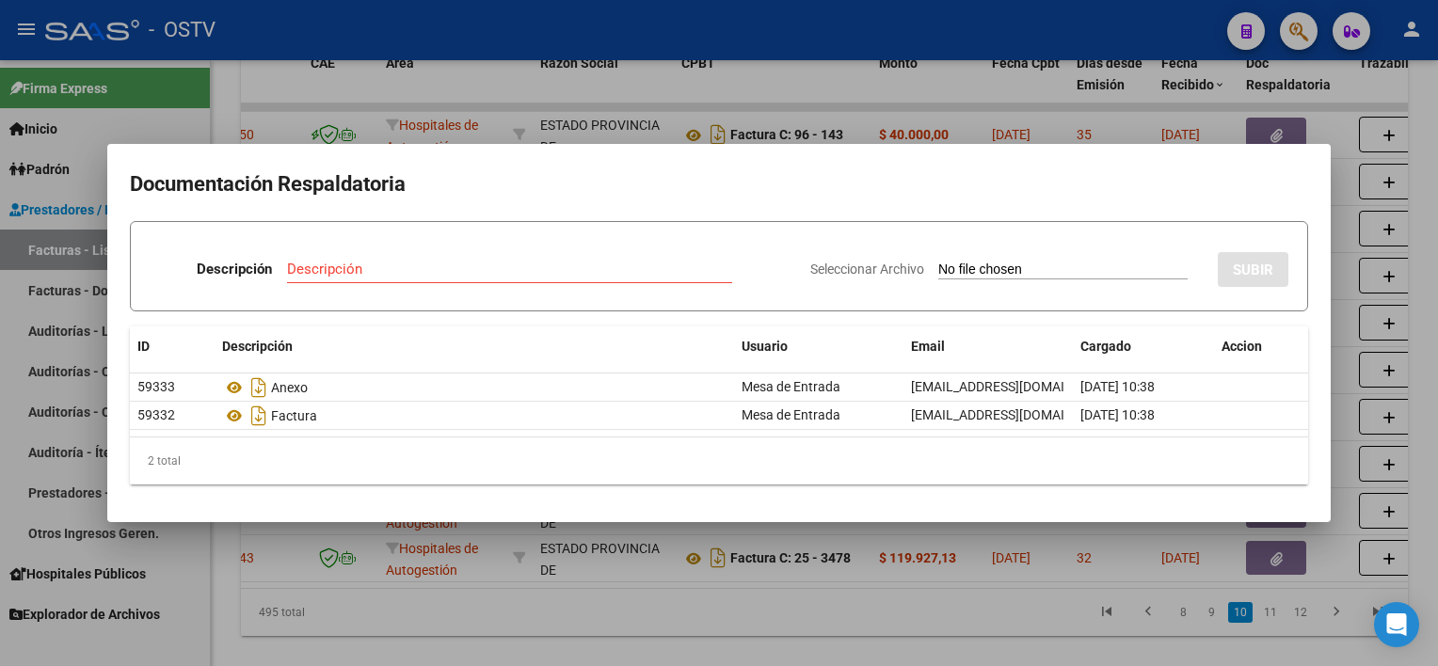
click at [710, 588] on div at bounding box center [719, 333] width 1438 height 666
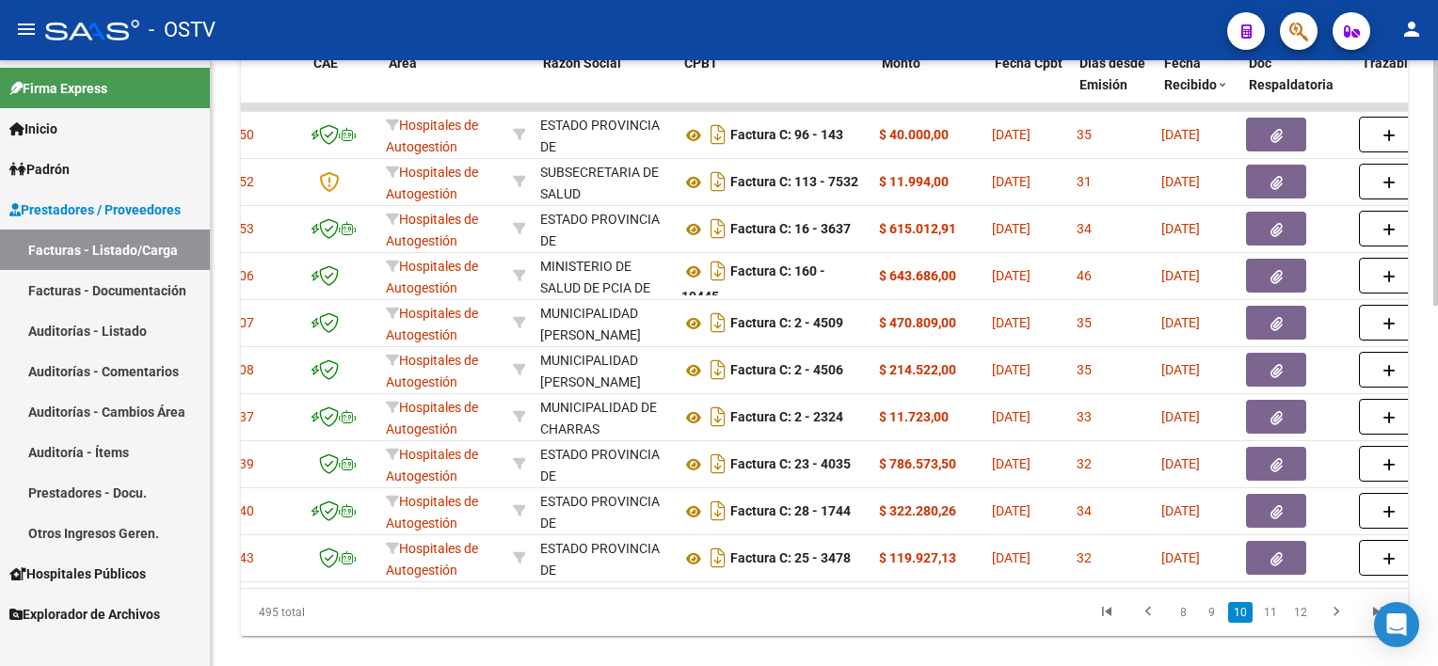
scroll to position [0, 0]
